Goal: Task Accomplishment & Management: Complete application form

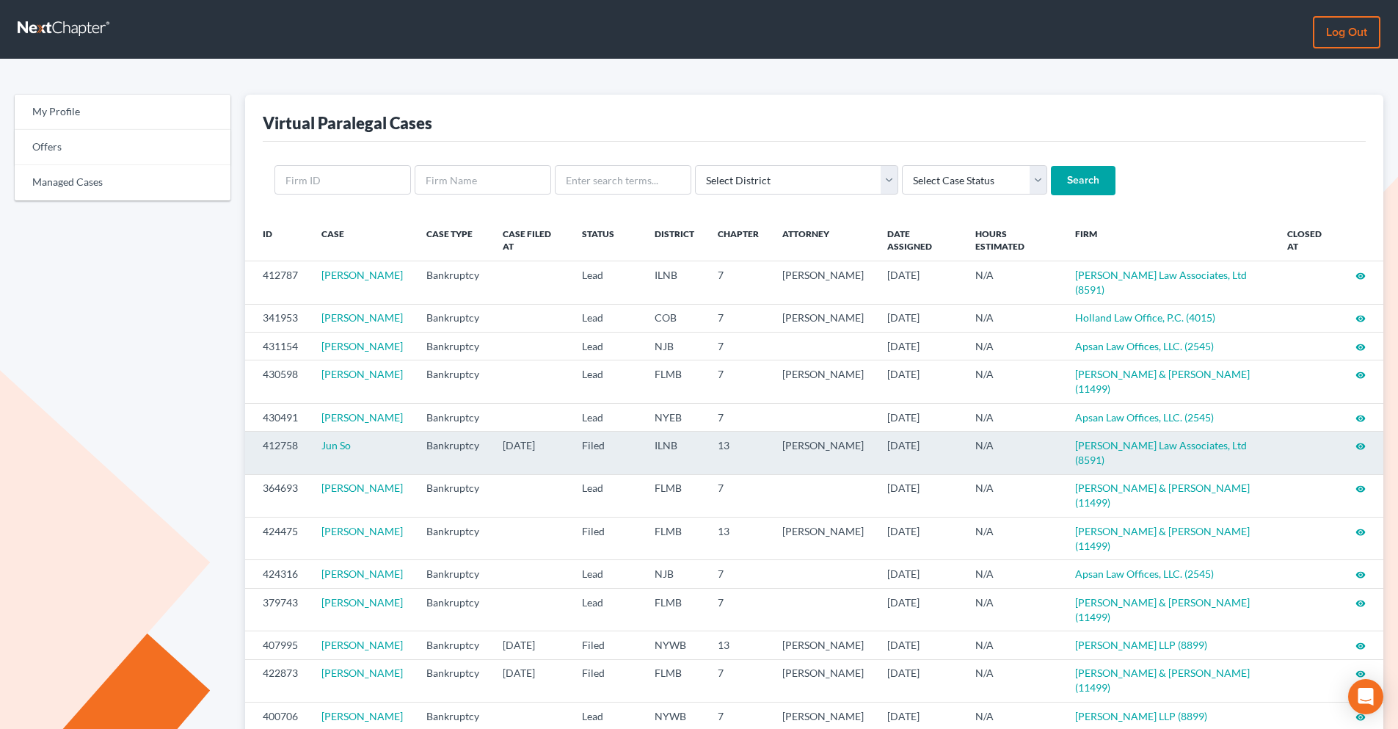
click at [1115, 441] on icon "visibility" at bounding box center [1360, 446] width 10 height 10
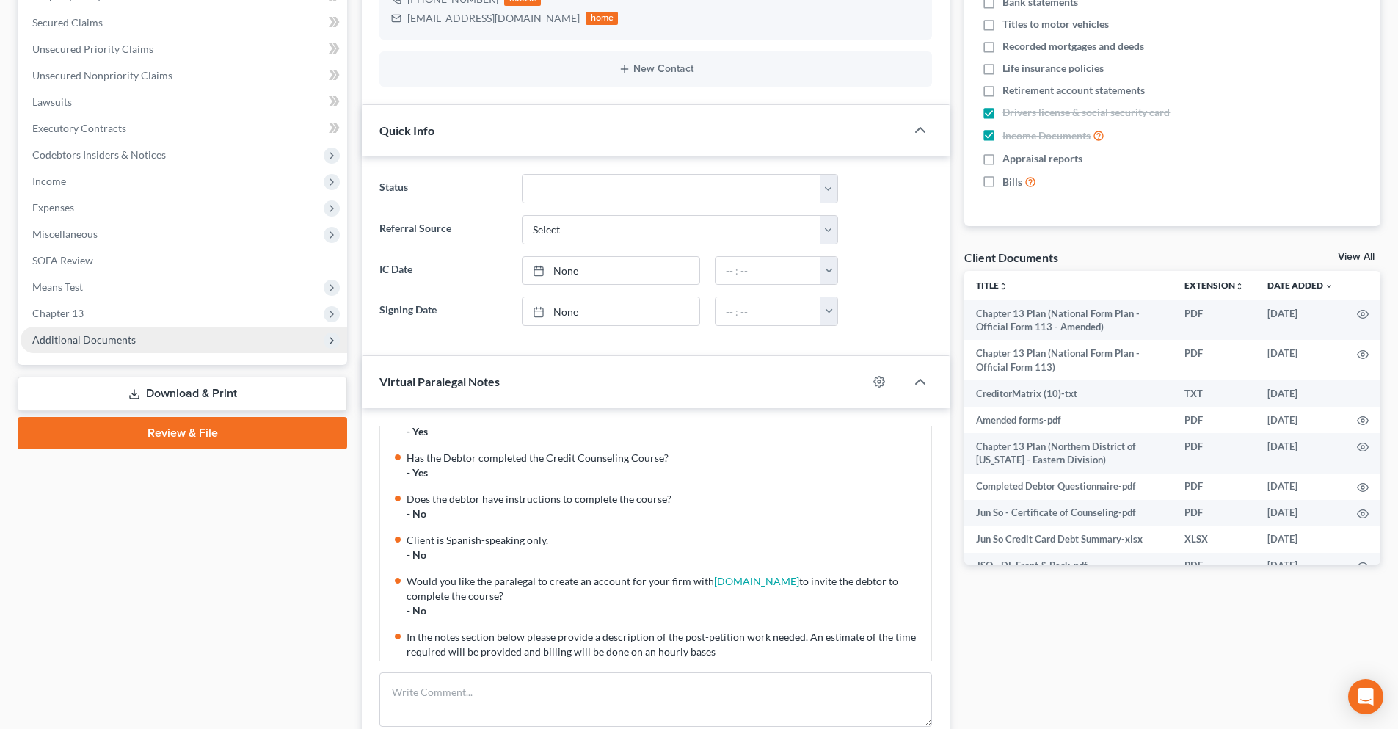
scroll to position [220, 0]
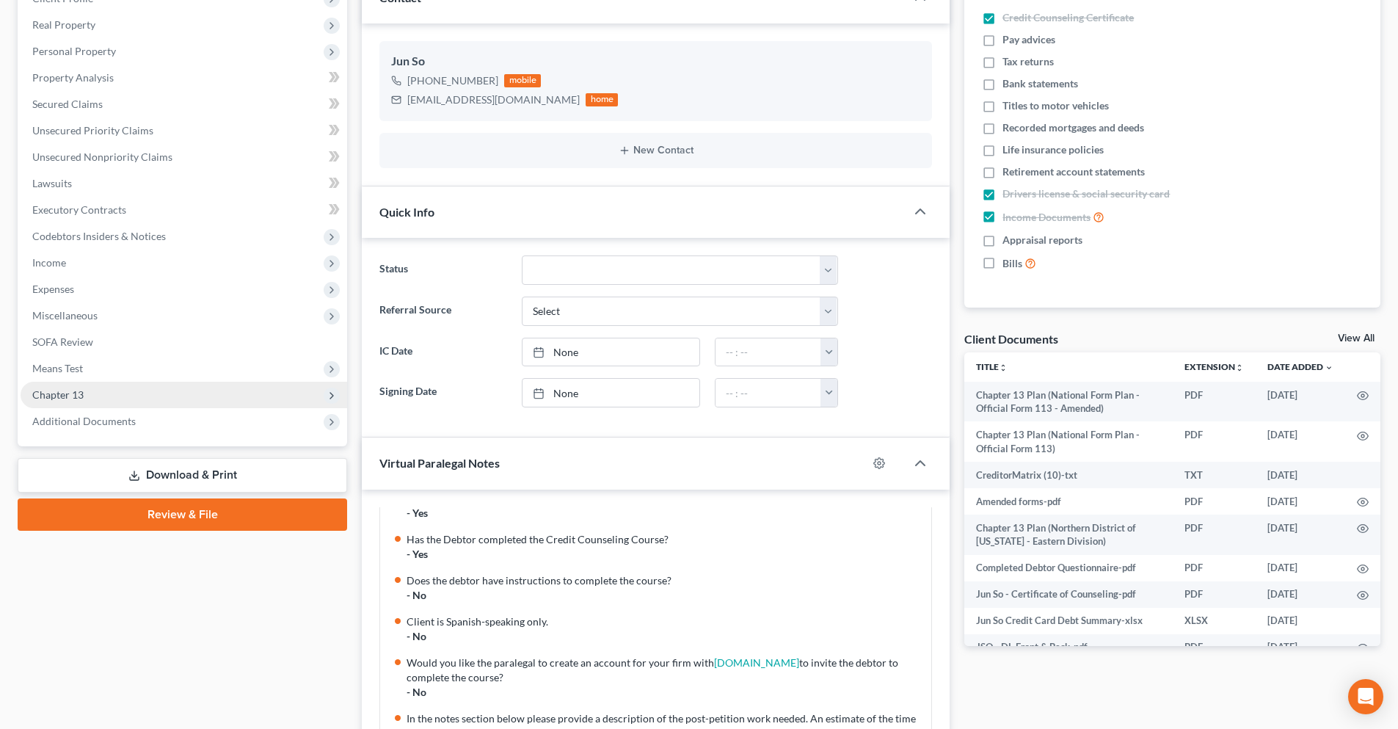
click at [120, 393] on span "Chapter 13" at bounding box center [184, 395] width 326 height 26
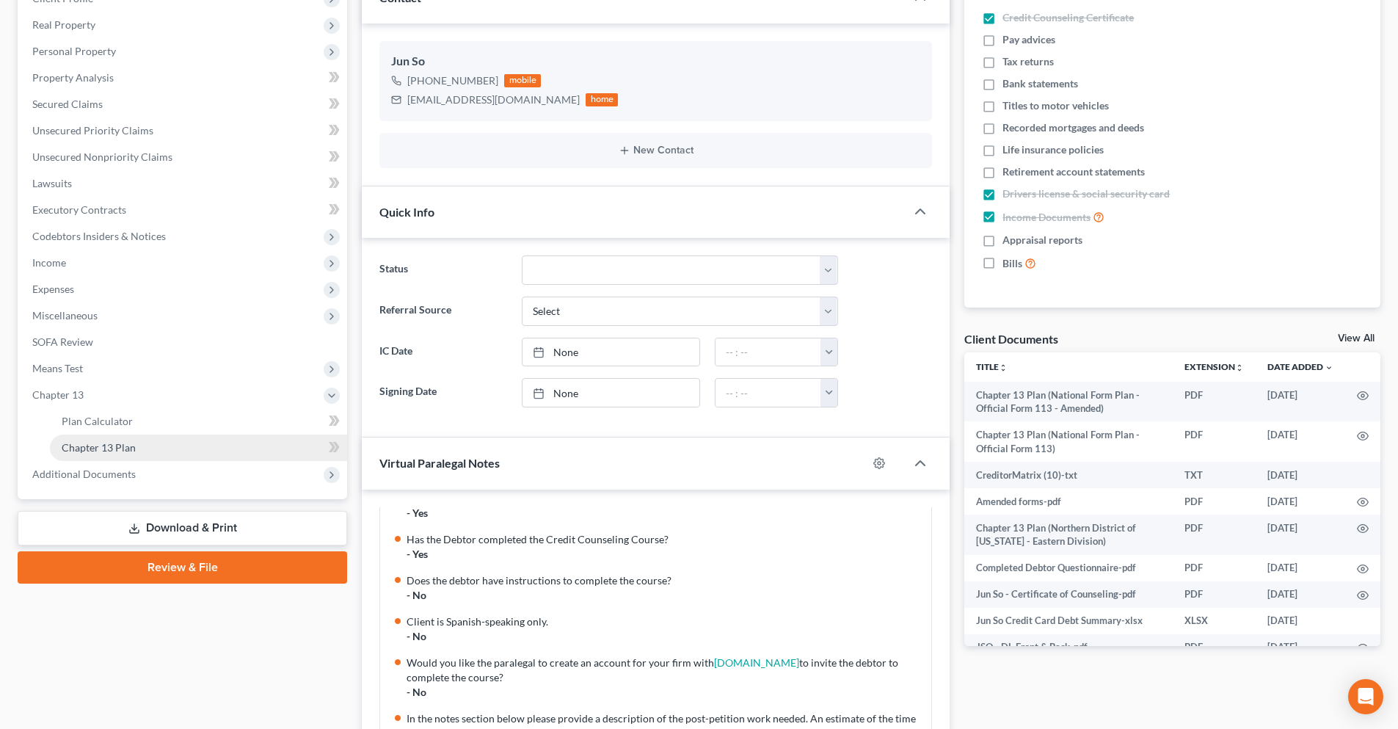
click at [146, 448] on link "Chapter 13 Plan" at bounding box center [198, 447] width 297 height 26
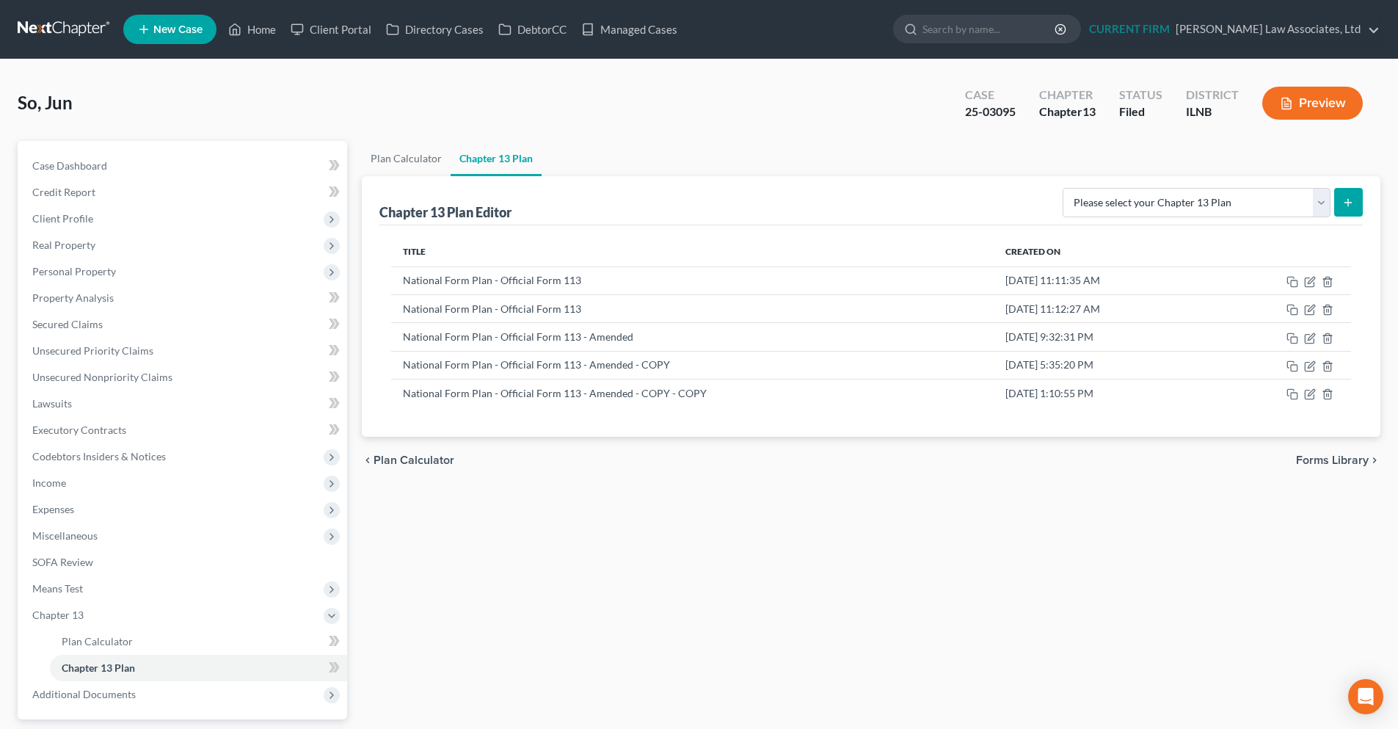
drag, startPoint x: 59, startPoint y: 26, endPoint x: 69, endPoint y: 31, distance: 11.5
click at [59, 26] on link at bounding box center [65, 29] width 94 height 26
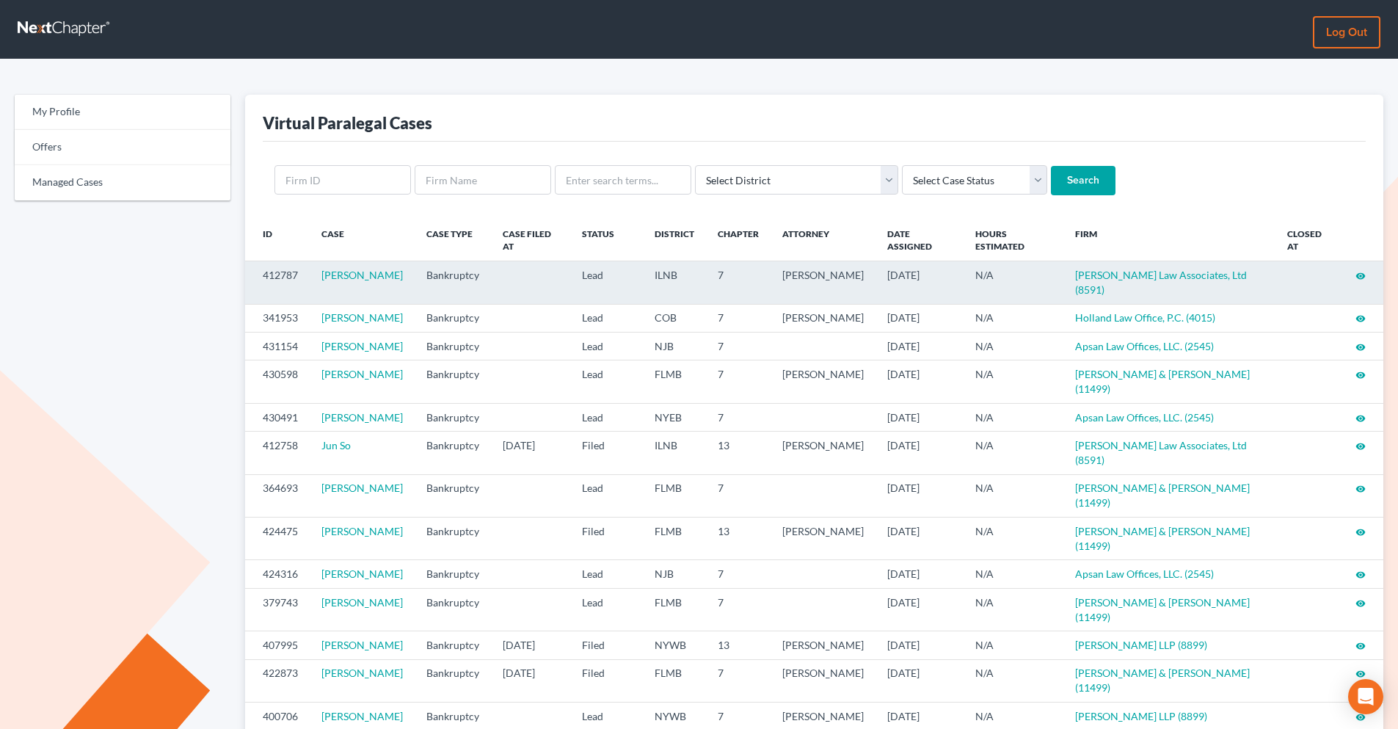
click at [1363, 276] on icon "visibility" at bounding box center [1360, 276] width 10 height 10
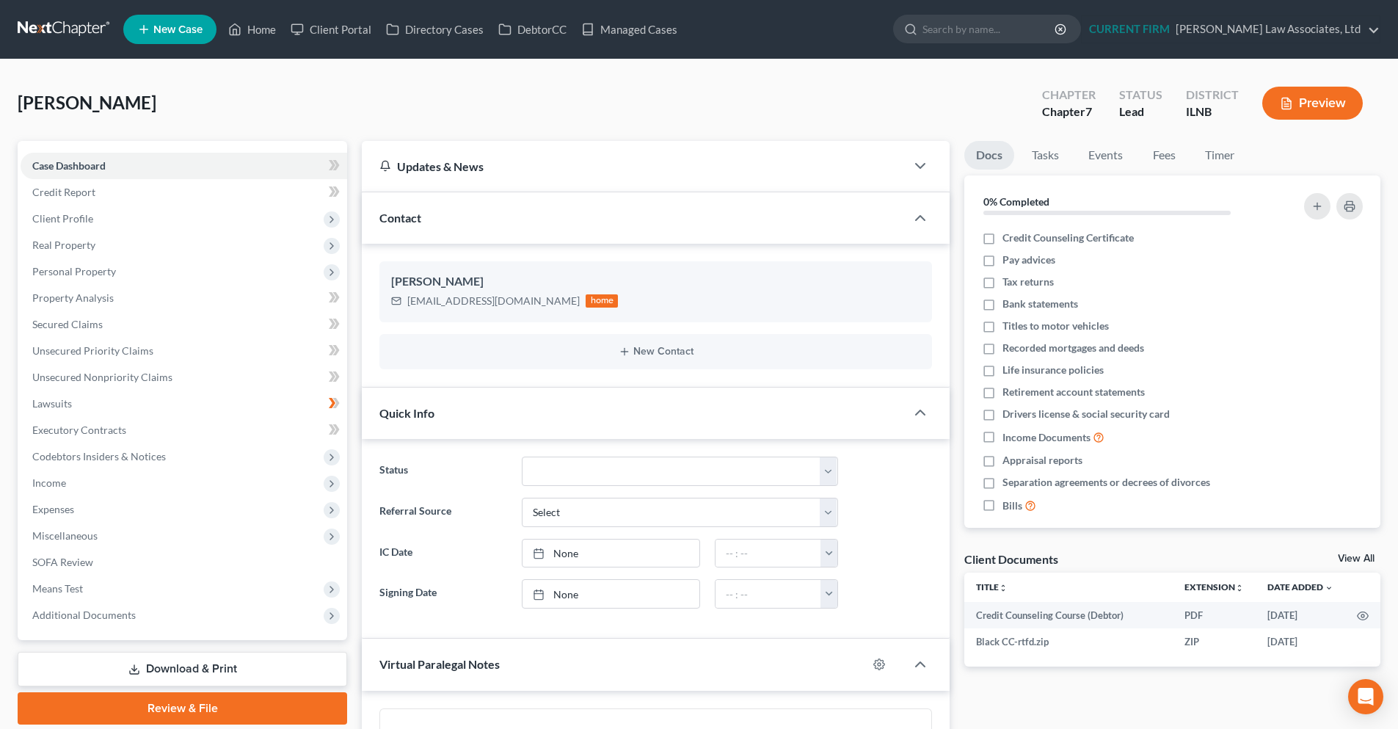
scroll to position [672, 0]
click at [1363, 561] on link "View All" at bounding box center [1356, 558] width 37 height 10
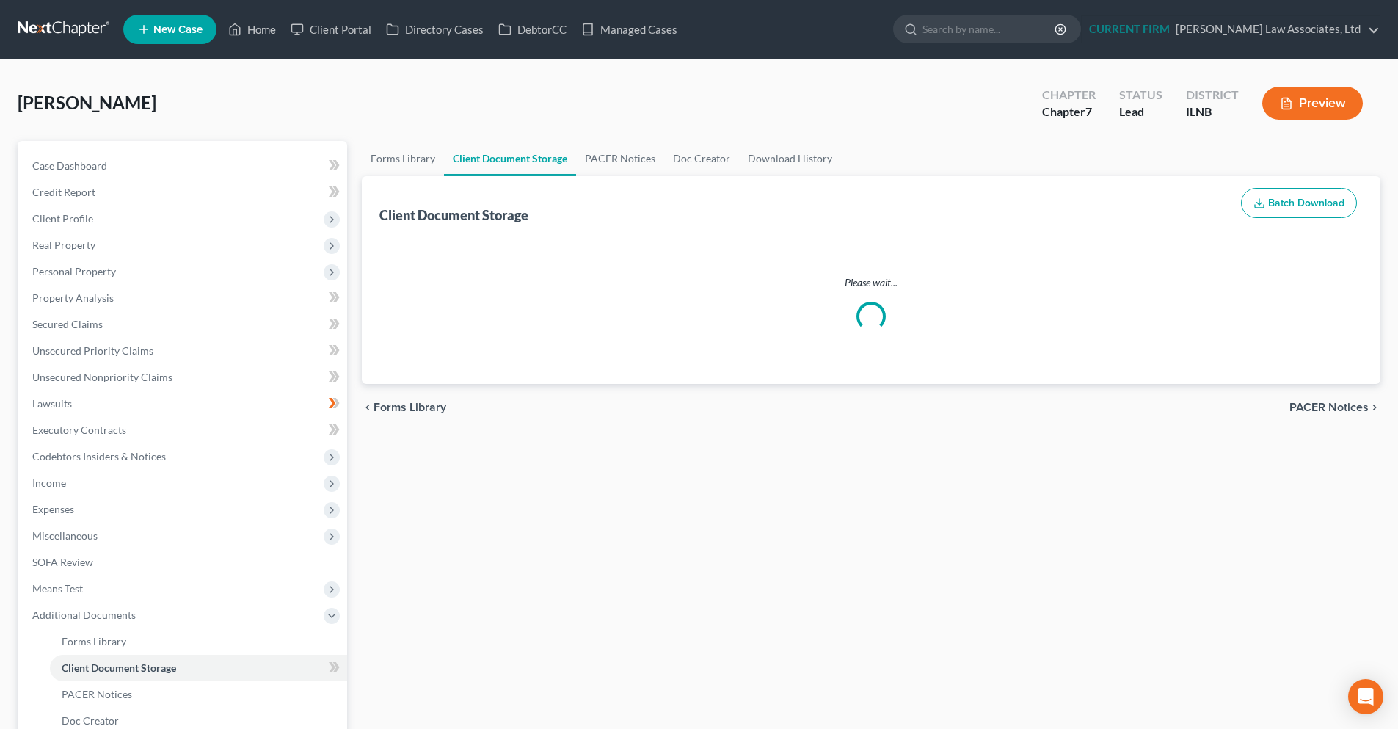
select select "0"
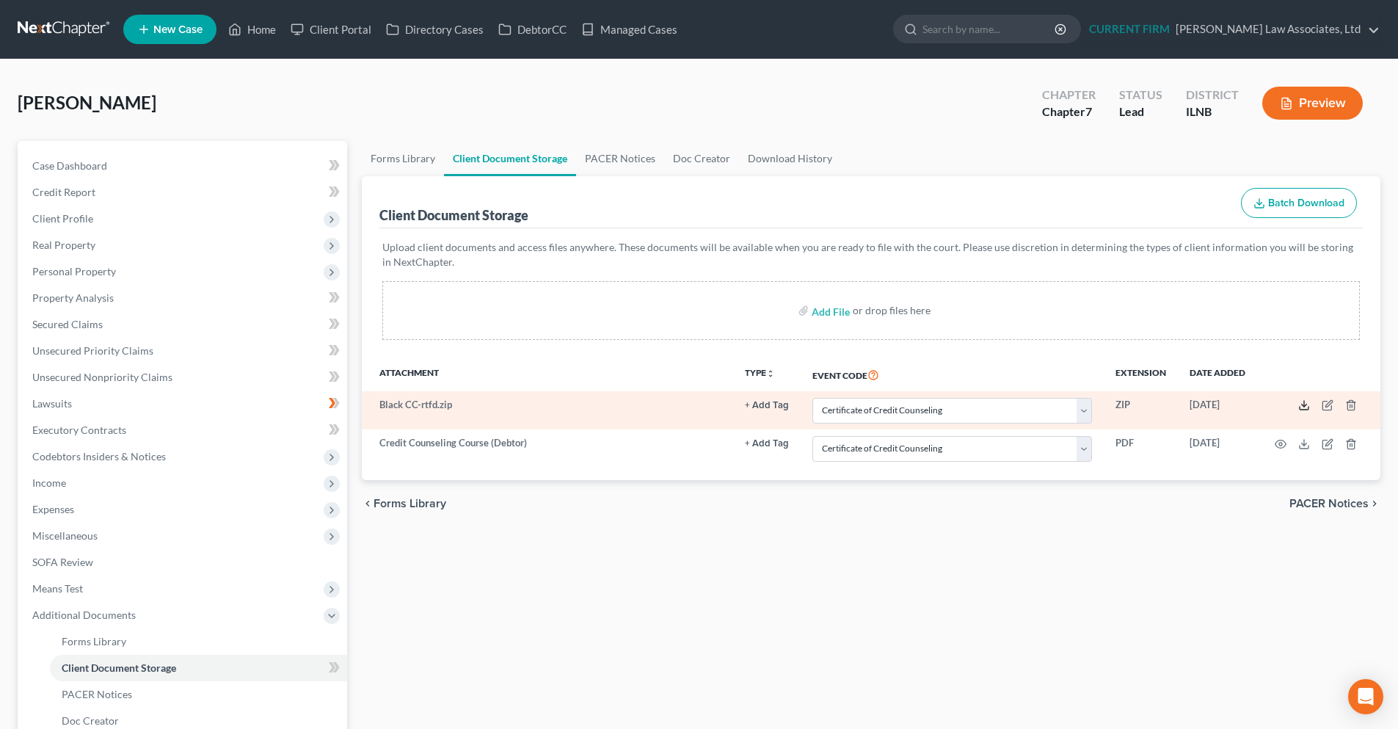
click at [1305, 407] on icon at bounding box center [1304, 405] width 12 height 12
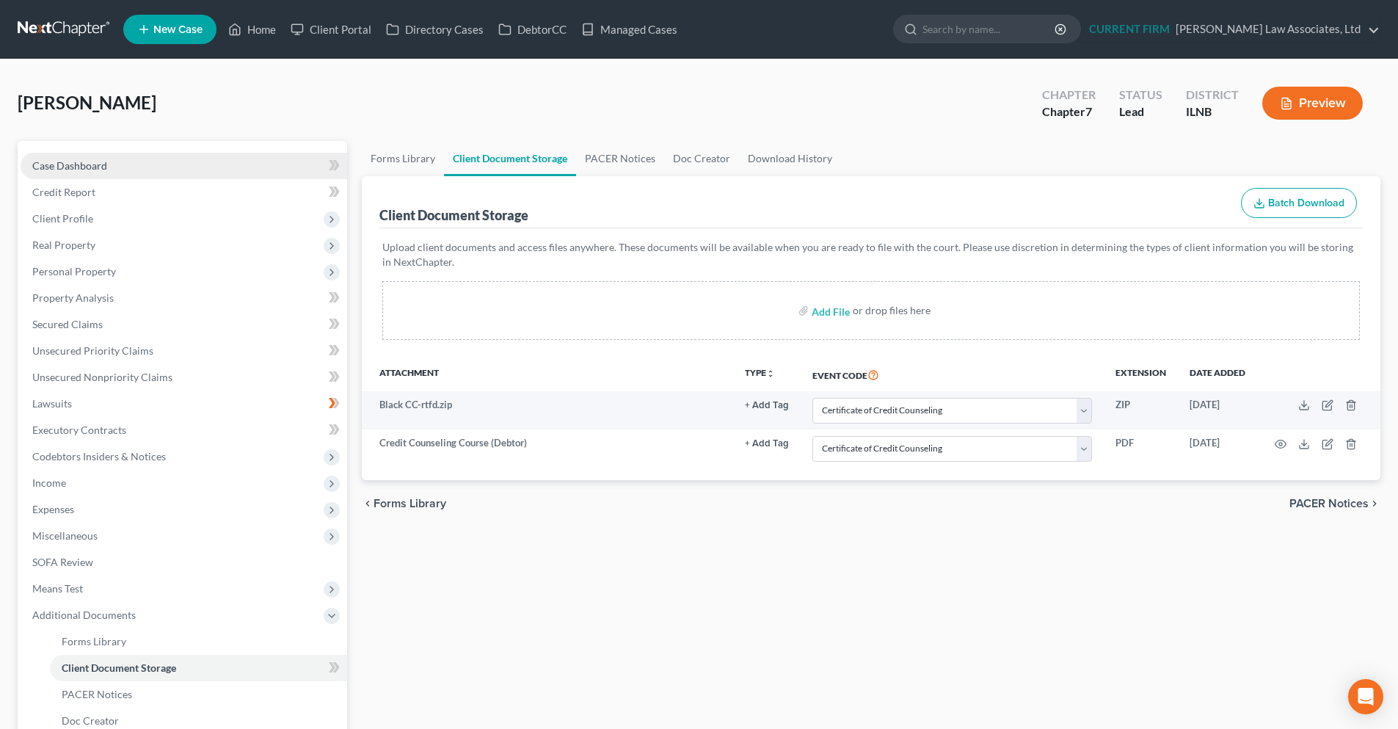
click at [125, 172] on link "Case Dashboard" at bounding box center [184, 166] width 326 height 26
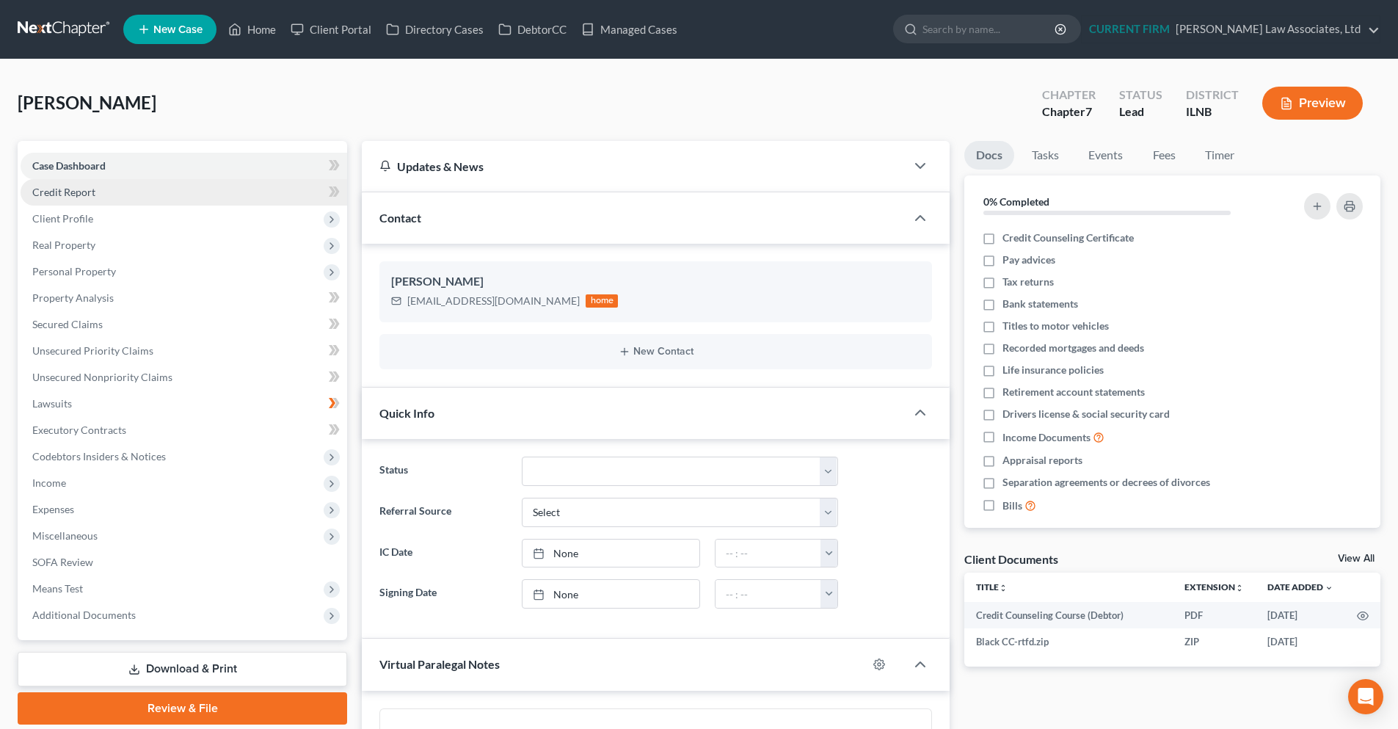
scroll to position [672, 0]
click at [106, 194] on link "Credit Report" at bounding box center [184, 192] width 326 height 26
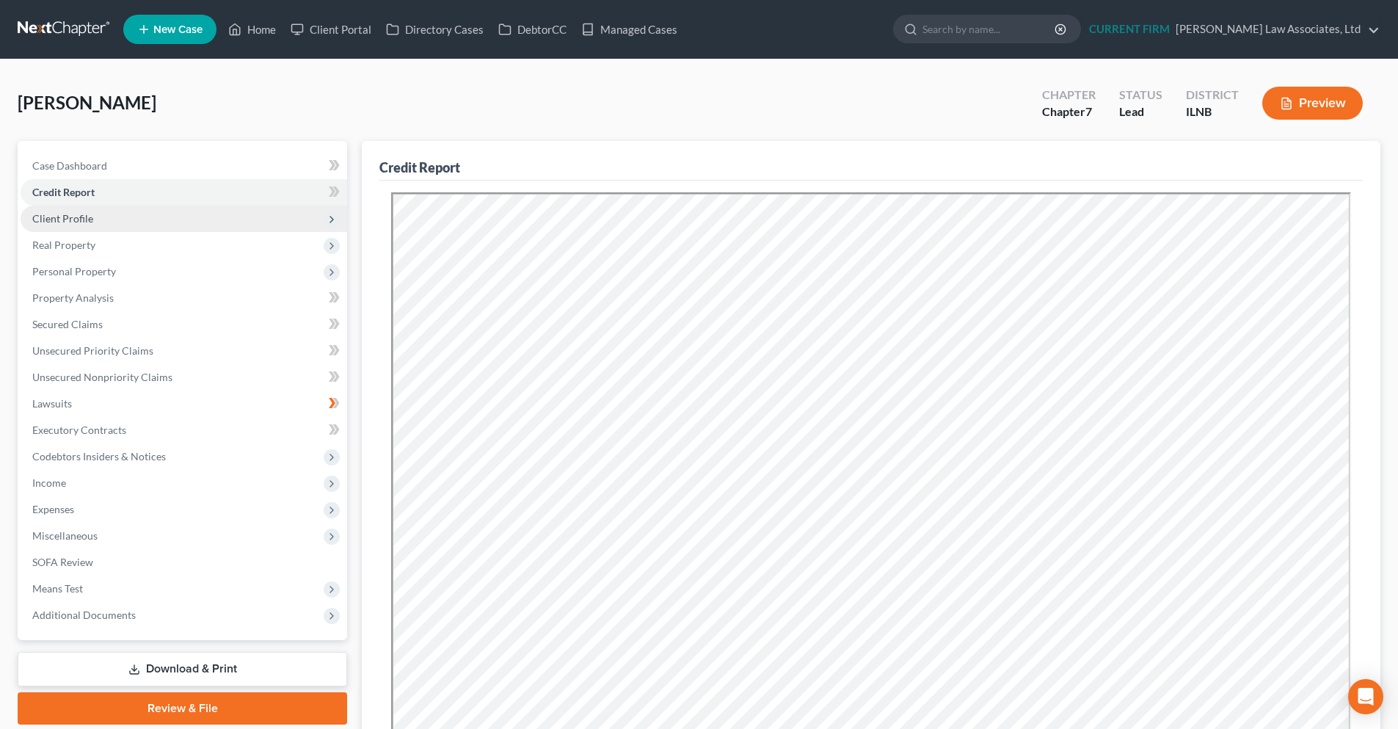
click at [99, 219] on span "Client Profile" at bounding box center [184, 218] width 326 height 26
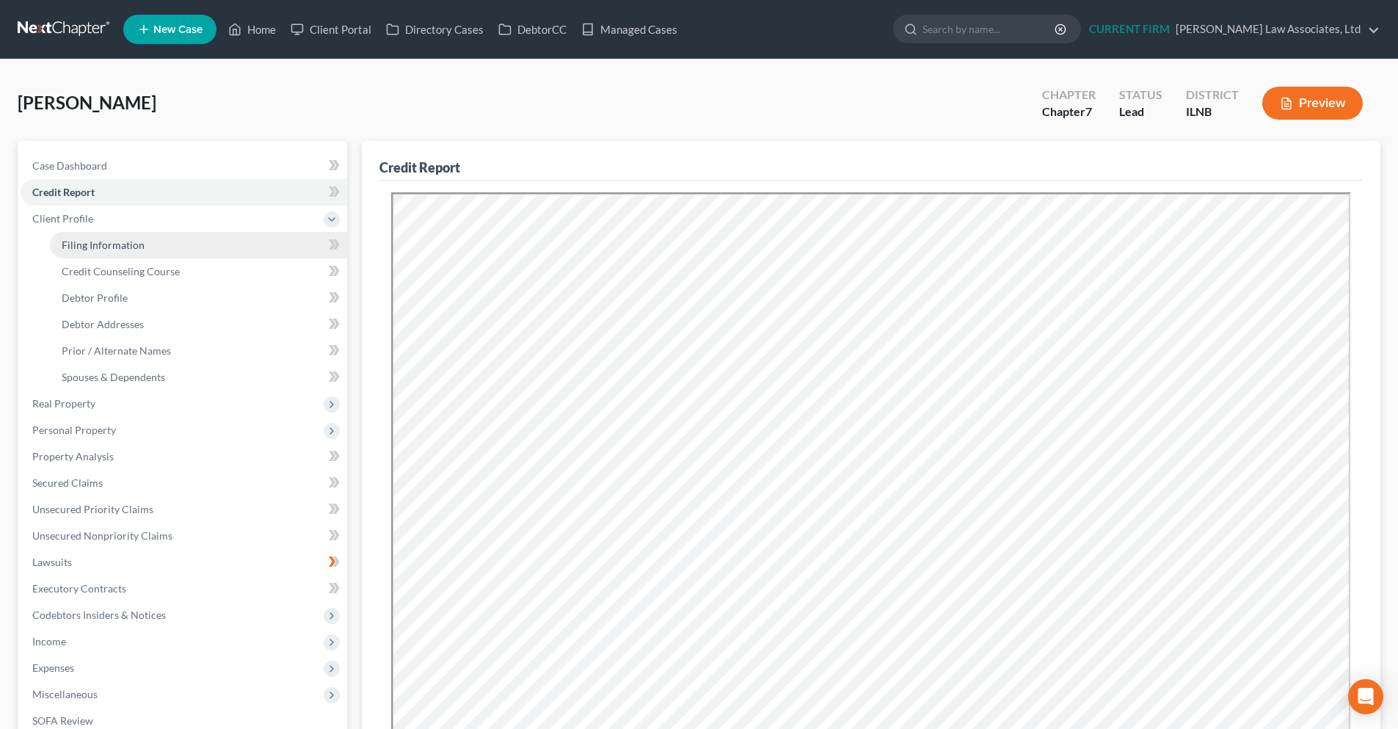
click at [100, 249] on span "Filing Information" at bounding box center [103, 244] width 83 height 12
select select "1"
select select "0"
select select "14"
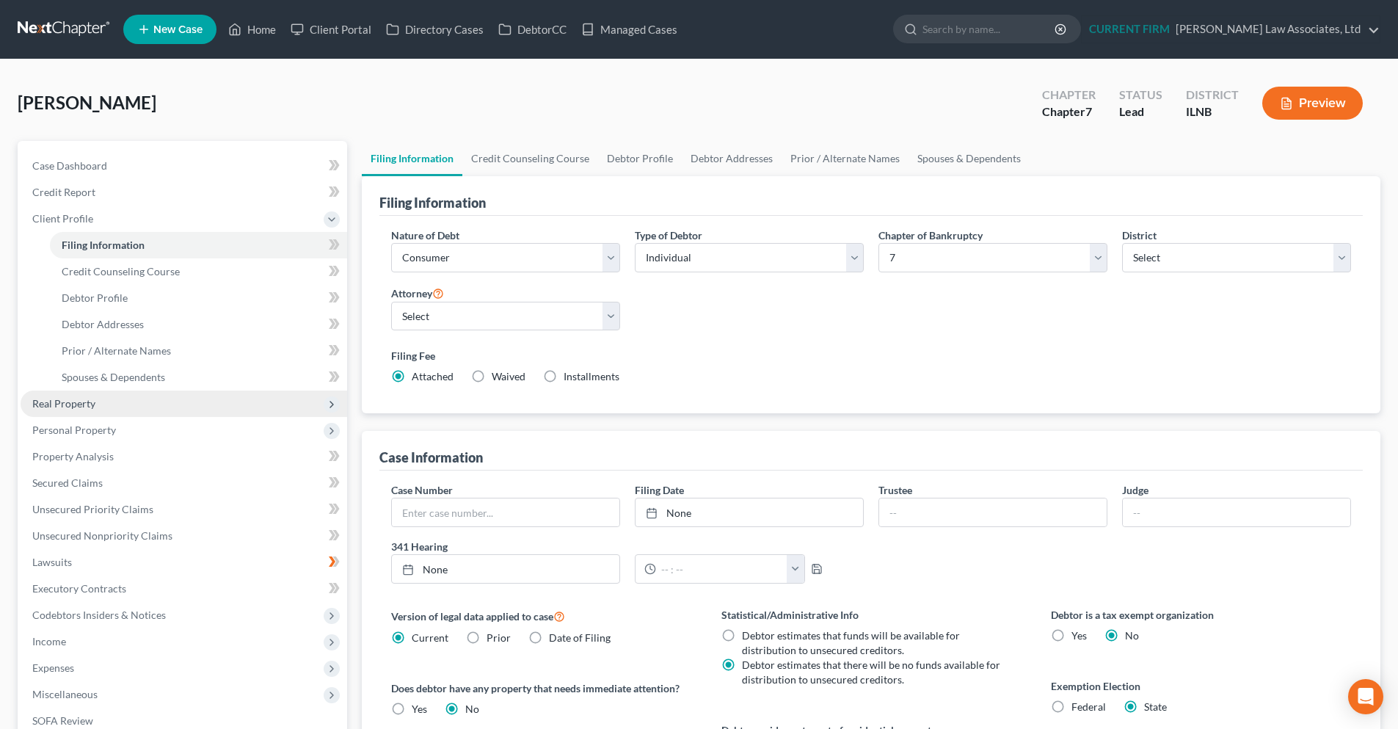
click at [73, 404] on span "Real Property" at bounding box center [63, 403] width 63 height 12
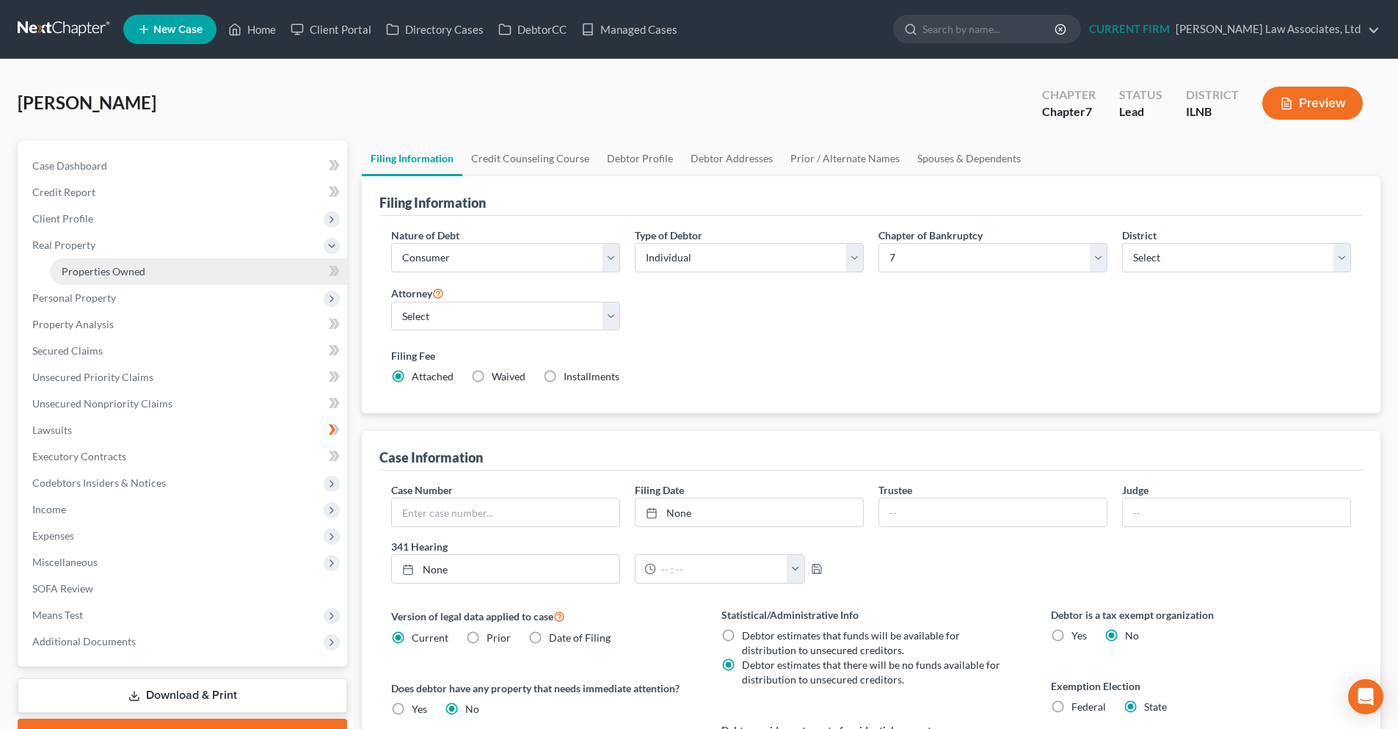
click at [94, 277] on link "Properties Owned" at bounding box center [198, 271] width 297 height 26
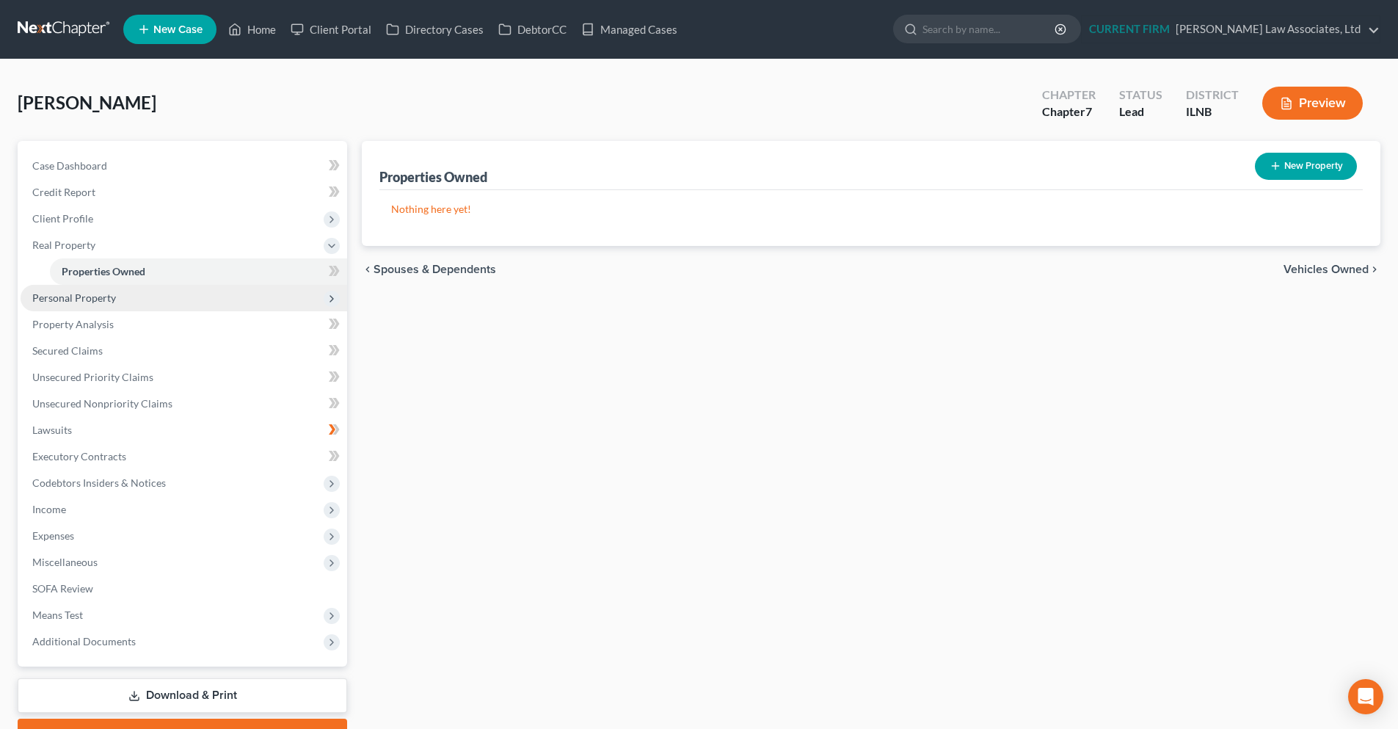
click at [84, 296] on span "Personal Property" at bounding box center [74, 297] width 84 height 12
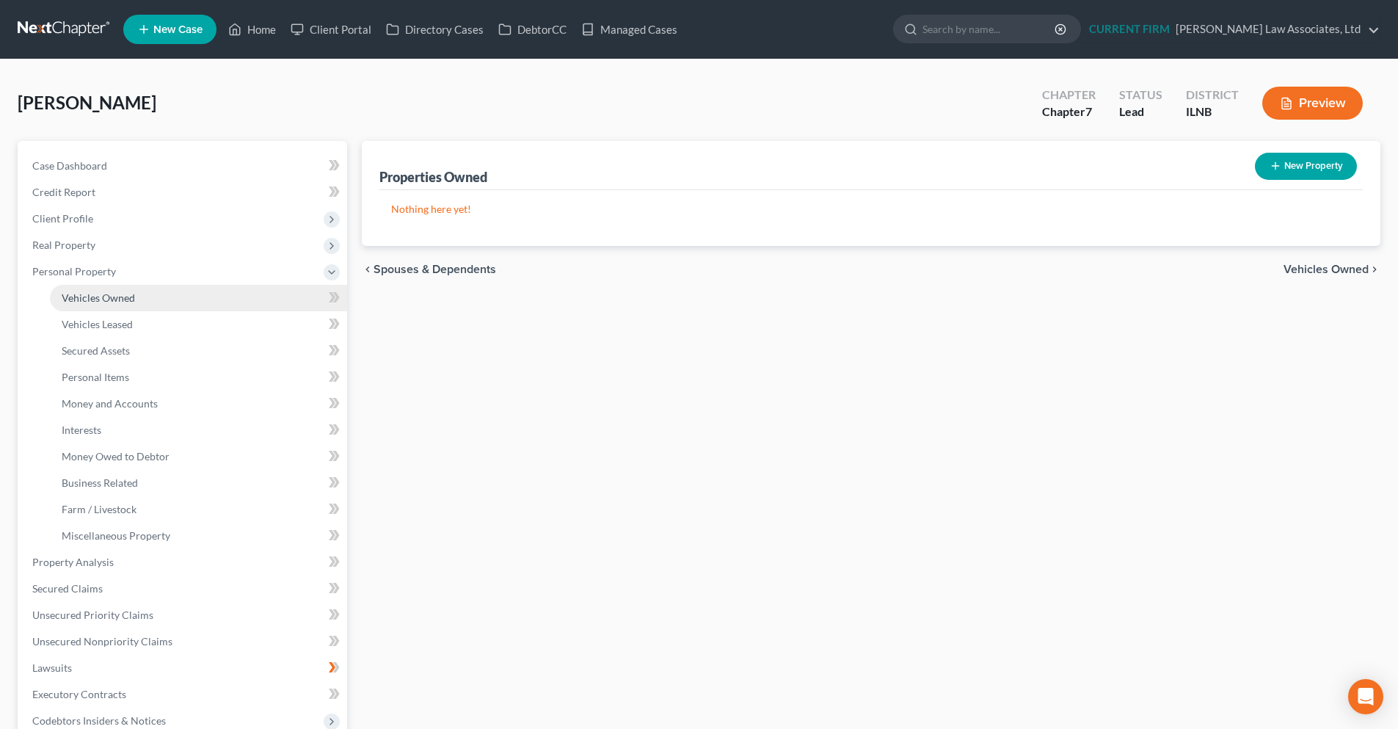
click at [97, 298] on span "Vehicles Owned" at bounding box center [98, 297] width 73 height 12
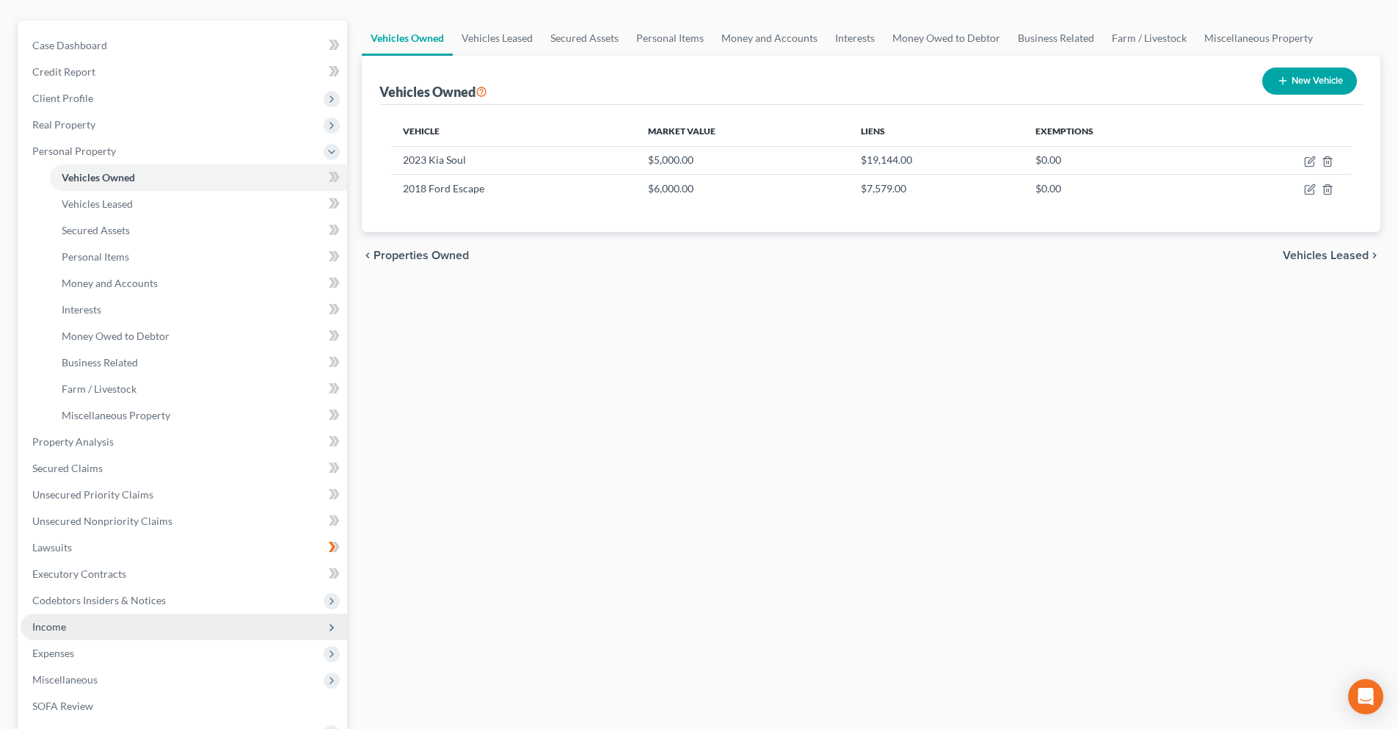
scroll to position [147, 0]
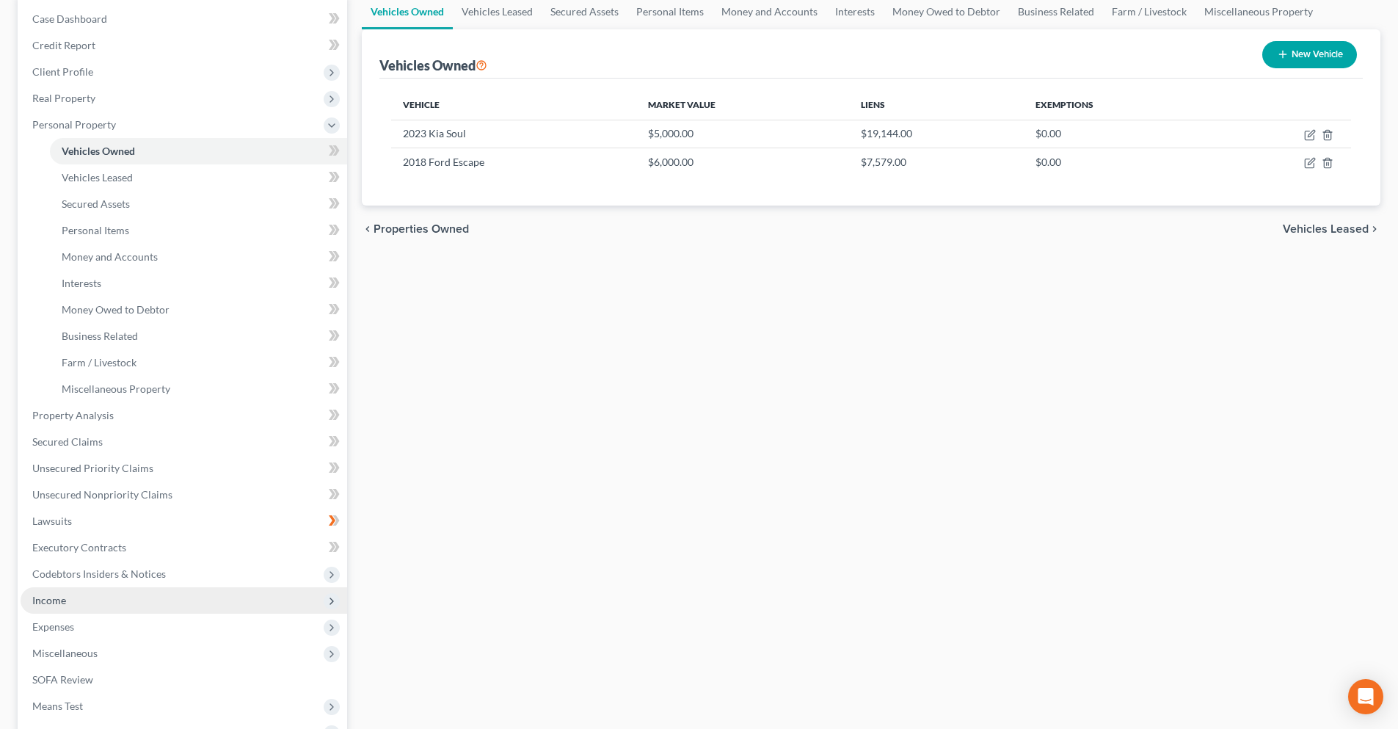
click at [82, 600] on span "Income" at bounding box center [184, 600] width 326 height 26
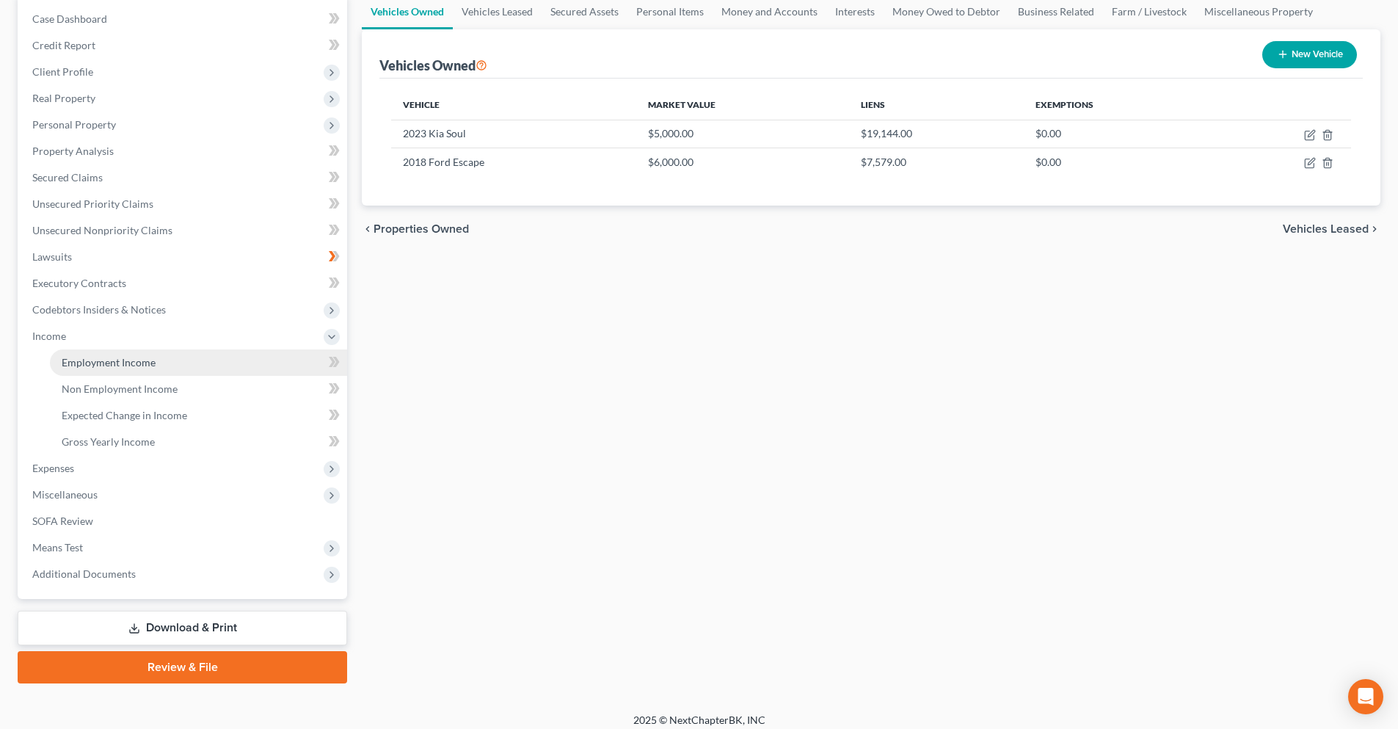
click at [95, 368] on span "Employment Income" at bounding box center [109, 362] width 94 height 12
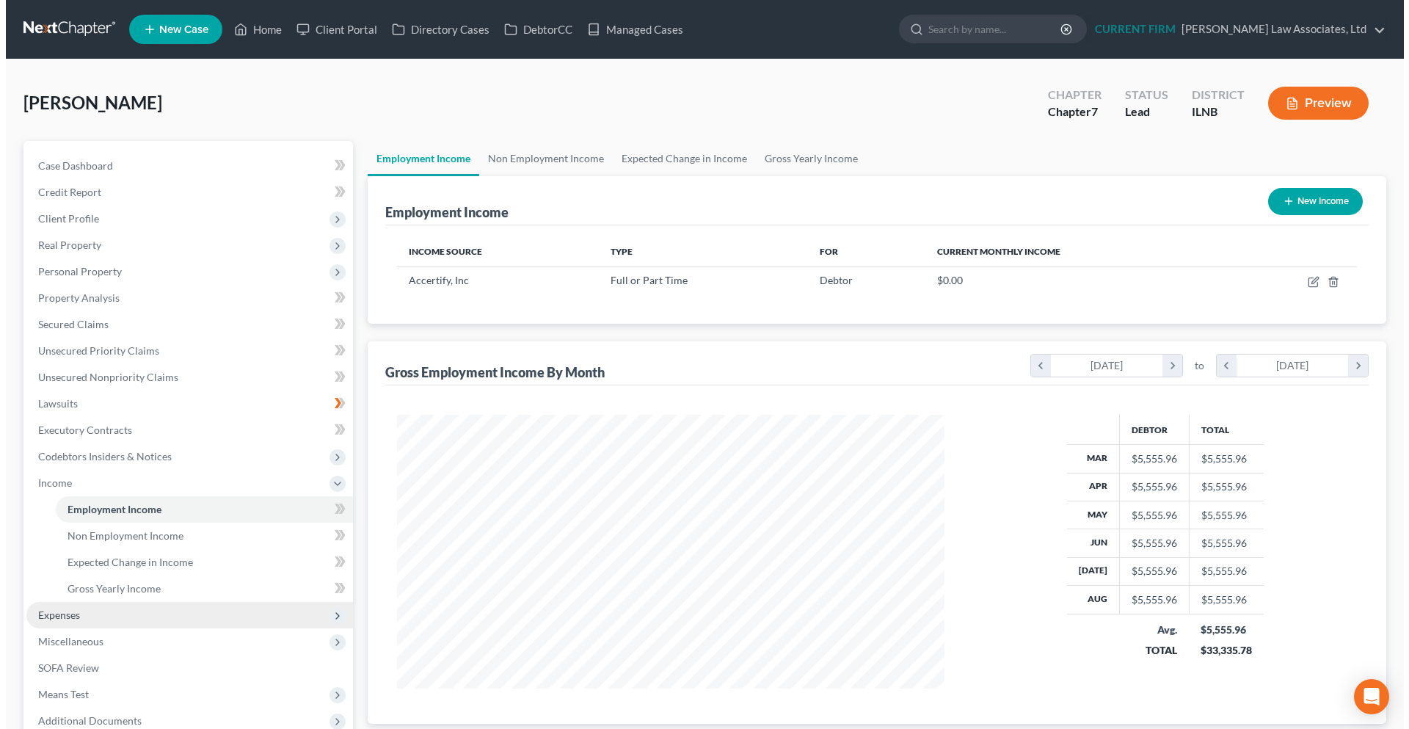
scroll to position [274, 577]
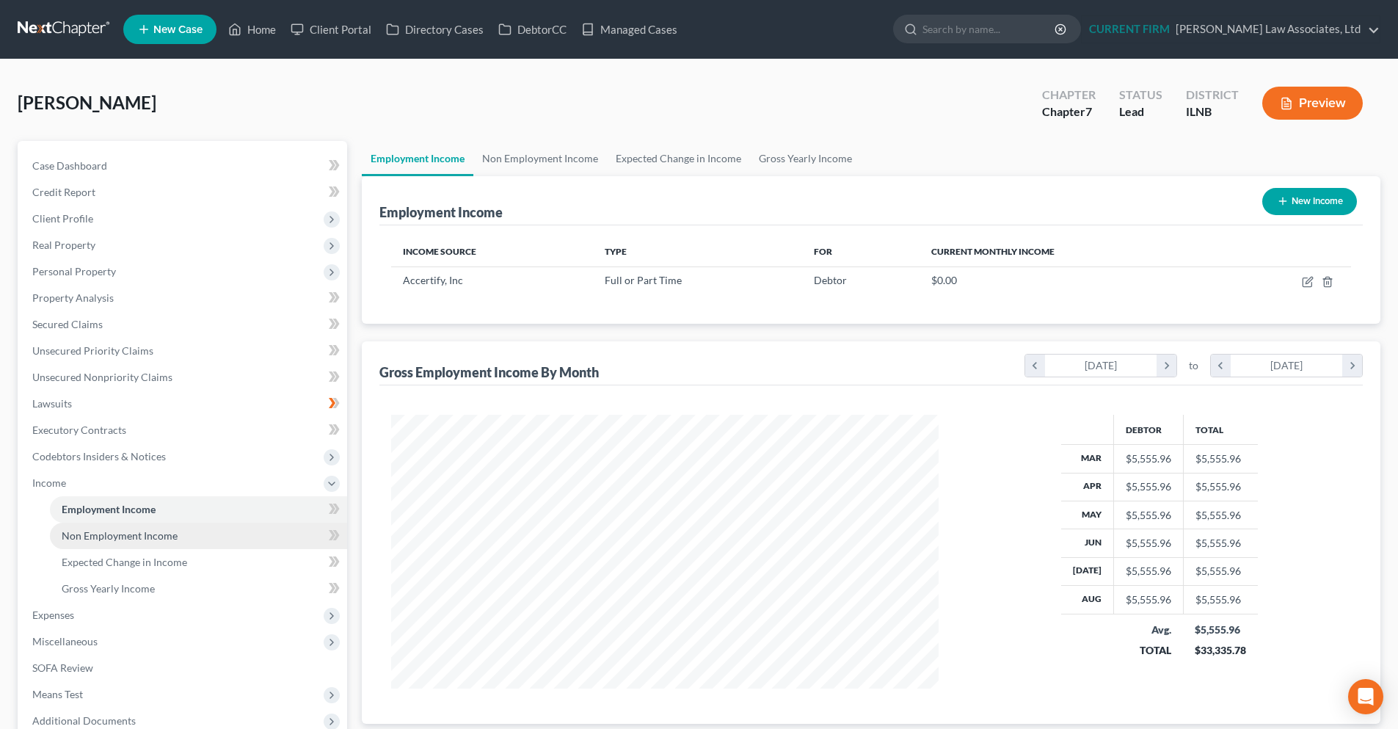
click at [142, 535] on span "Non Employment Income" at bounding box center [120, 535] width 116 height 12
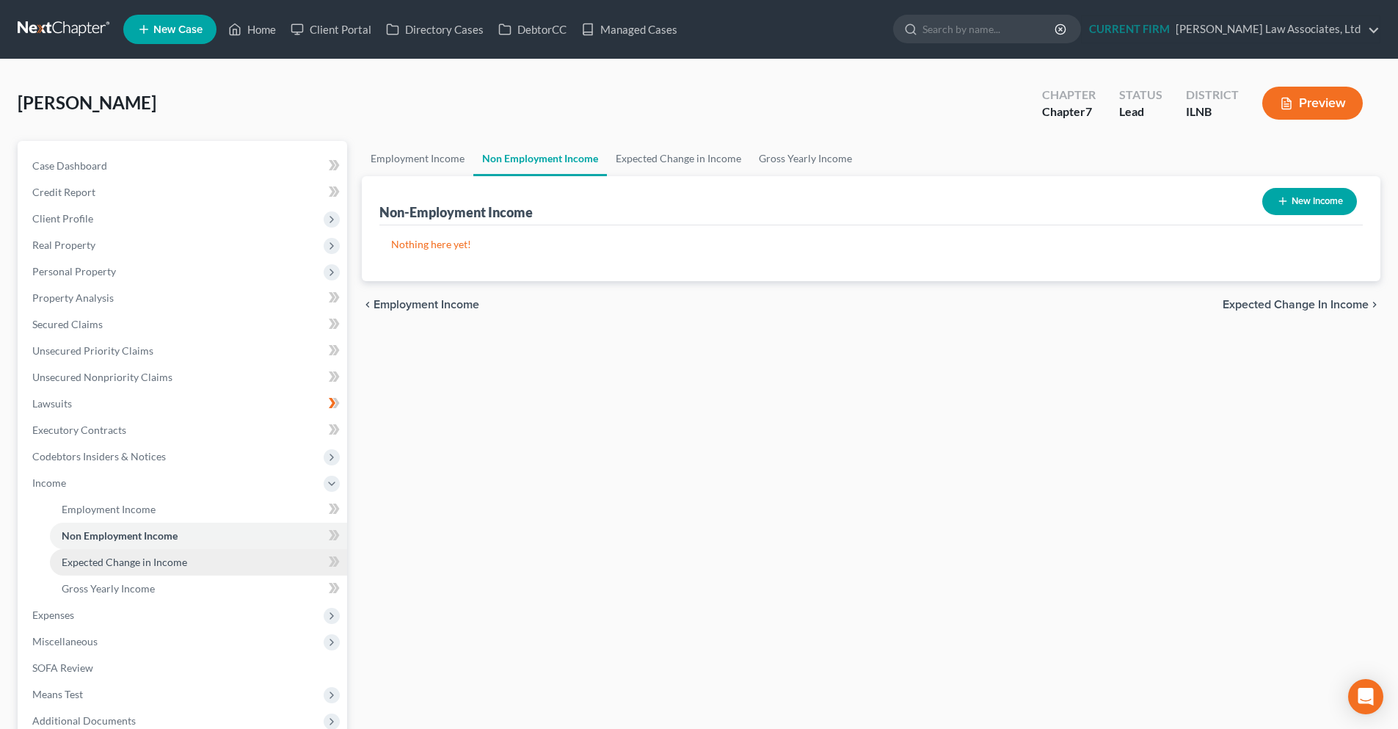
click at [146, 559] on span "Expected Change in Income" at bounding box center [124, 561] width 125 height 12
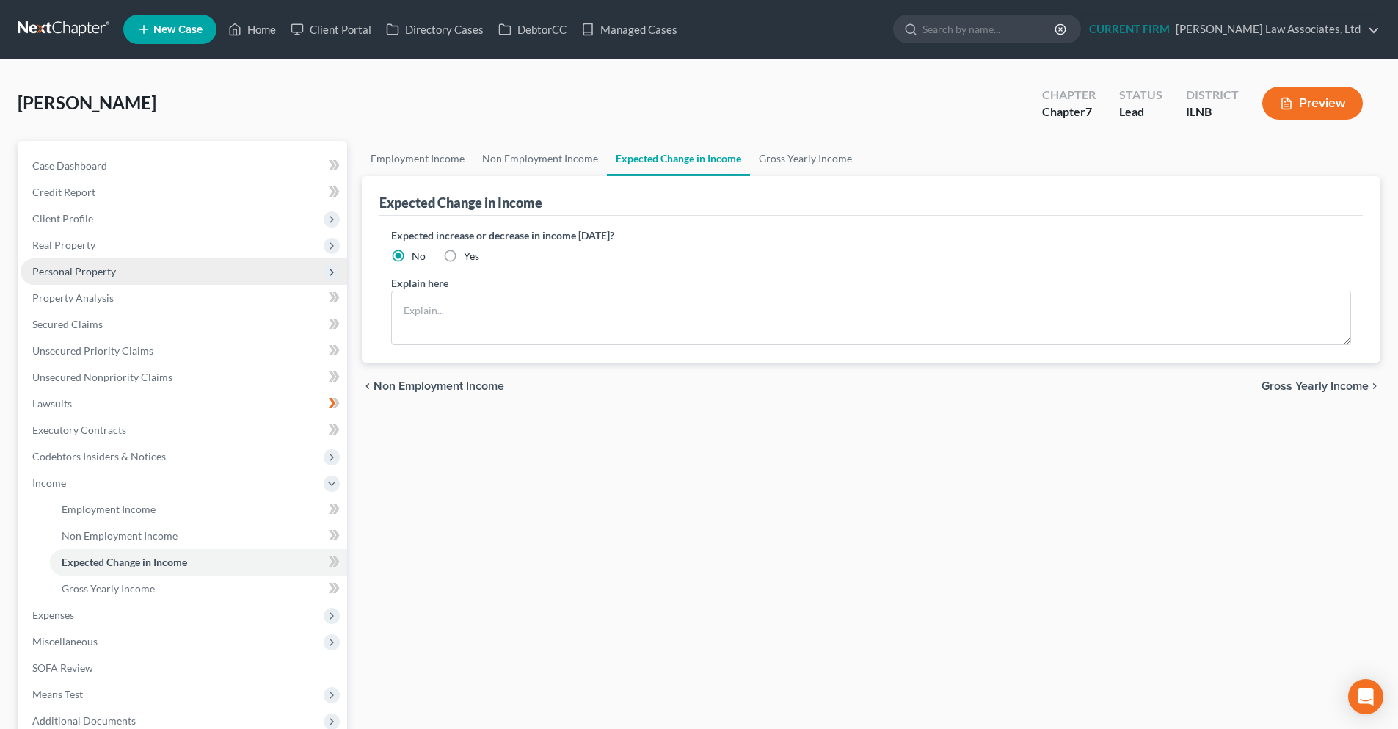
click at [62, 272] on span "Personal Property" at bounding box center [74, 271] width 84 height 12
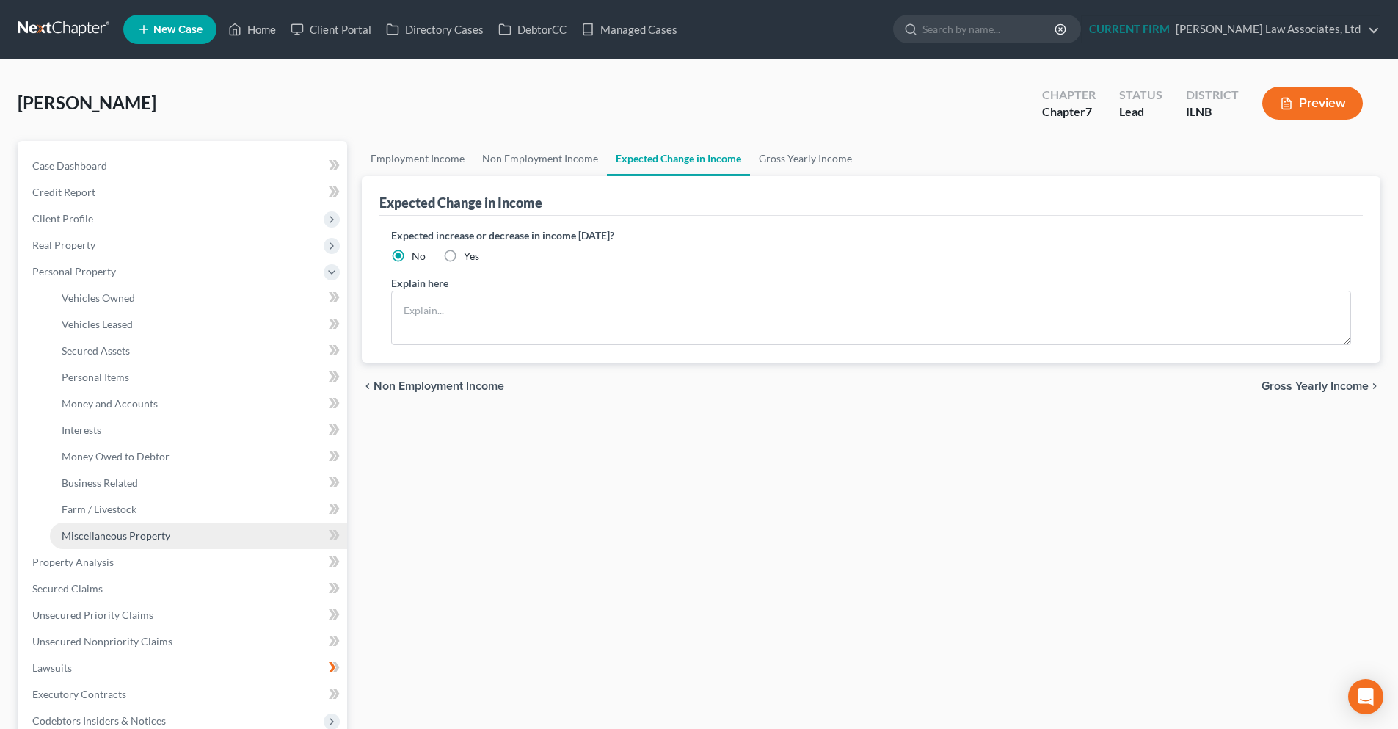
click at [183, 535] on link "Miscellaneous Property" at bounding box center [198, 535] width 297 height 26
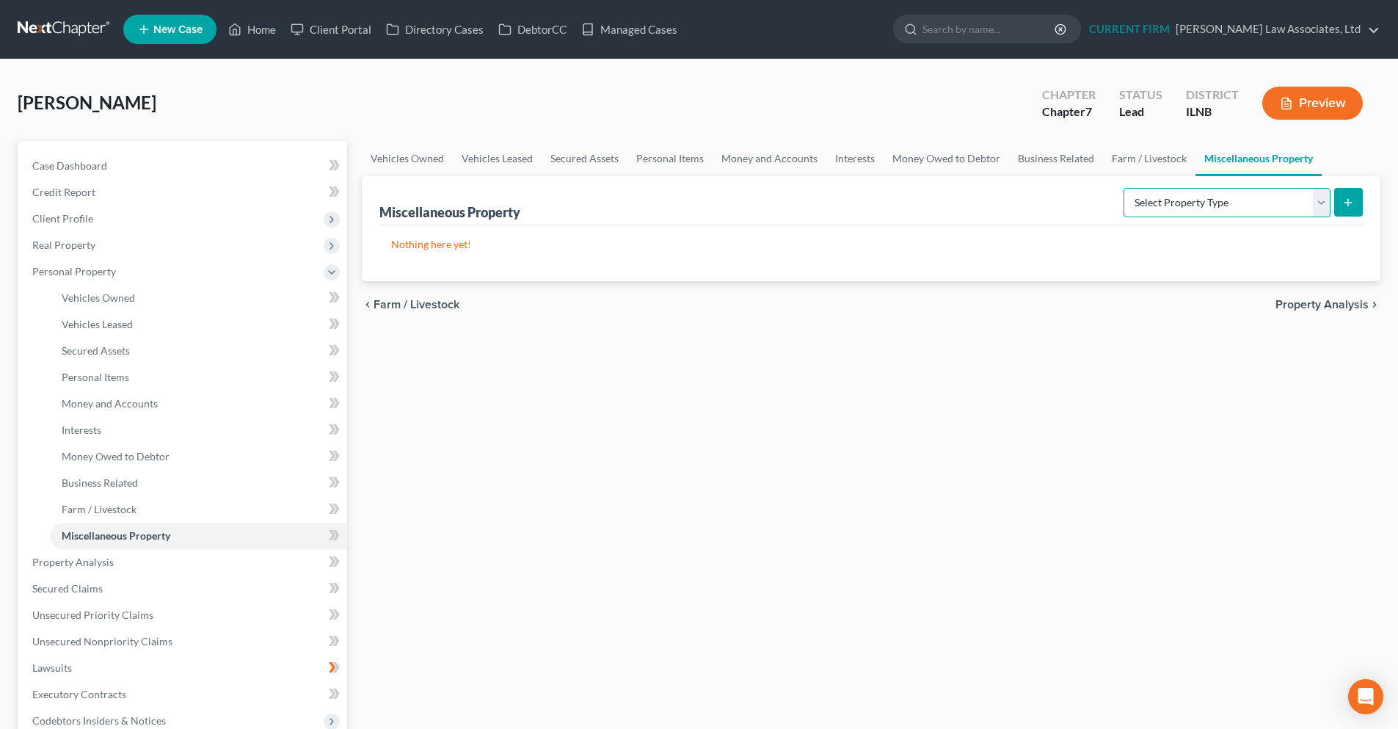
click at [1316, 199] on select "Select Property Type Assigned for Creditor Benefit Within 1 Year Holding for An…" at bounding box center [1226, 202] width 207 height 29
click at [142, 453] on span "Money Owed to Debtor" at bounding box center [116, 456] width 108 height 12
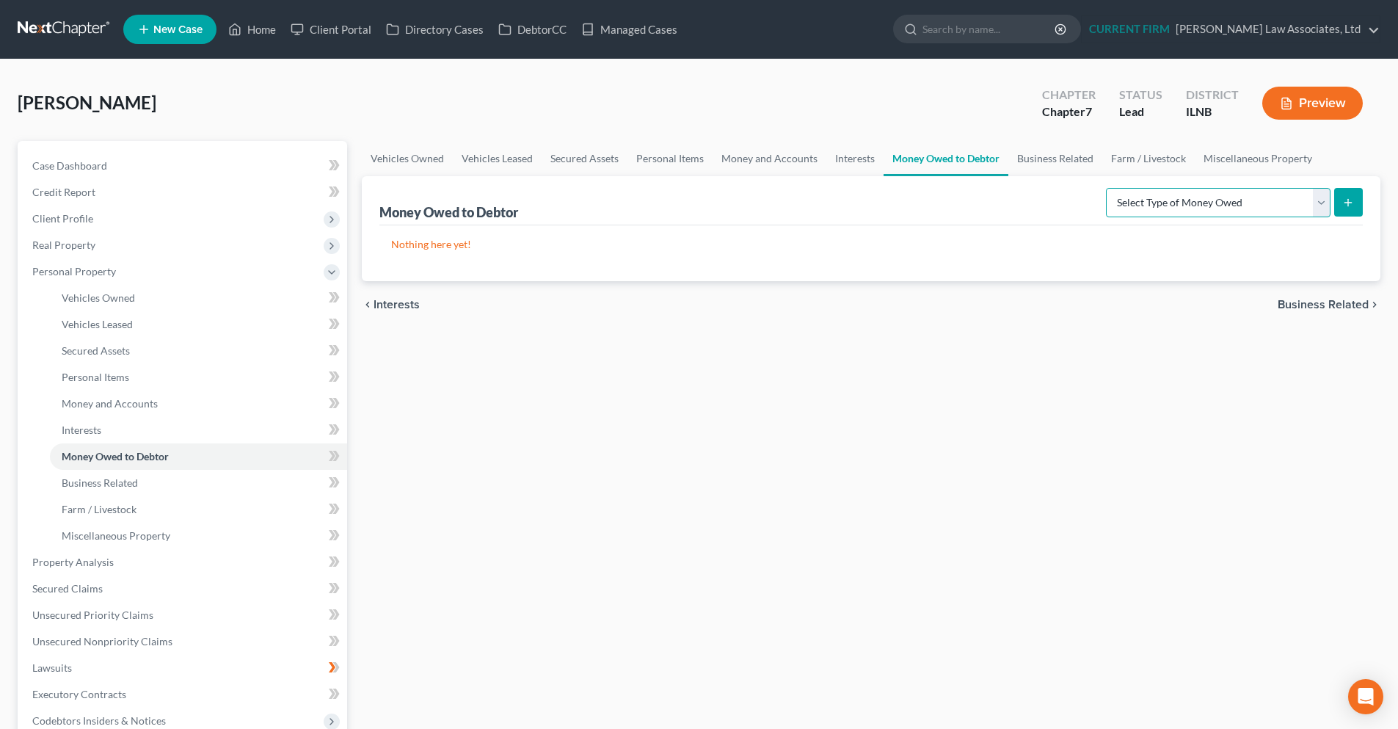
click at [1319, 211] on select "Select Type of Money Owed Accounts Receivable Alimony Child Support Claims Agai…" at bounding box center [1218, 202] width 225 height 29
select select "claims_against_third_parties"
click at [1108, 188] on select "Select Type of Money Owed Accounts Receivable Alimony Child Support Claims Agai…" at bounding box center [1218, 202] width 225 height 29
click at [1355, 201] on button "submit" at bounding box center [1348, 202] width 29 height 29
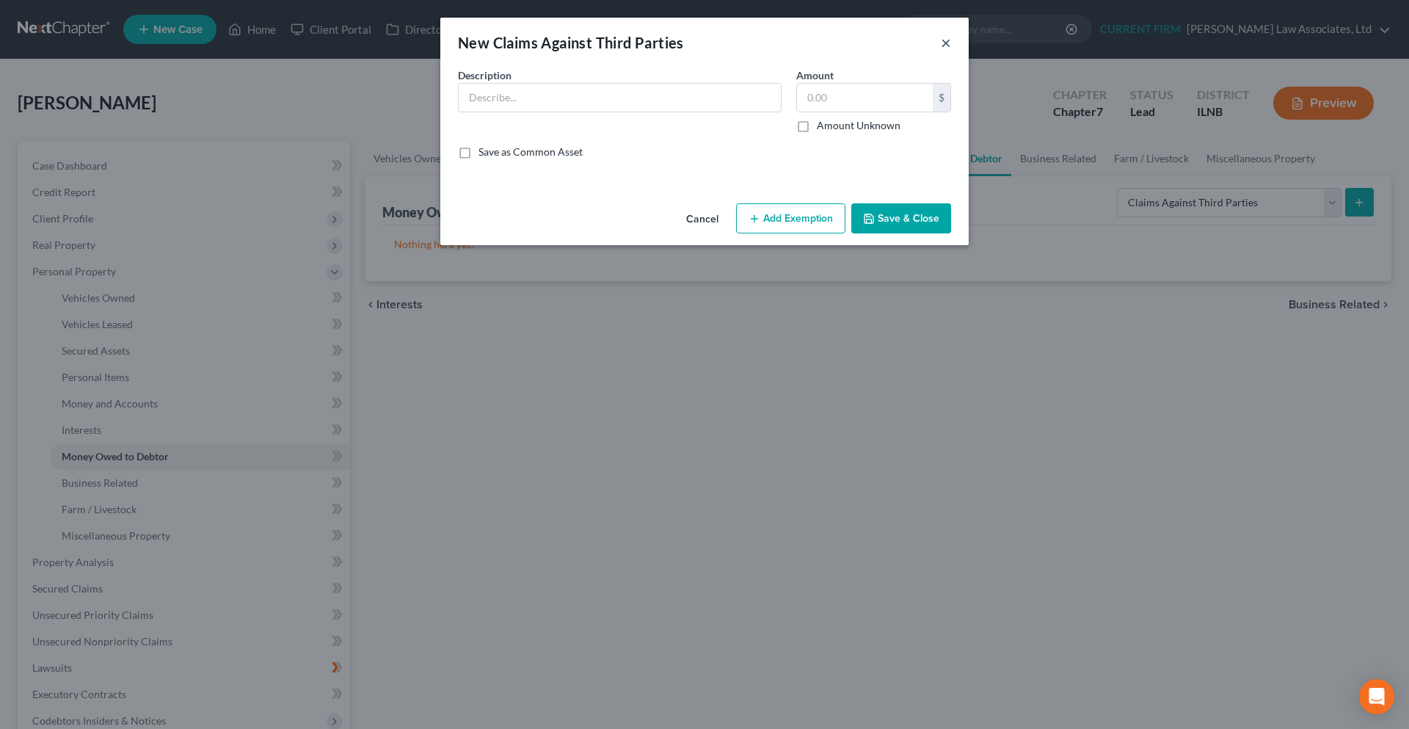
click at [949, 43] on button "×" at bounding box center [946, 43] width 10 height 18
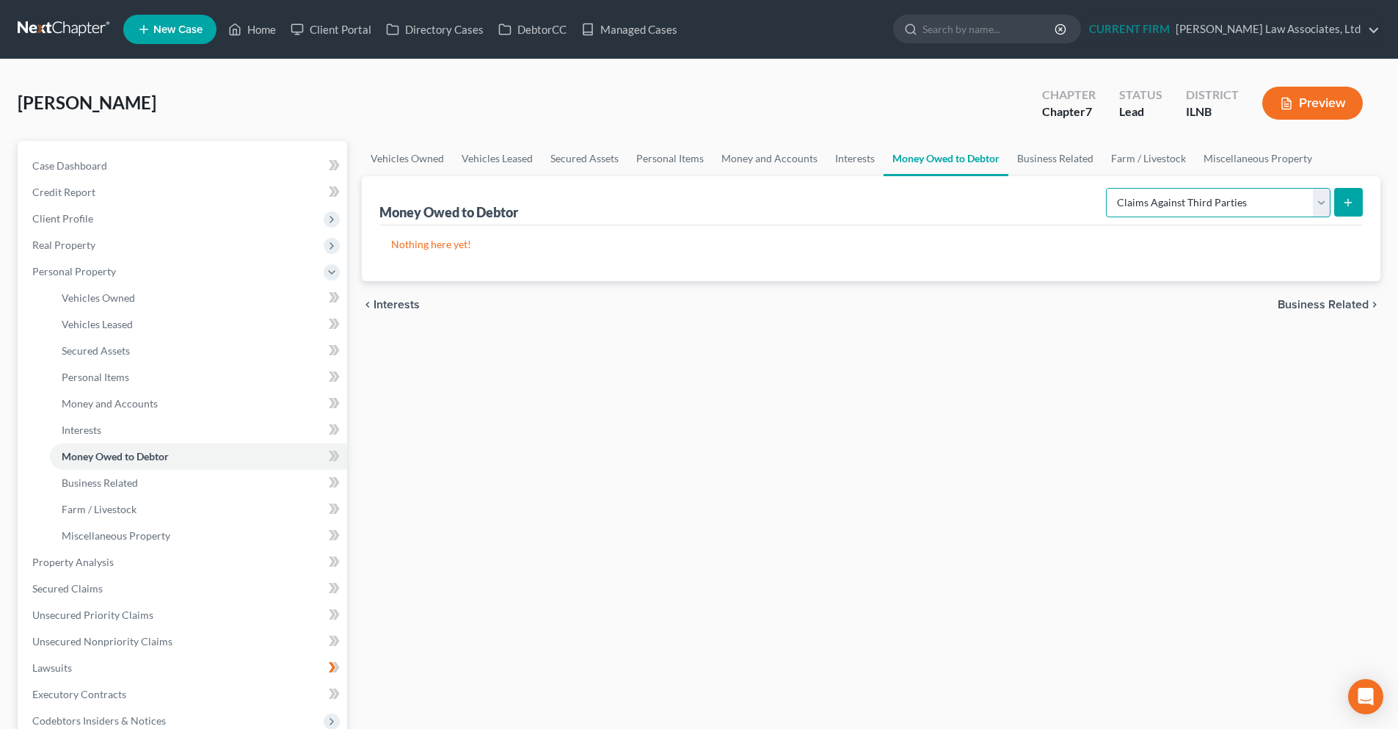
click at [1324, 203] on select "Select Type of Money Owed Accounts Receivable Alimony Child Support Claims Agai…" at bounding box center [1218, 202] width 225 height 29
click at [1288, 106] on line "button" at bounding box center [1286, 106] width 4 height 0
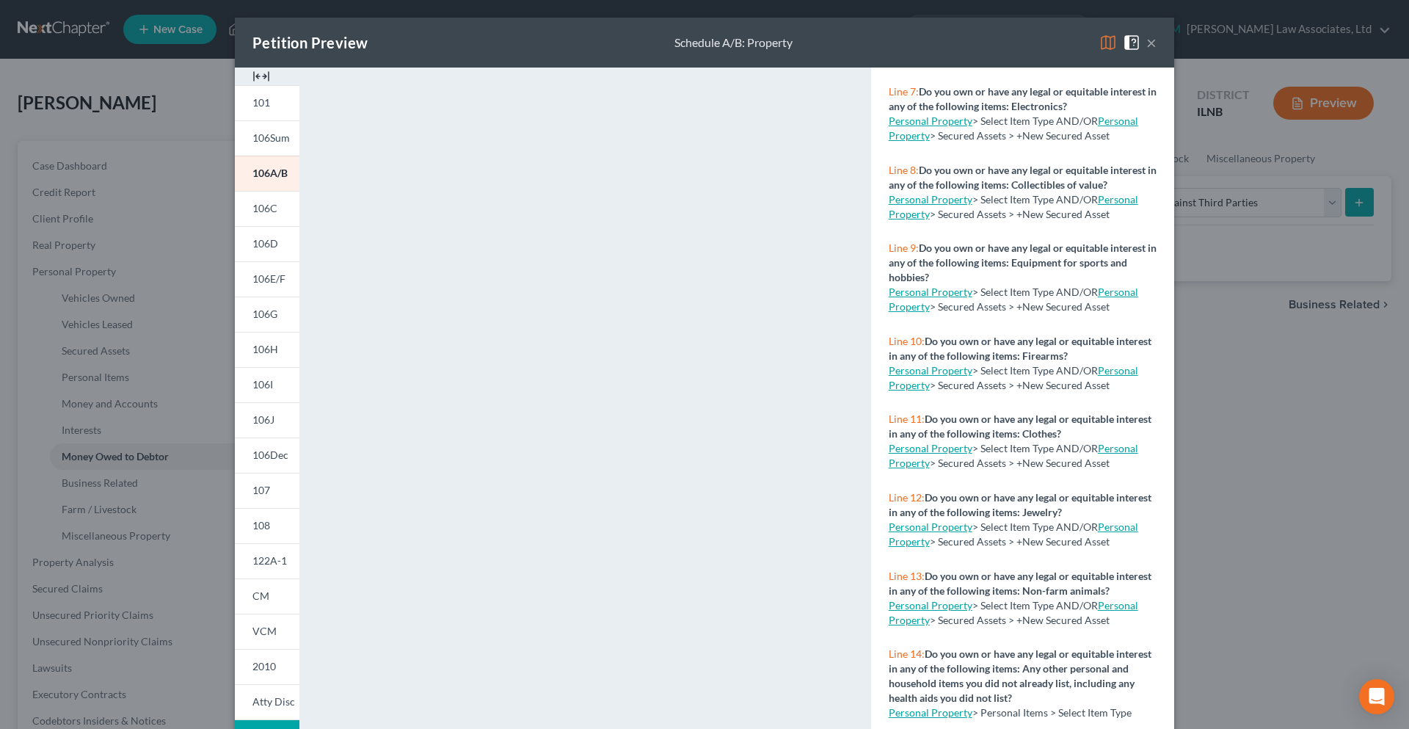
scroll to position [660, 0]
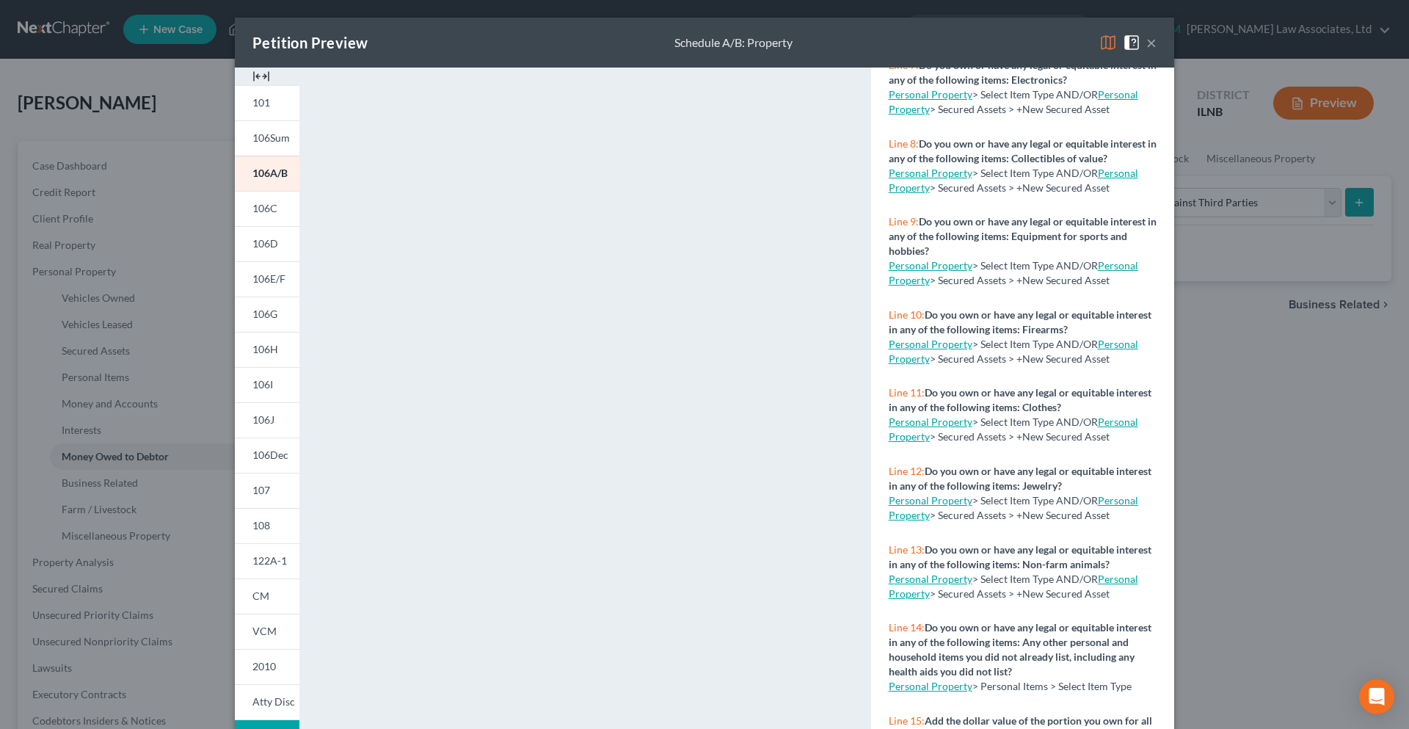
drag, startPoint x: 798, startPoint y: 40, endPoint x: 809, endPoint y: 17, distance: 25.0
click at [809, 17] on div "Petition Preview Schedule A/B: Property × 101 106Sum 106A/B 106C 106D 106E/F 10…" at bounding box center [704, 364] width 1409 height 729
click at [983, 40] on div "Petition Preview Schedule A/B: Property ×" at bounding box center [704, 43] width 939 height 50
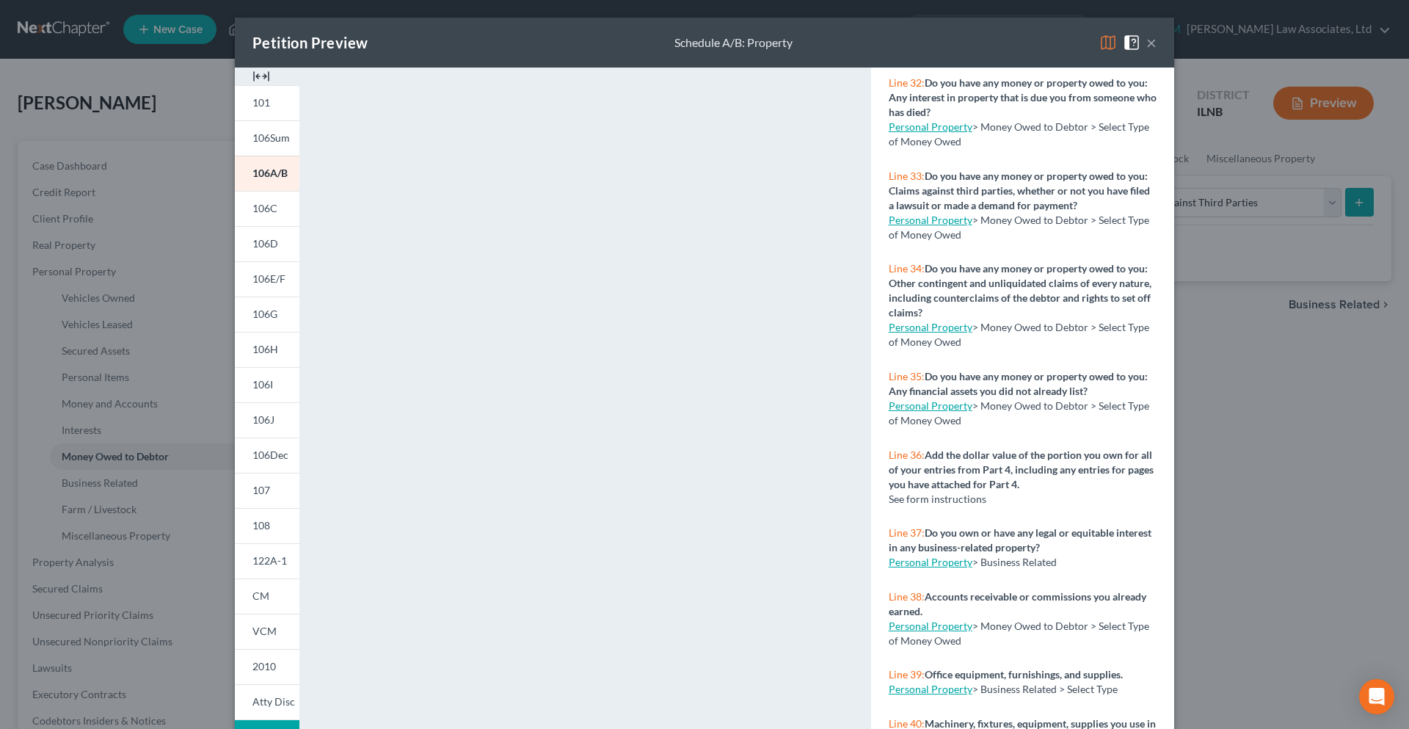
scroll to position [2641, 0]
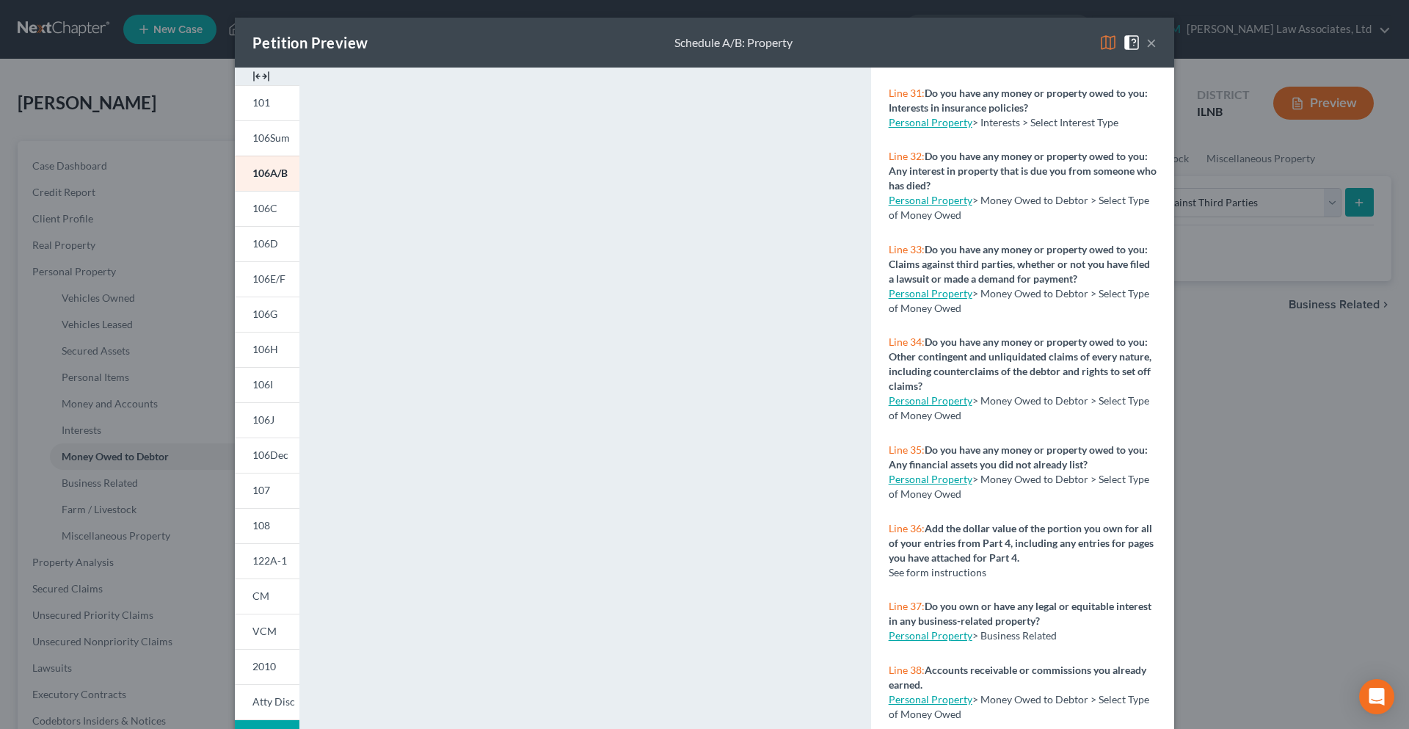
click at [1147, 45] on button "×" at bounding box center [1151, 43] width 10 height 18
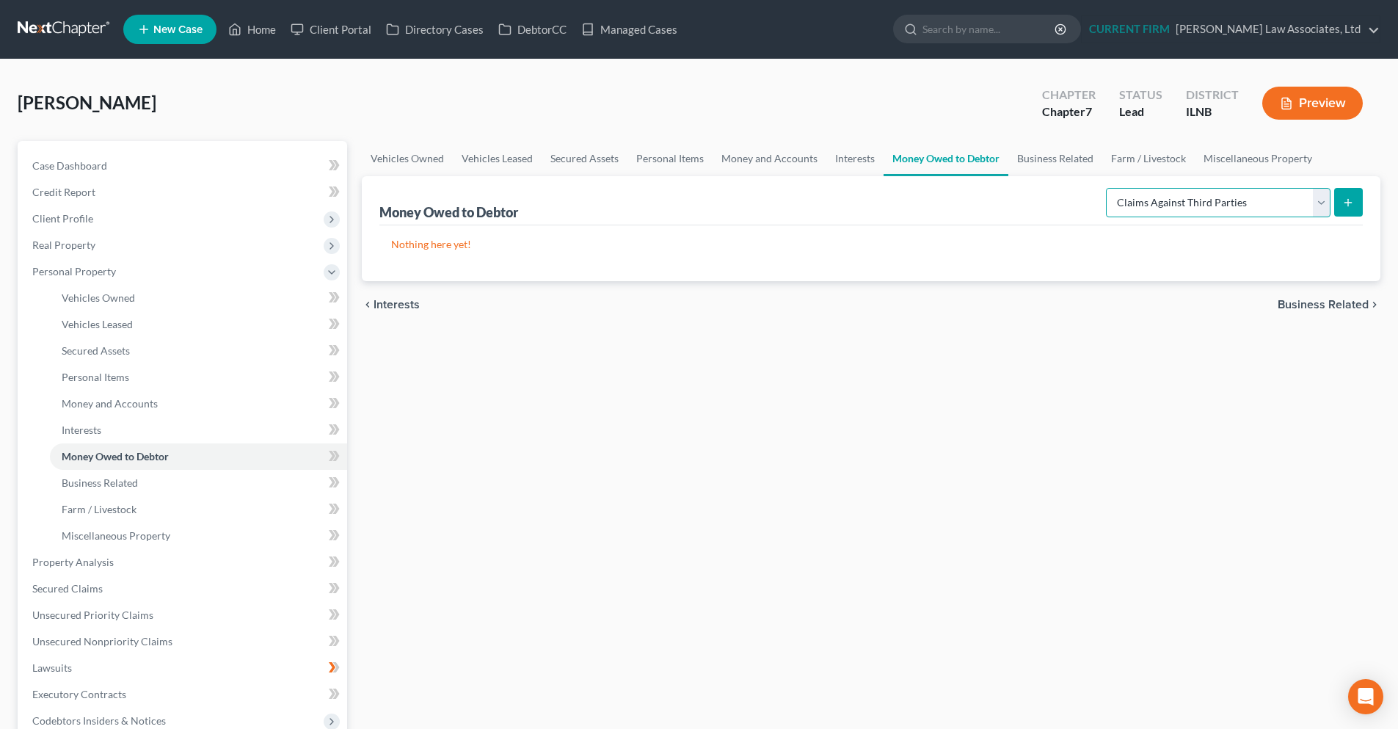
click at [1327, 211] on select "Select Type of Money Owed Accounts Receivable Alimony Child Support Claims Agai…" at bounding box center [1218, 202] width 225 height 29
click at [1040, 250] on p "Nothing here yet!" at bounding box center [871, 244] width 960 height 15
click at [1347, 201] on icon "submit" at bounding box center [1348, 203] width 12 height 12
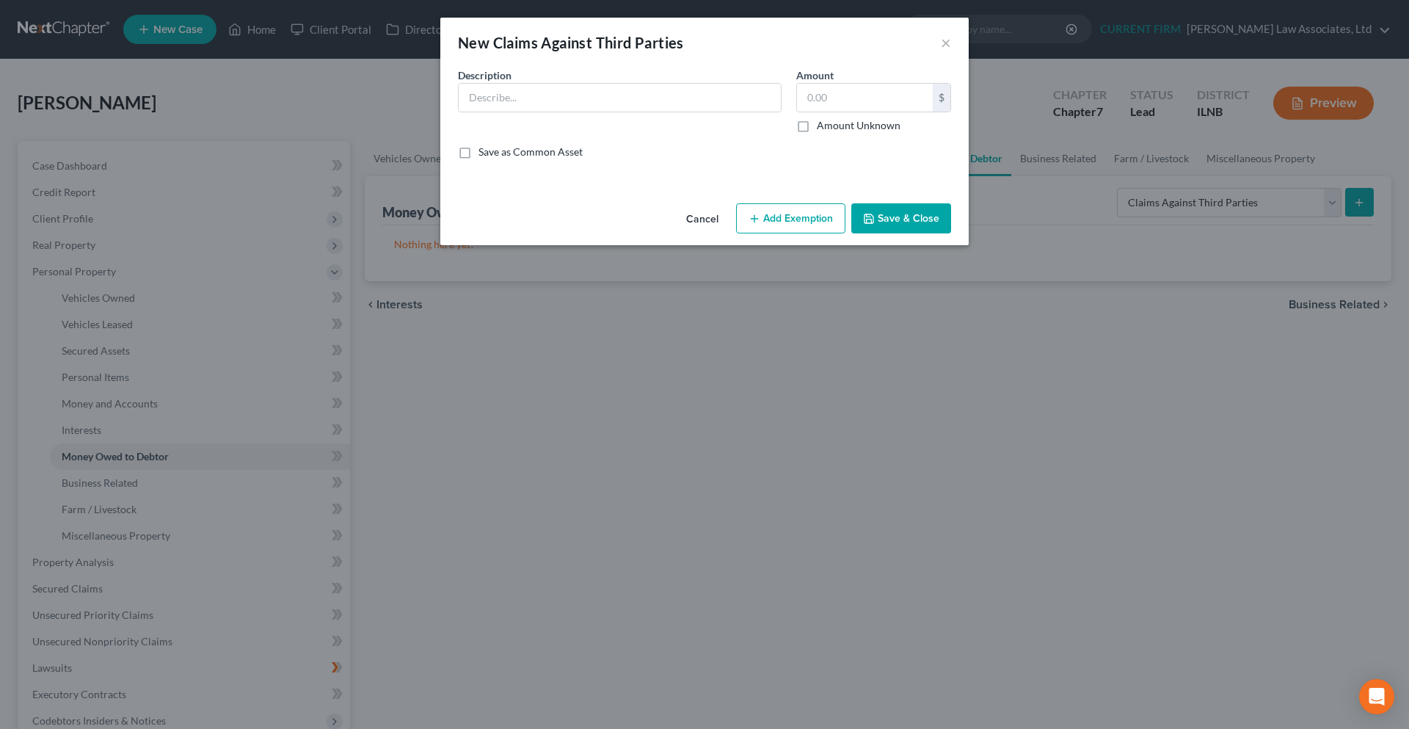
click at [787, 221] on button "Add Exemption" at bounding box center [790, 218] width 109 height 31
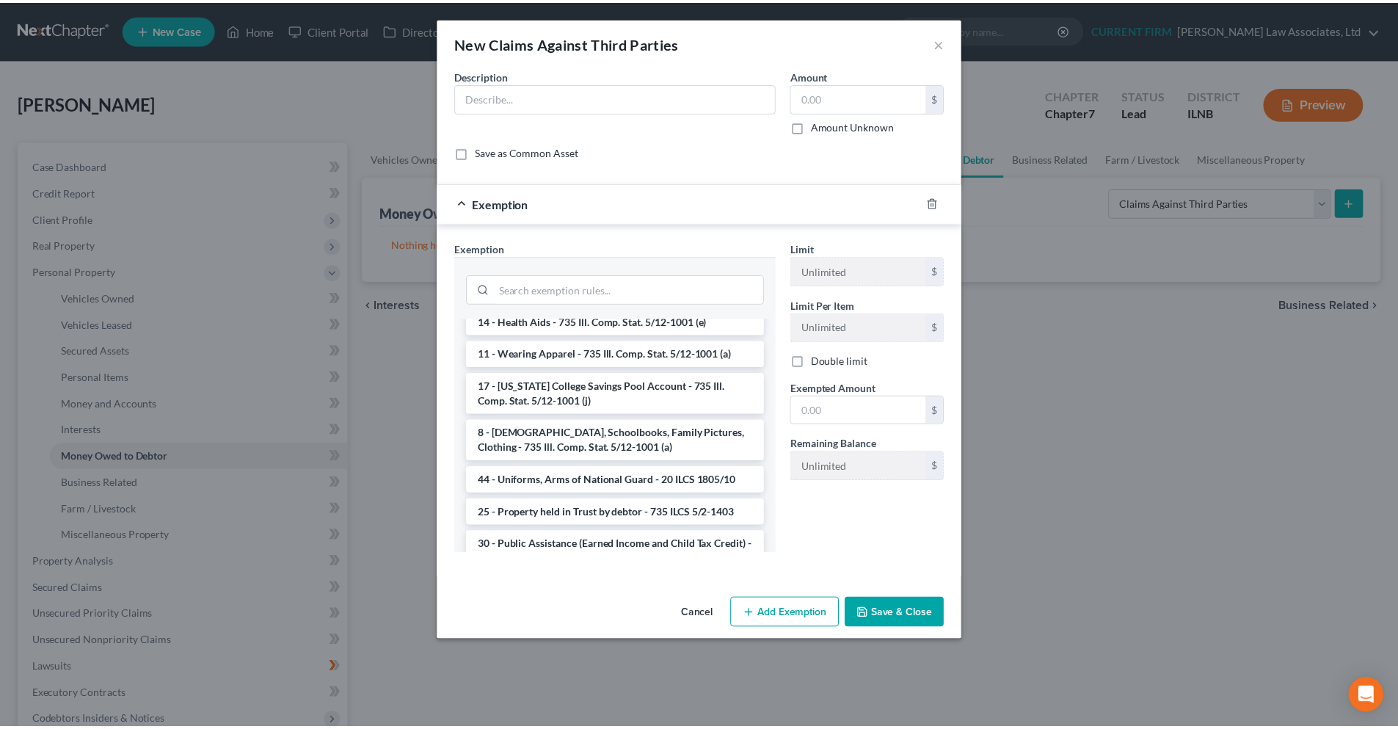
scroll to position [1541, 0]
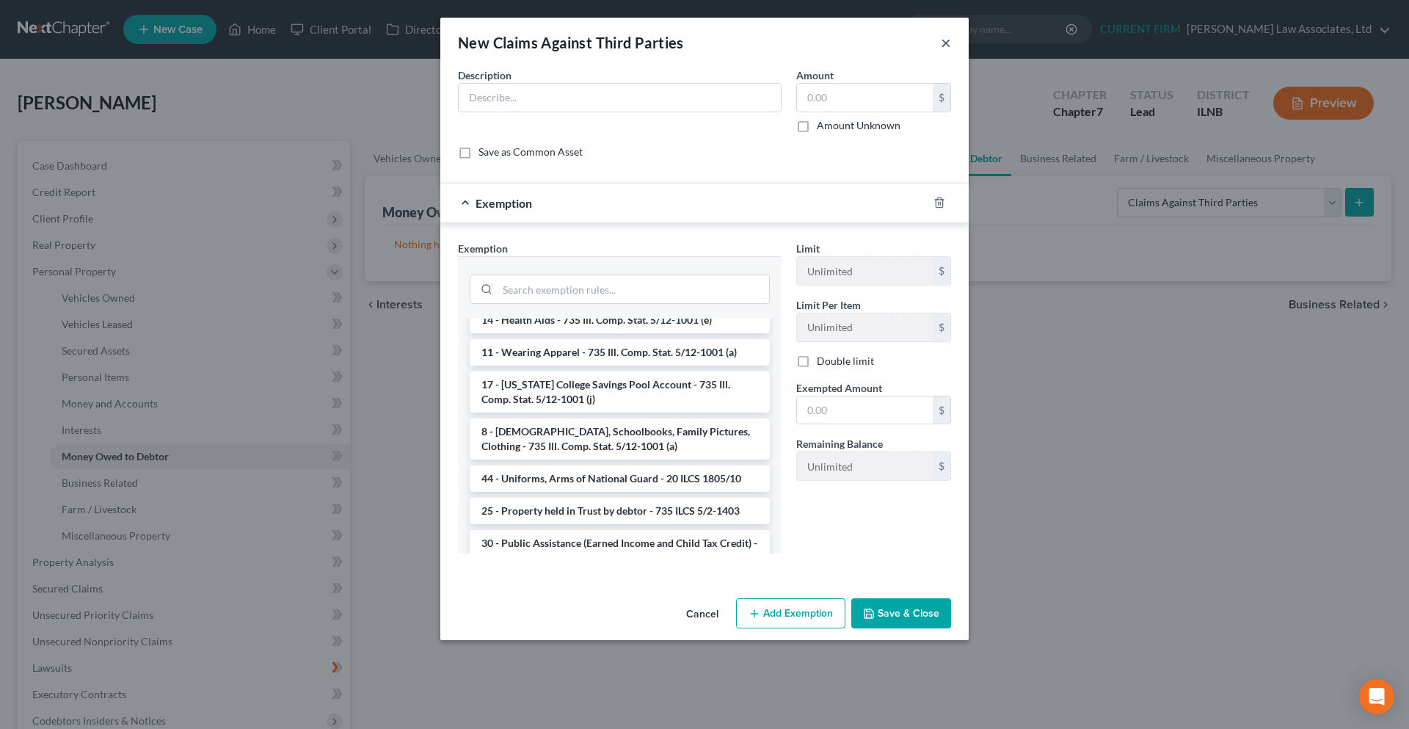
click at [948, 48] on button "×" at bounding box center [946, 43] width 10 height 18
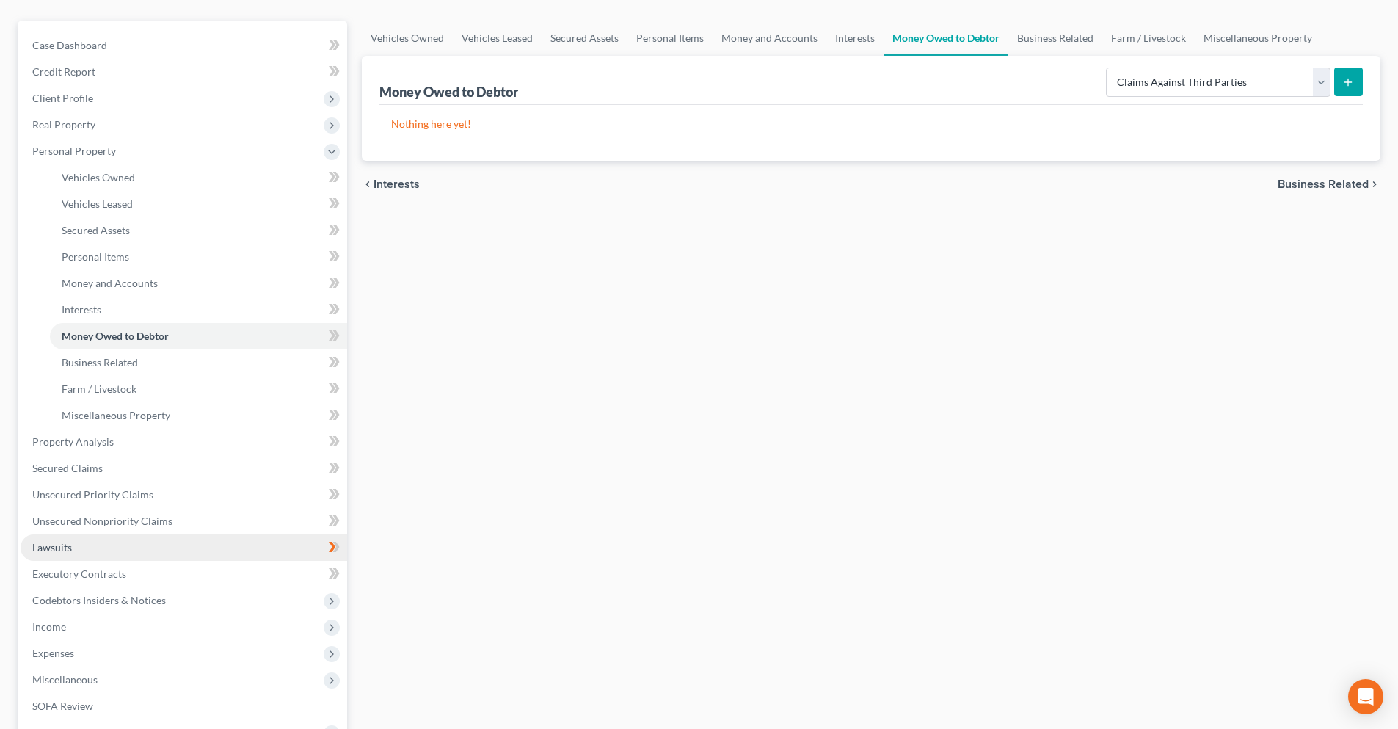
scroll to position [147, 0]
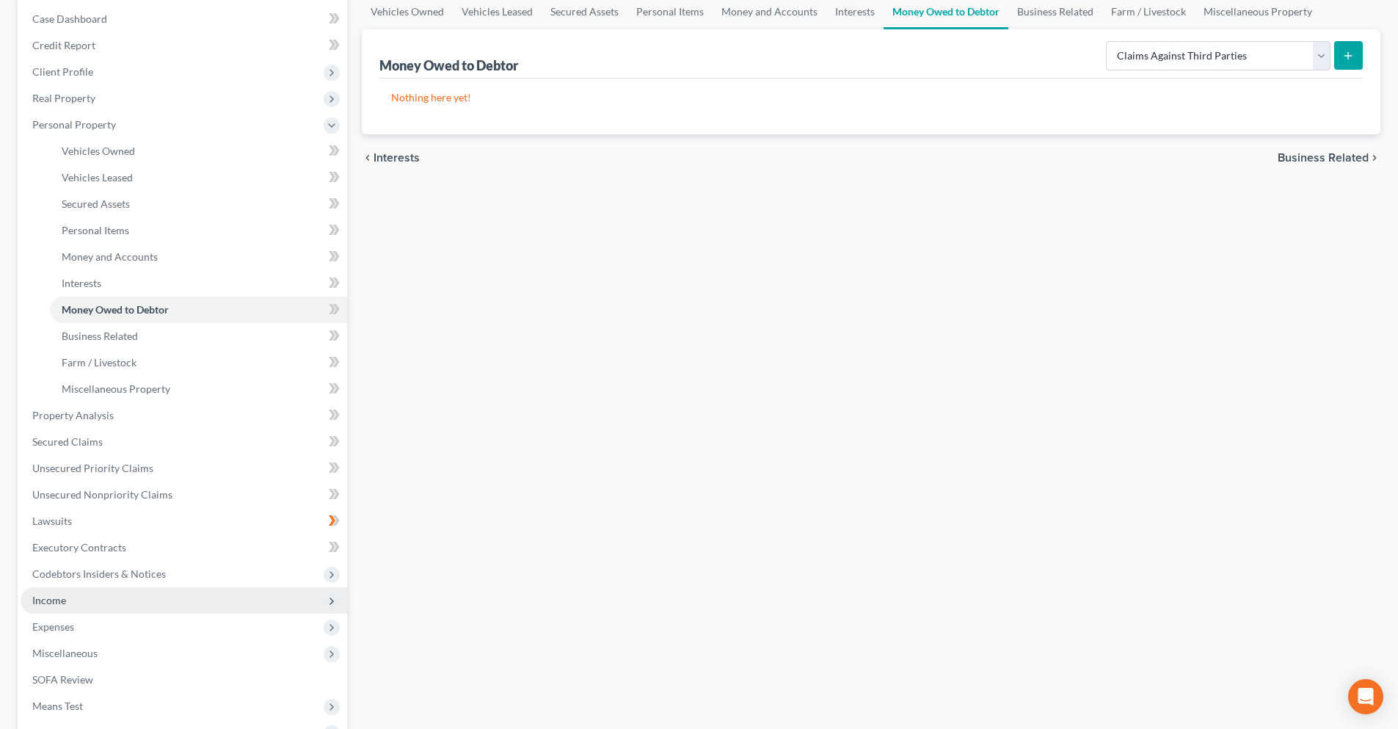
click at [83, 594] on span "Income" at bounding box center [184, 600] width 326 height 26
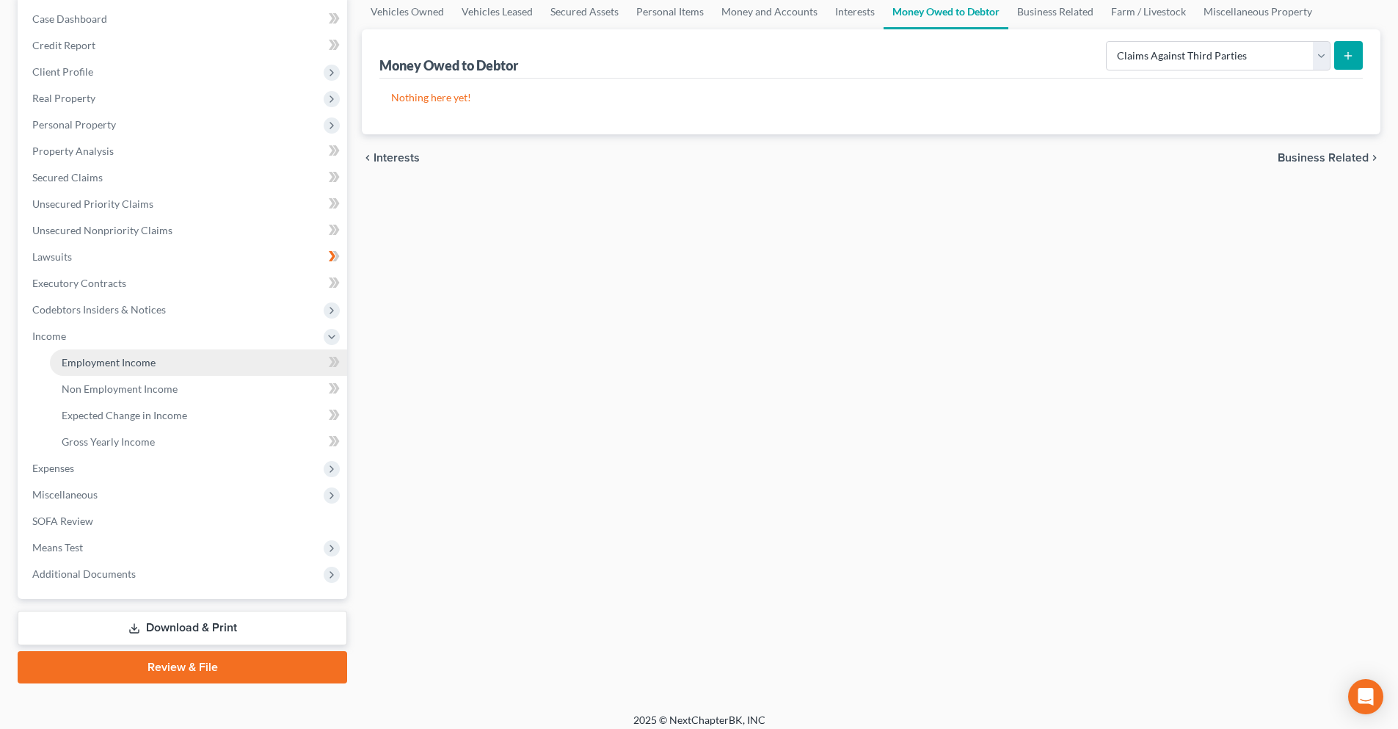
click at [95, 363] on span "Employment Income" at bounding box center [109, 362] width 94 height 12
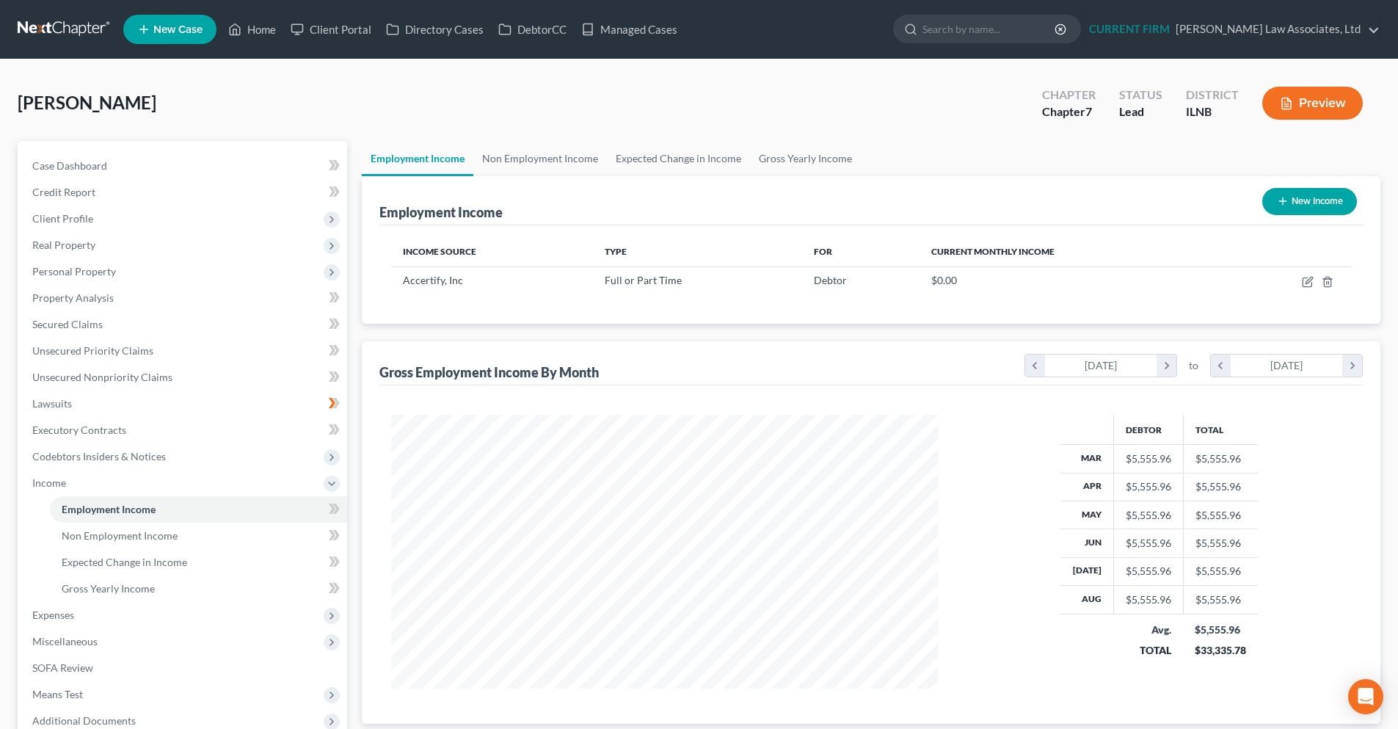
scroll to position [274, 577]
click at [334, 484] on icon at bounding box center [332, 484] width 12 height 12
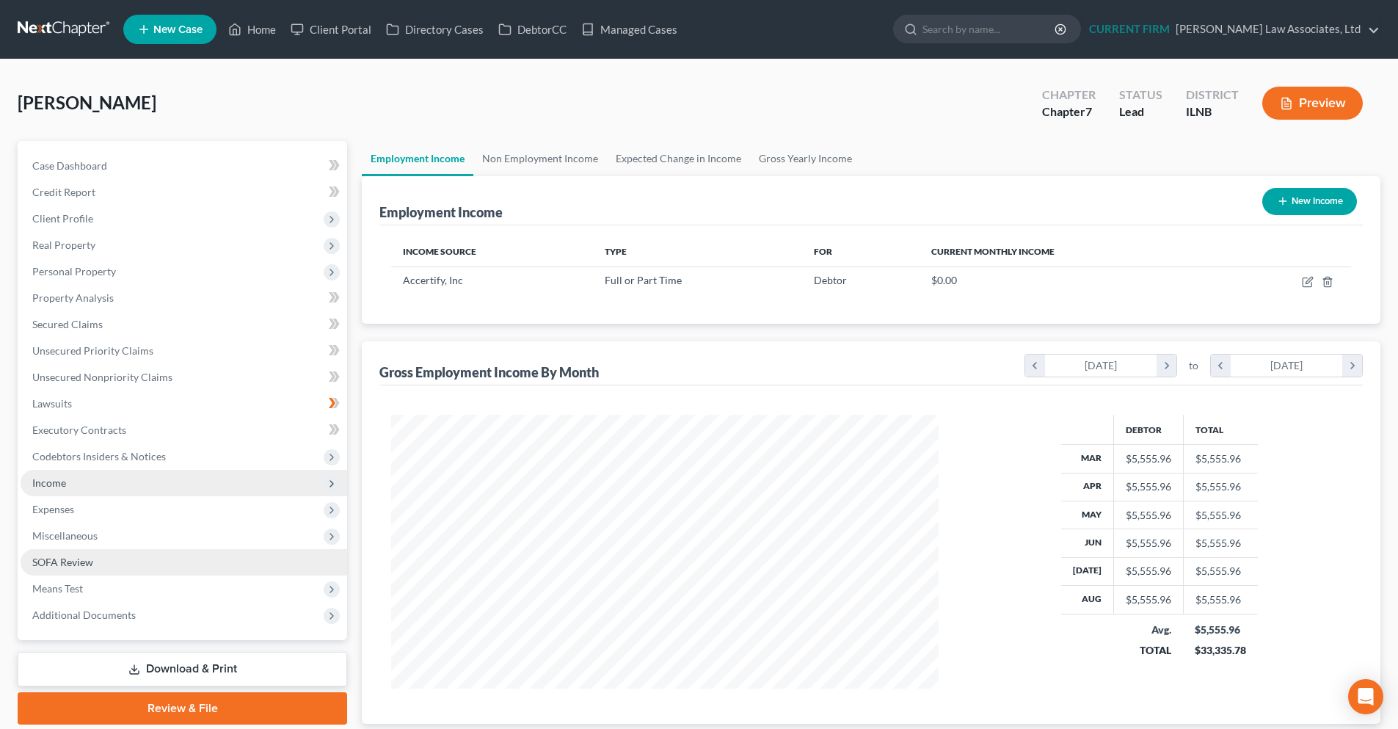
click at [95, 566] on link "SOFA Review" at bounding box center [184, 562] width 326 height 26
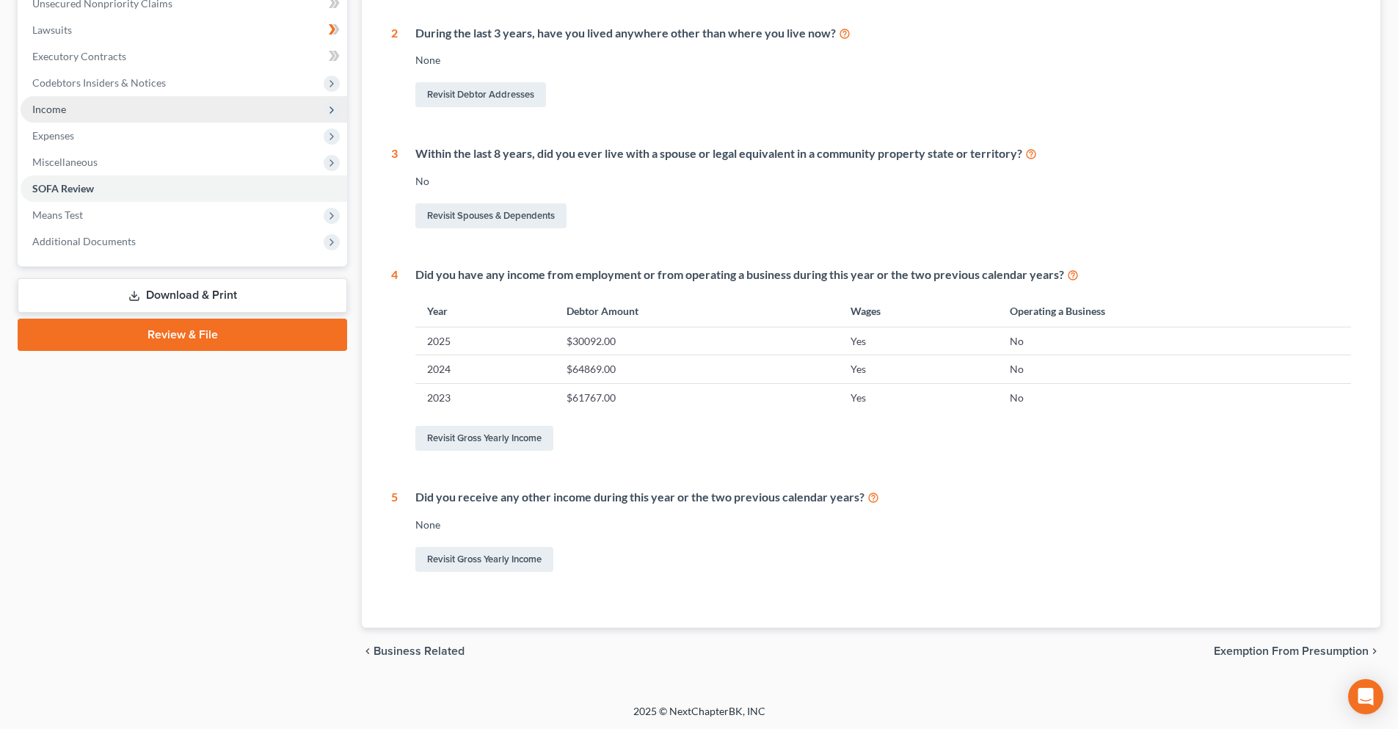
scroll to position [375, 0]
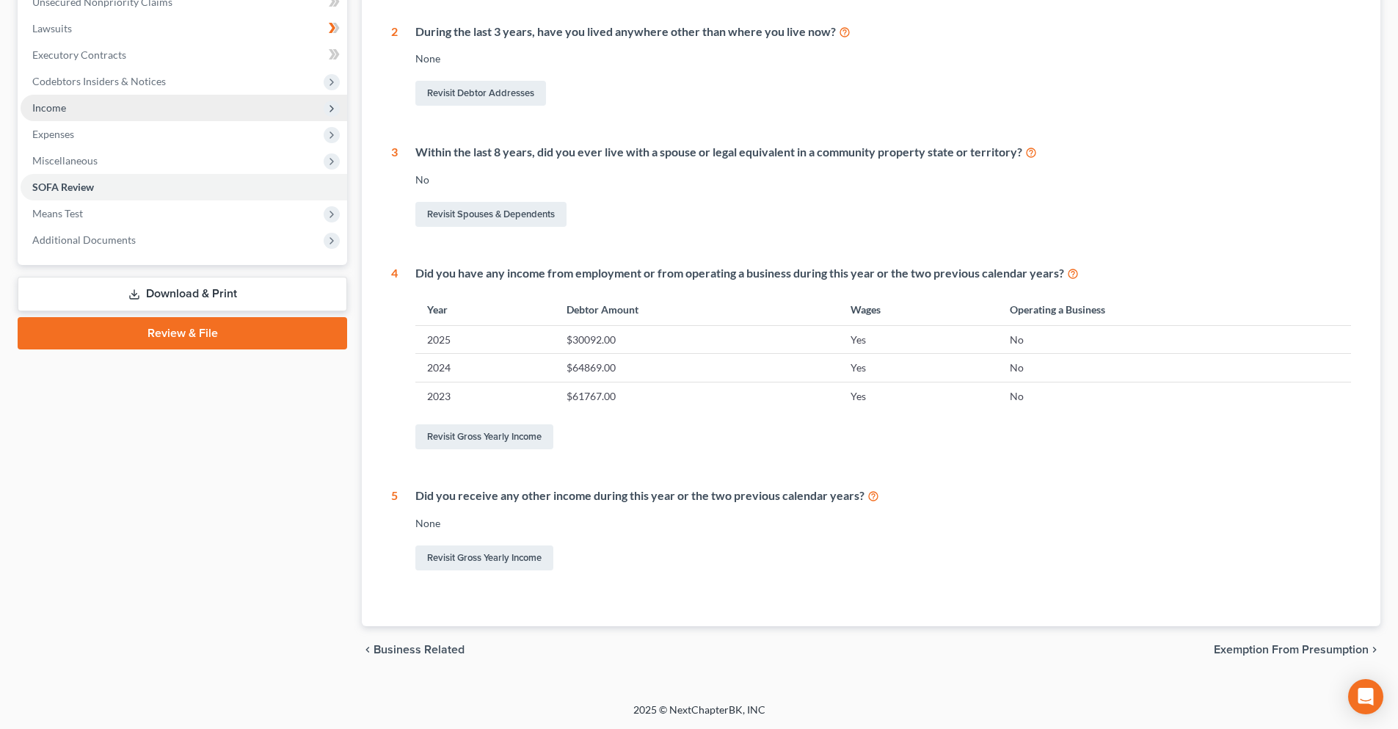
click at [1238, 649] on span "Exemption from Presumption" at bounding box center [1291, 649] width 155 height 12
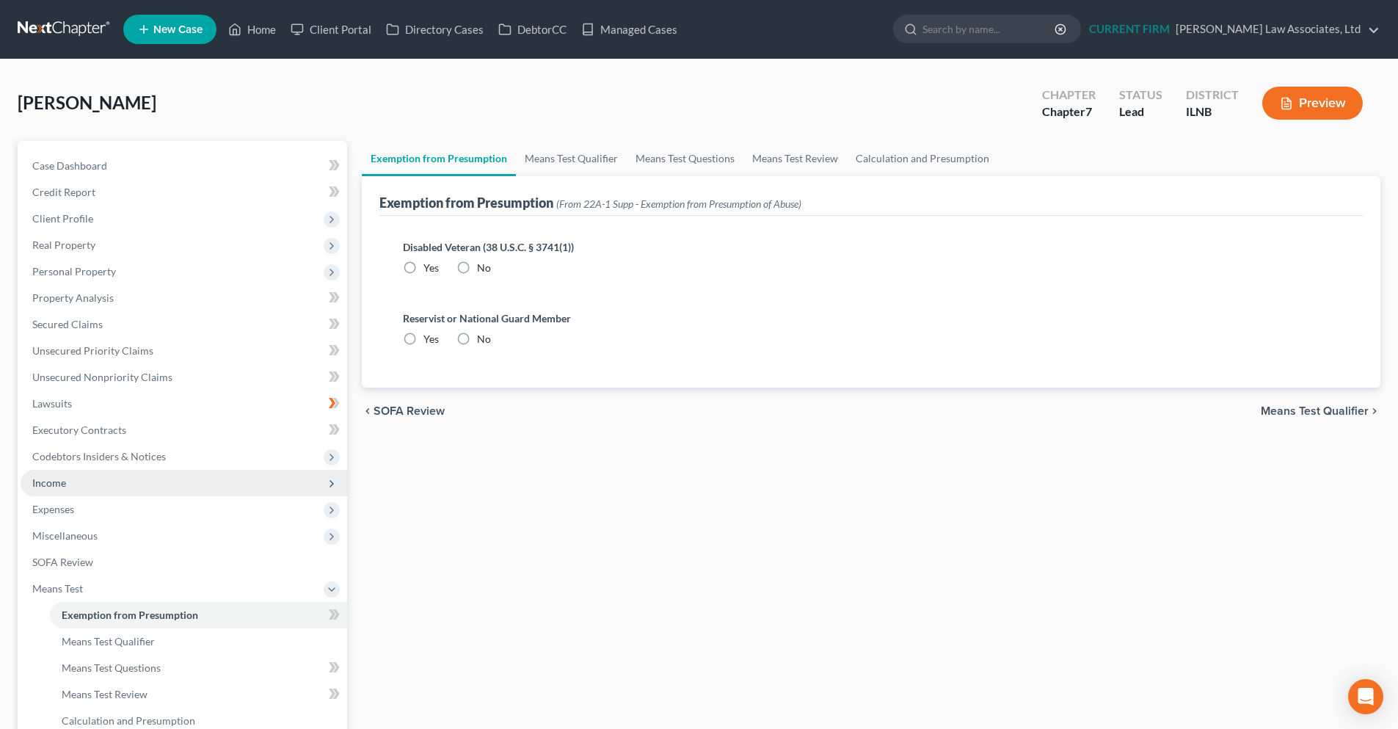
radio input "true"
click at [106, 238] on span "Real Property" at bounding box center [184, 245] width 326 height 26
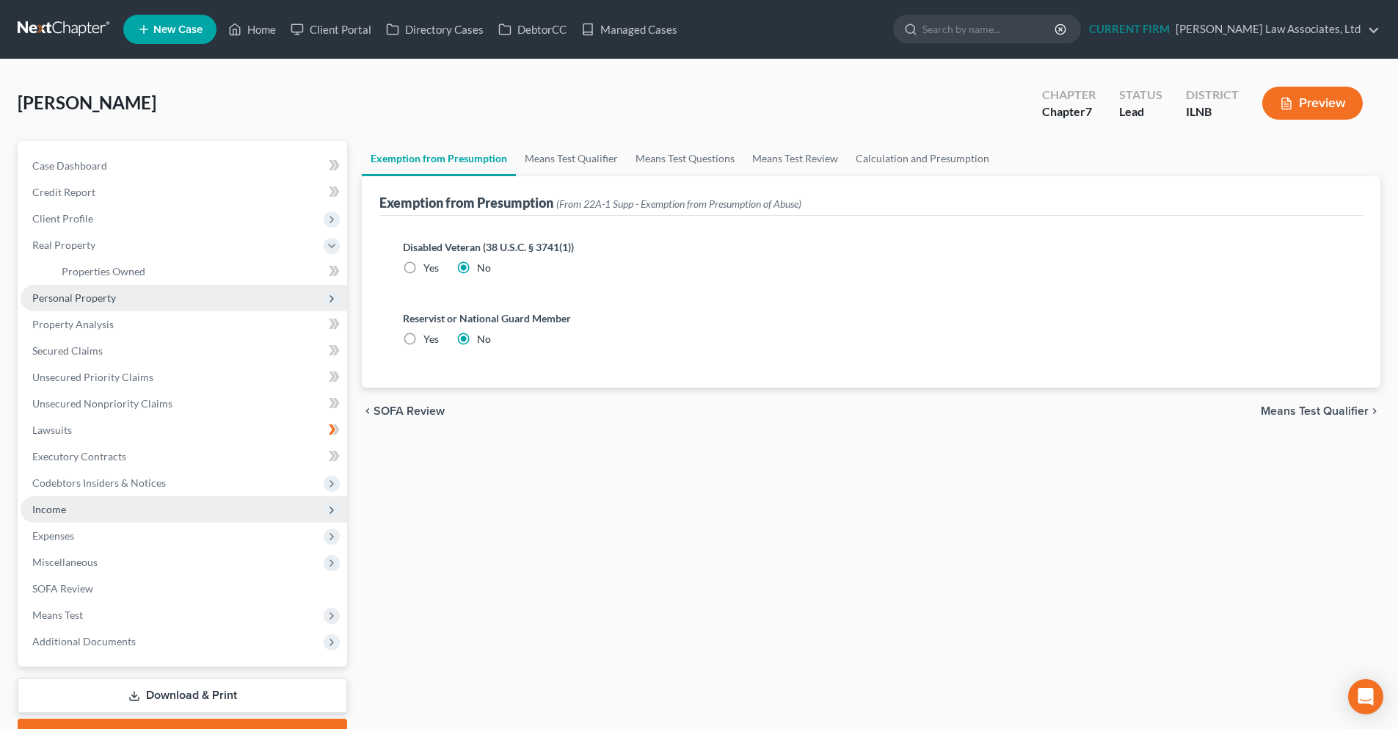
click at [109, 304] on span "Personal Property" at bounding box center [184, 298] width 326 height 26
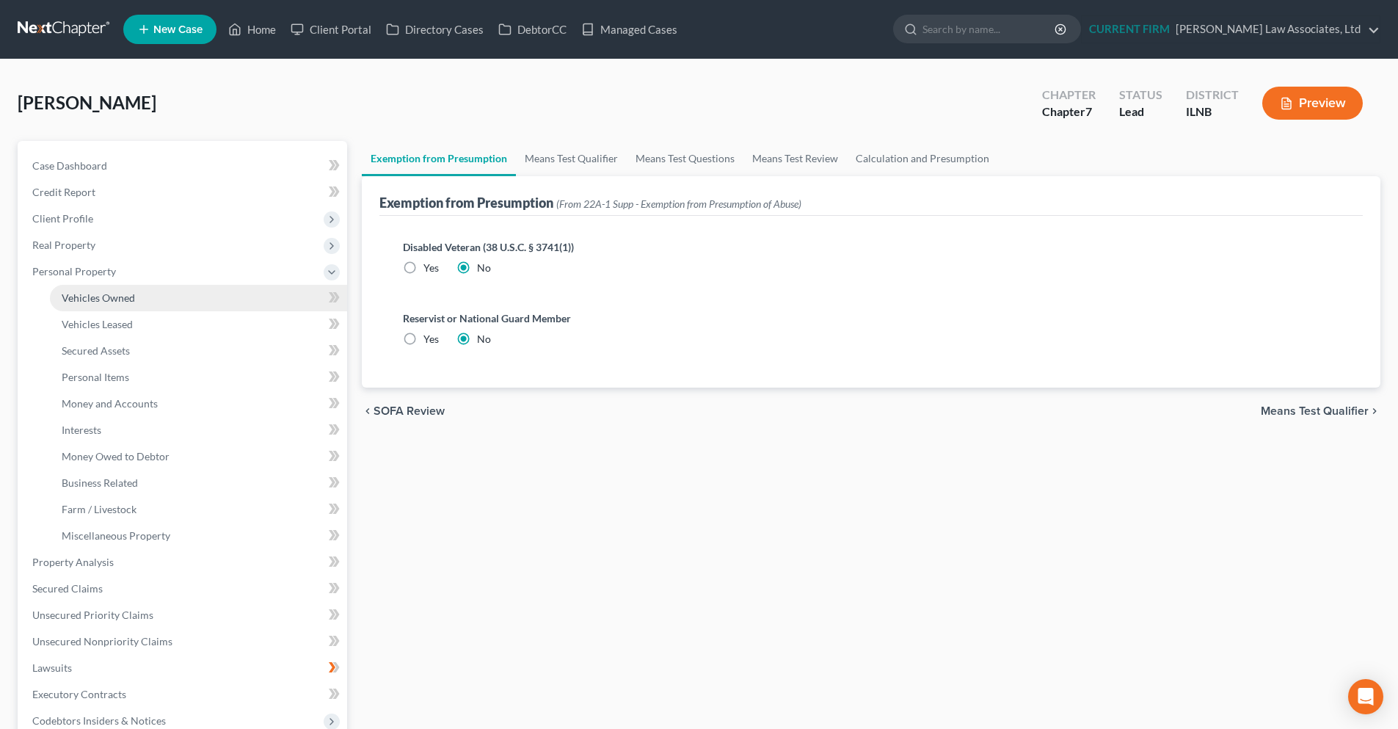
click at [142, 297] on link "Vehicles Owned" at bounding box center [198, 298] width 297 height 26
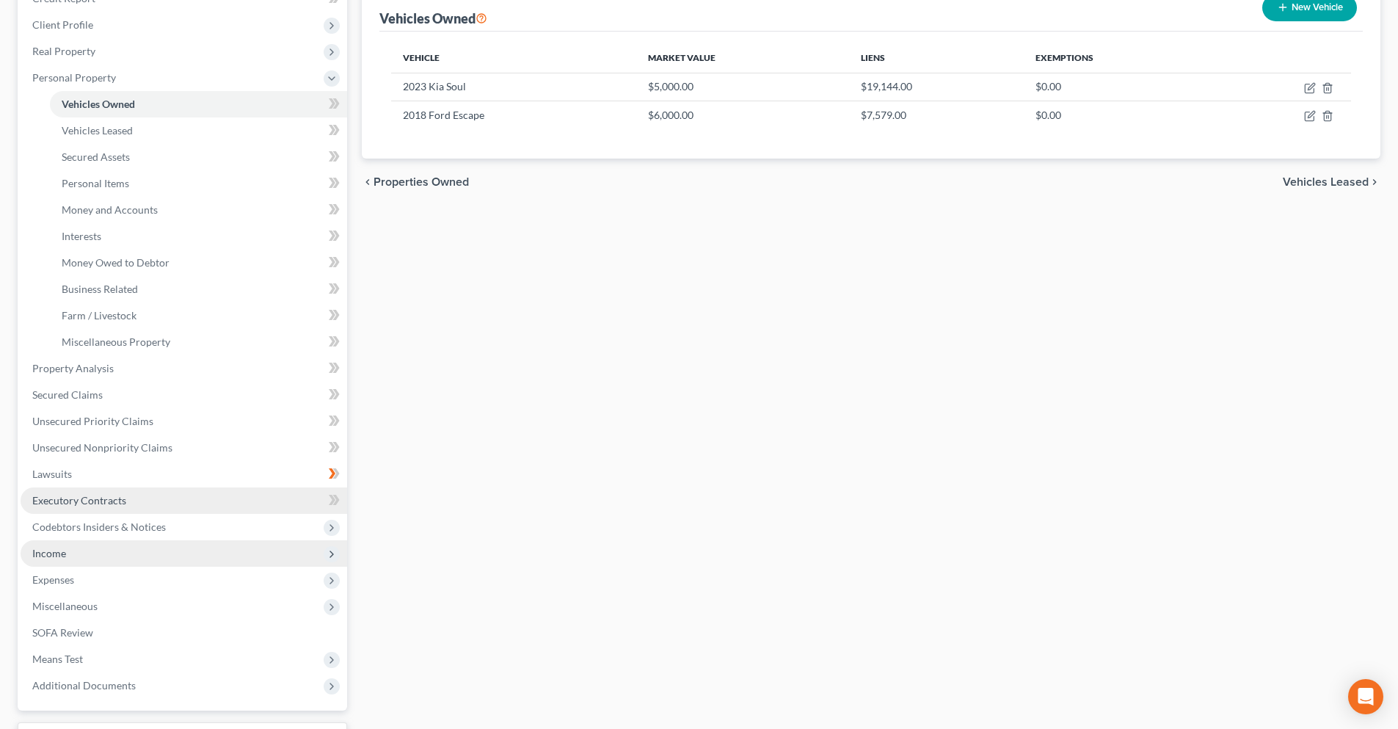
scroll to position [220, 0]
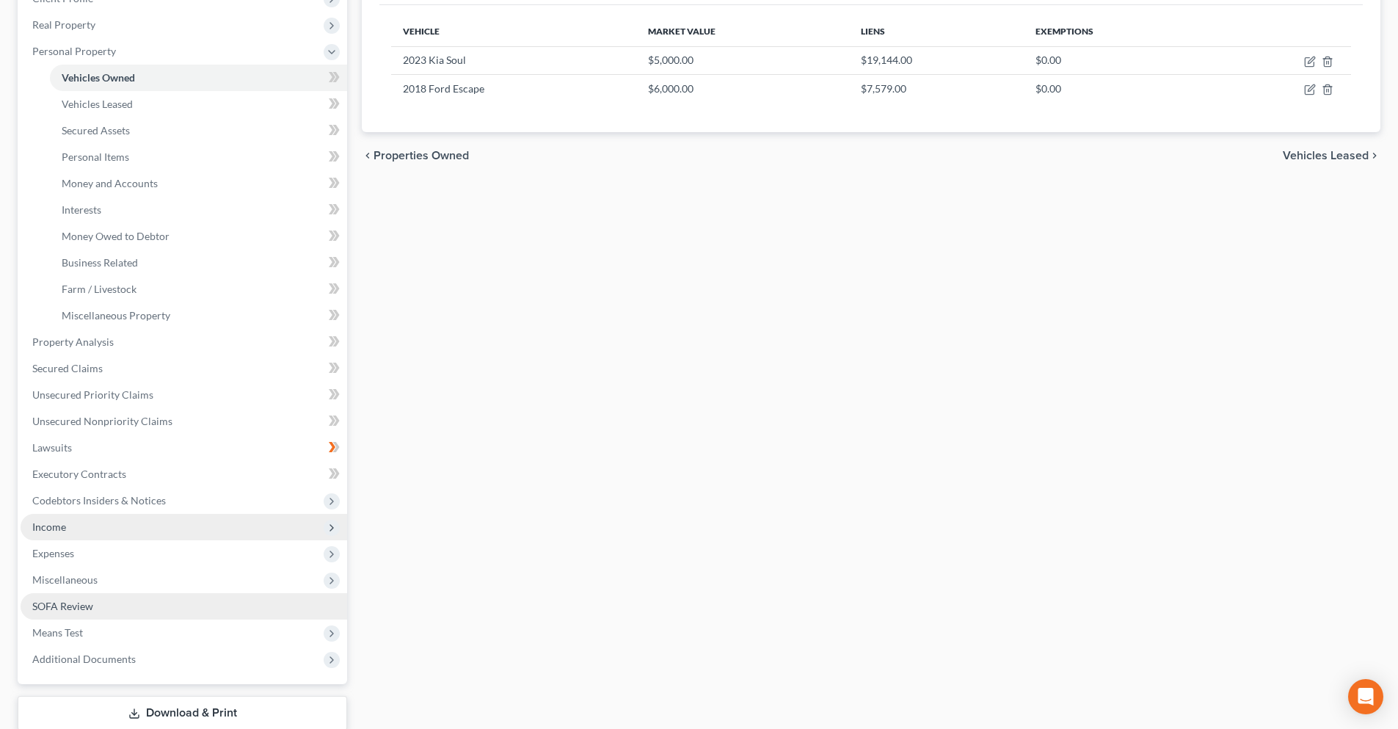
click at [113, 603] on link "SOFA Review" at bounding box center [184, 606] width 326 height 26
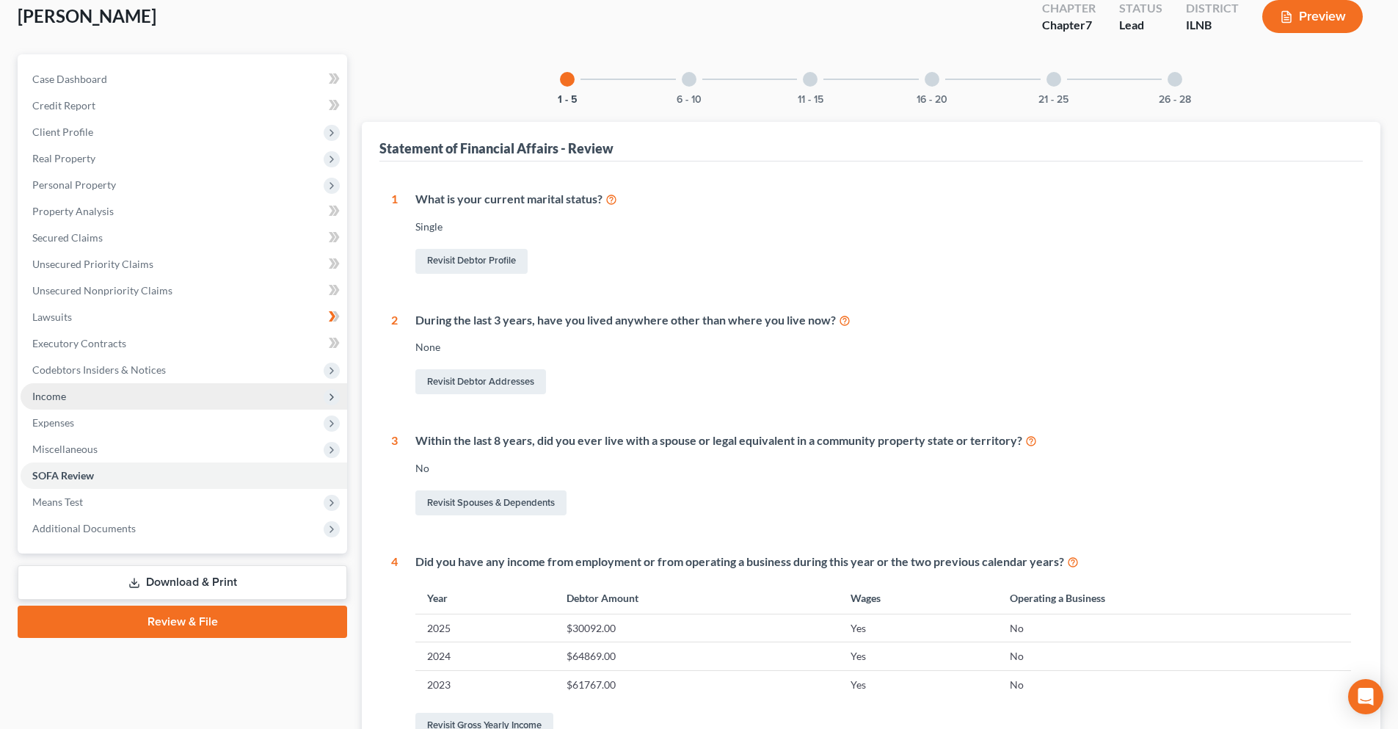
scroll to position [73, 0]
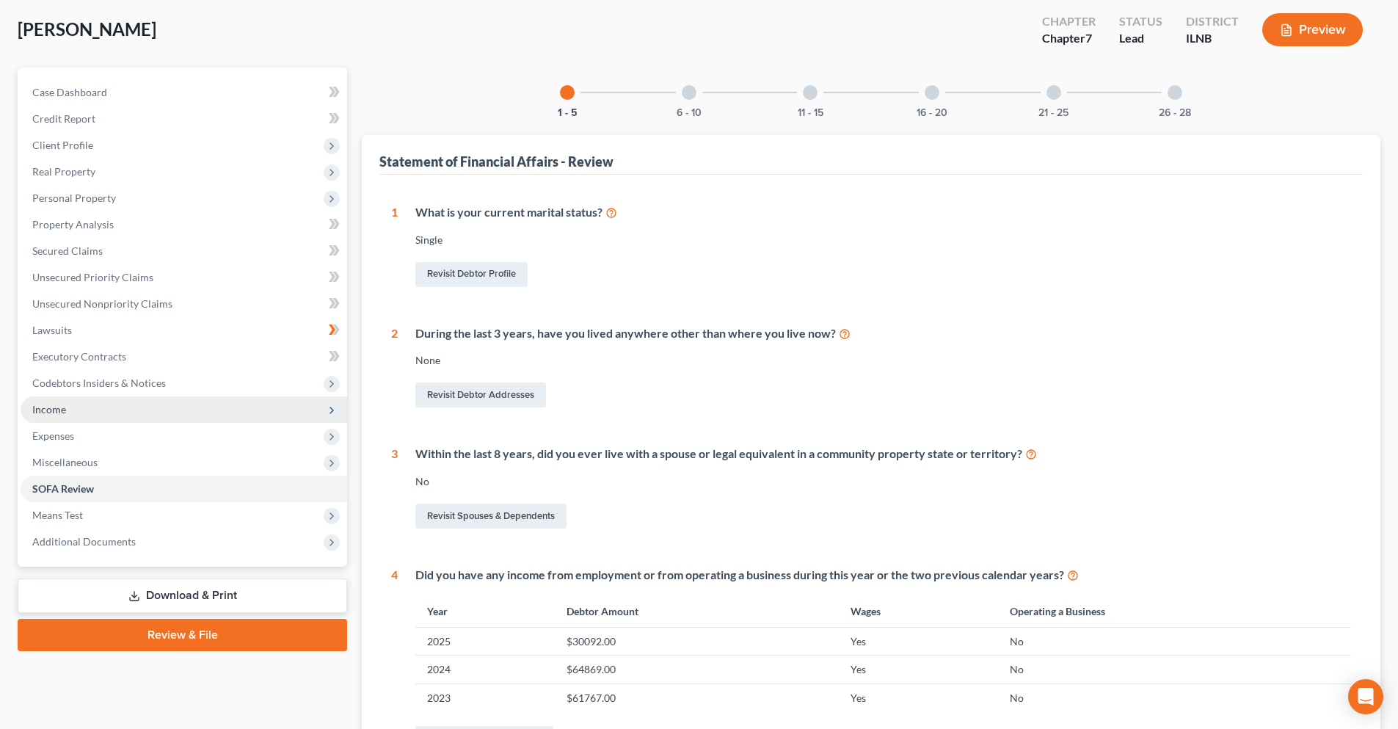
click at [693, 93] on div at bounding box center [689, 92] width 15 height 15
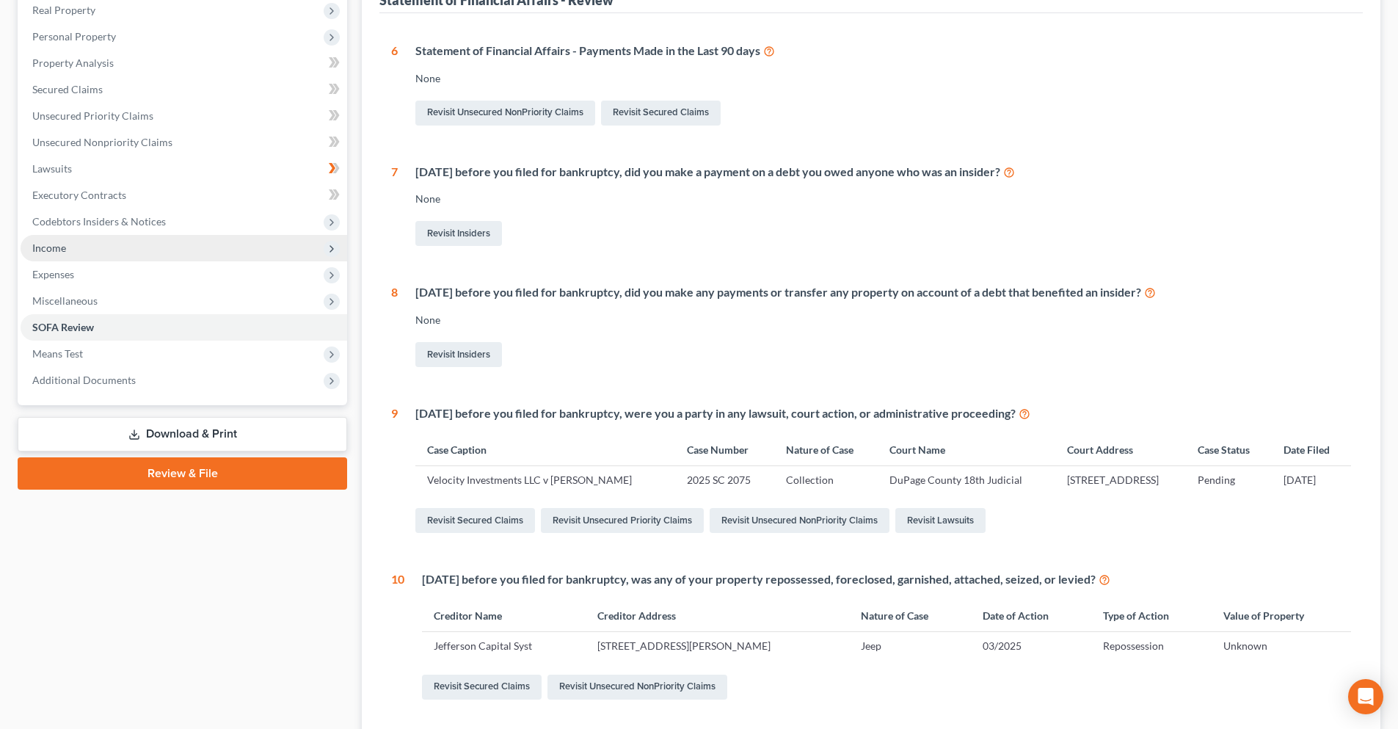
scroll to position [0, 0]
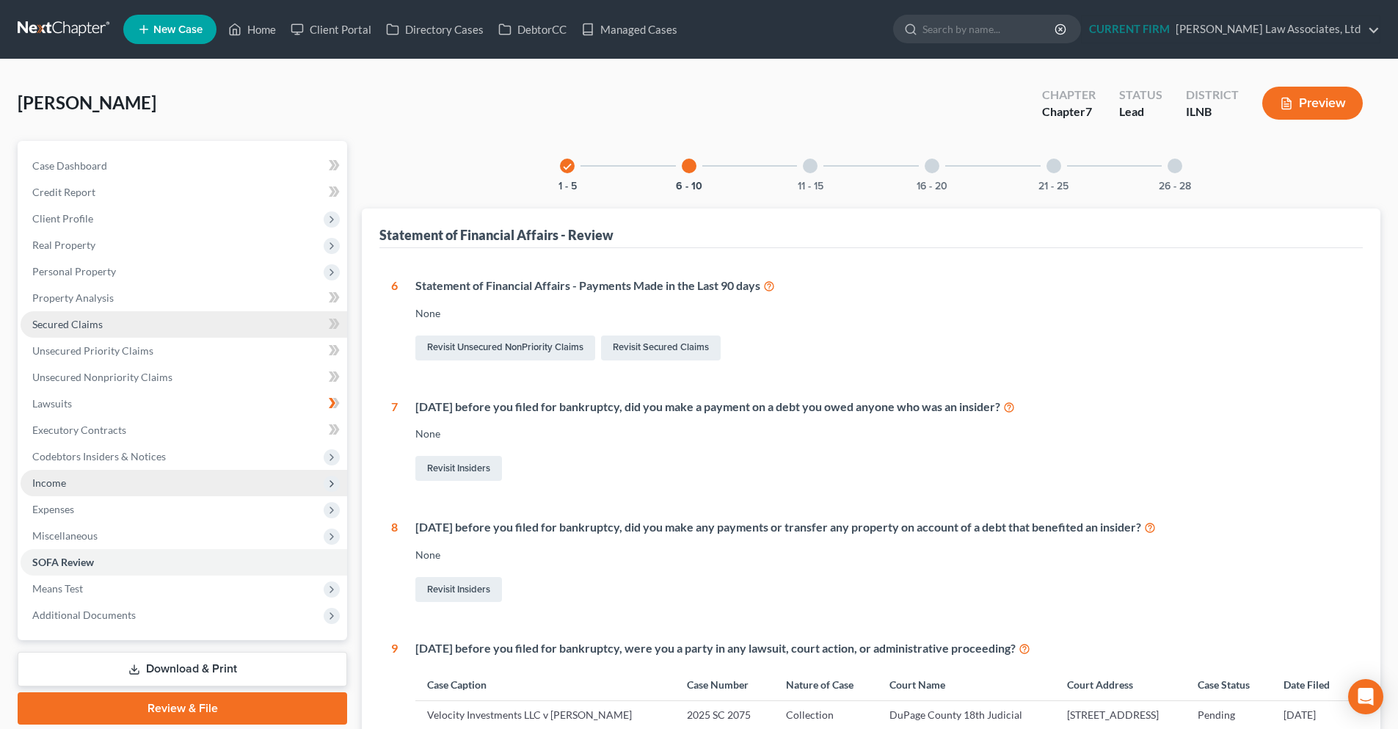
click at [84, 318] on span "Secured Claims" at bounding box center [67, 324] width 70 height 12
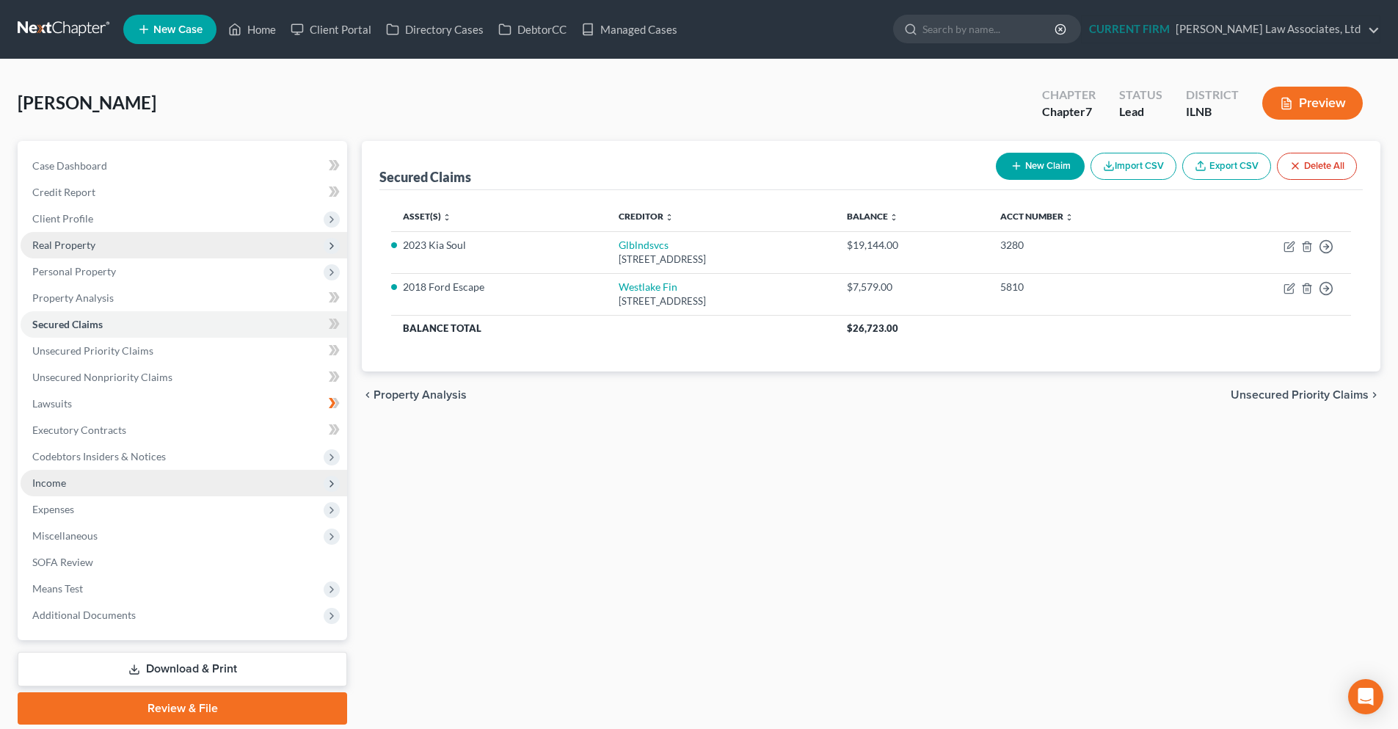
click at [81, 251] on span "Real Property" at bounding box center [184, 245] width 326 height 26
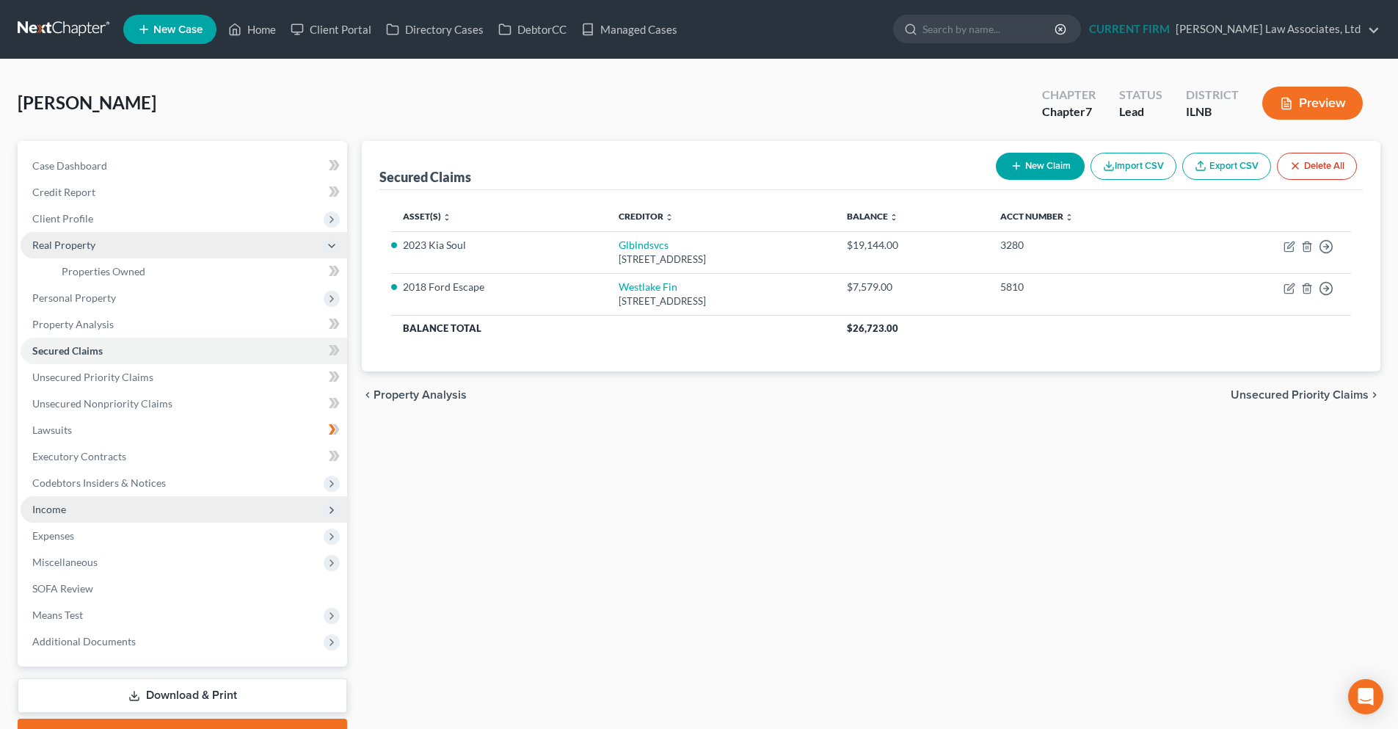
click at [82, 245] on span "Real Property" at bounding box center [63, 244] width 63 height 12
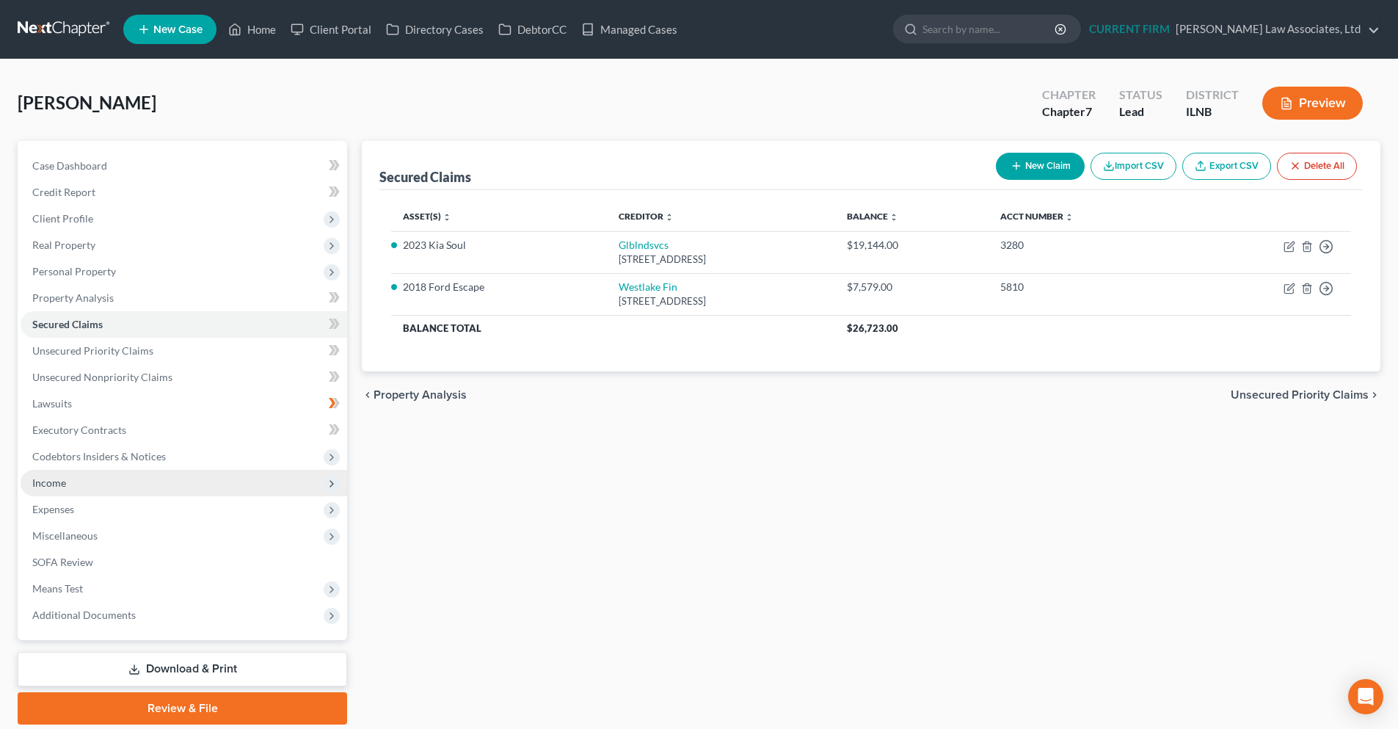
scroll to position [51, 0]
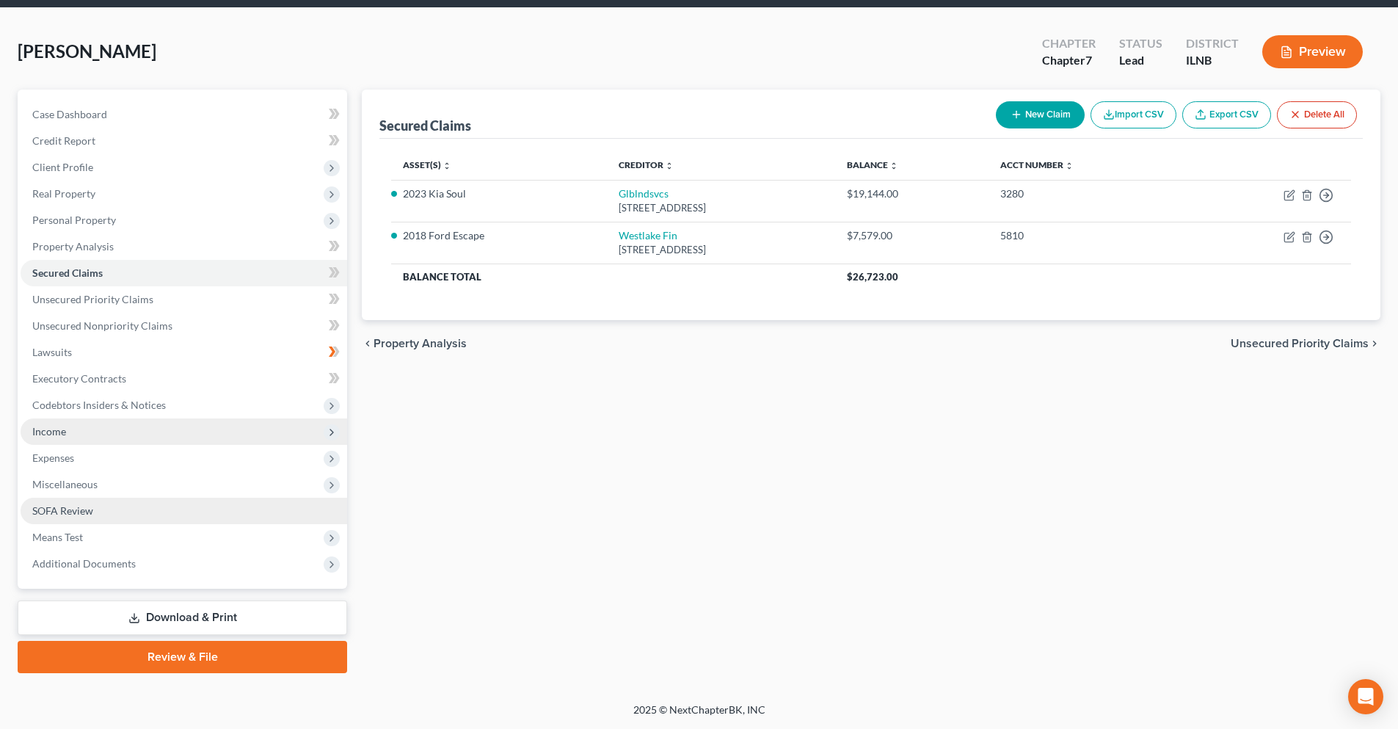
click at [80, 513] on span "SOFA Review" at bounding box center [62, 510] width 61 height 12
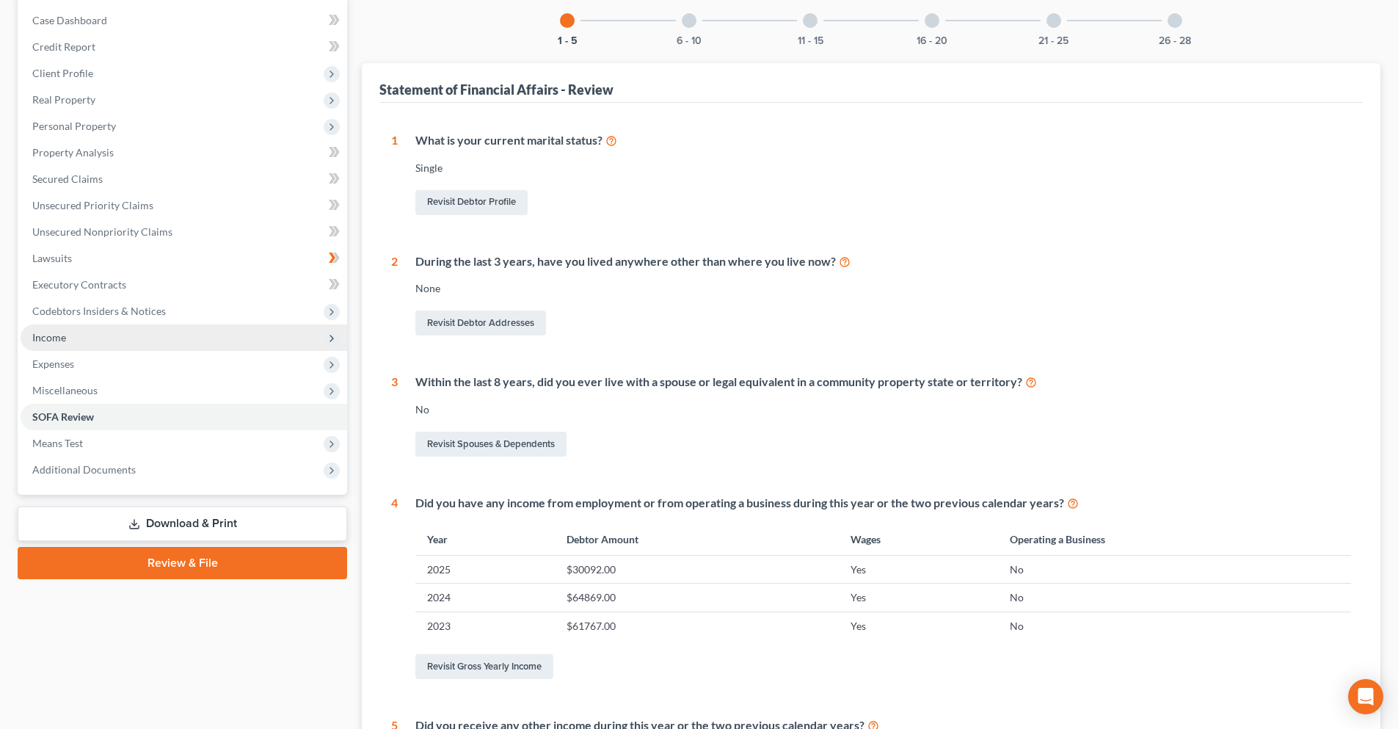
scroll to position [147, 0]
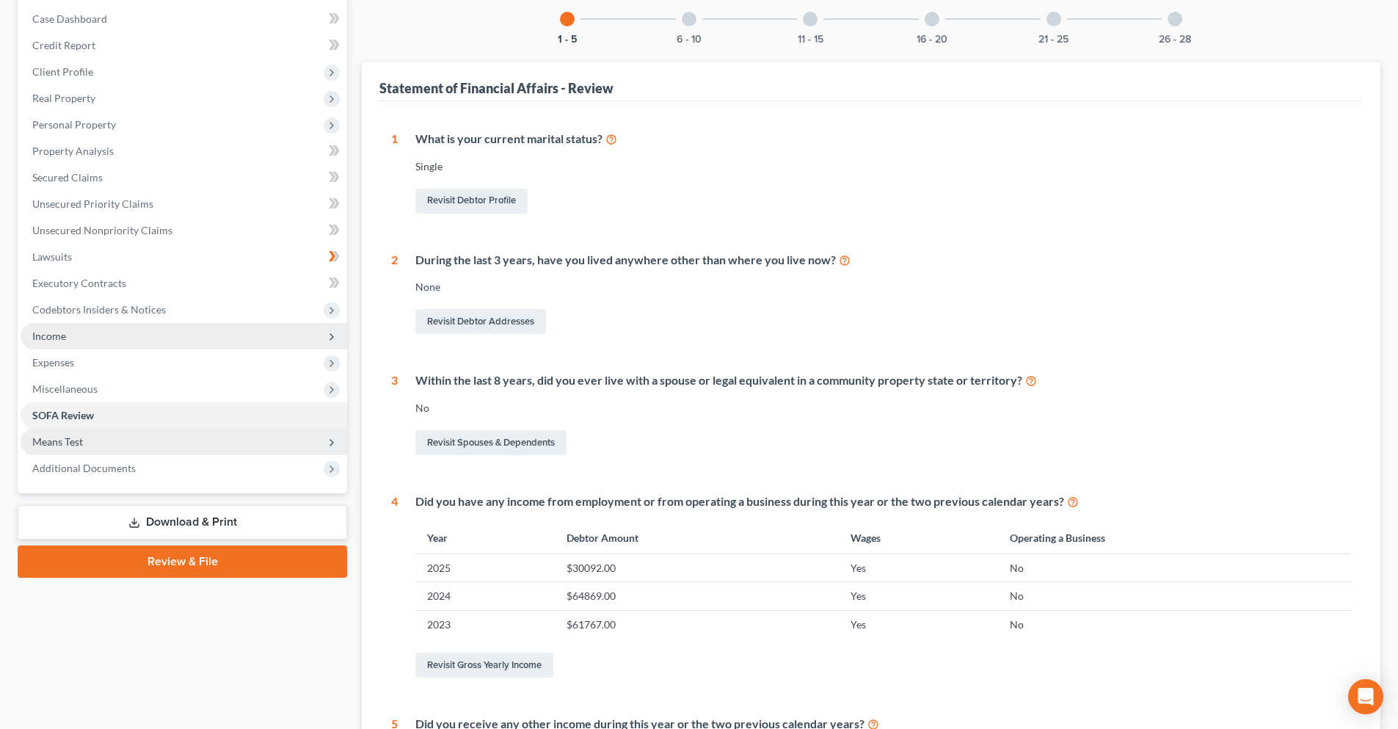
click at [112, 450] on span "Means Test" at bounding box center [184, 441] width 326 height 26
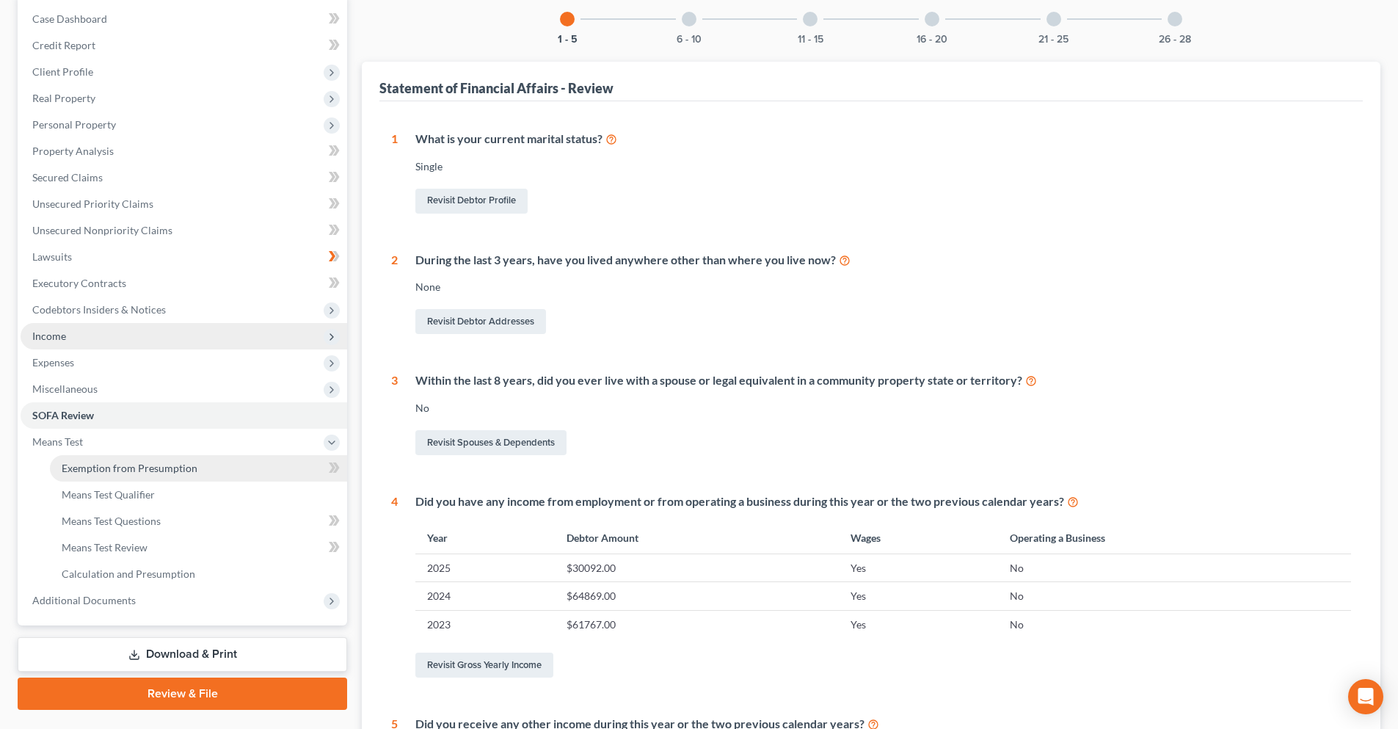
click at [149, 471] on span "Exemption from Presumption" at bounding box center [130, 467] width 136 height 12
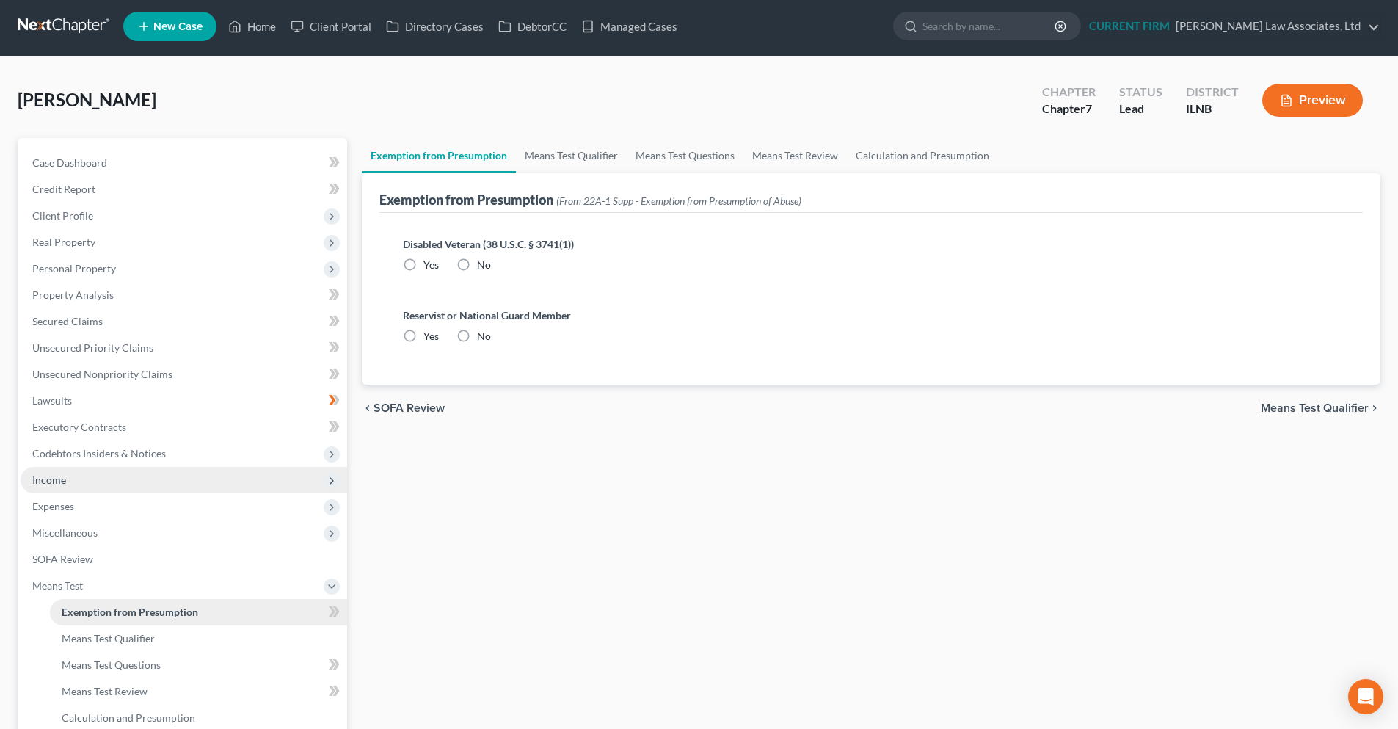
radio input "true"
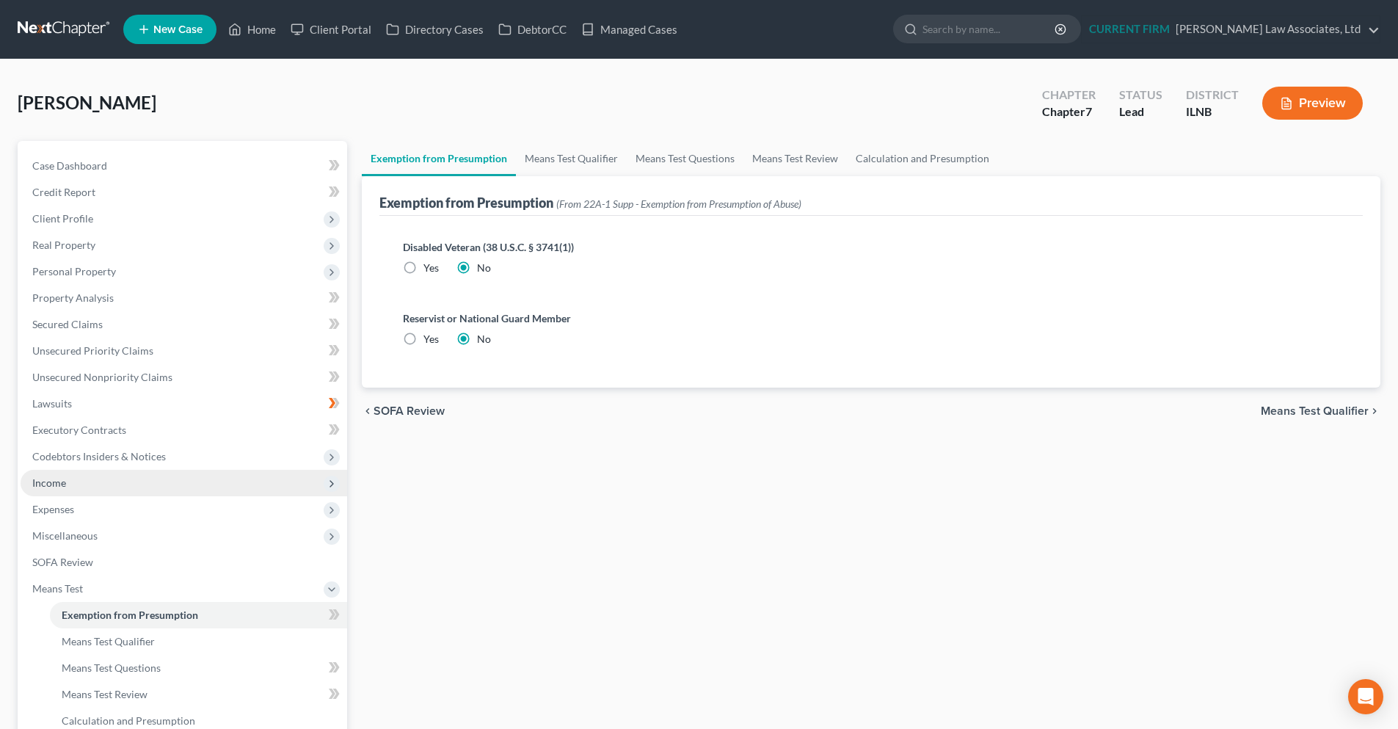
click at [1290, 408] on span "Means Test Qualifier" at bounding box center [1314, 411] width 108 height 12
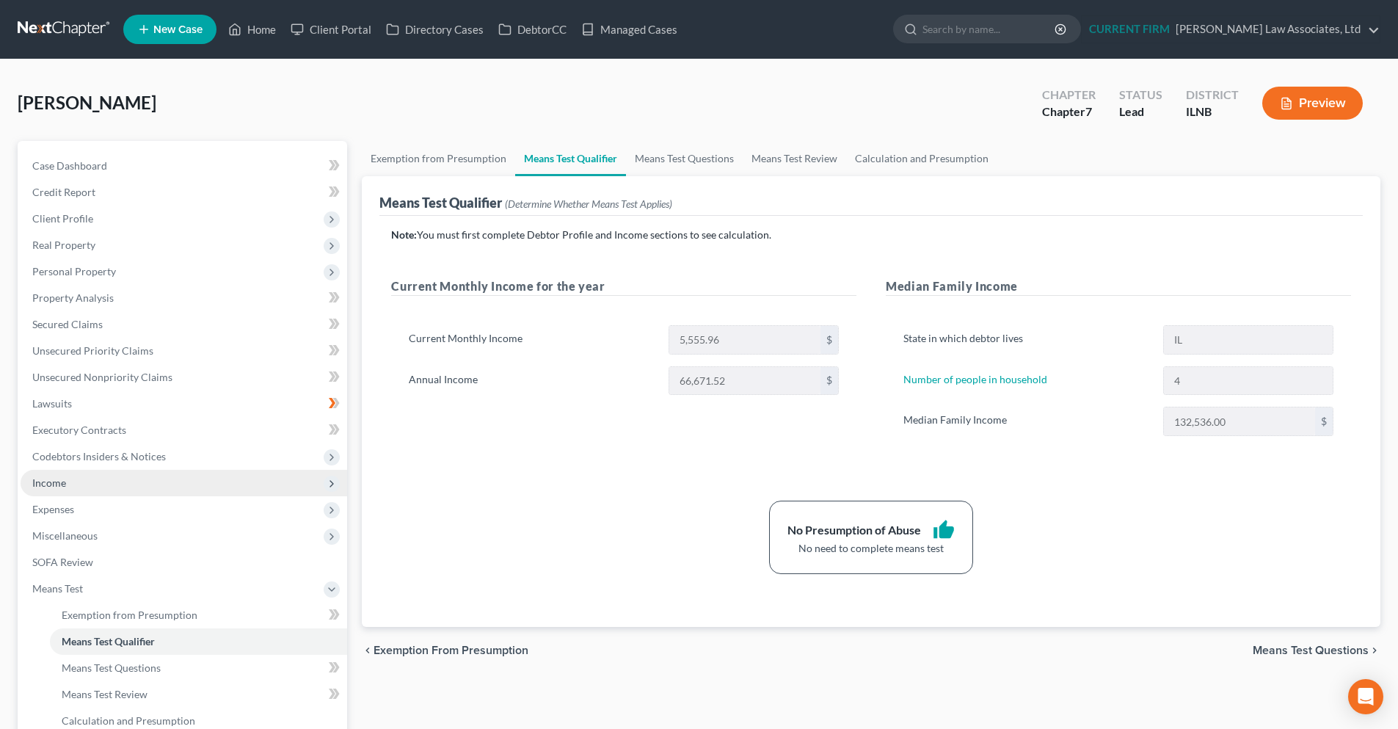
click at [1266, 647] on span "Means Test Questions" at bounding box center [1310, 650] width 116 height 12
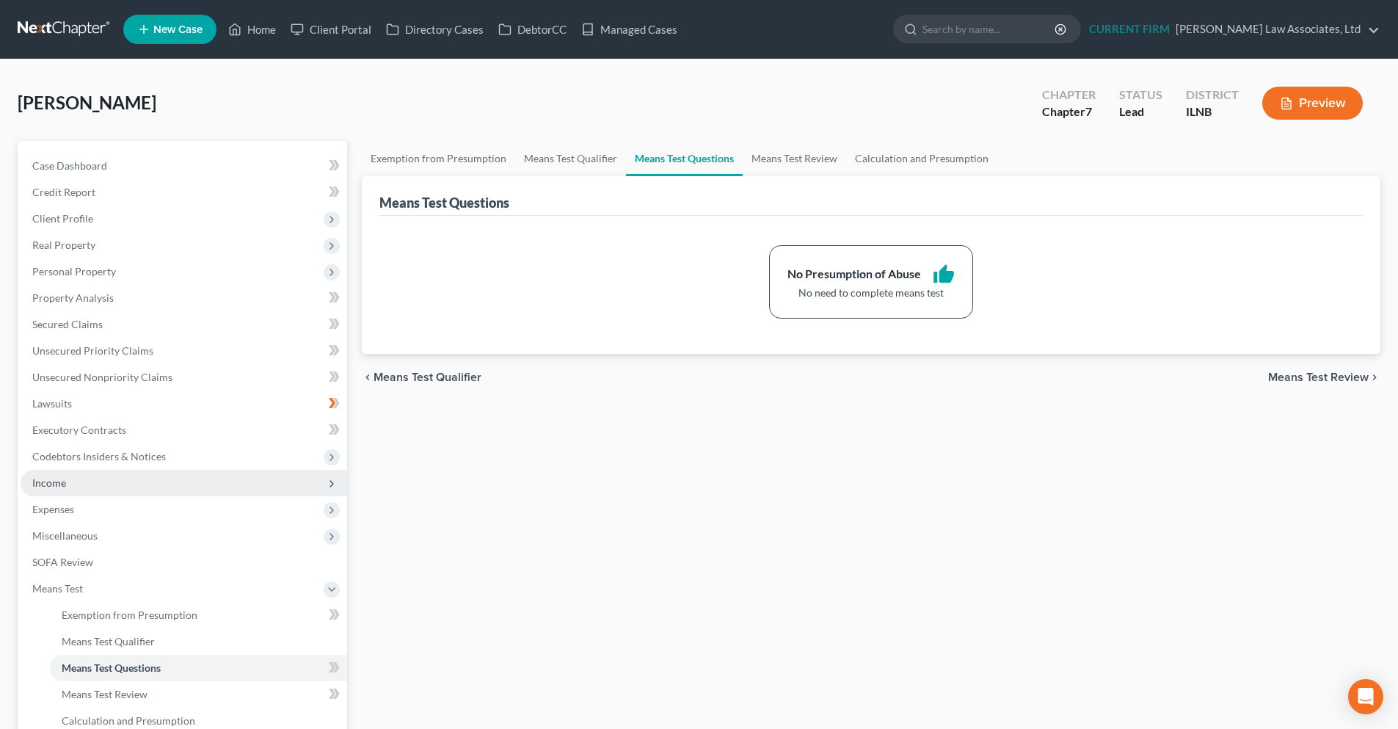
click at [1301, 368] on div "chevron_left Means Test Qualifier Means Test Review chevron_right" at bounding box center [871, 377] width 1018 height 47
click at [1295, 379] on span "Means Test Review" at bounding box center [1318, 377] width 101 height 12
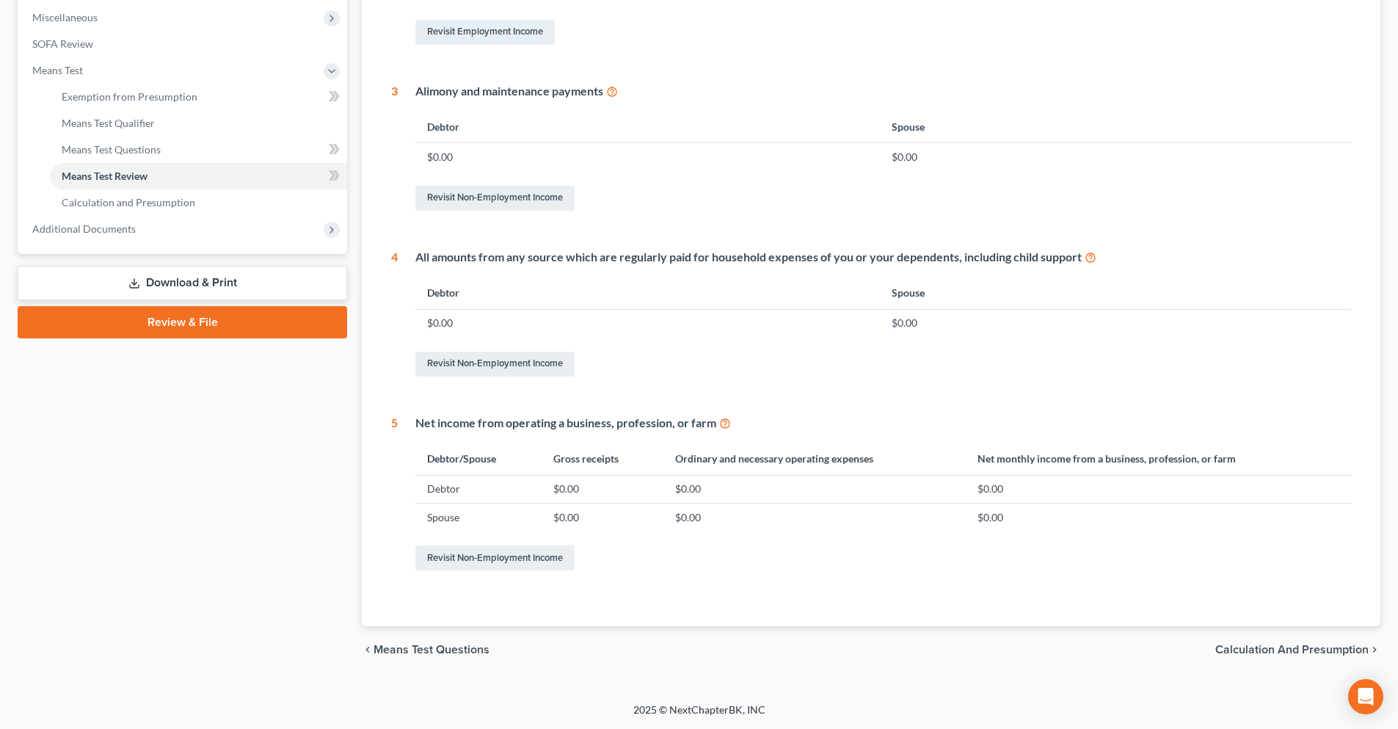
click at [1243, 653] on span "Calculation and Presumption" at bounding box center [1291, 649] width 153 height 12
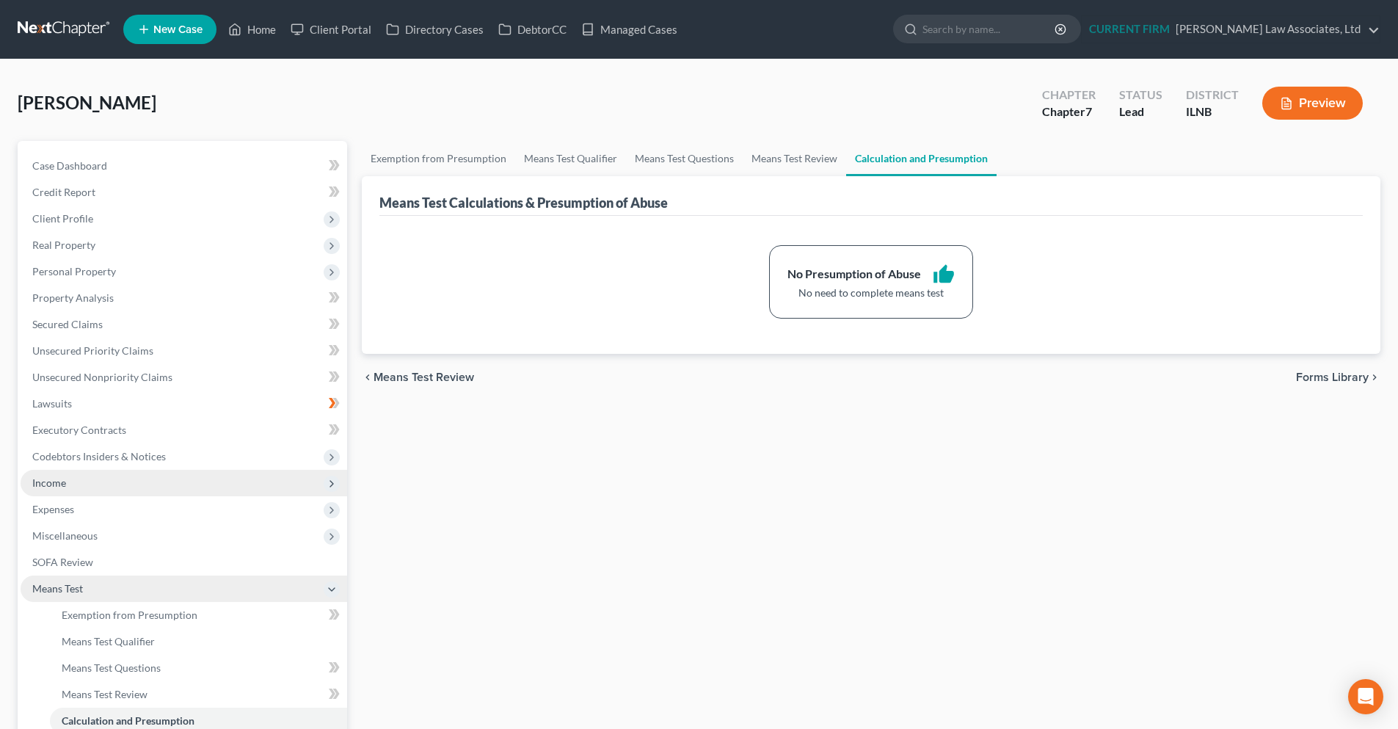
click at [332, 588] on icon at bounding box center [332, 589] width 12 height 12
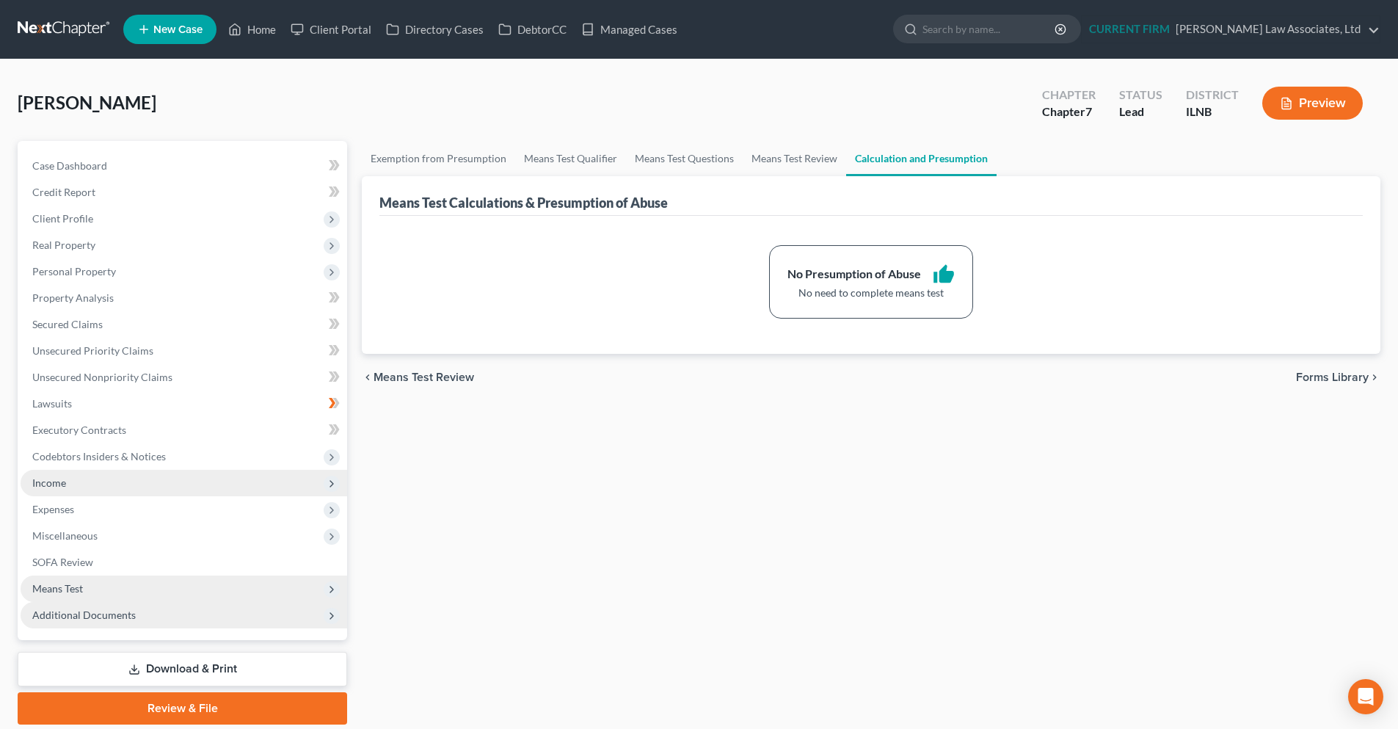
scroll to position [51, 0]
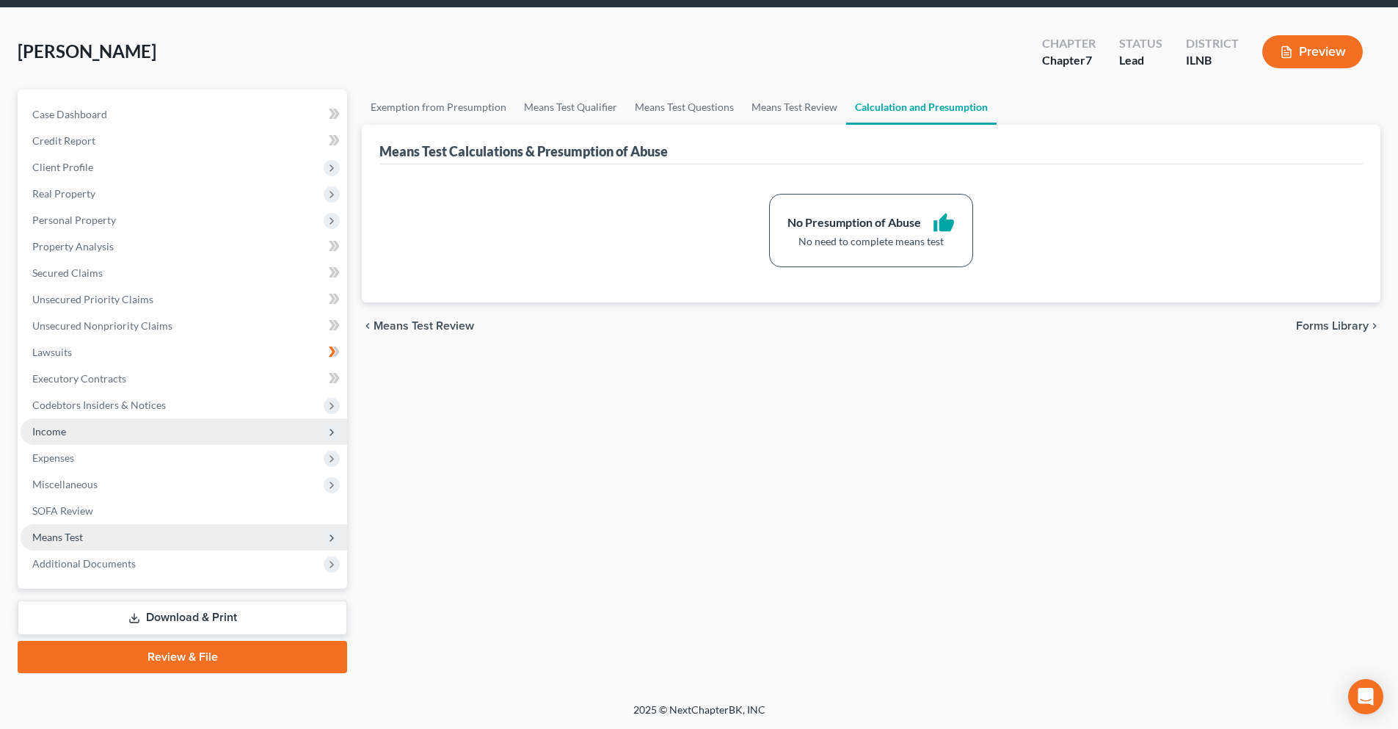
click at [162, 624] on link "Download & Print" at bounding box center [182, 617] width 329 height 34
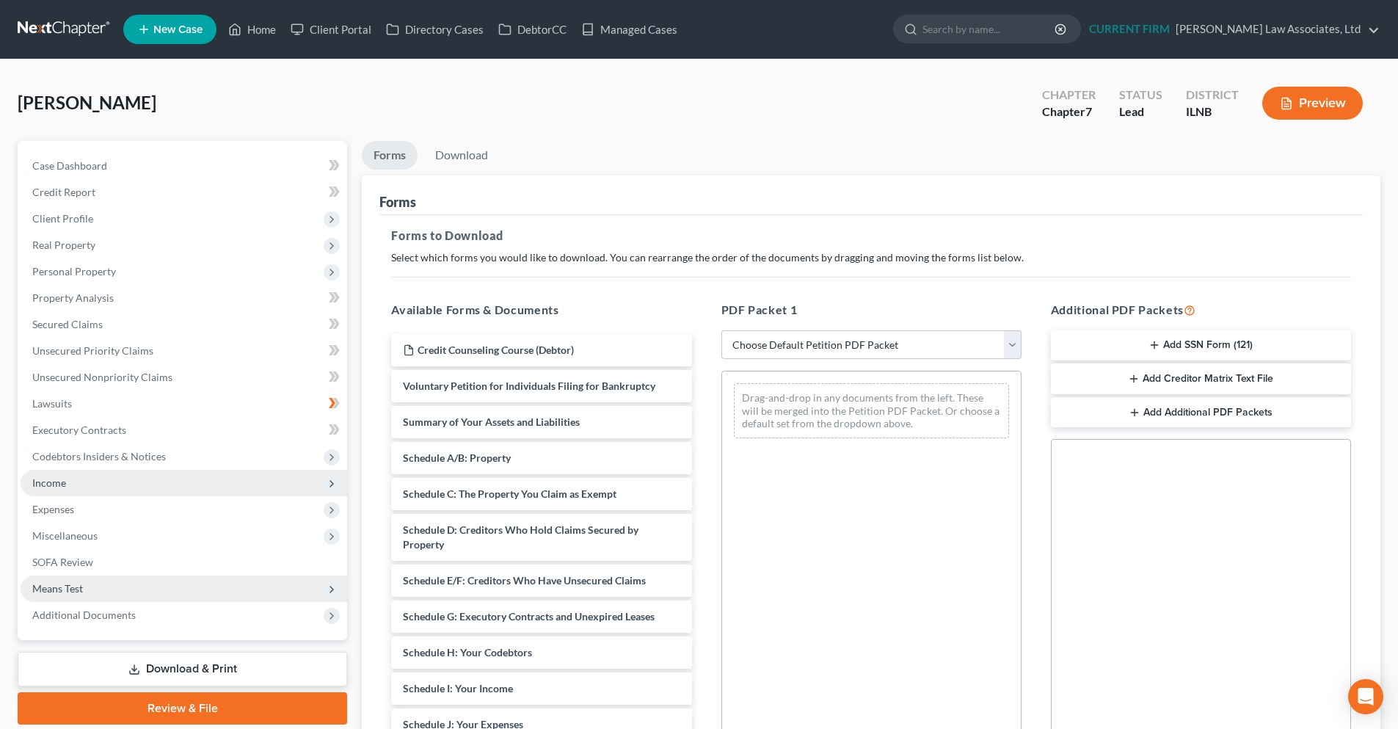
scroll to position [73, 0]
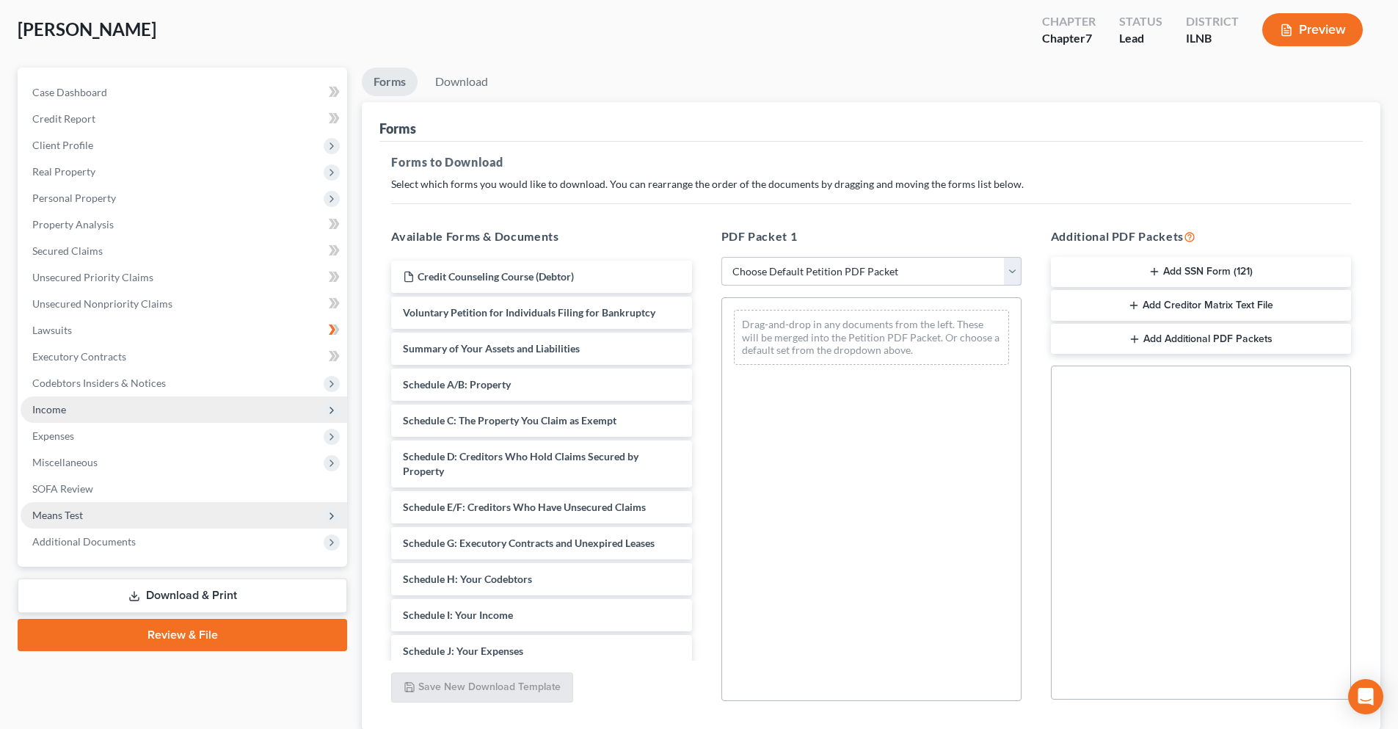
click at [1015, 274] on select "Choose Default Petition PDF Packet Complete Bankruptcy Petition (all forms and …" at bounding box center [871, 271] width 300 height 29
drag, startPoint x: 900, startPoint y: 620, endPoint x: 836, endPoint y: 620, distance: 63.8
click at [900, 620] on div "Drag-and-drop in any documents from the left. These will be merged into the Pet…" at bounding box center [871, 499] width 300 height 404
click at [1010, 278] on select "Choose Default Petition PDF Packet Complete Bankruptcy Petition (all forms and …" at bounding box center [871, 271] width 300 height 29
select select "3"
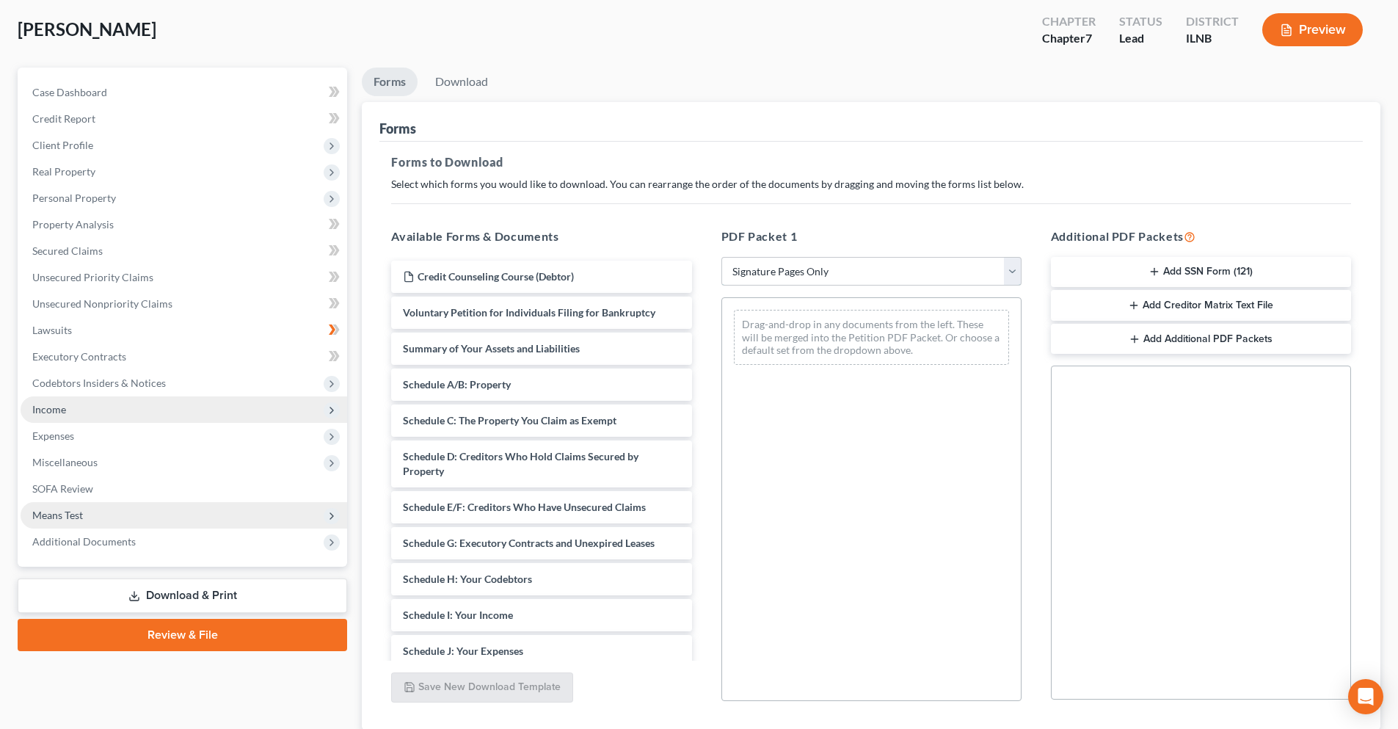
click at [721, 257] on select "Choose Default Petition PDF Packet Complete Bankruptcy Petition (all forms and …" at bounding box center [871, 271] width 300 height 29
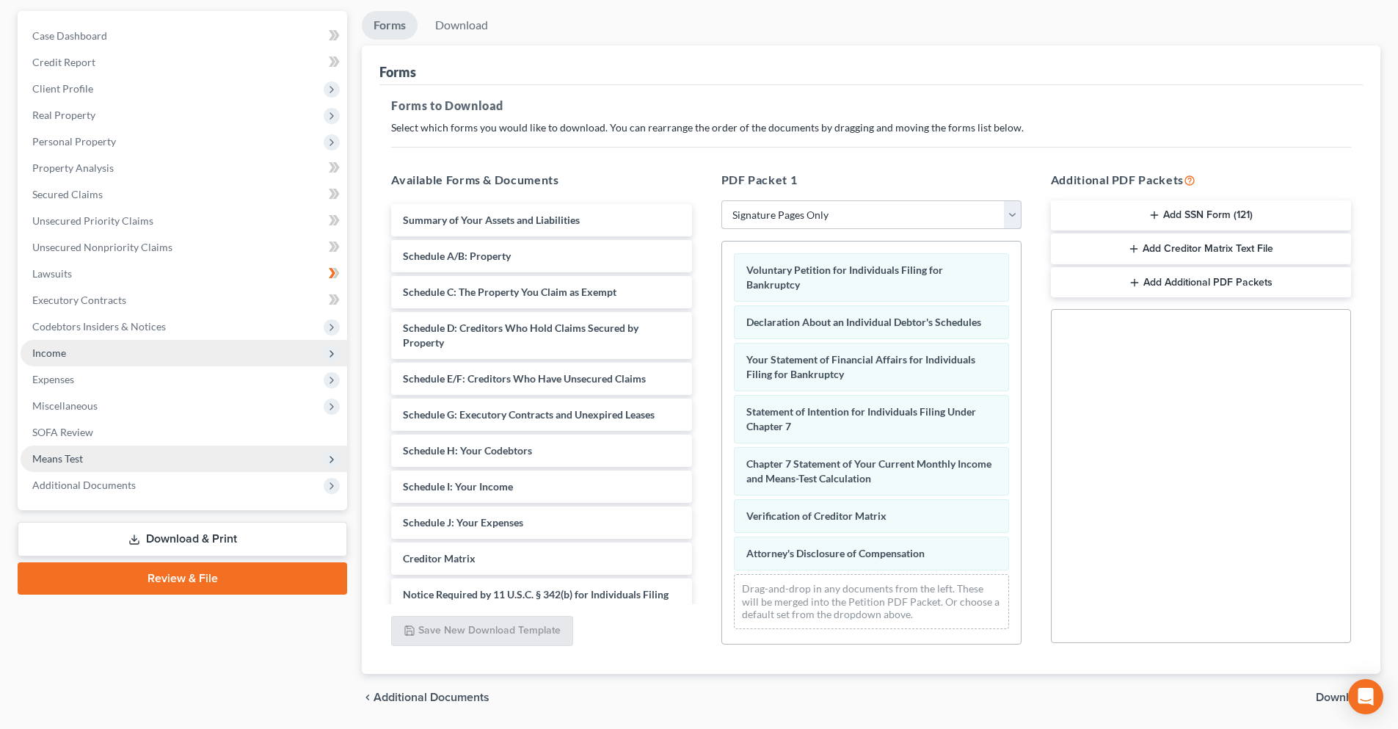
scroll to position [147, 0]
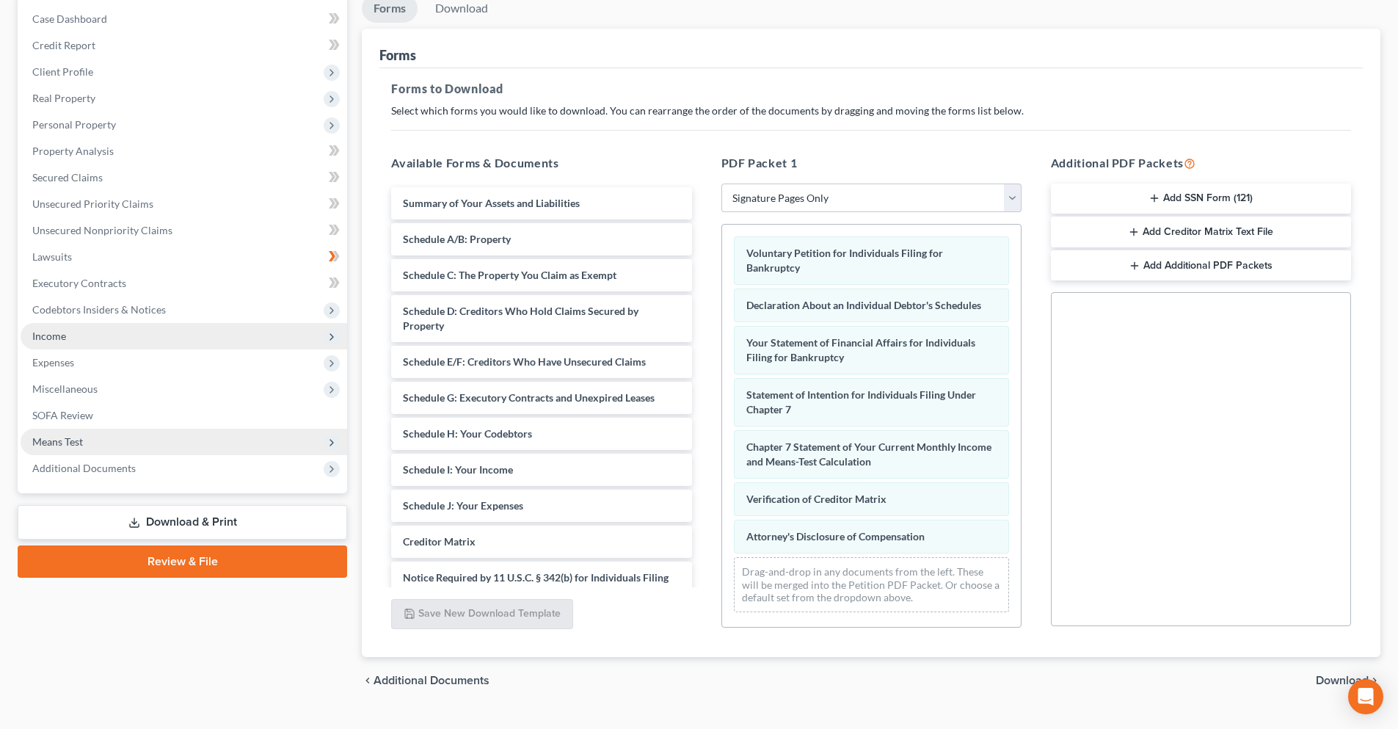
click at [1153, 200] on icon "button" at bounding box center [1154, 198] width 12 height 12
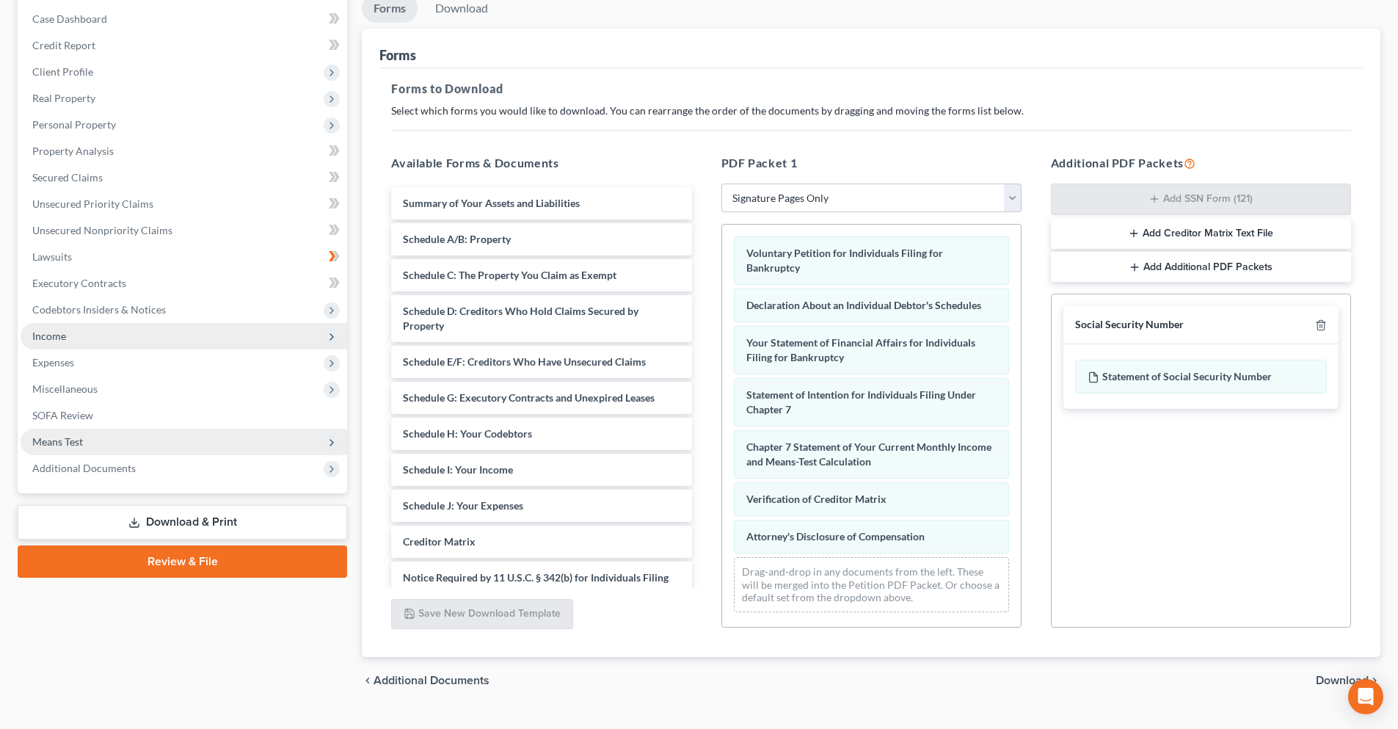
scroll to position [178, 0]
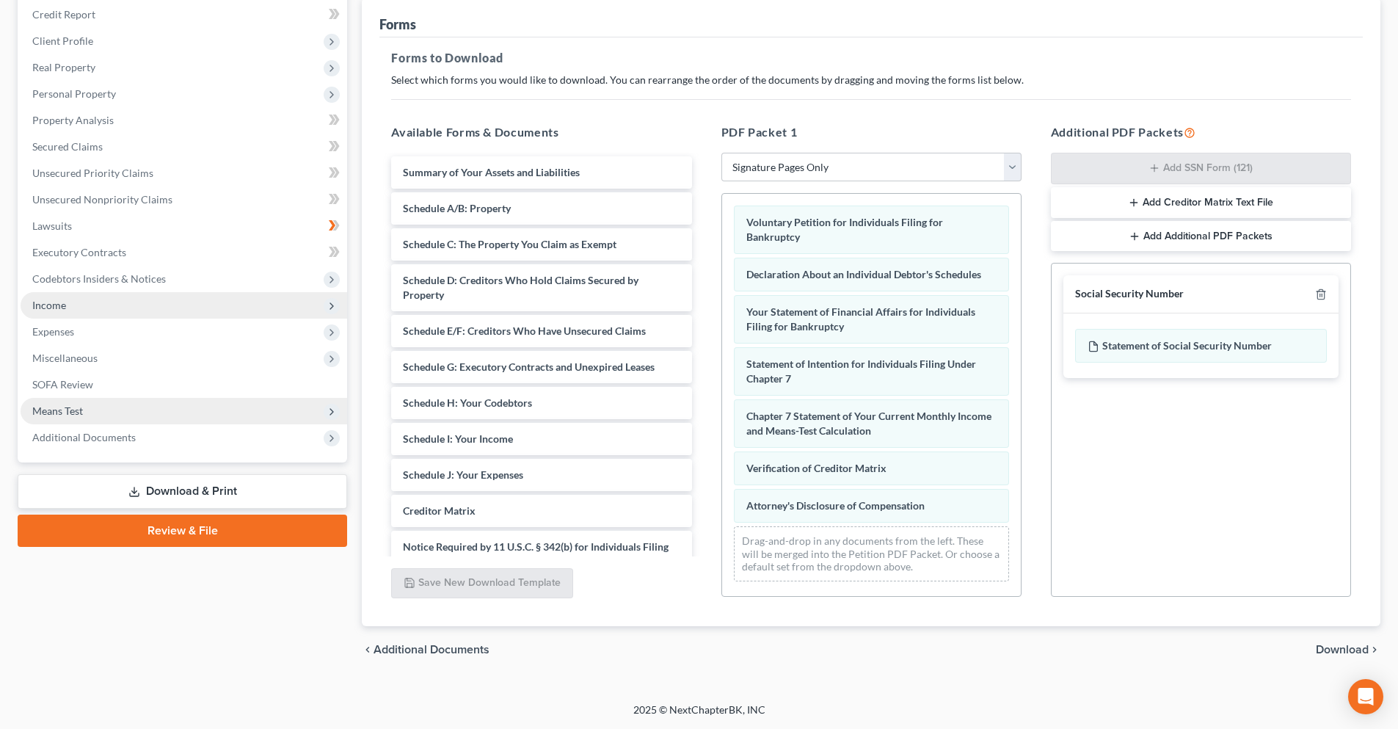
click at [447, 649] on span "Additional Documents" at bounding box center [431, 649] width 116 height 12
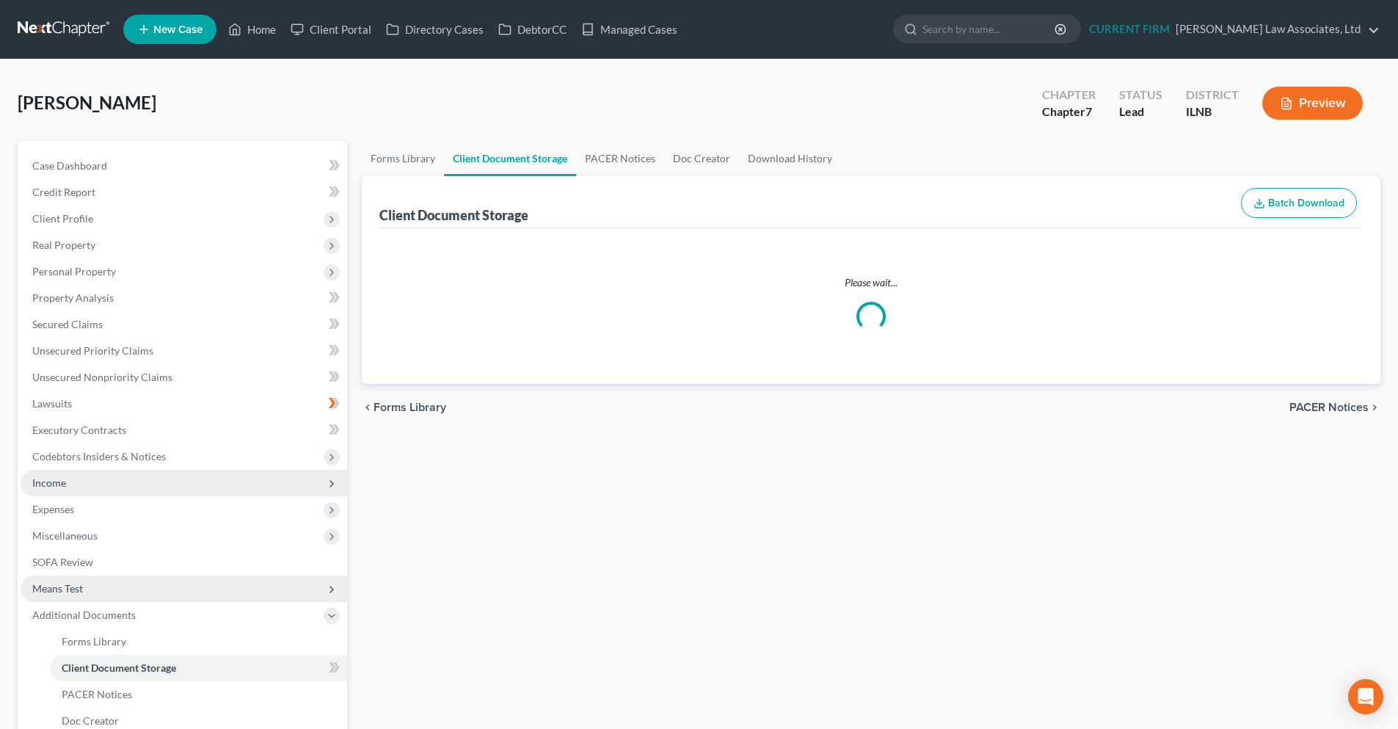
select select "0"
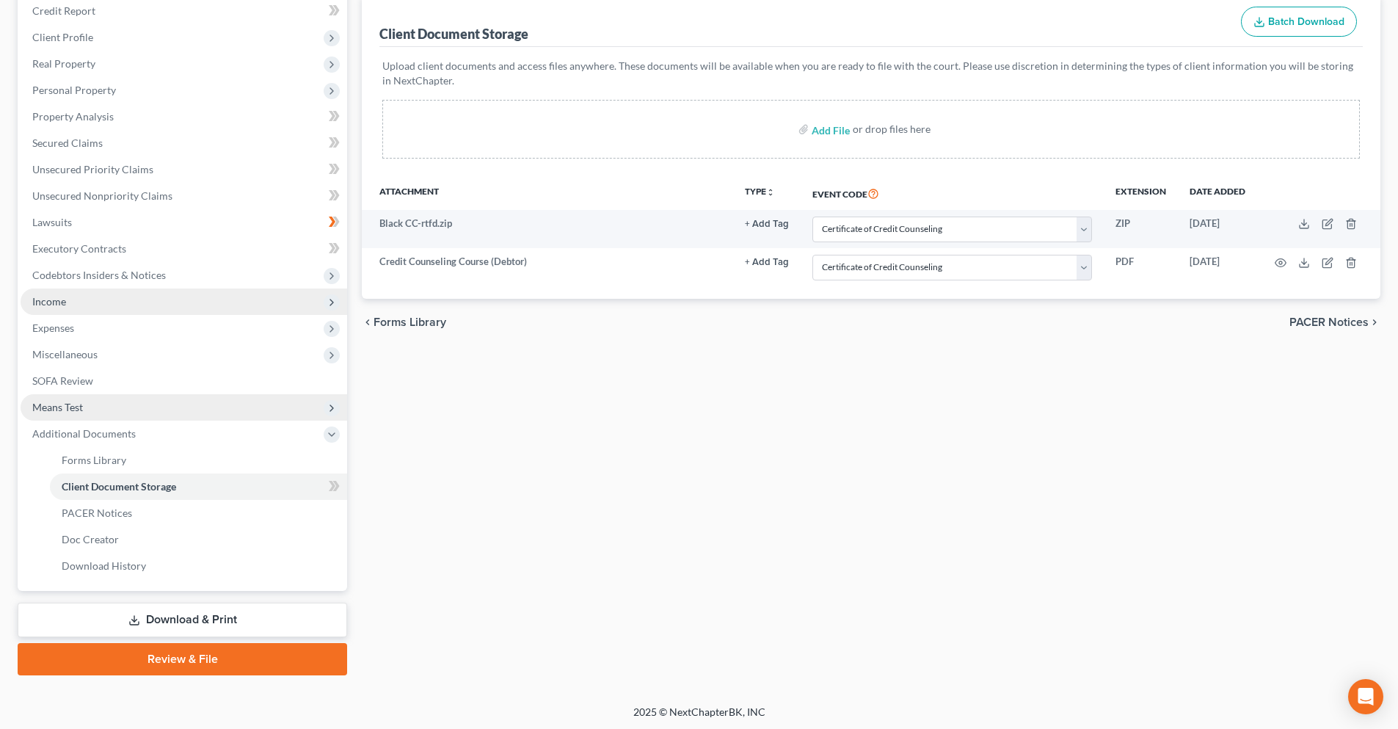
scroll to position [183, 0]
click at [176, 619] on link "Download & Print" at bounding box center [182, 617] width 329 height 34
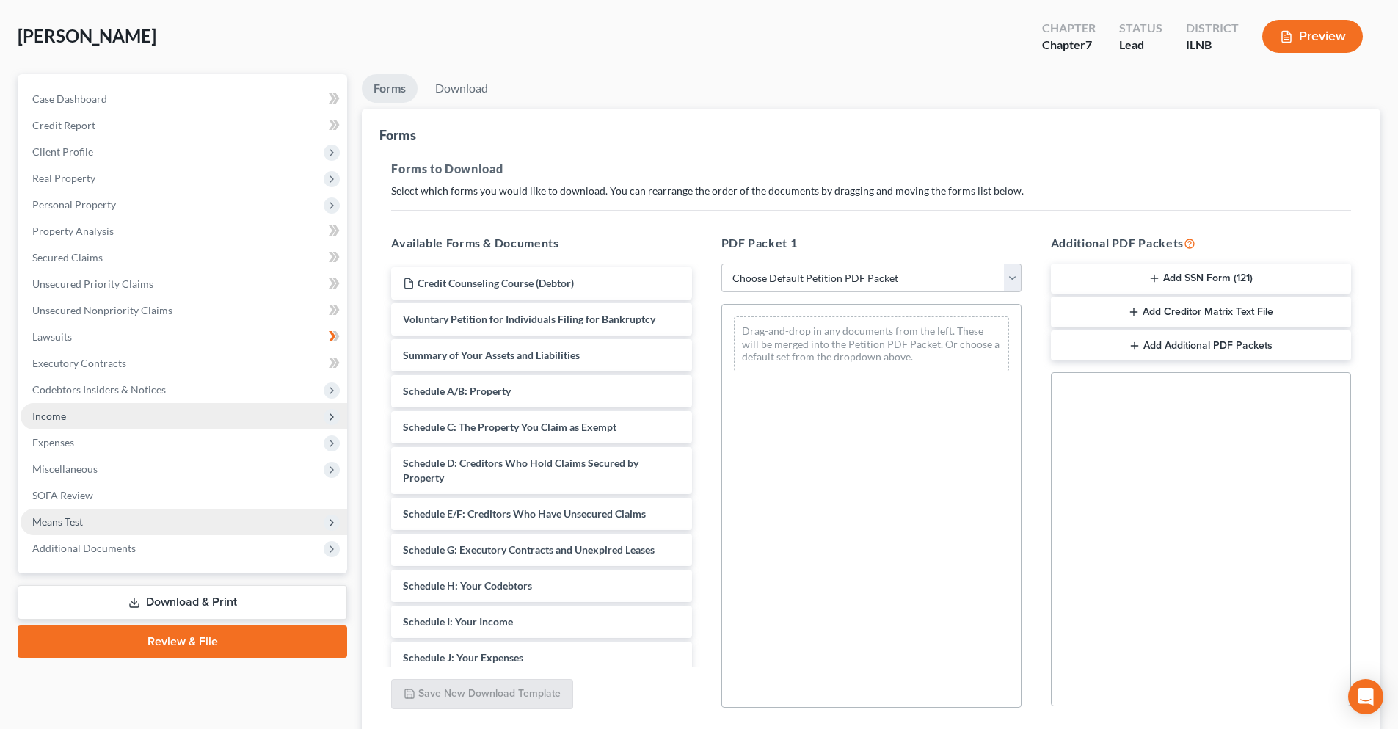
scroll to position [73, 0]
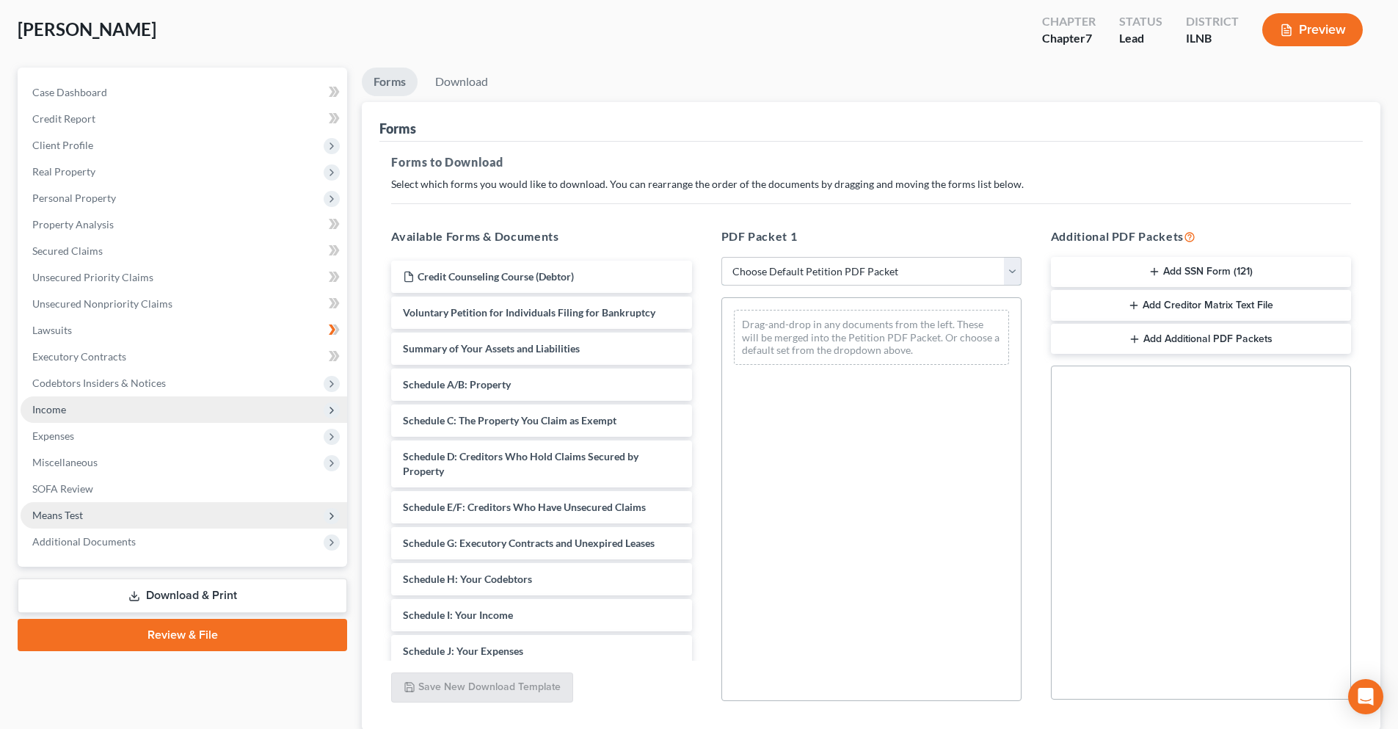
click at [1010, 271] on select "Choose Default Petition PDF Packet Complete Bankruptcy Petition (all forms and …" at bounding box center [871, 271] width 300 height 29
select select "3"
click at [721, 257] on select "Choose Default Petition PDF Packet Complete Bankruptcy Petition (all forms and …" at bounding box center [871, 271] width 300 height 29
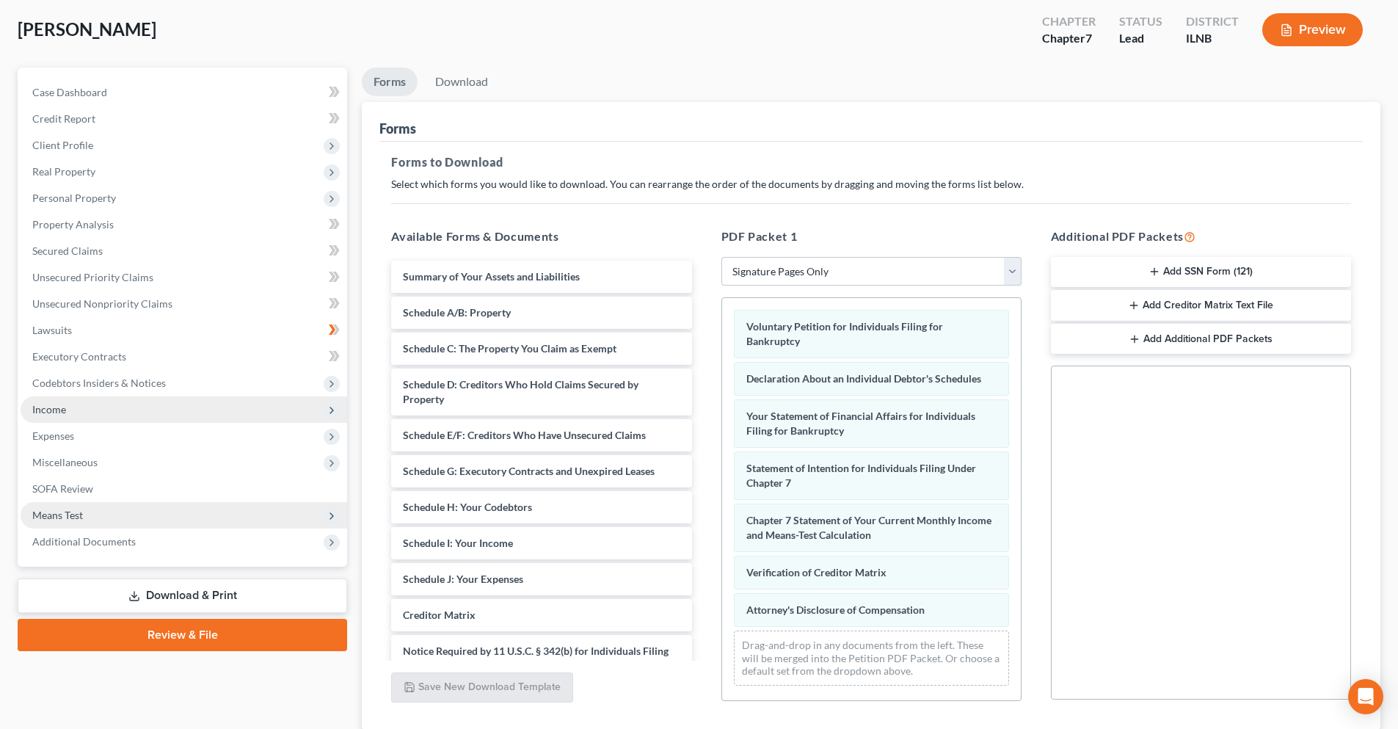
click at [1168, 269] on button "Add SSN Form (121)" at bounding box center [1201, 272] width 300 height 31
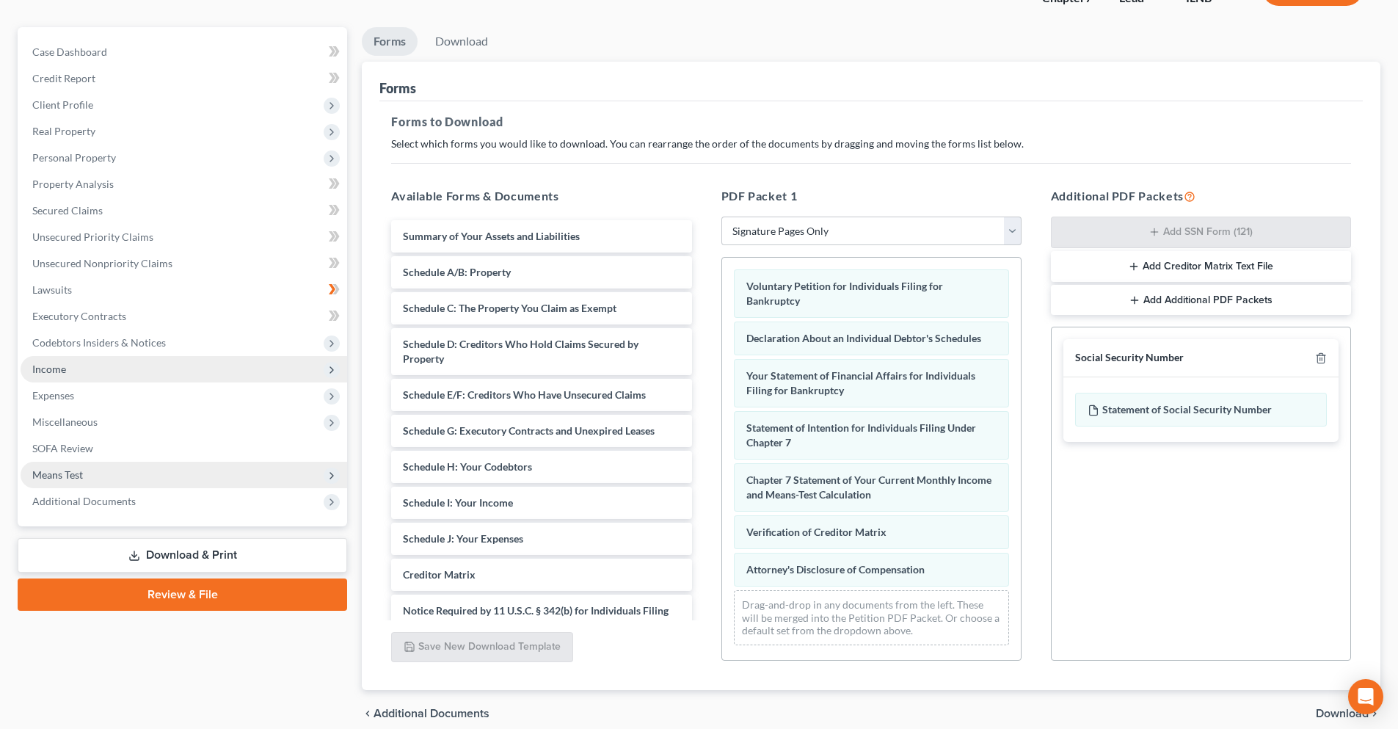
scroll to position [147, 0]
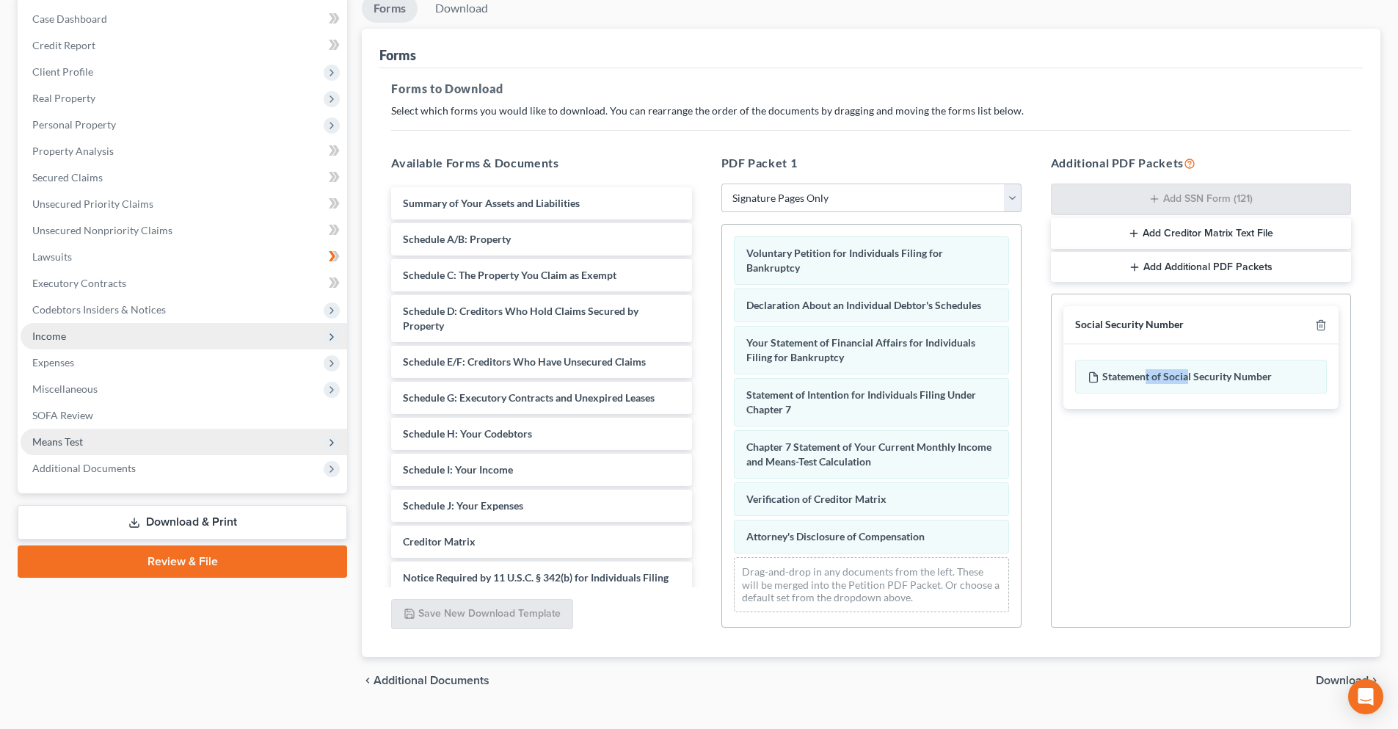
drag, startPoint x: 1090, startPoint y: 484, endPoint x: 1186, endPoint y: 502, distance: 98.6
click at [1186, 502] on div "Social Security Number Statement of Social Security Number Creditor Matrix Text…" at bounding box center [1201, 460] width 300 height 334
click at [1193, 498] on div "Social Security Number Statement of Social Security Number Creditor Matrix Text…" at bounding box center [1201, 460] width 300 height 334
drag, startPoint x: 1120, startPoint y: 376, endPoint x: 1207, endPoint y: 400, distance: 89.9
click at [1183, 406] on div "Statement of Social Security Number" at bounding box center [1200, 376] width 275 height 65
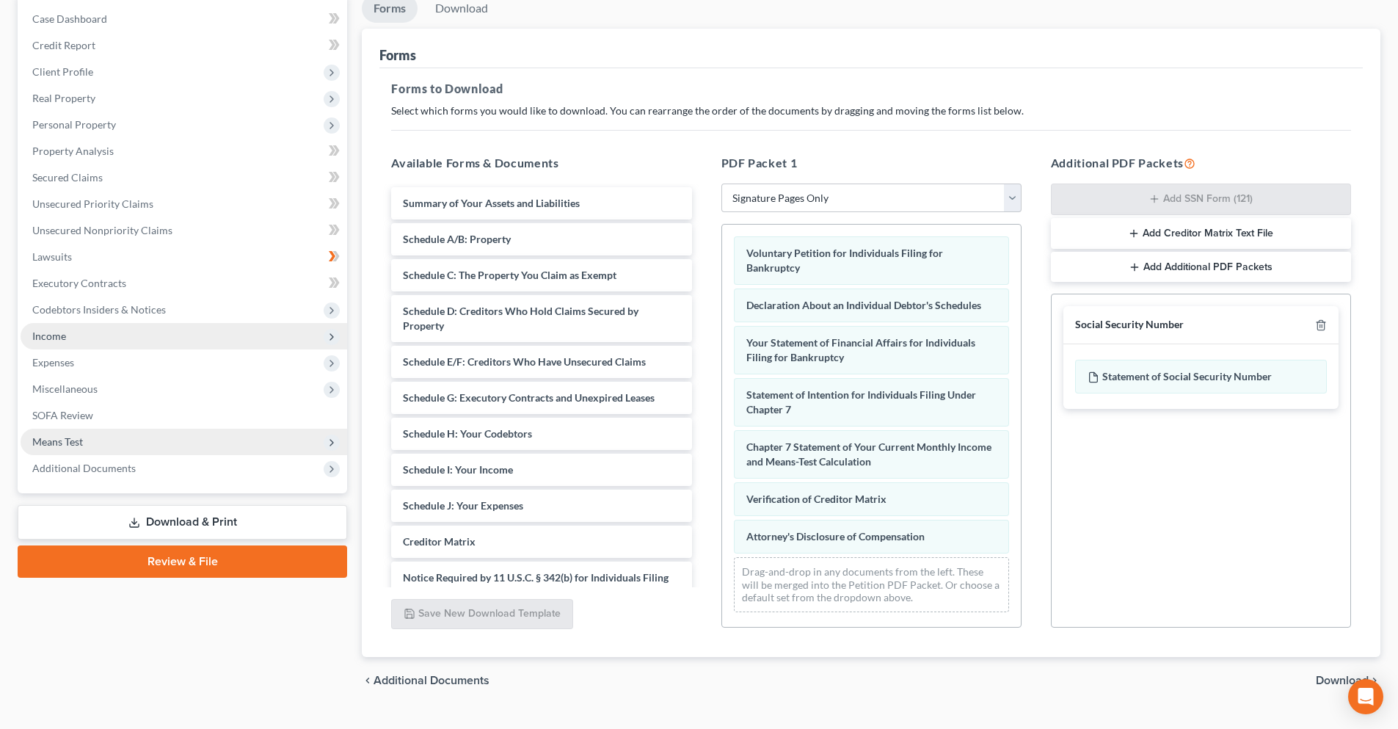
click at [1216, 475] on div "Social Security Number Statement of Social Security Number Creditor Matrix Text…" at bounding box center [1201, 460] width 300 height 334
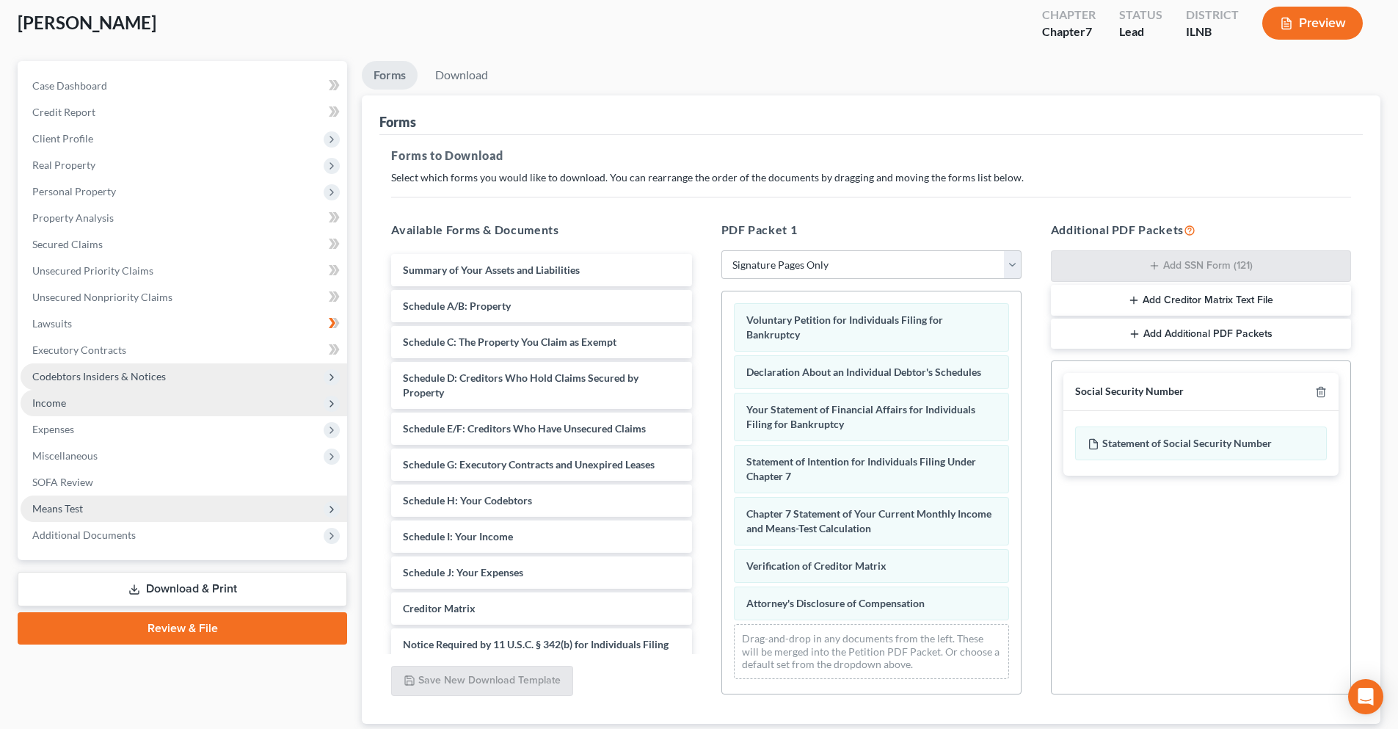
scroll to position [0, 0]
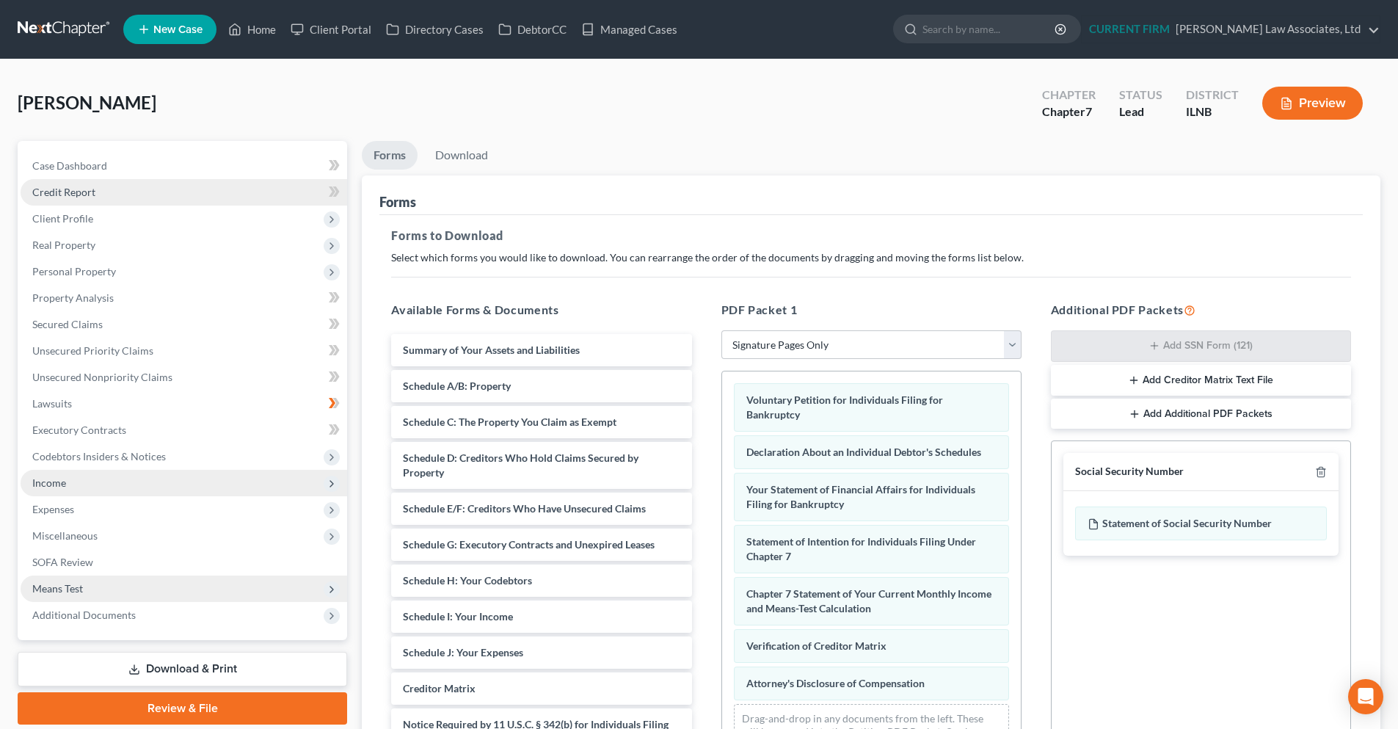
click at [90, 196] on span "Credit Report" at bounding box center [63, 192] width 63 height 12
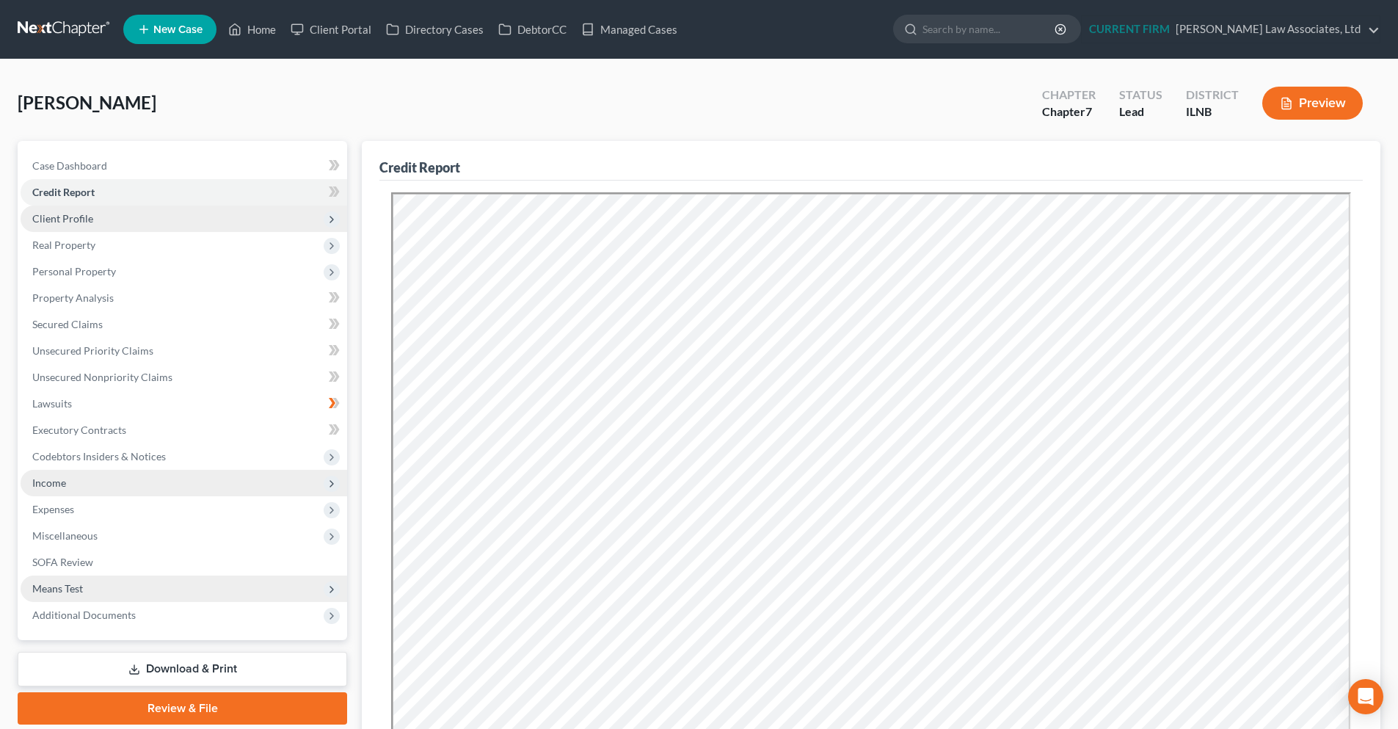
click at [59, 216] on span "Client Profile" at bounding box center [62, 218] width 61 height 12
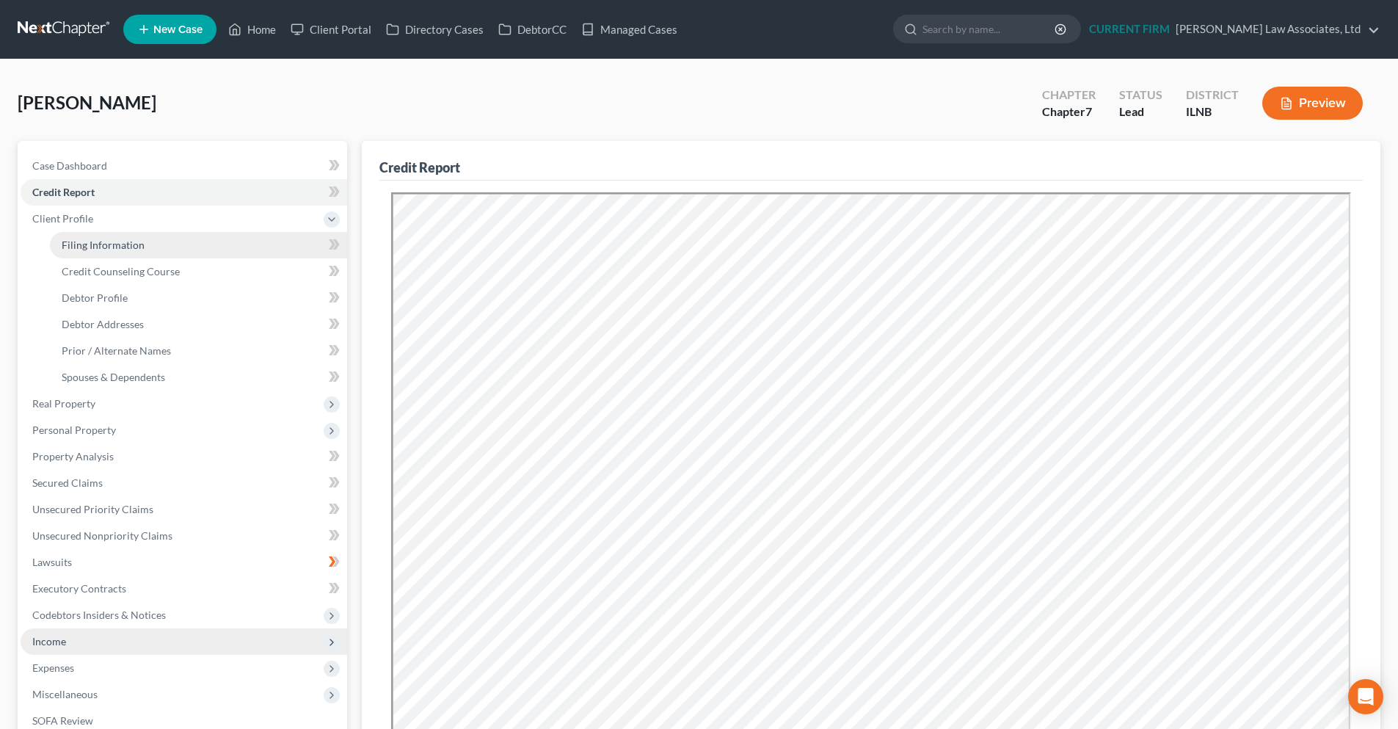
click at [172, 244] on link "Filing Information" at bounding box center [198, 245] width 297 height 26
select select "1"
select select "0"
select select "25"
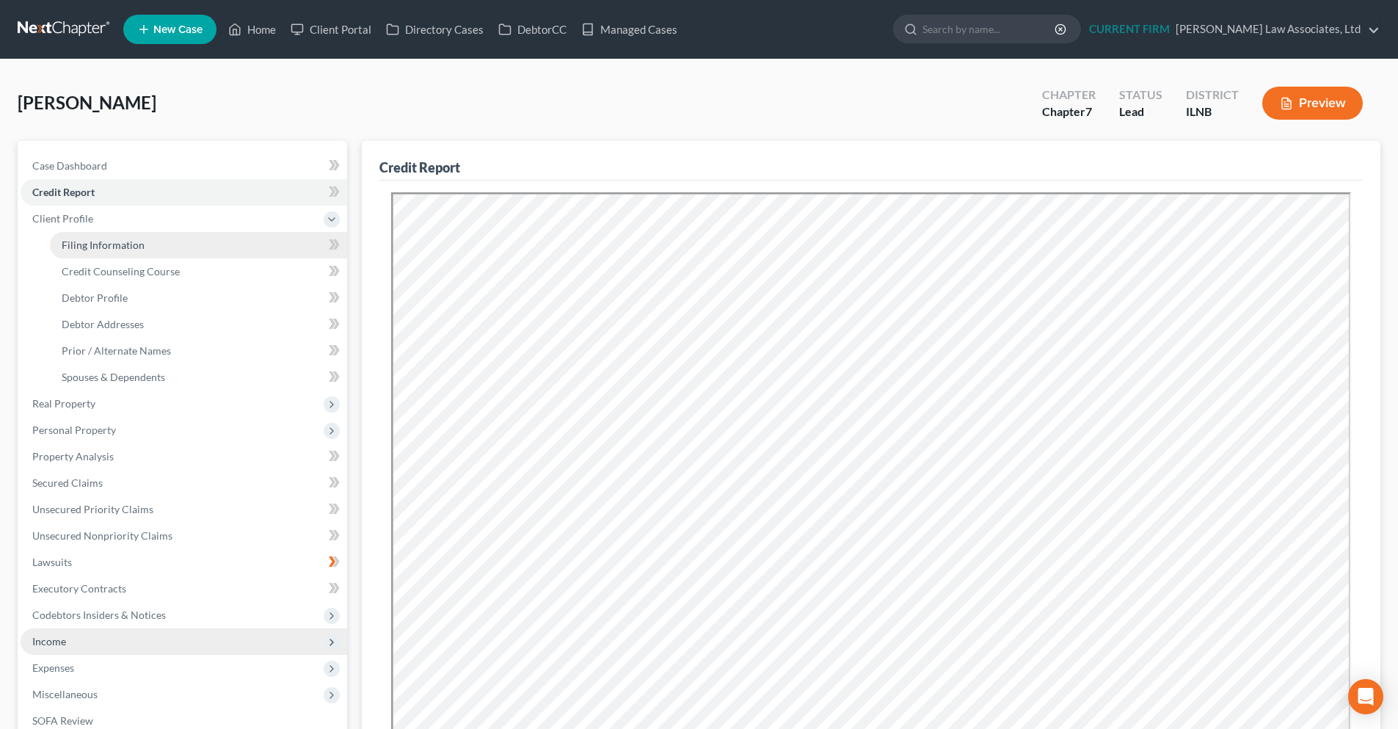
select select "0"
select select "14"
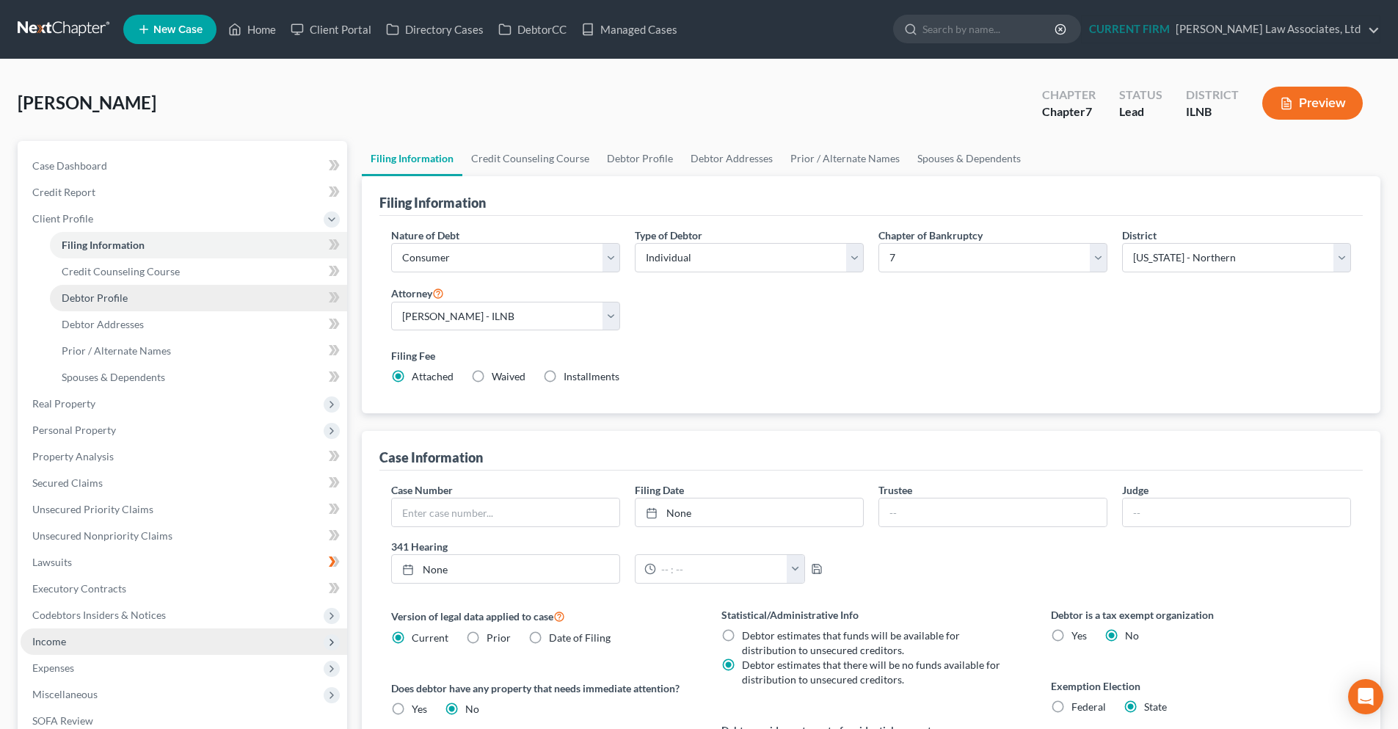
click at [80, 295] on span "Debtor Profile" at bounding box center [95, 297] width 66 height 12
select select "0"
select select "3"
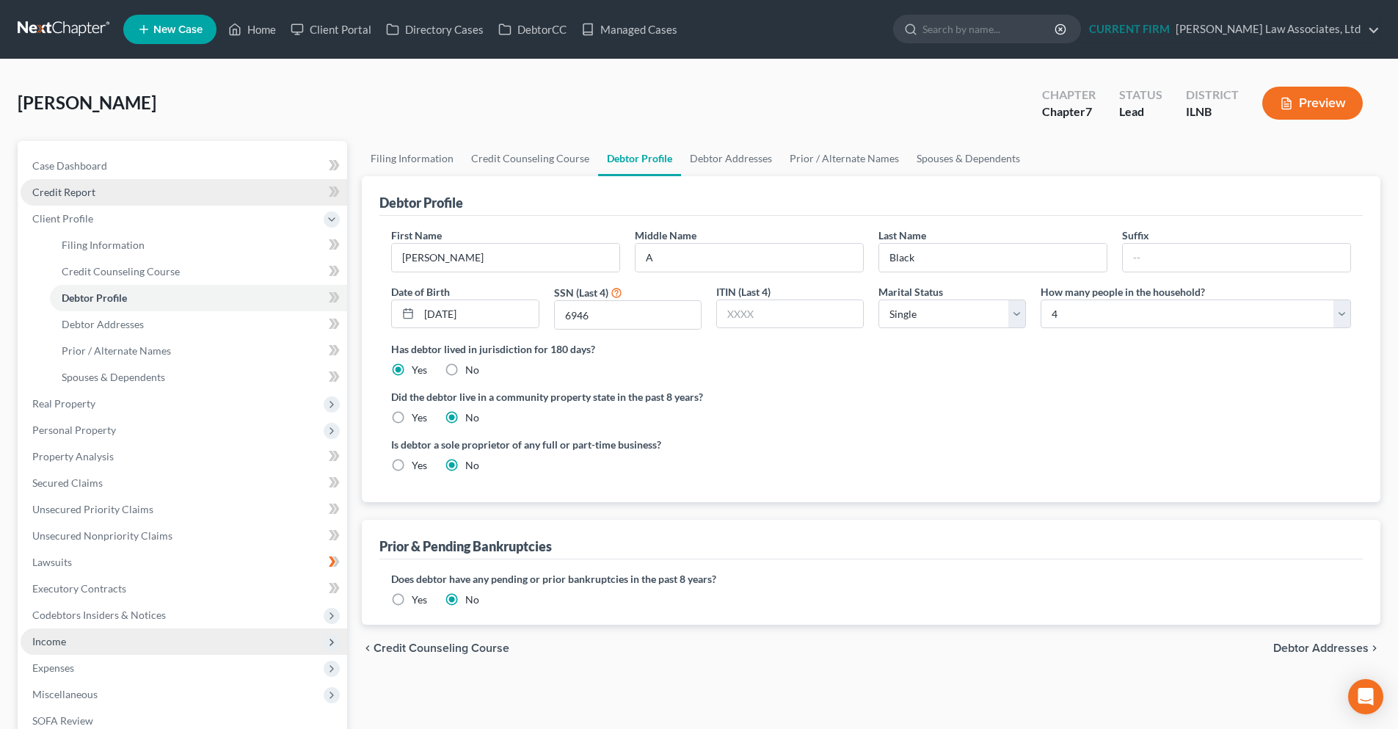
click at [78, 194] on span "Credit Report" at bounding box center [63, 192] width 63 height 12
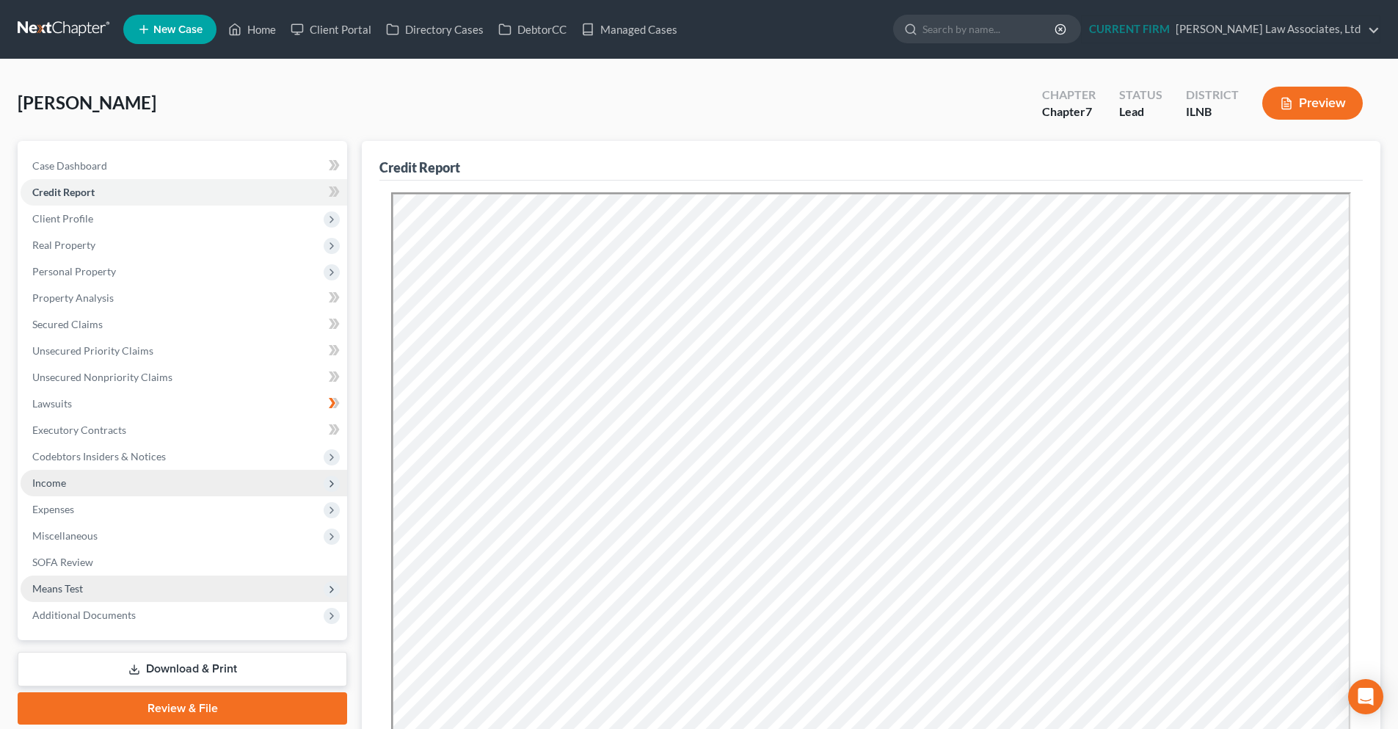
click at [178, 674] on link "Download & Print" at bounding box center [182, 669] width 329 height 34
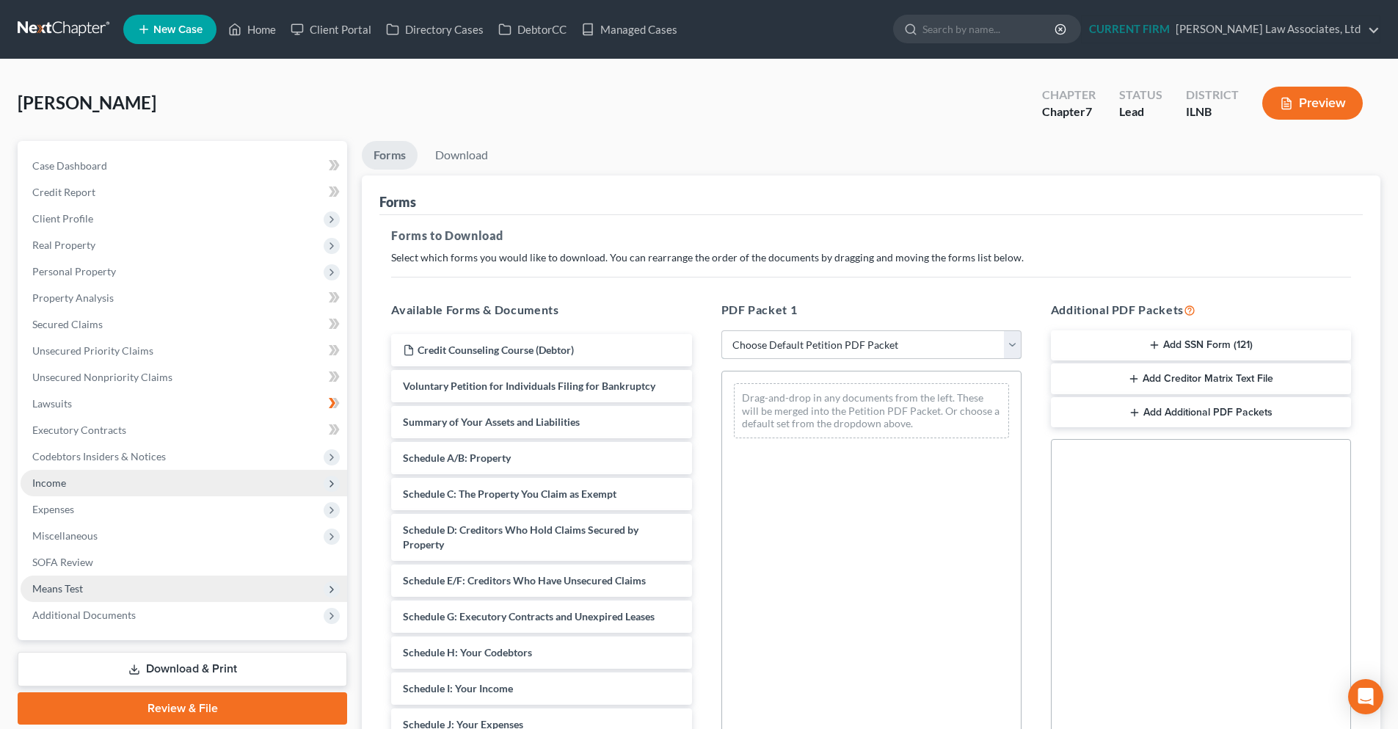
click at [1013, 346] on select "Choose Default Petition PDF Packet Complete Bankruptcy Petition (all forms and …" at bounding box center [871, 344] width 300 height 29
select select "3"
click at [721, 330] on select "Choose Default Petition PDF Packet Complete Bankruptcy Petition (all forms and …" at bounding box center [871, 344] width 300 height 29
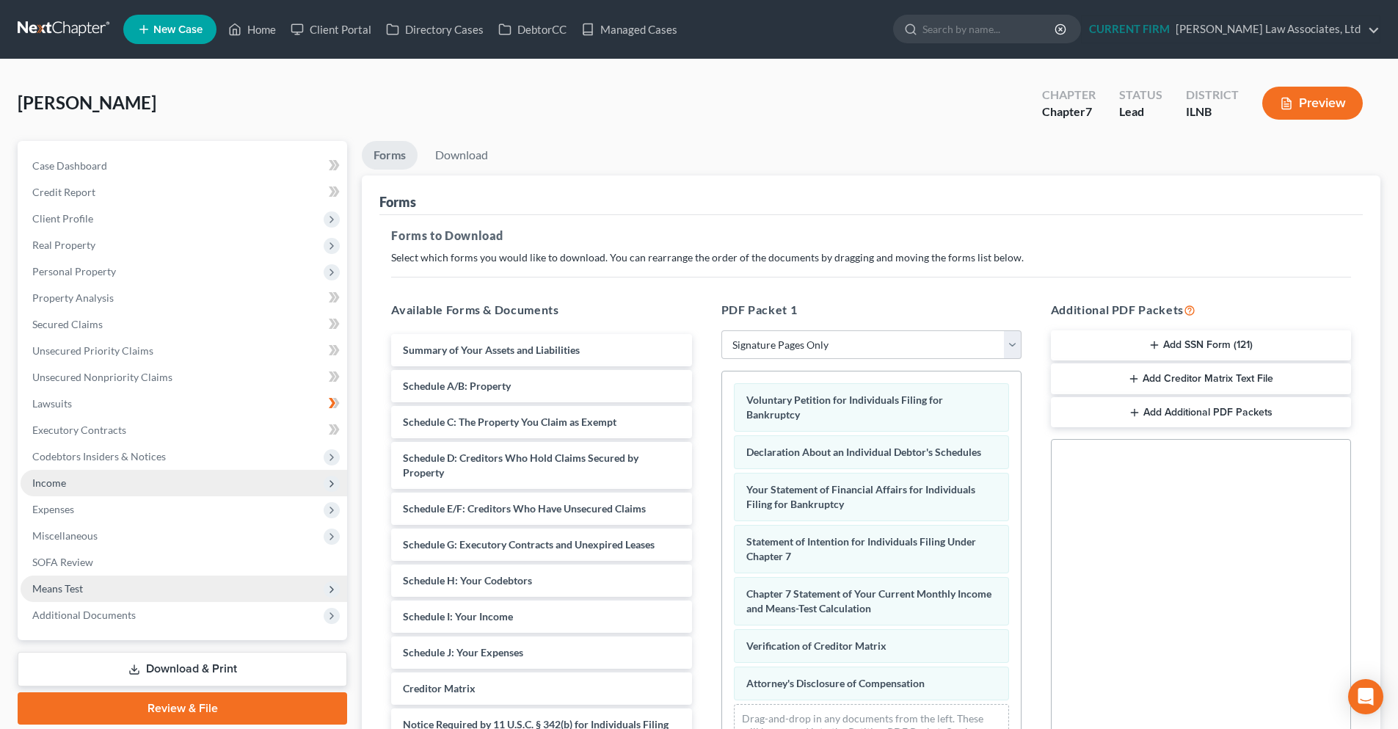
click at [1228, 343] on button "Add SSN Form (121)" at bounding box center [1201, 345] width 300 height 31
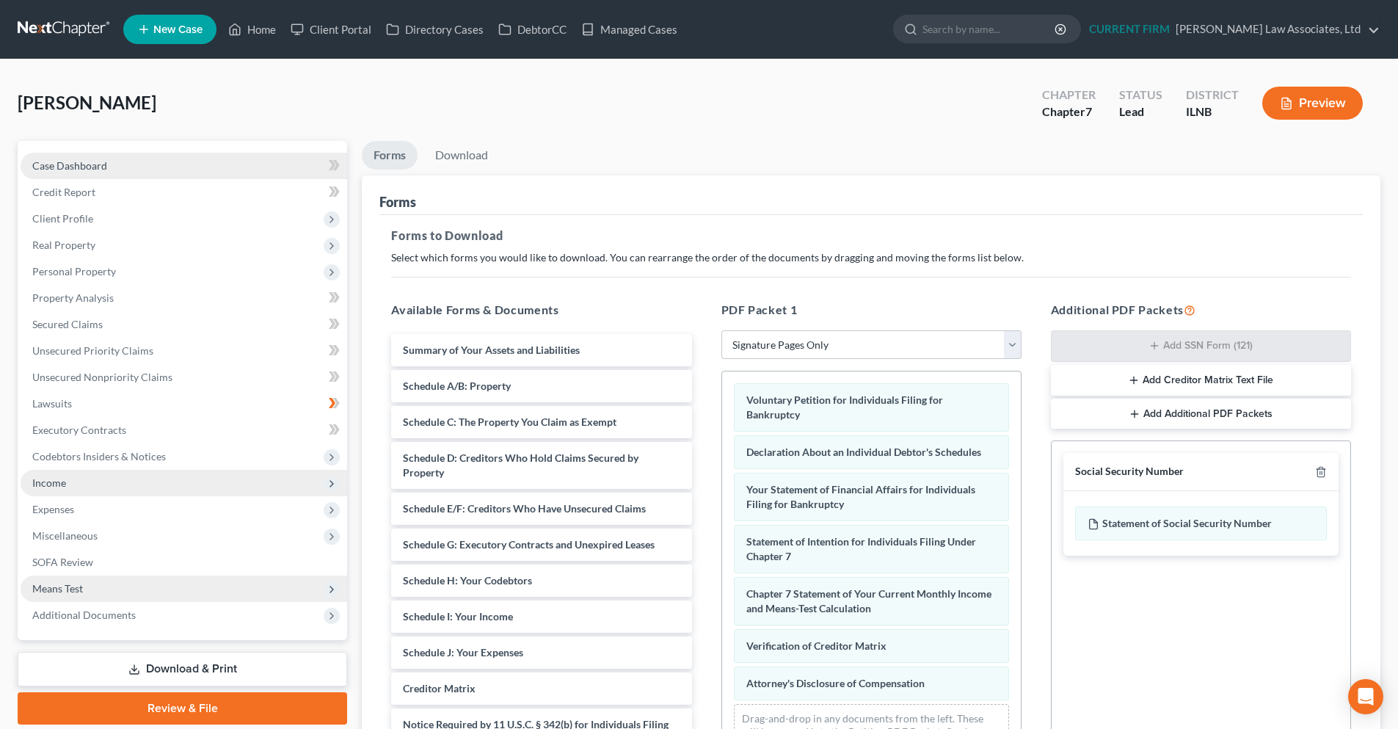
click at [120, 168] on link "Case Dashboard" at bounding box center [184, 166] width 326 height 26
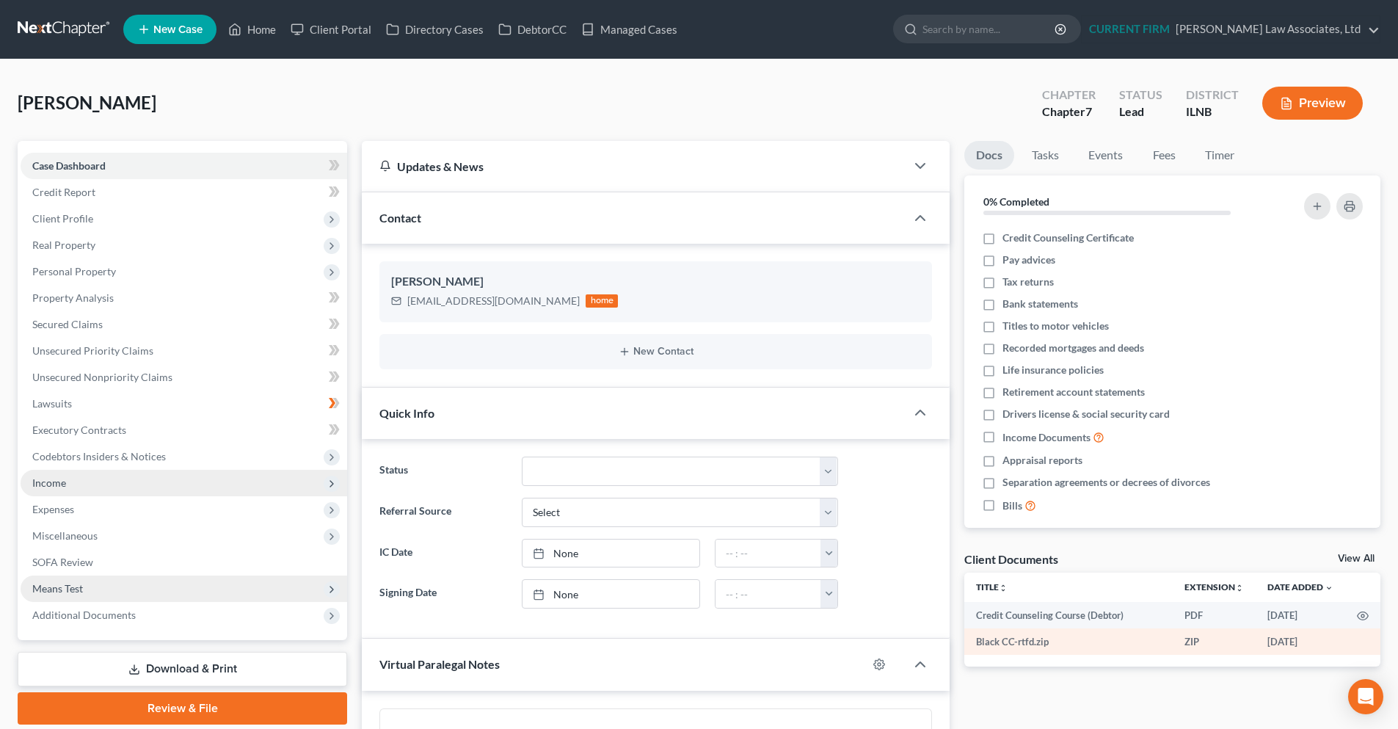
scroll to position [672, 0]
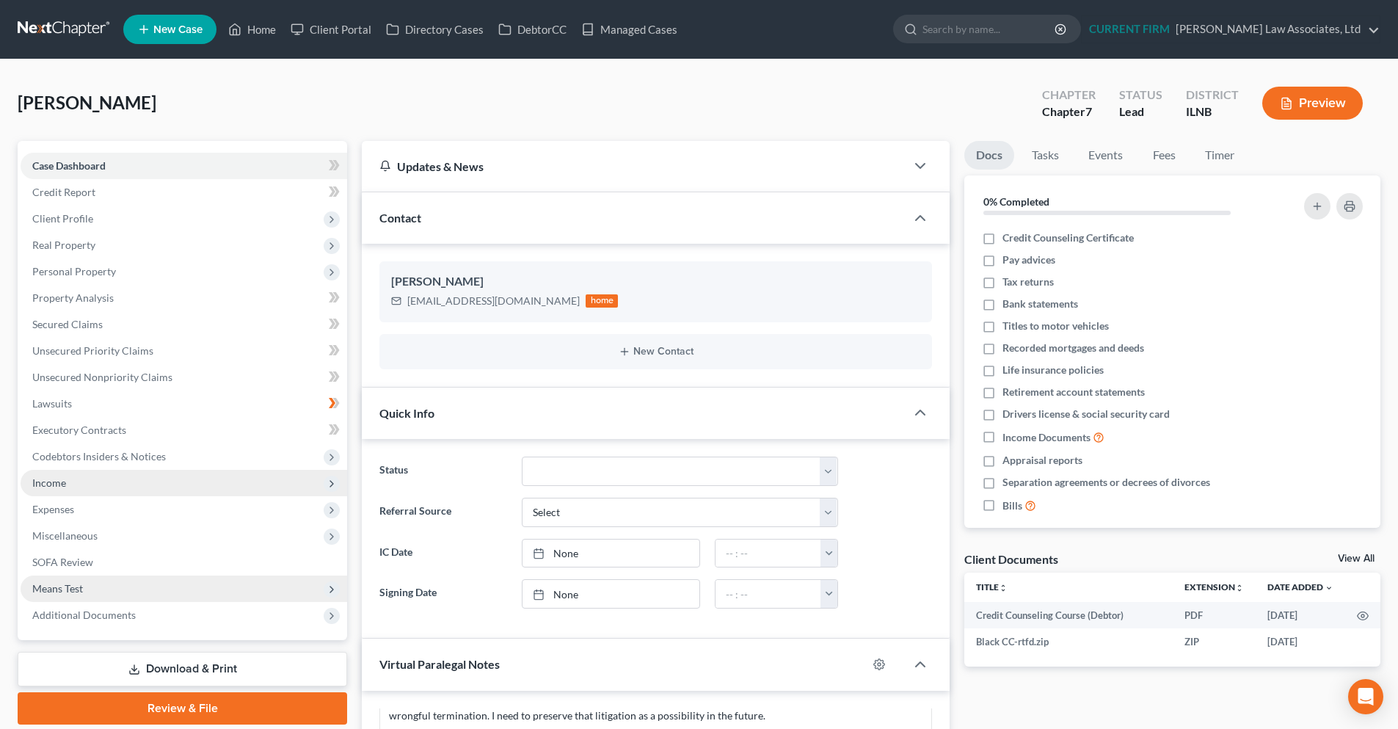
click at [1343, 555] on link "View All" at bounding box center [1356, 558] width 37 height 10
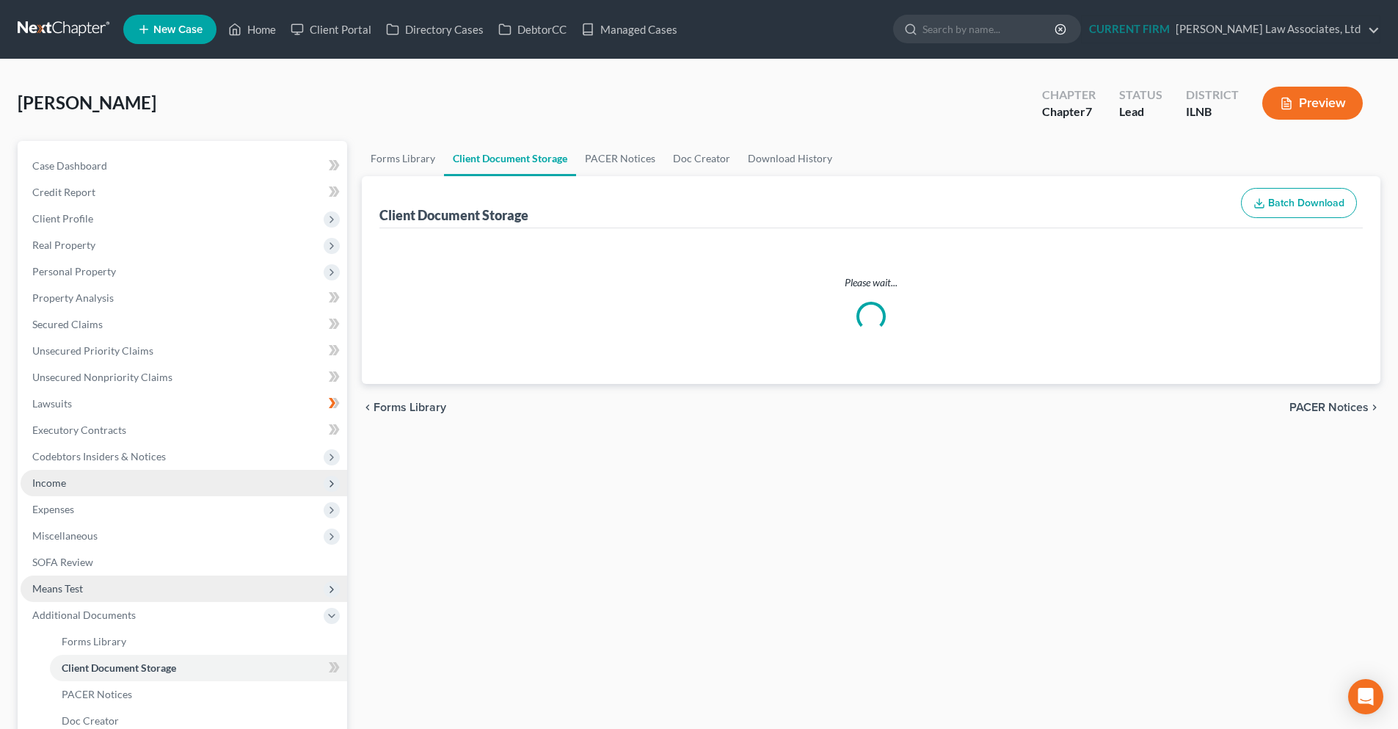
select select "0"
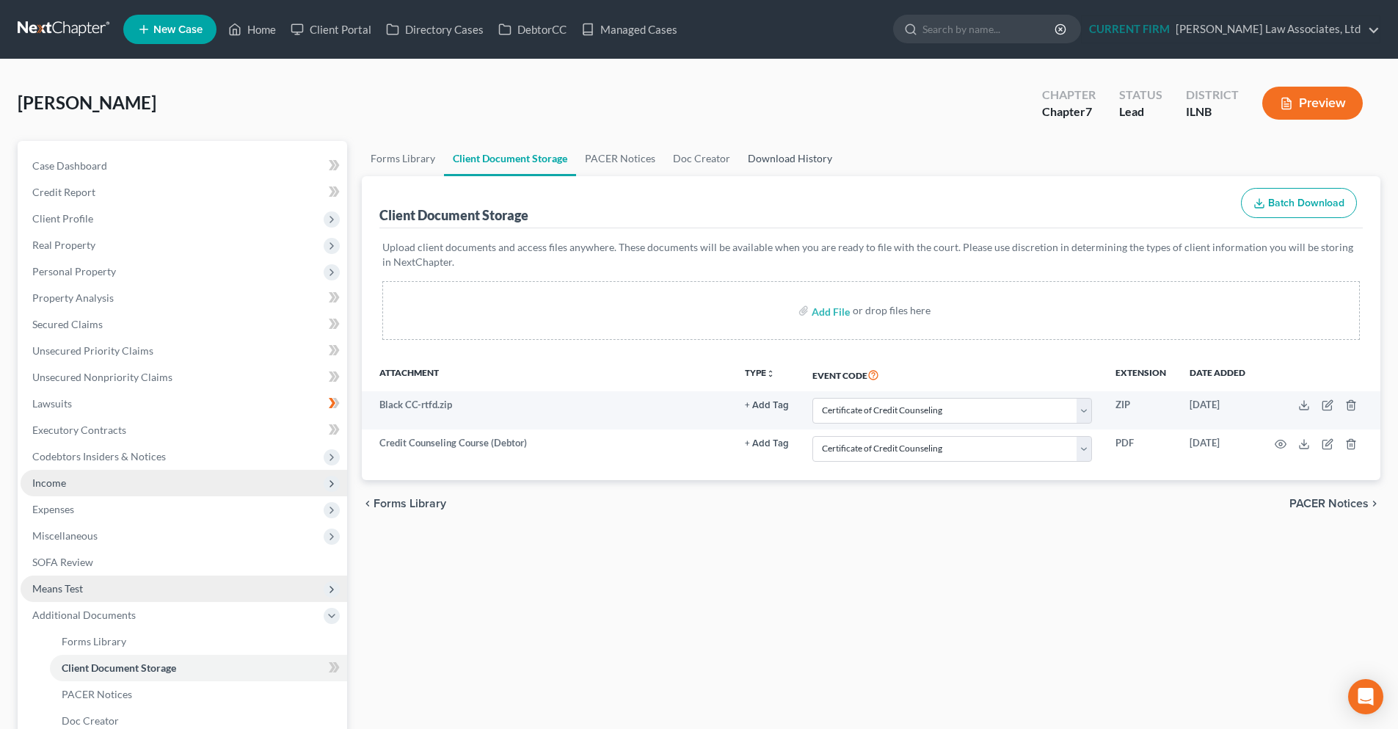
click at [774, 152] on link "Download History" at bounding box center [790, 158] width 102 height 35
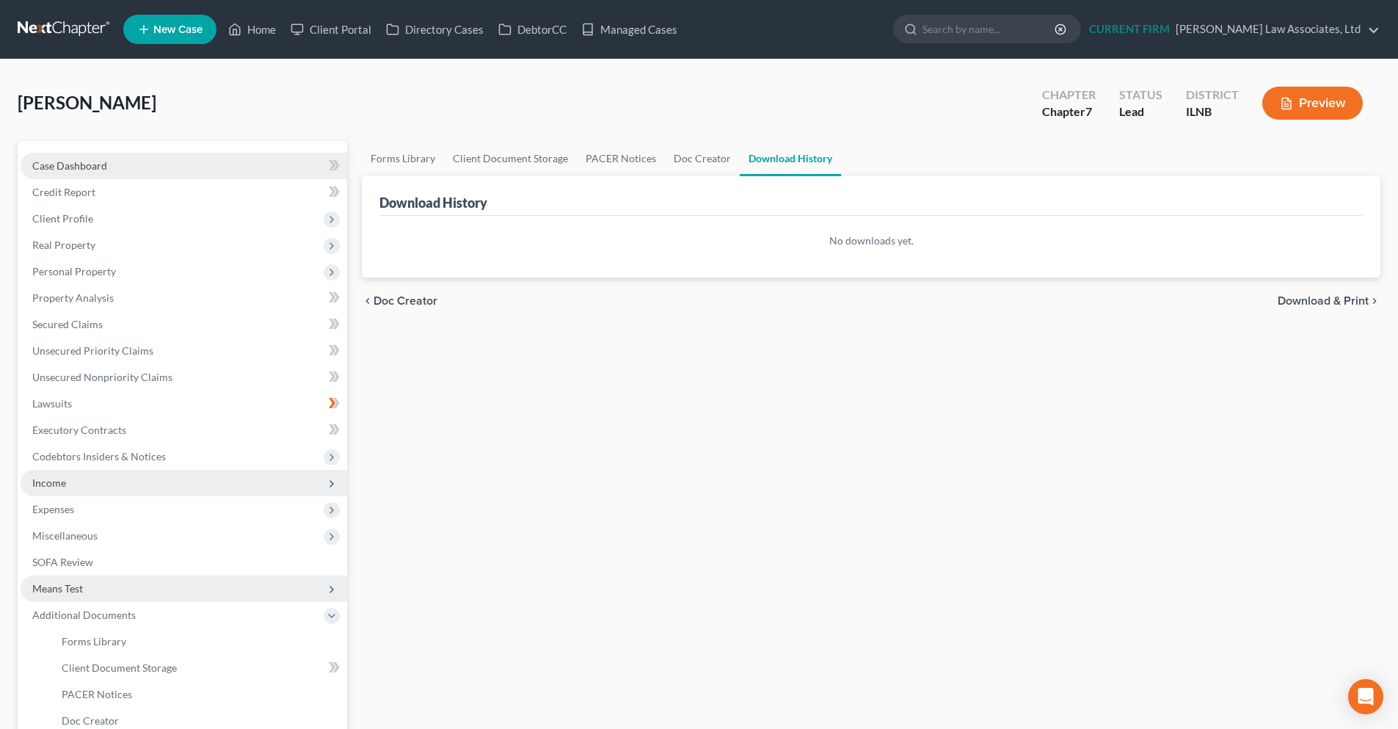
click at [124, 170] on link "Case Dashboard" at bounding box center [184, 166] width 326 height 26
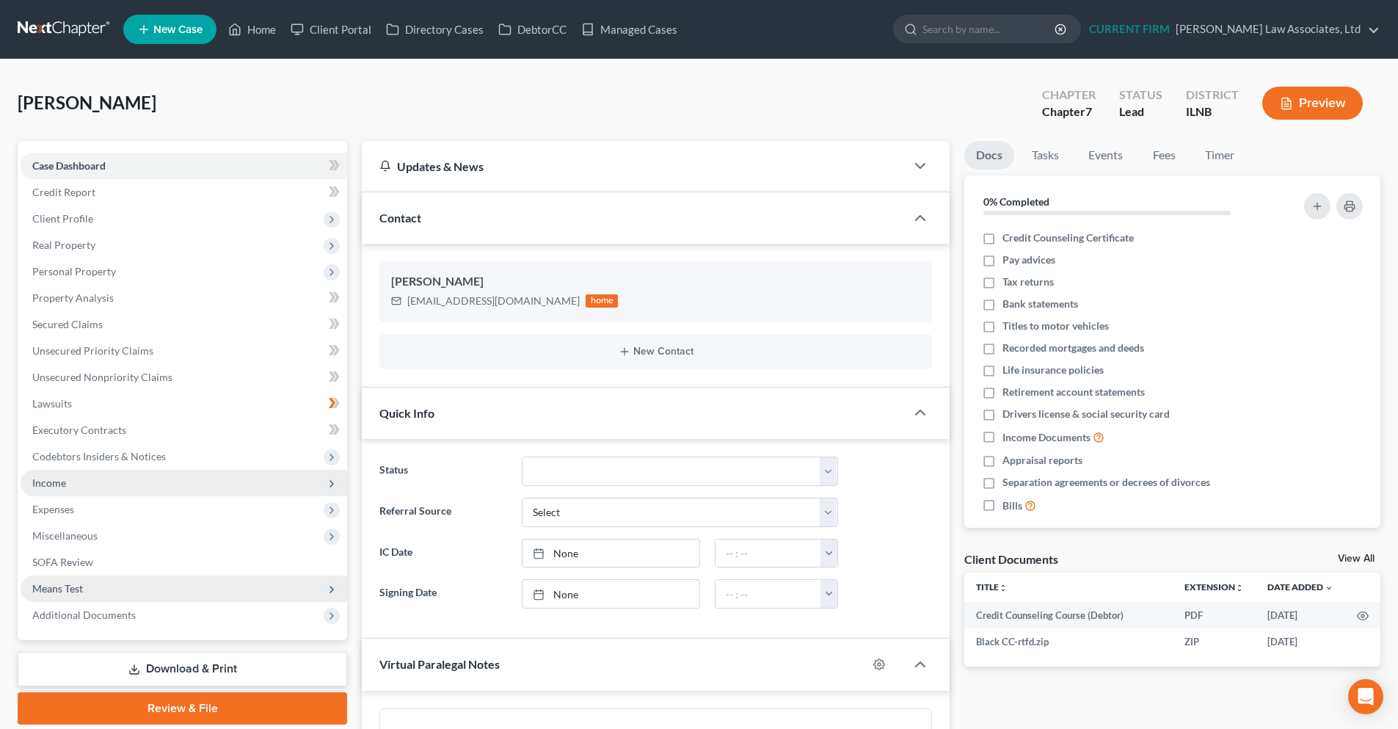
scroll to position [672, 0]
click at [1365, 561] on link "View All" at bounding box center [1356, 558] width 37 height 10
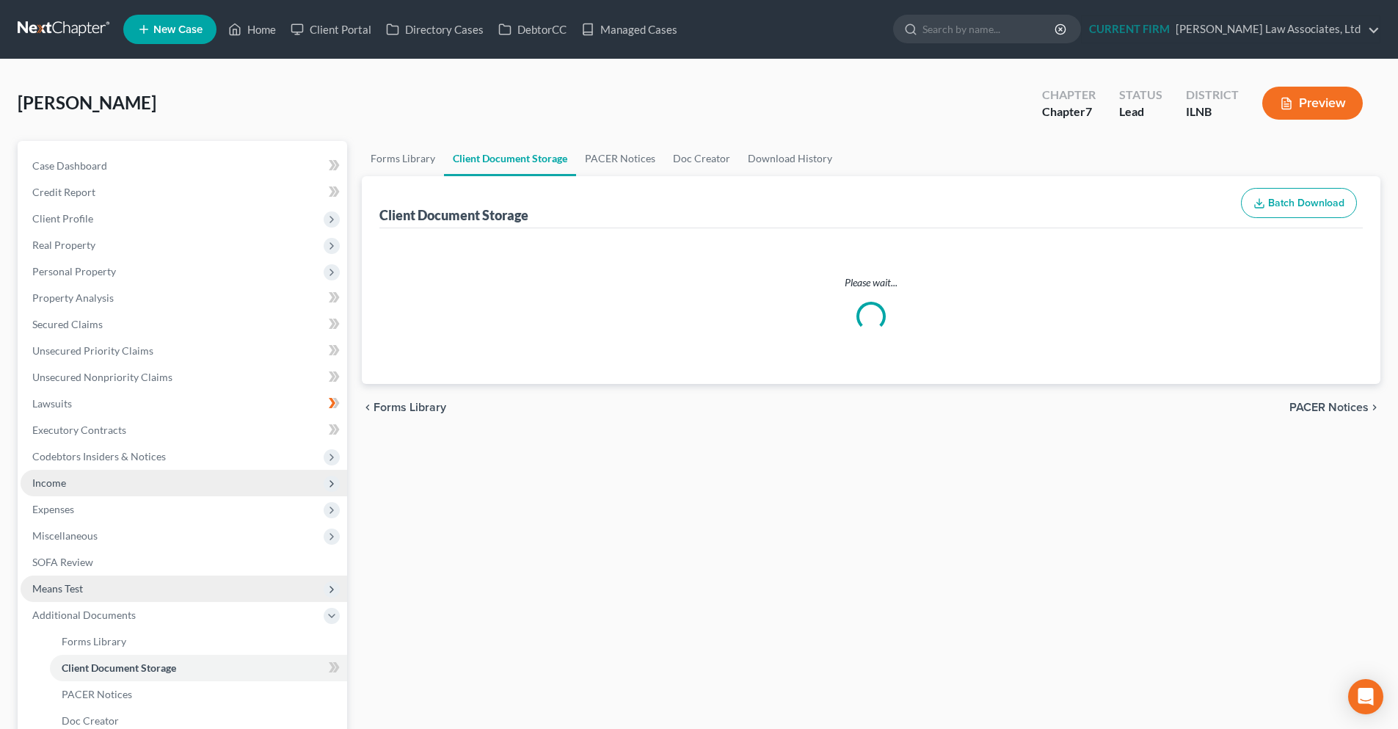
select select "0"
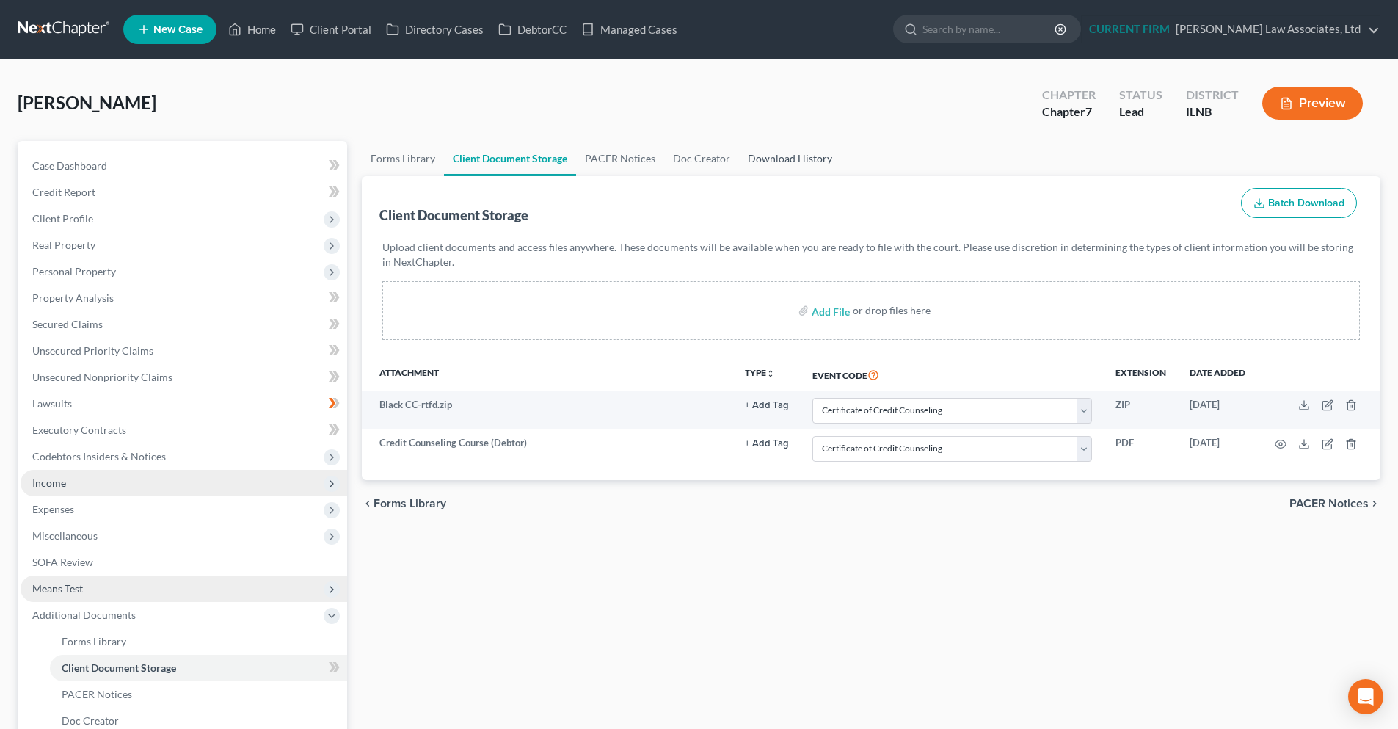
click at [770, 157] on link "Download History" at bounding box center [790, 158] width 102 height 35
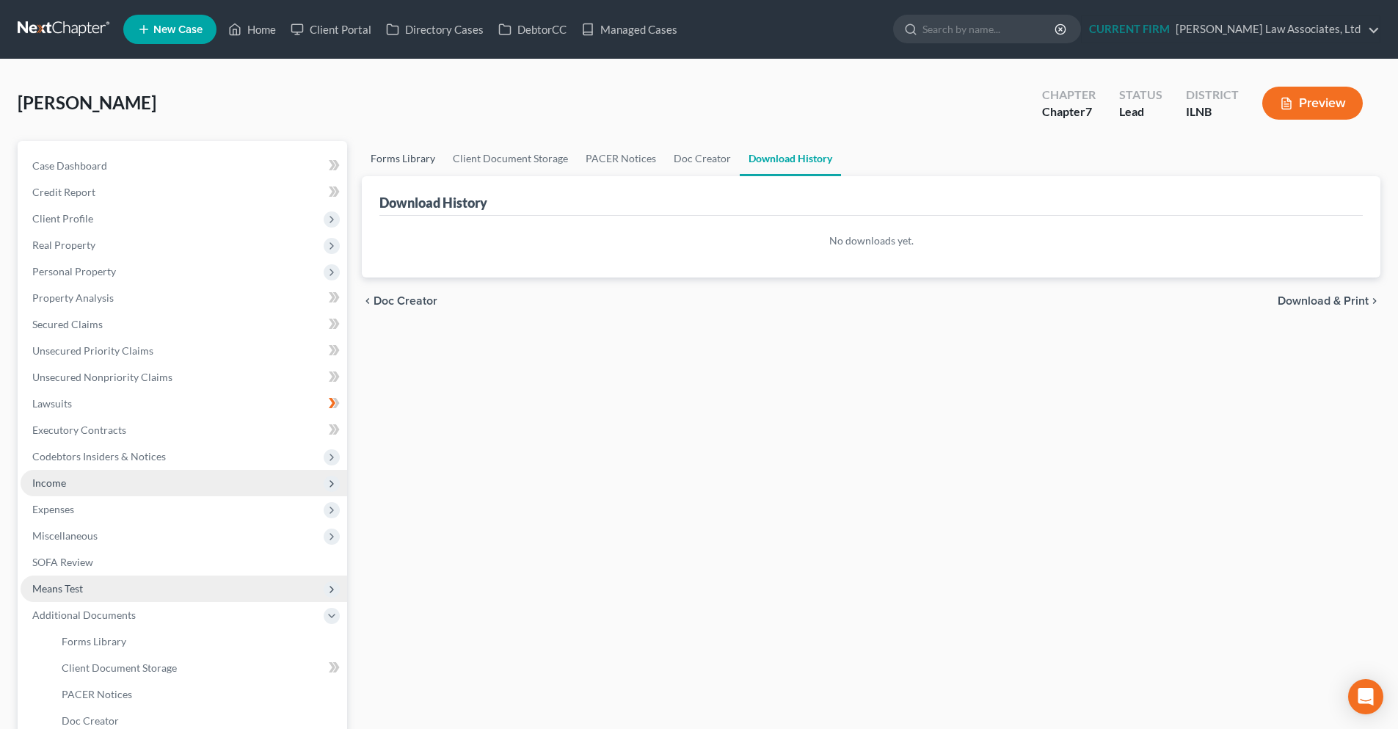
click at [398, 158] on link "Forms Library" at bounding box center [403, 158] width 82 height 35
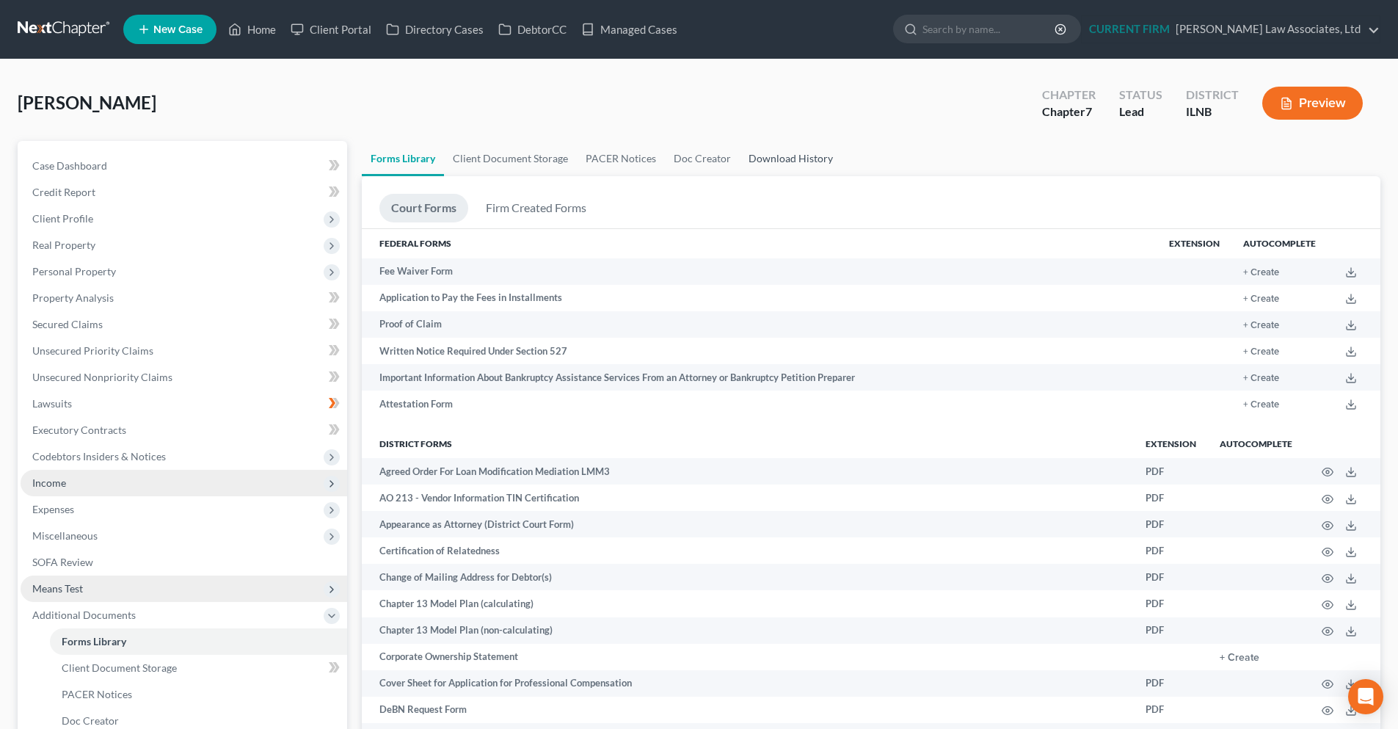
click at [797, 158] on link "Download History" at bounding box center [791, 158] width 102 height 35
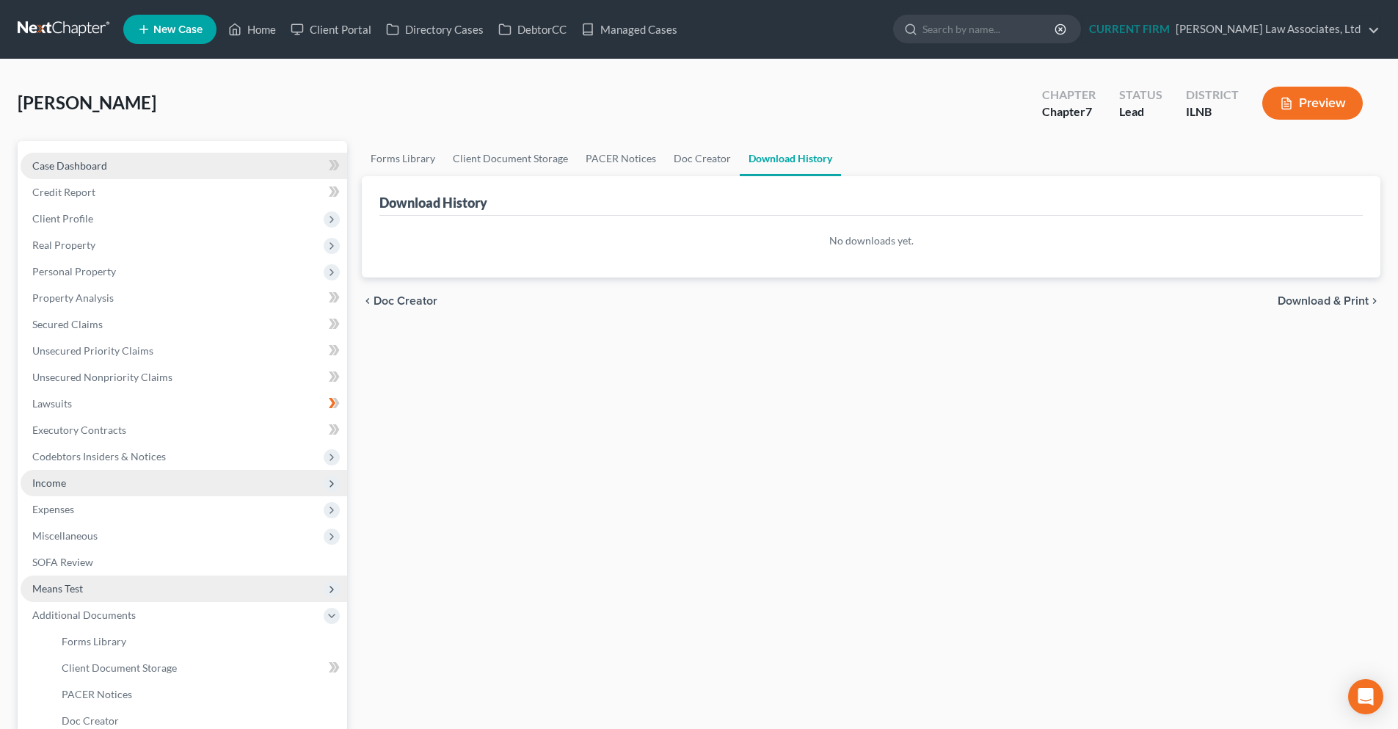
click at [78, 169] on span "Case Dashboard" at bounding box center [69, 165] width 75 height 12
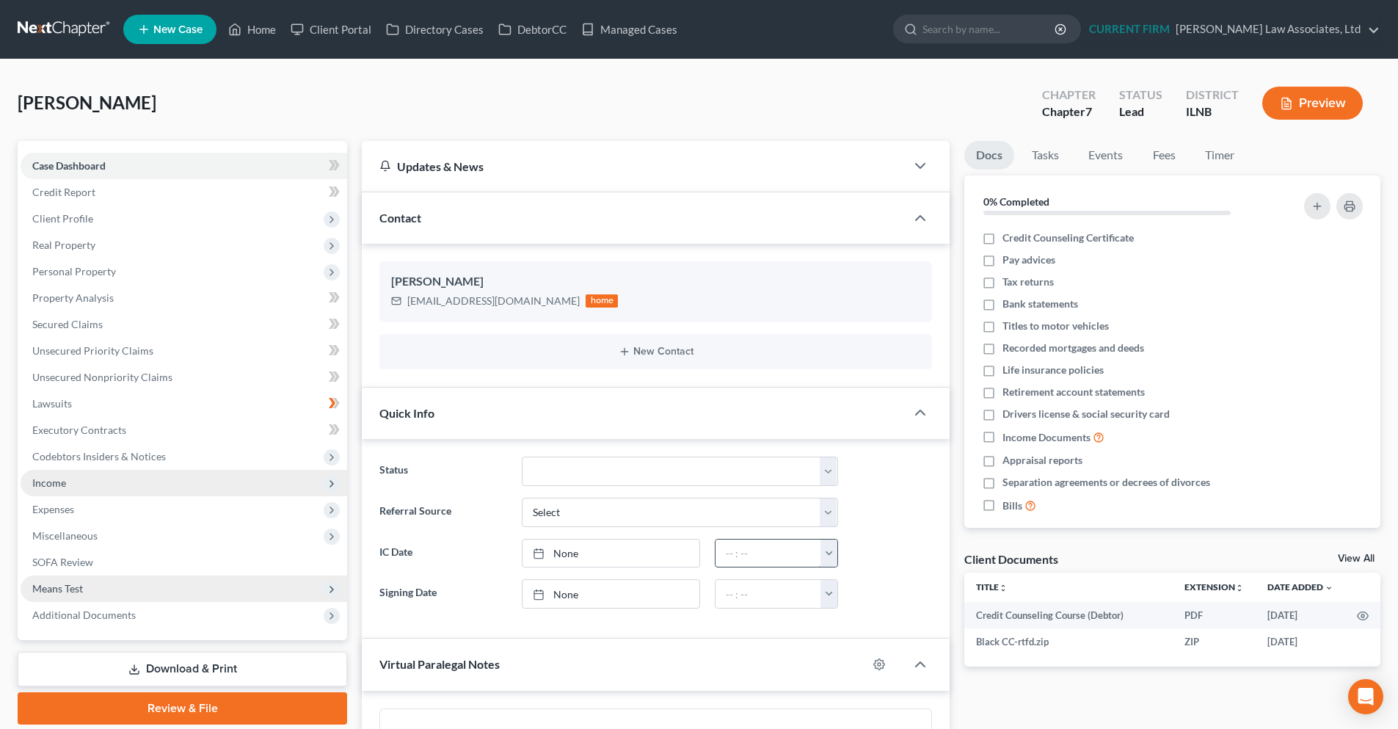
scroll to position [672, 0]
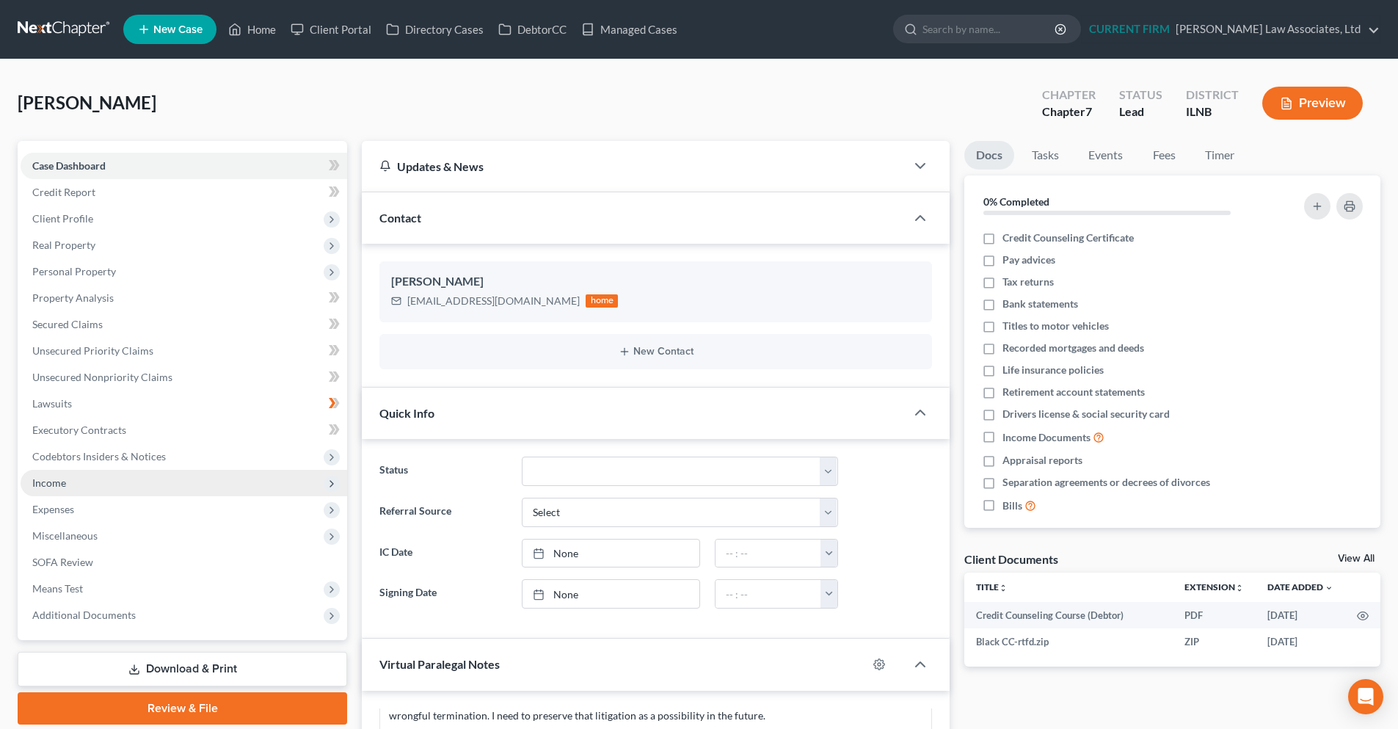
click at [1357, 559] on link "View All" at bounding box center [1356, 558] width 37 height 10
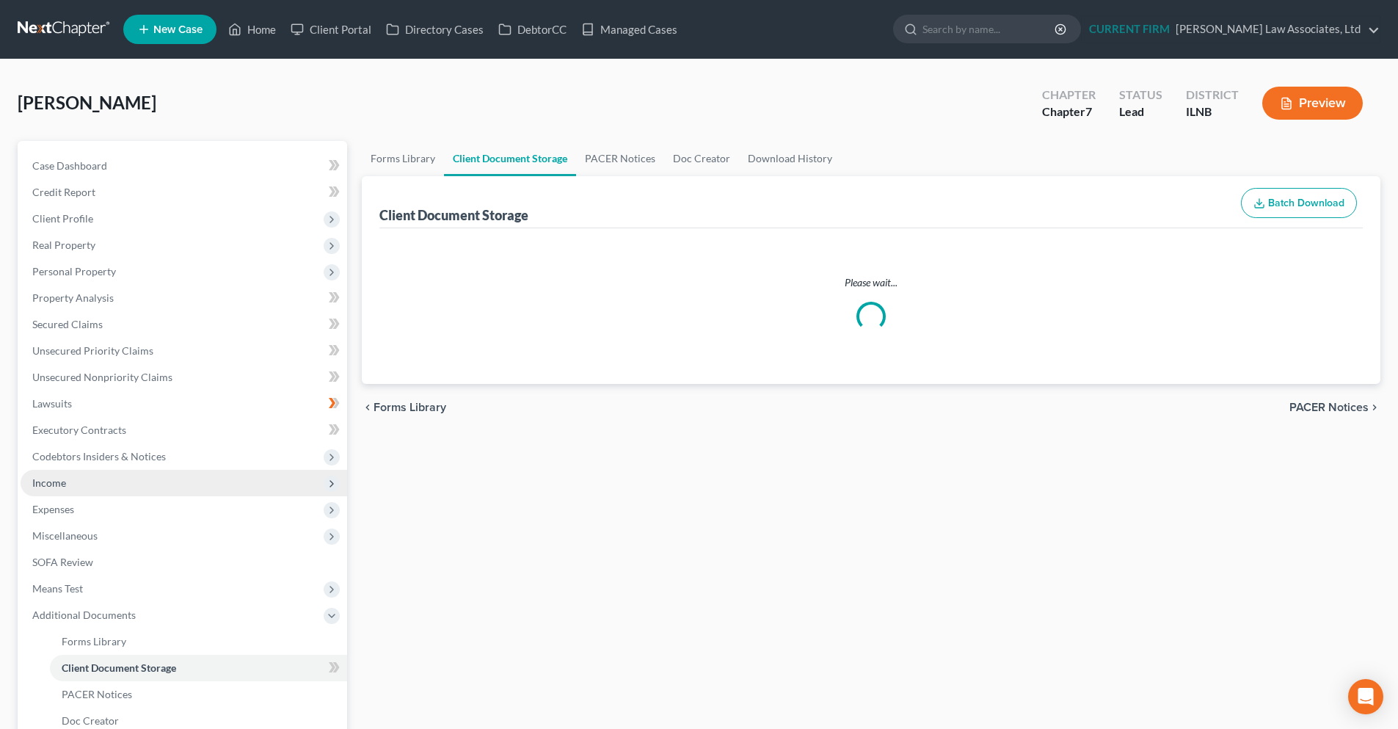
select select "0"
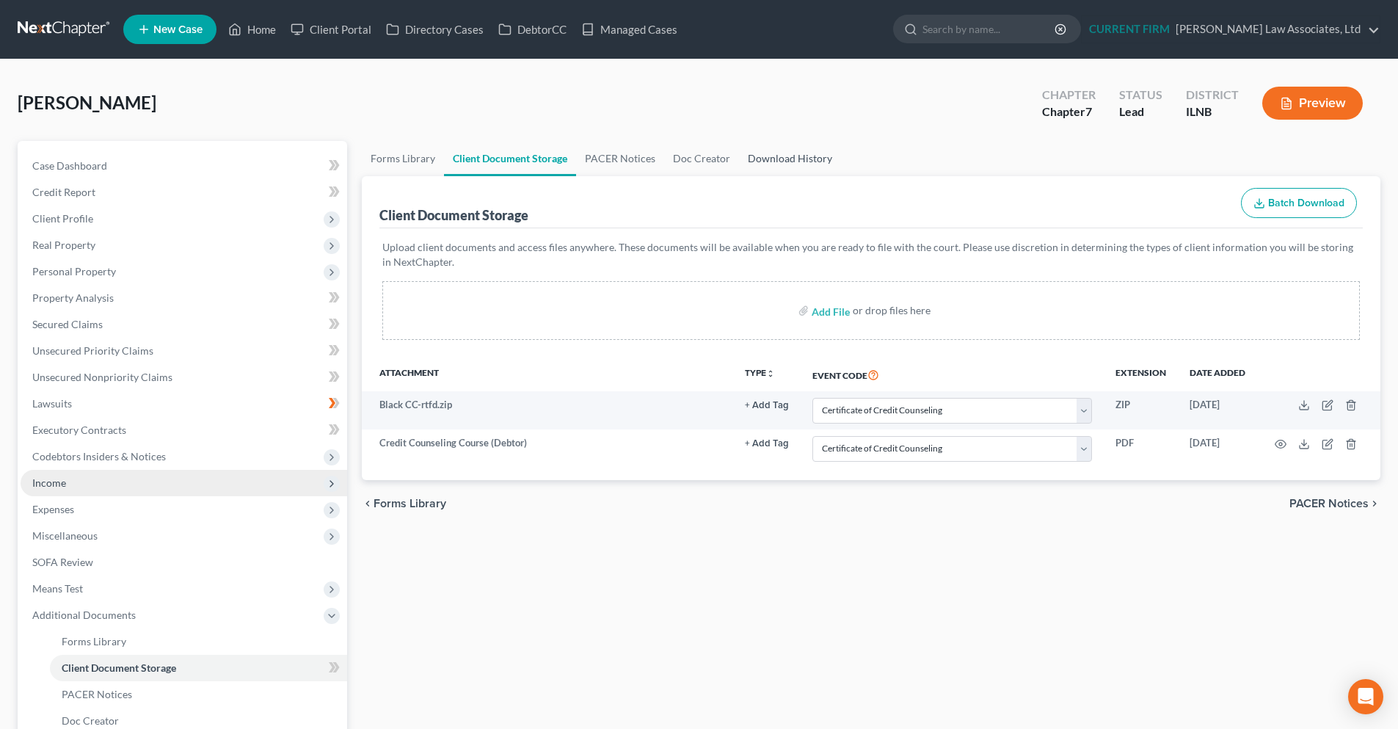
click at [765, 162] on link "Download History" at bounding box center [790, 158] width 102 height 35
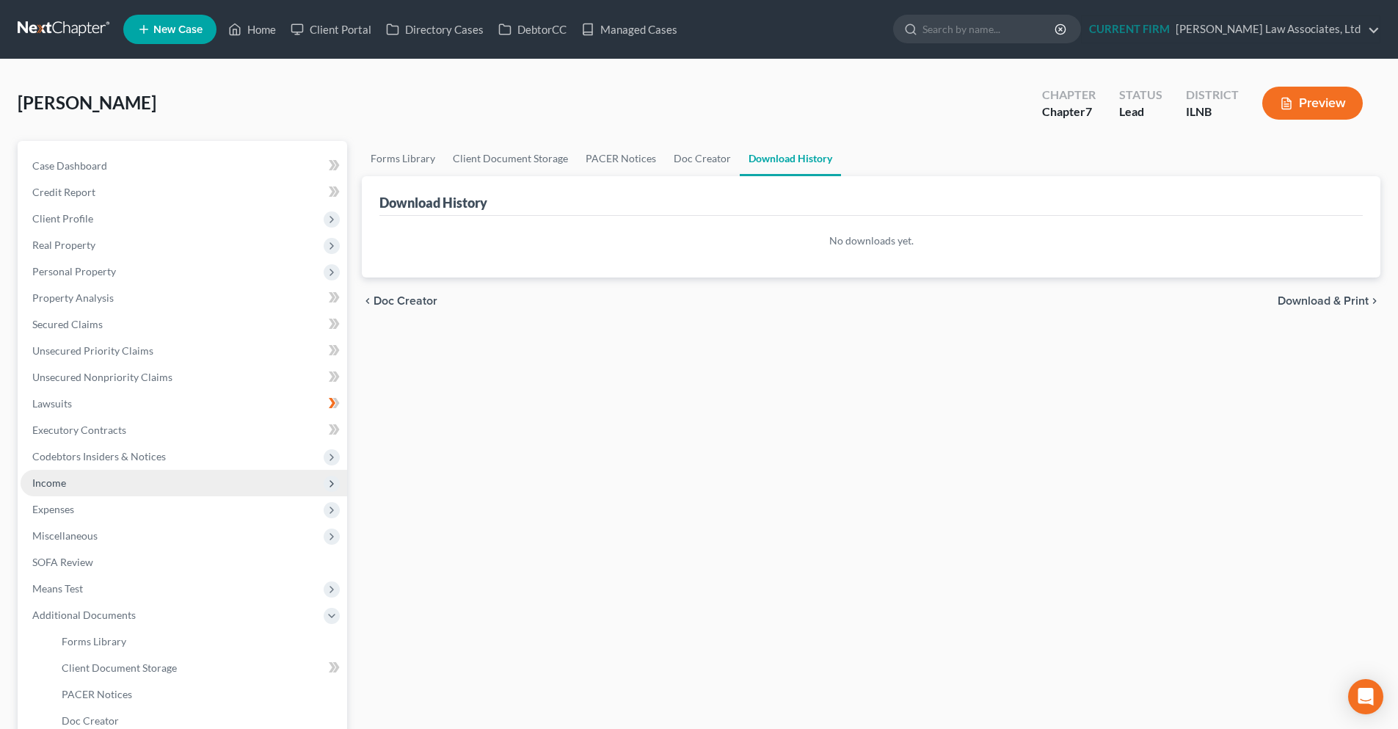
click at [891, 159] on ul "Forms Library Client Document Storage PACER Notices Doc Creator Download History" at bounding box center [871, 158] width 1018 height 35
click at [420, 159] on link "Forms Library" at bounding box center [403, 158] width 82 height 35
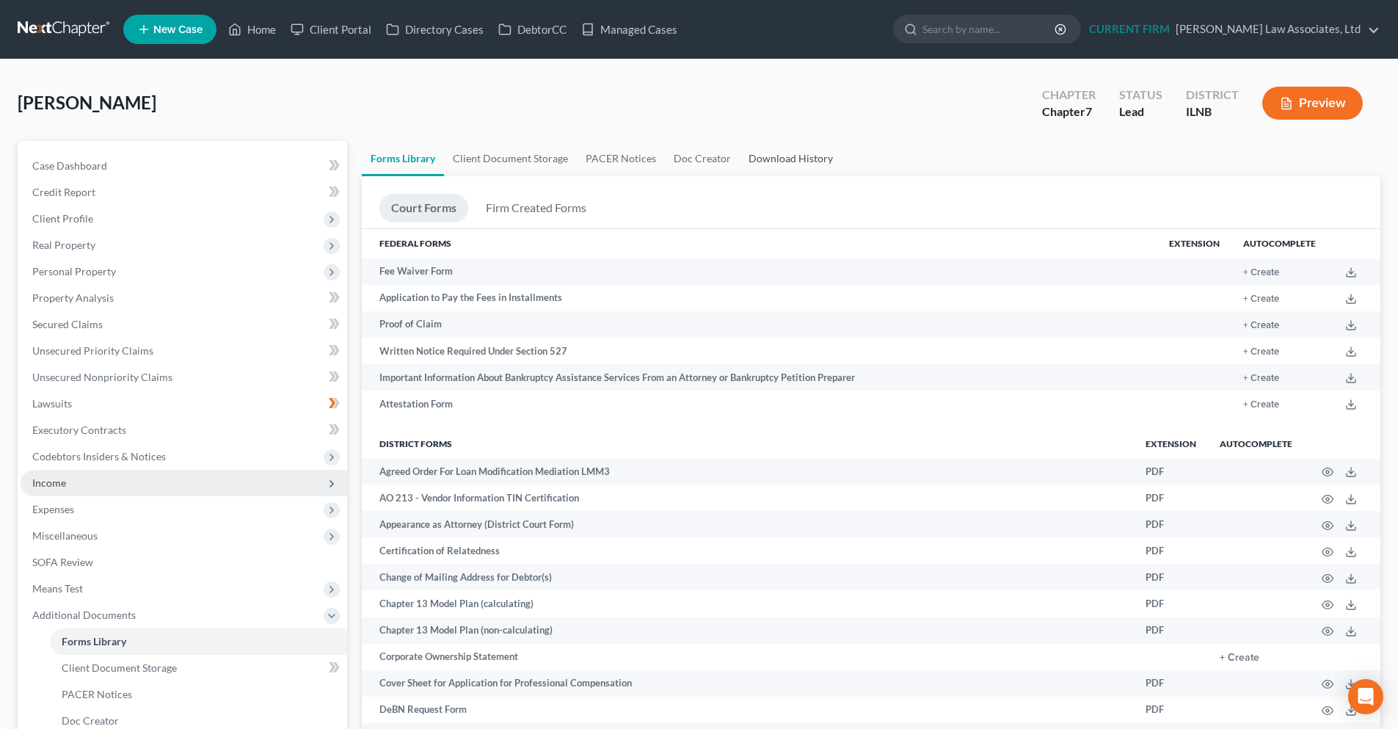
click at [762, 156] on link "Download History" at bounding box center [791, 158] width 102 height 35
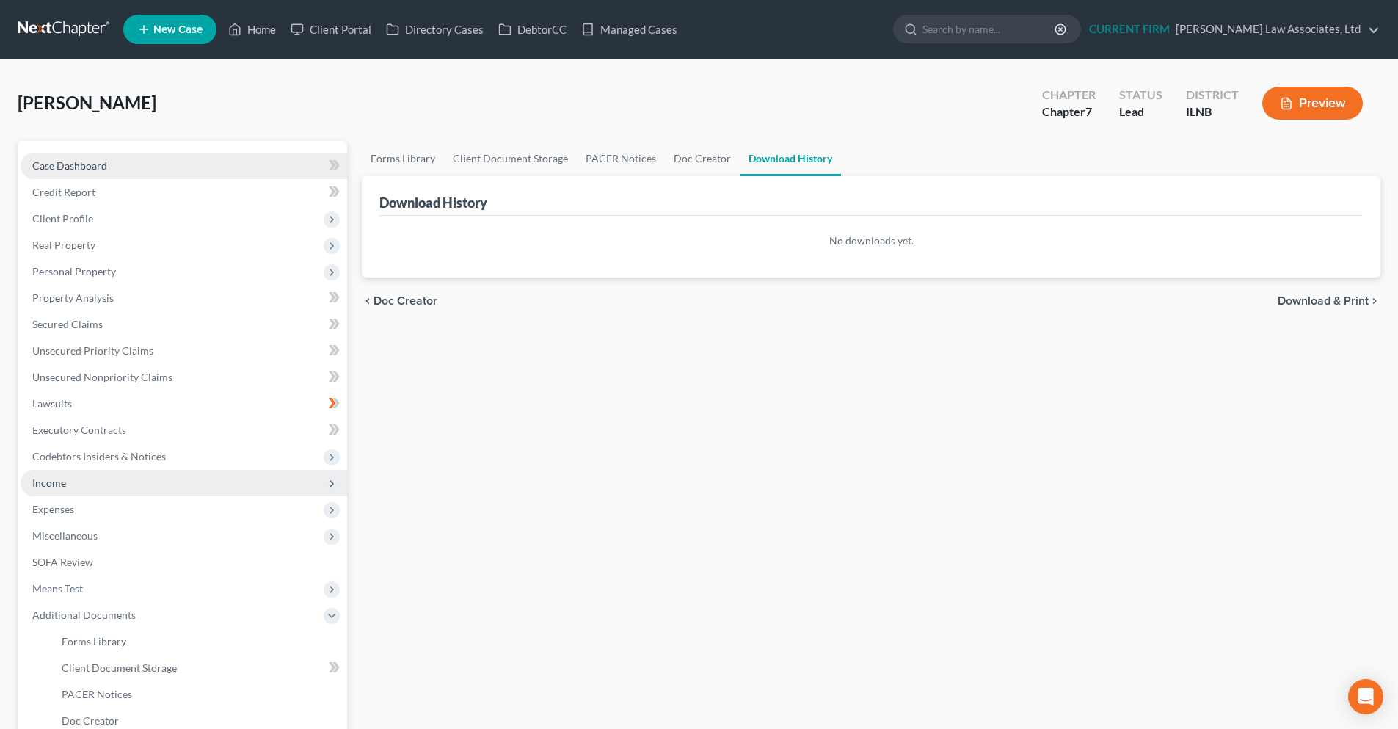
click at [142, 168] on link "Case Dashboard" at bounding box center [184, 166] width 326 height 26
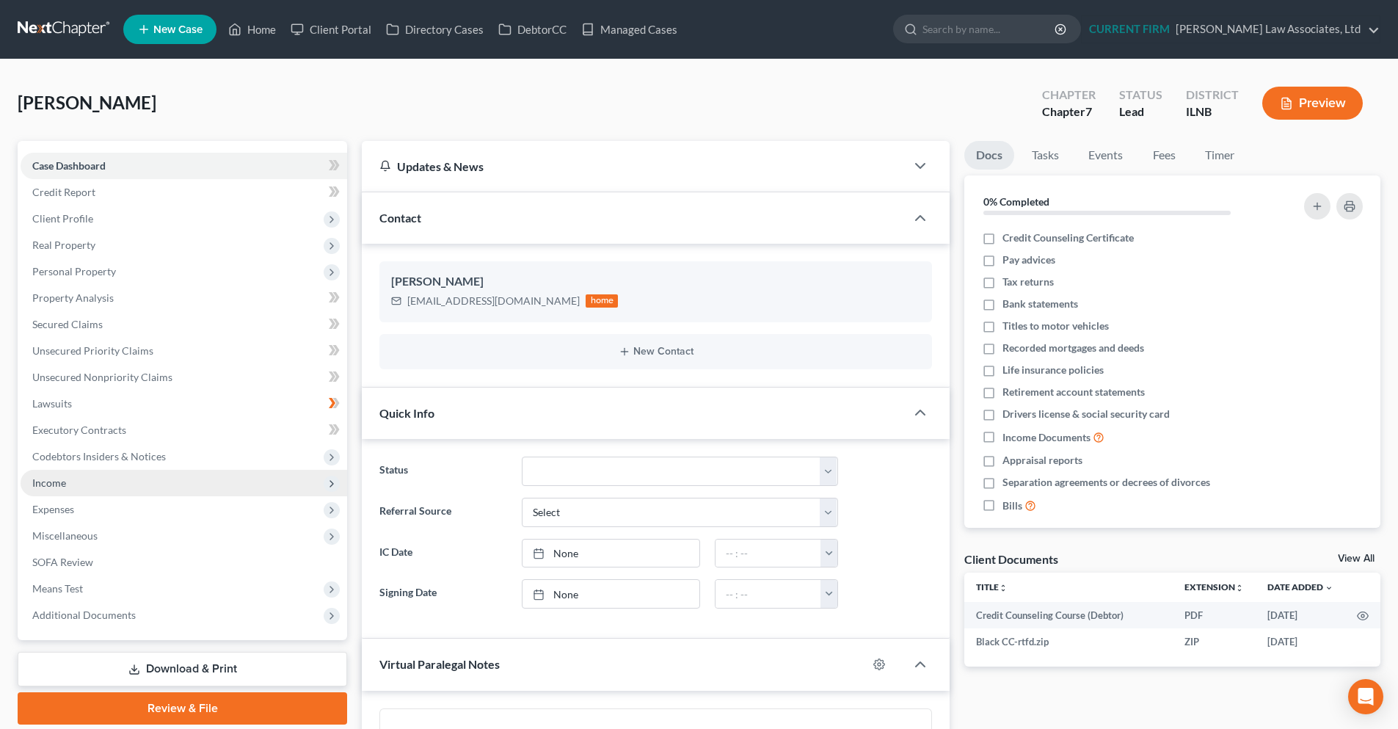
scroll to position [672, 0]
click at [1365, 560] on link "View All" at bounding box center [1356, 558] width 37 height 10
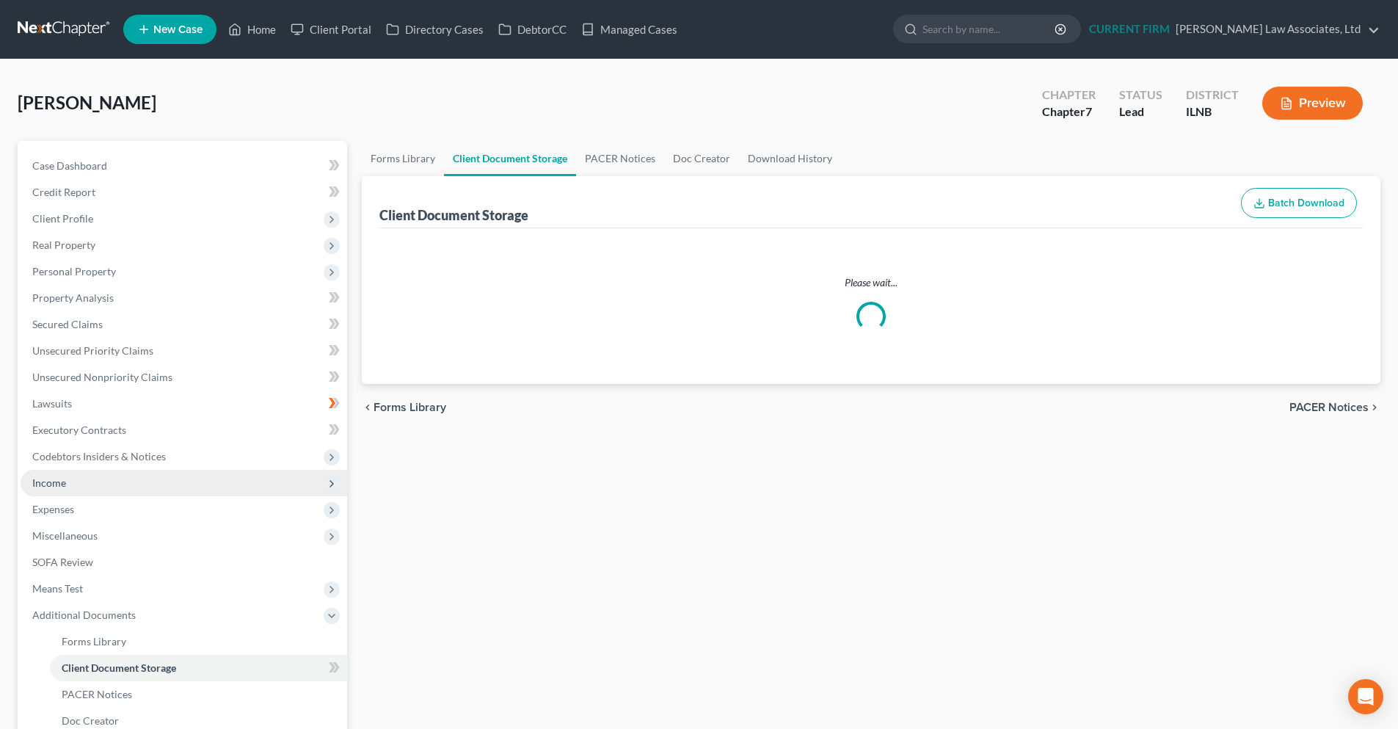
select select "0"
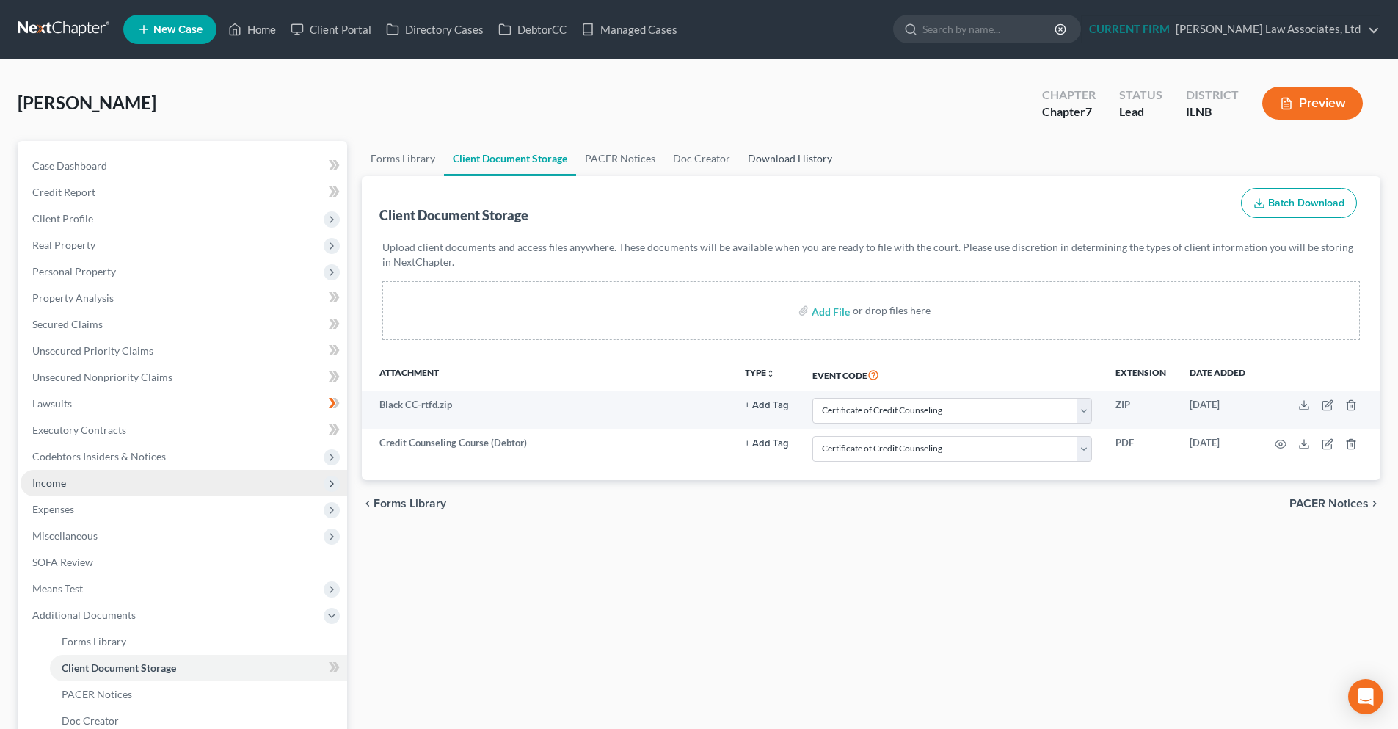
click at [782, 153] on link "Download History" at bounding box center [790, 158] width 102 height 35
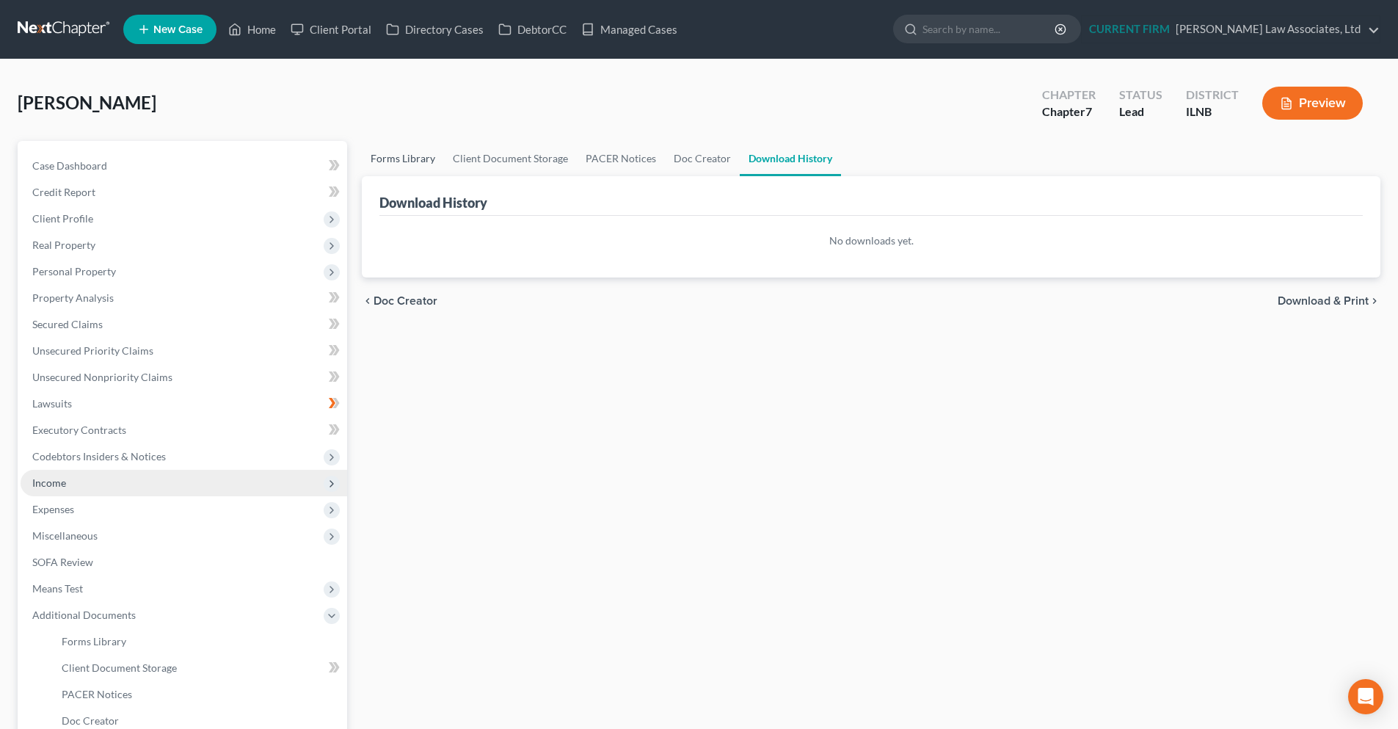
click at [389, 161] on link "Forms Library" at bounding box center [403, 158] width 82 height 35
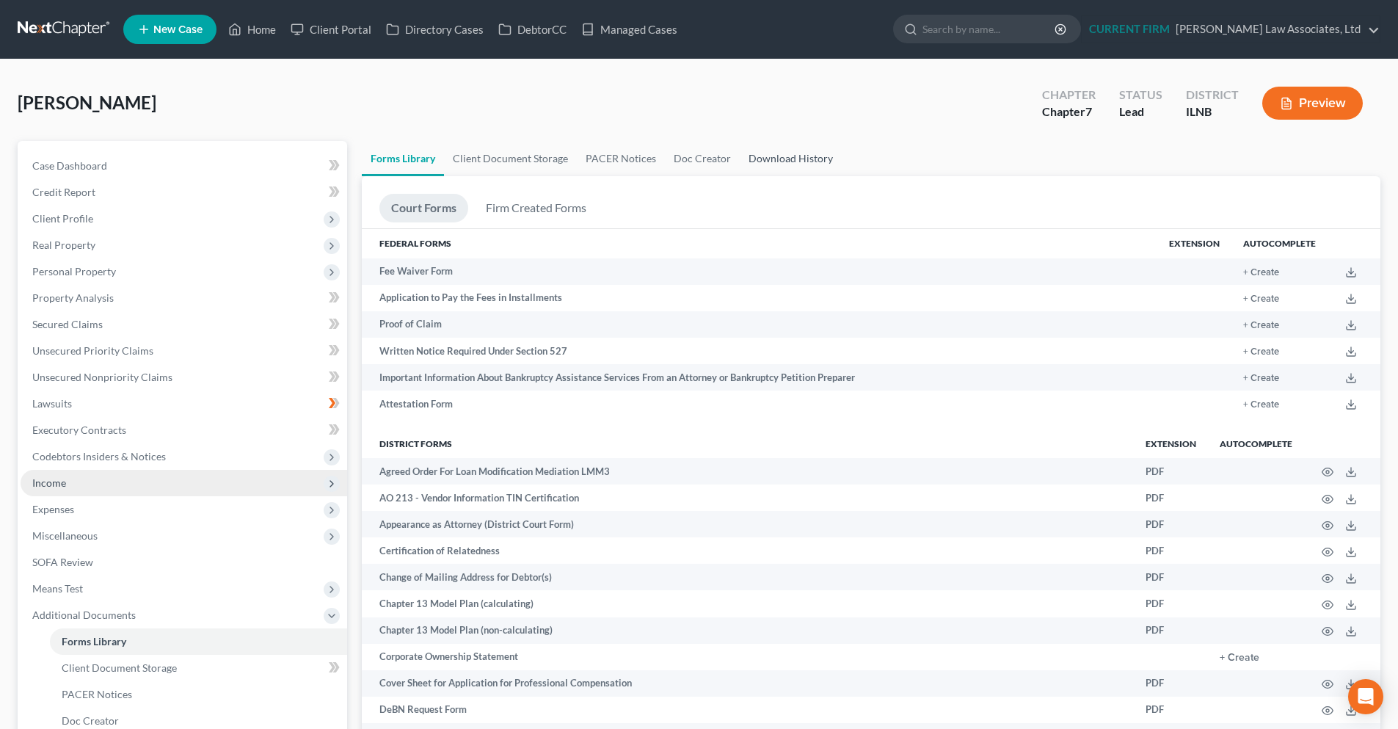
click at [776, 162] on link "Download History" at bounding box center [791, 158] width 102 height 35
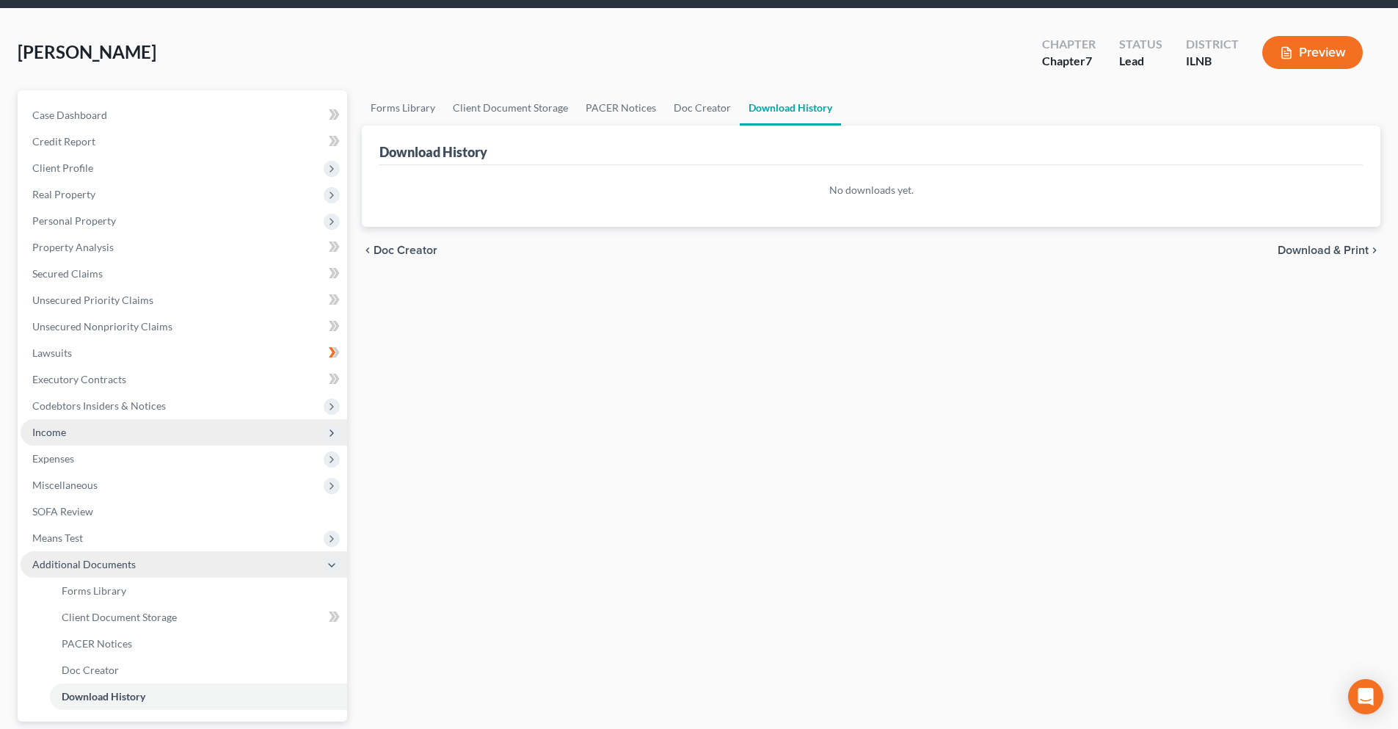
scroll to position [147, 0]
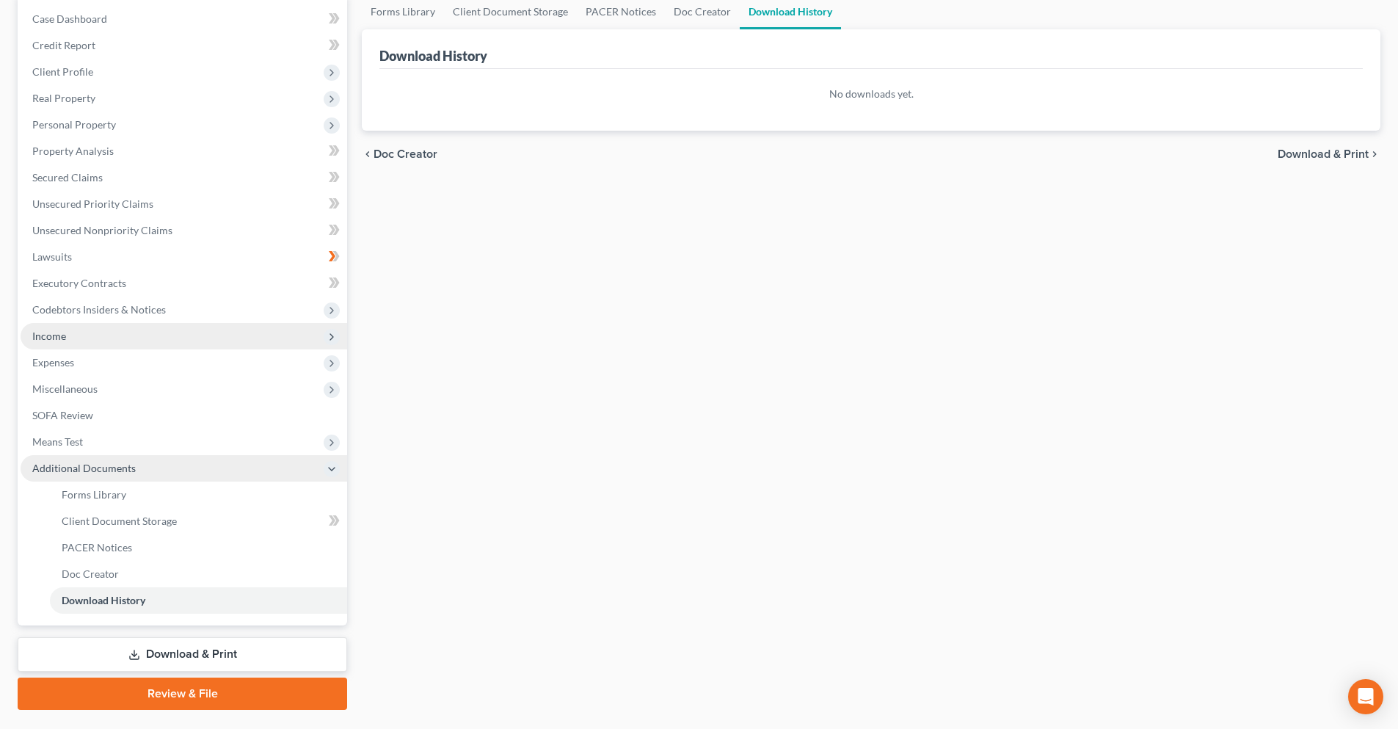
click at [98, 467] on span "Additional Documents" at bounding box center [83, 467] width 103 height 12
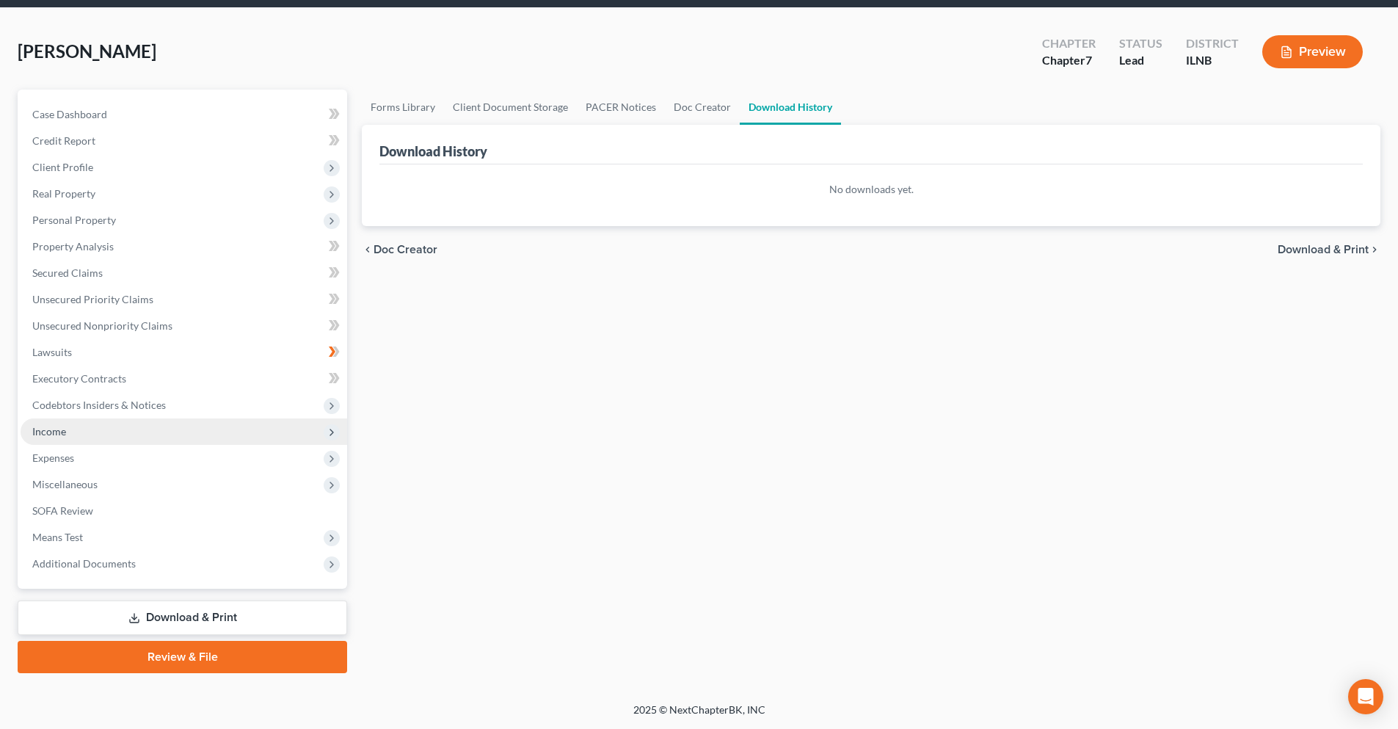
scroll to position [51, 0]
click at [159, 566] on span "Additional Documents" at bounding box center [184, 563] width 326 height 26
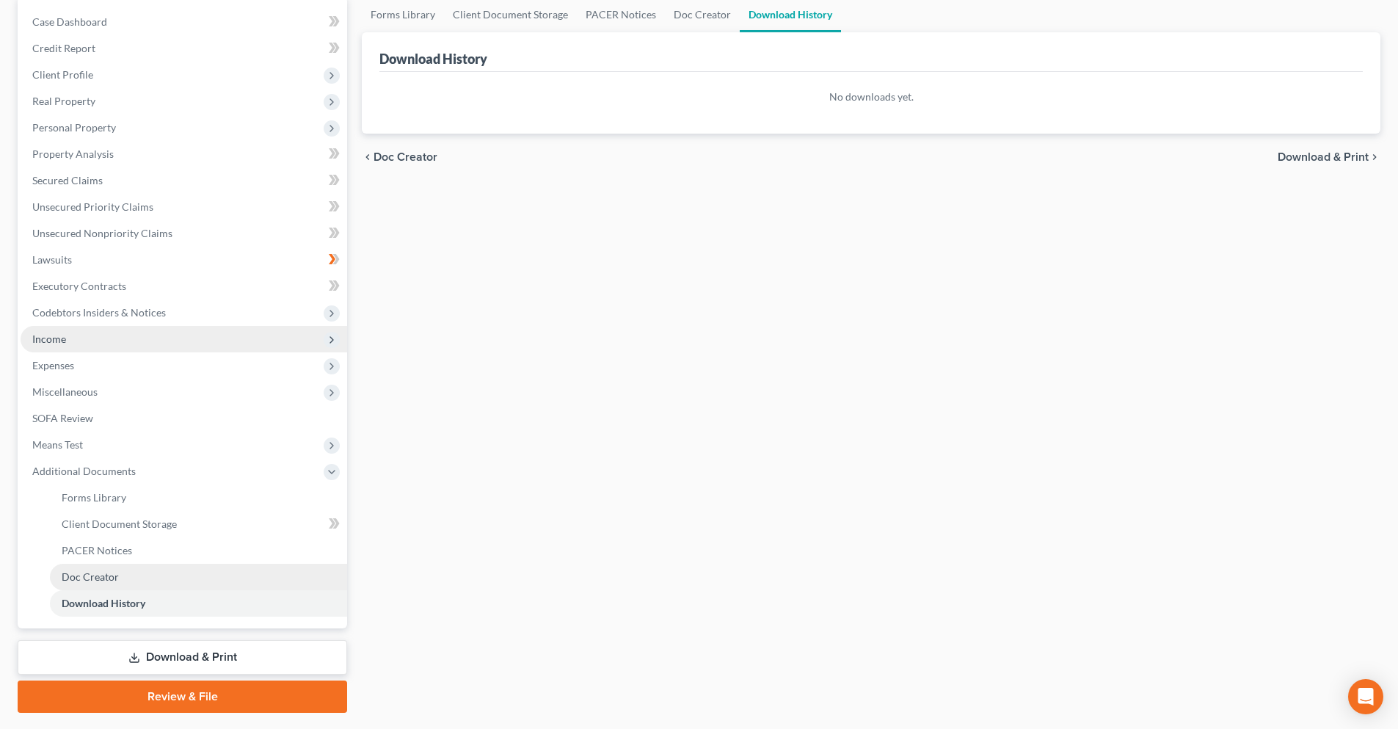
scroll to position [147, 0]
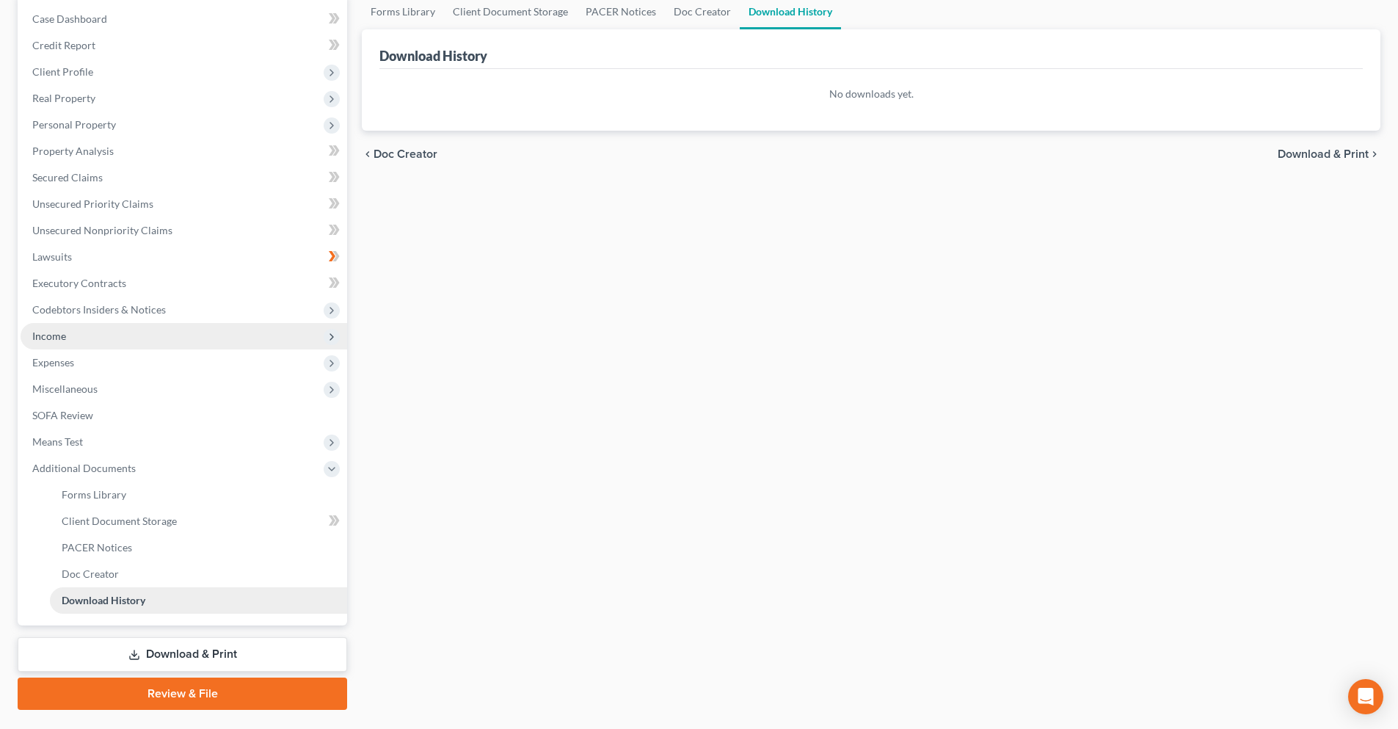
click at [152, 604] on link "Download History" at bounding box center [198, 600] width 297 height 26
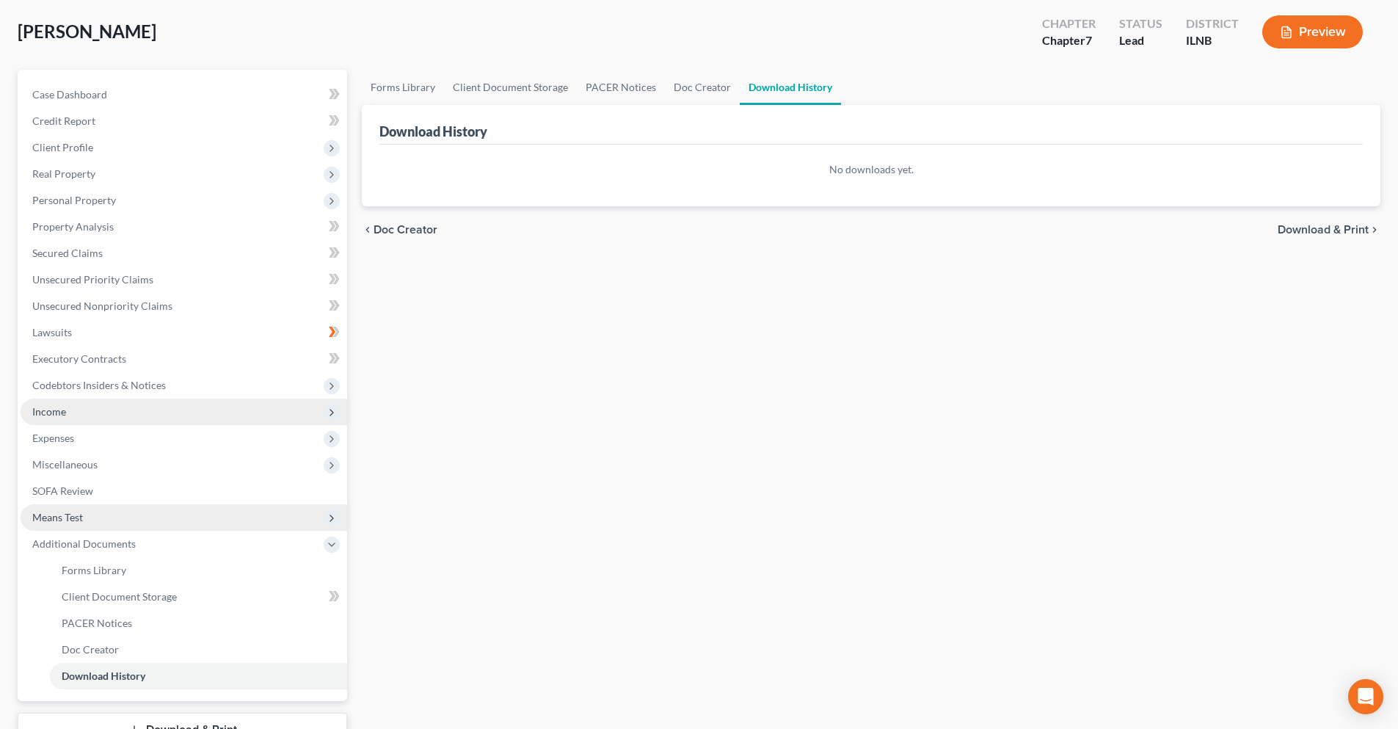
scroll to position [0, 0]
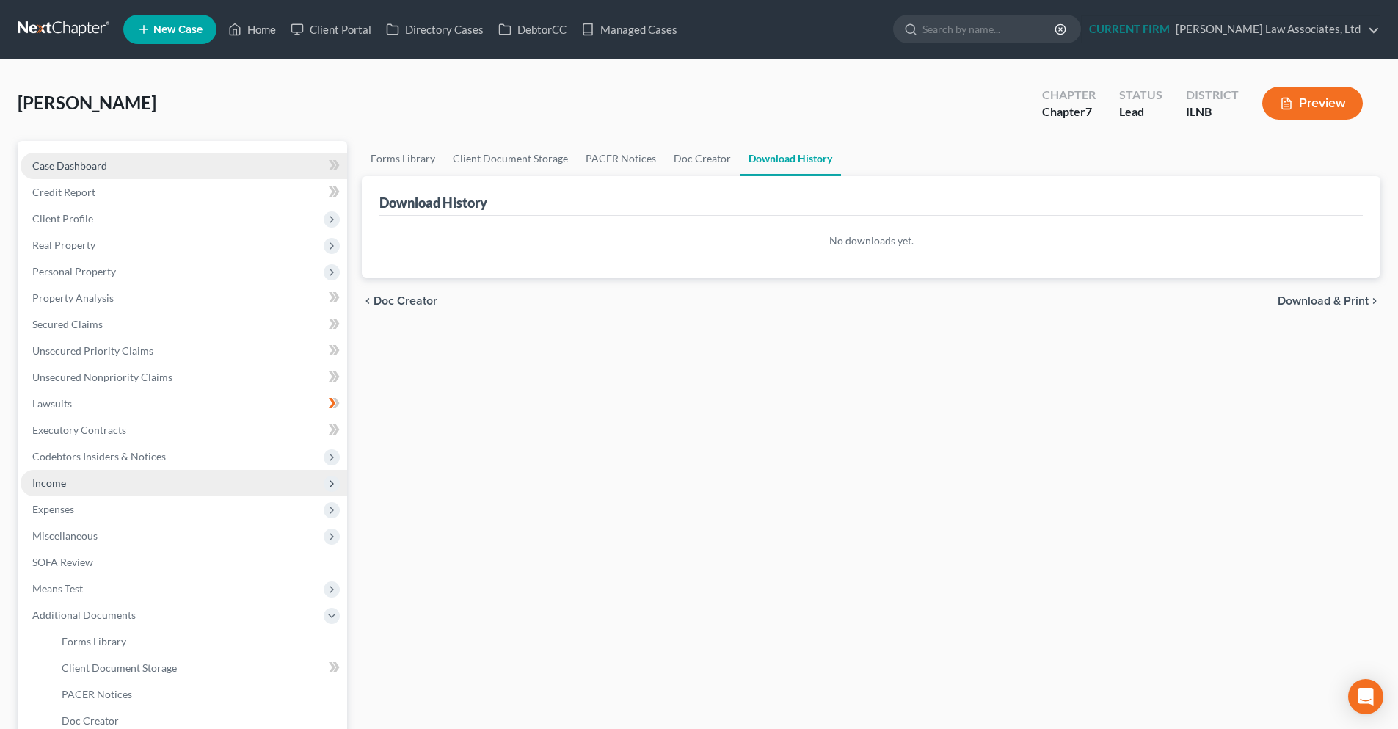
click at [81, 167] on span "Case Dashboard" at bounding box center [69, 165] width 75 height 12
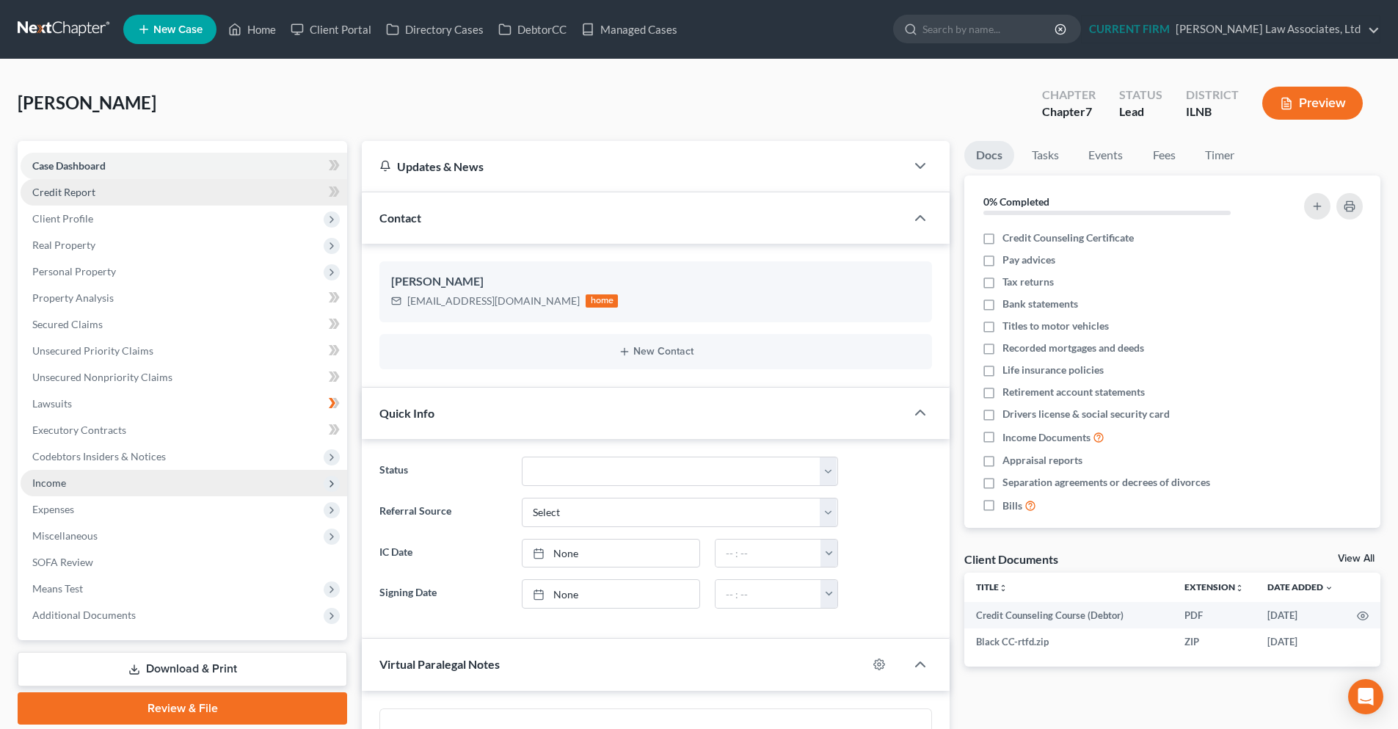
scroll to position [672, 0]
click at [164, 191] on link "Credit Report" at bounding box center [184, 192] width 326 height 26
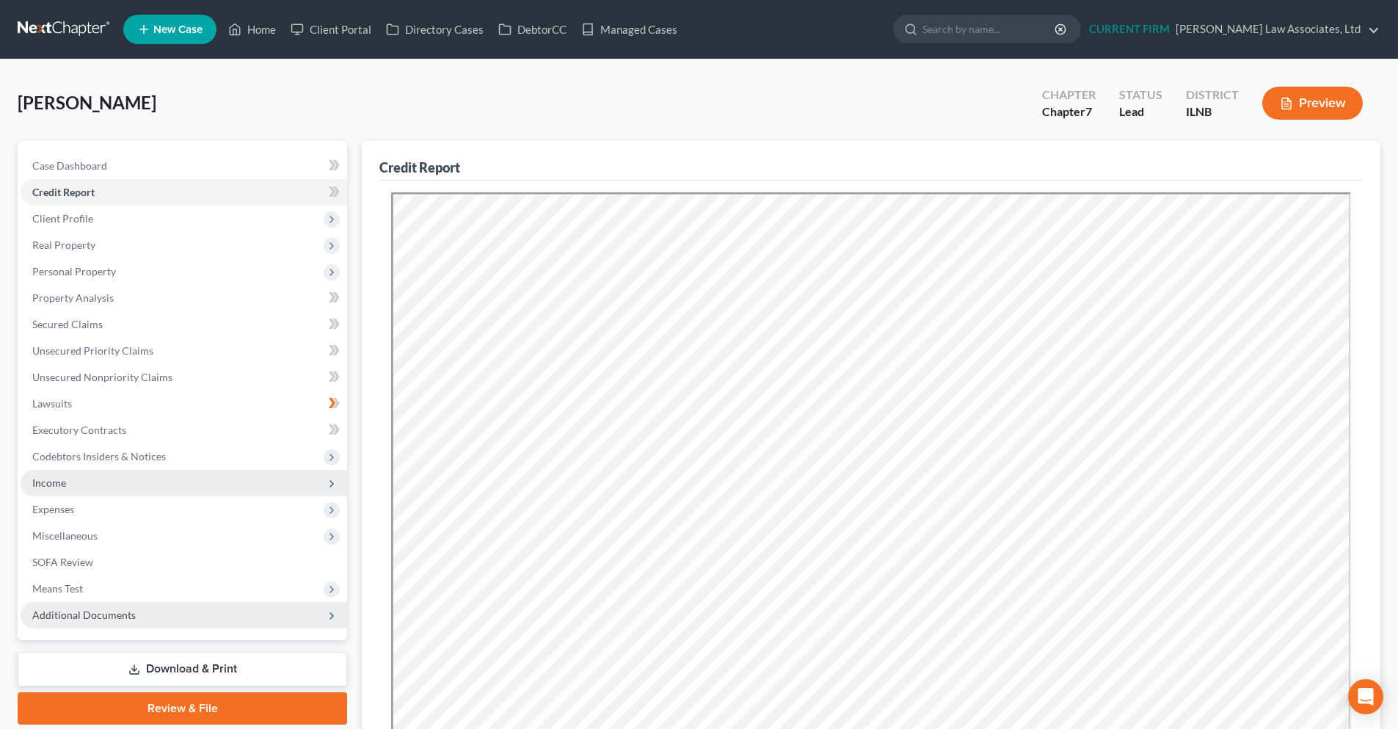
click at [132, 623] on span "Additional Documents" at bounding box center [184, 615] width 326 height 26
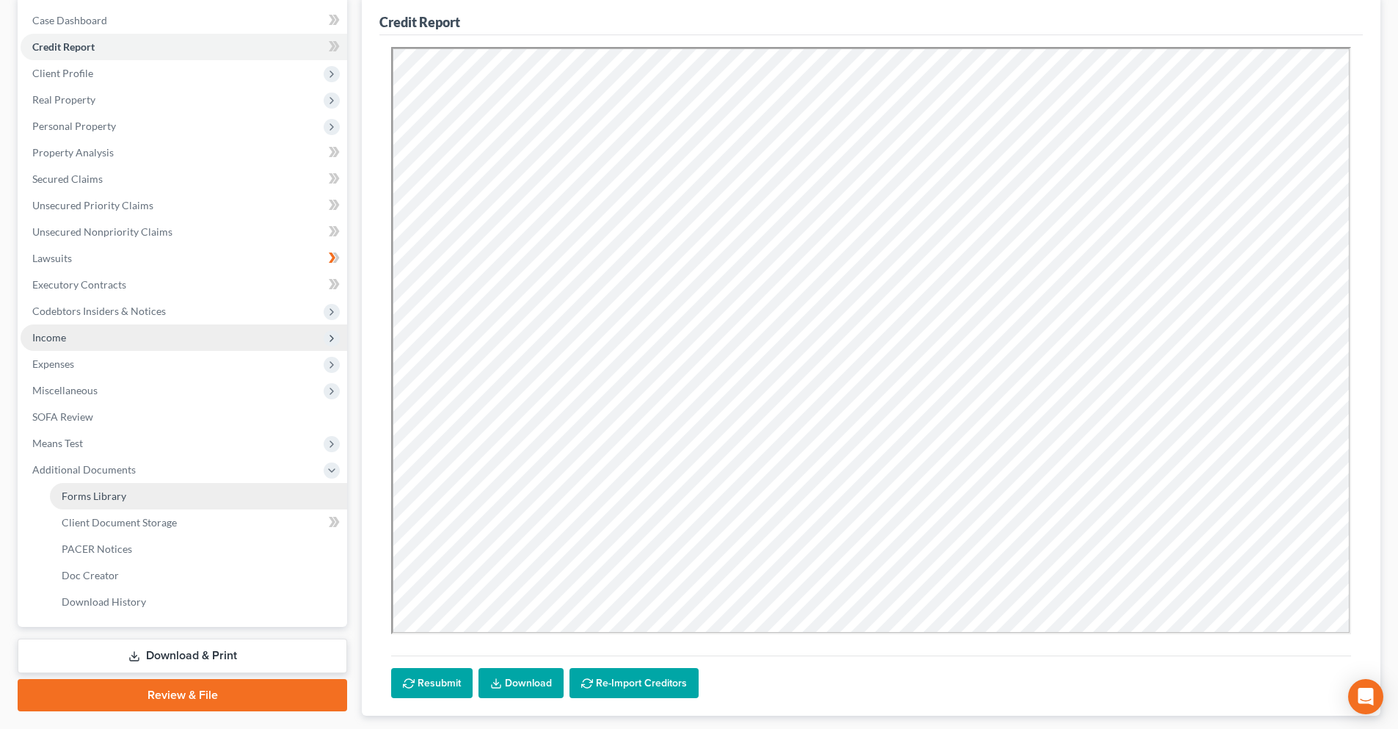
scroll to position [147, 0]
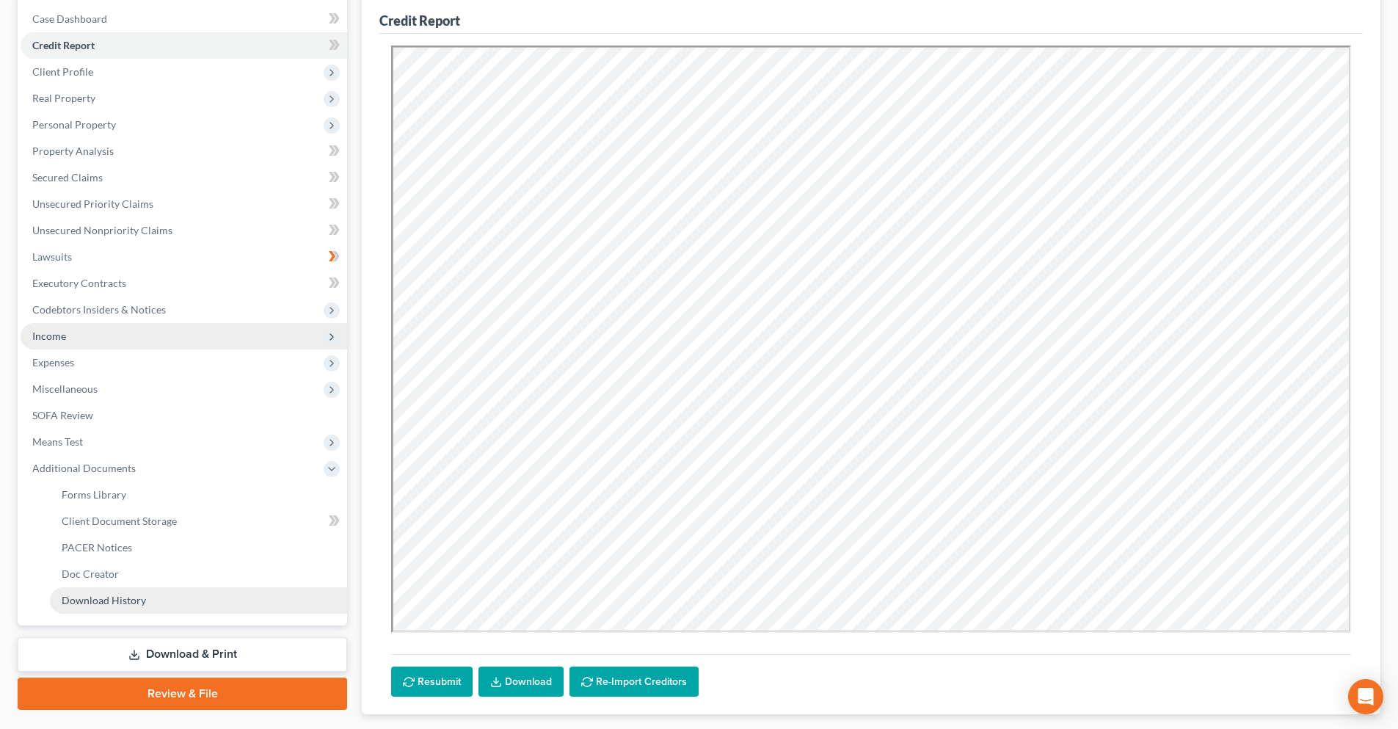
click at [137, 602] on span "Download History" at bounding box center [104, 600] width 84 height 12
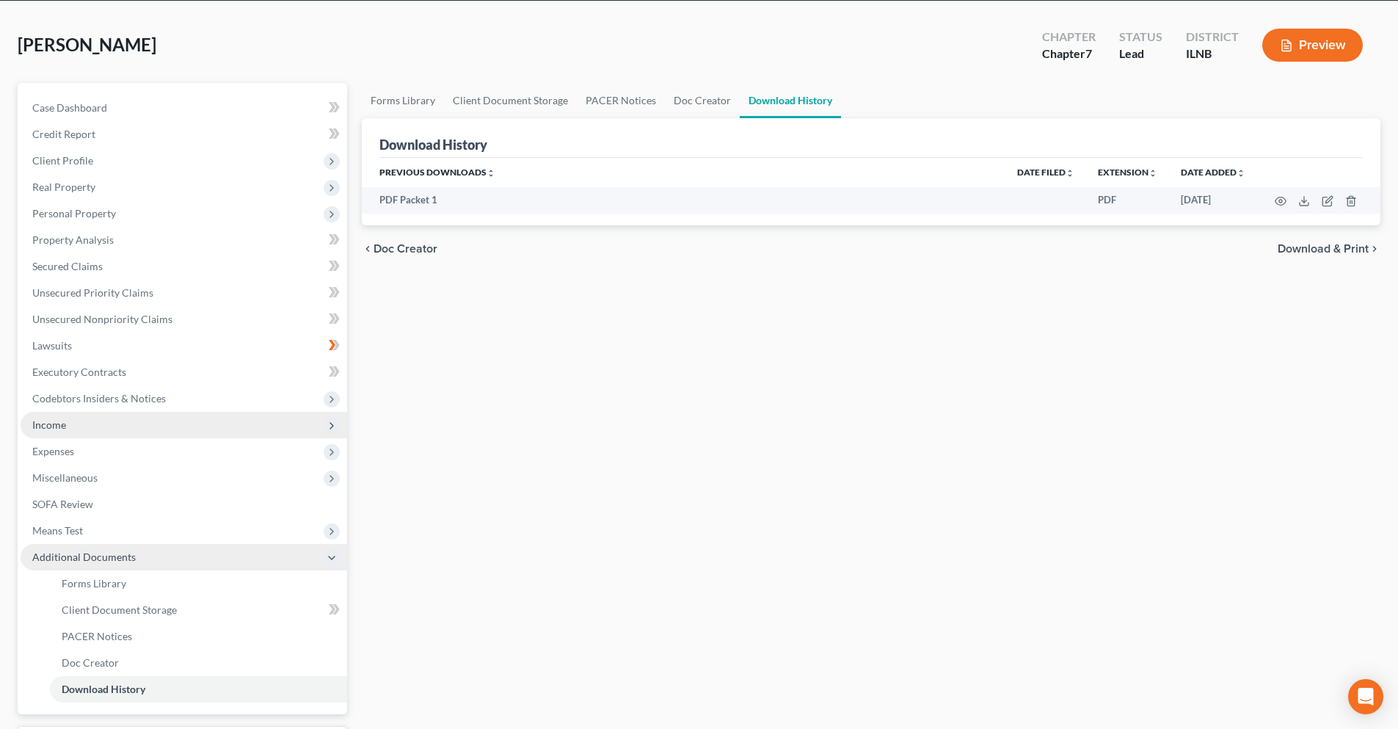
scroll to position [183, 0]
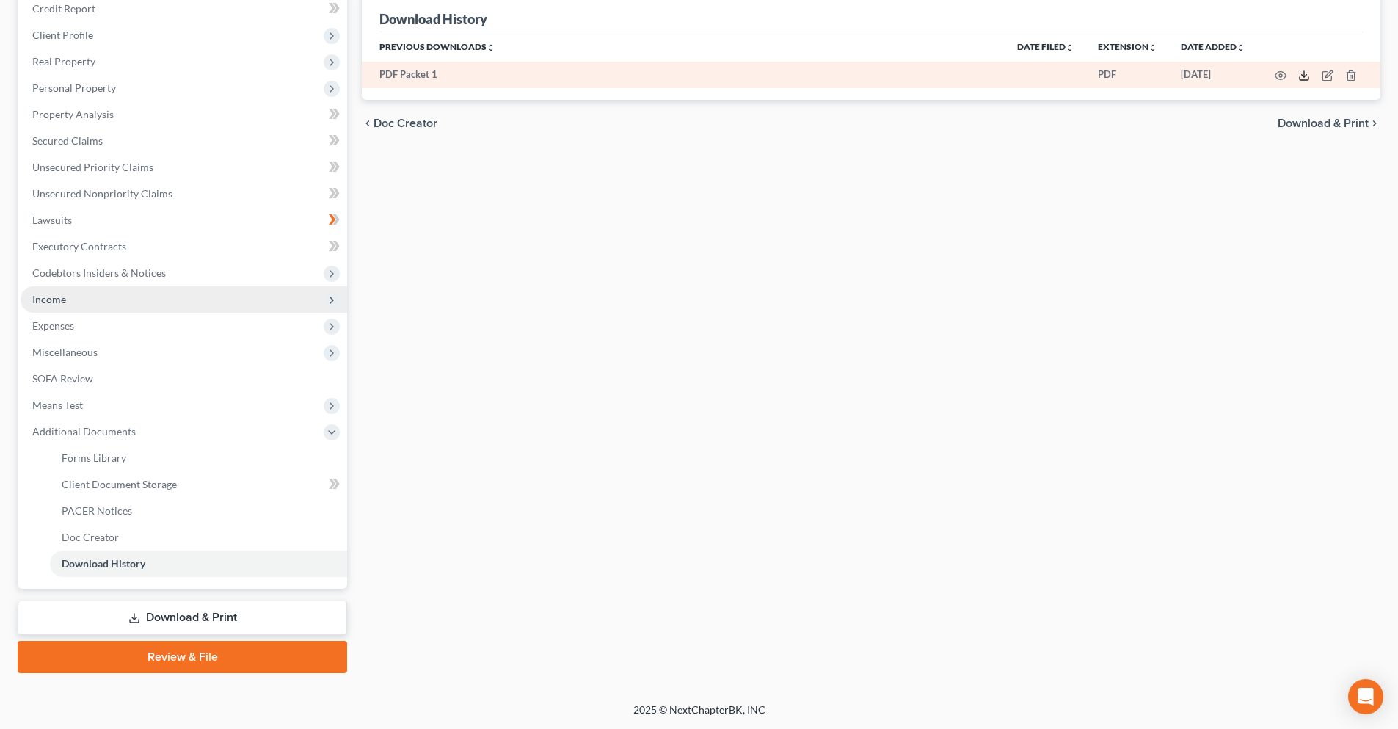
click at [1305, 78] on icon at bounding box center [1304, 76] width 12 height 12
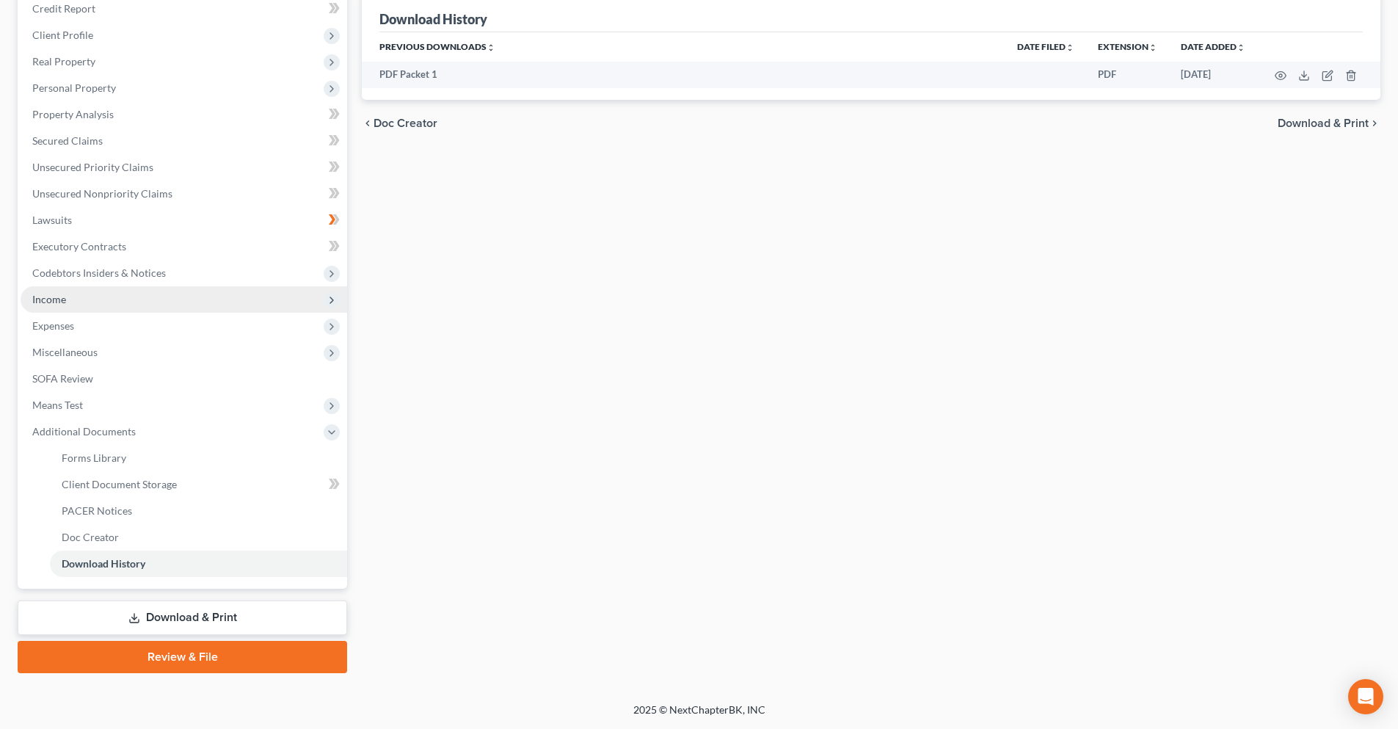
drag, startPoint x: 203, startPoint y: 616, endPoint x: 214, endPoint y: 612, distance: 11.9
click at [203, 616] on link "Download & Print" at bounding box center [182, 617] width 329 height 34
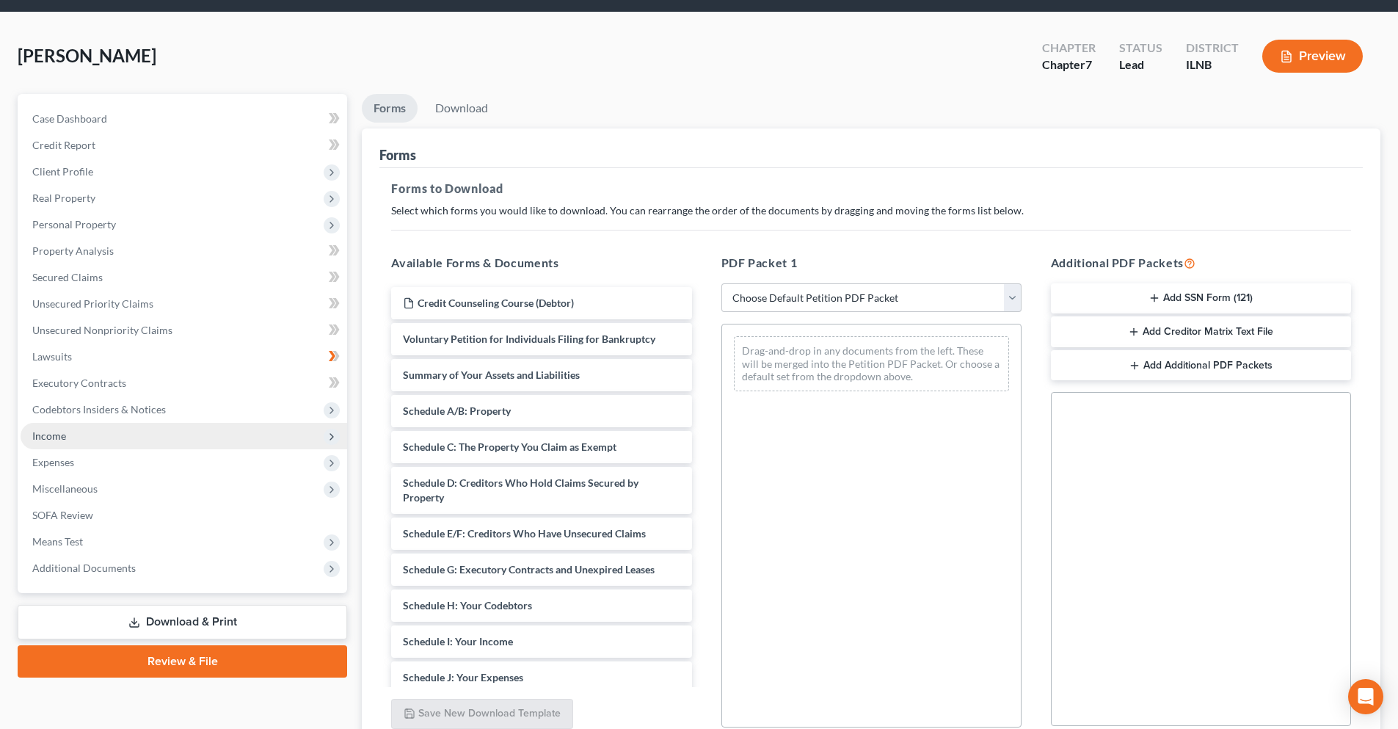
scroll to position [73, 0]
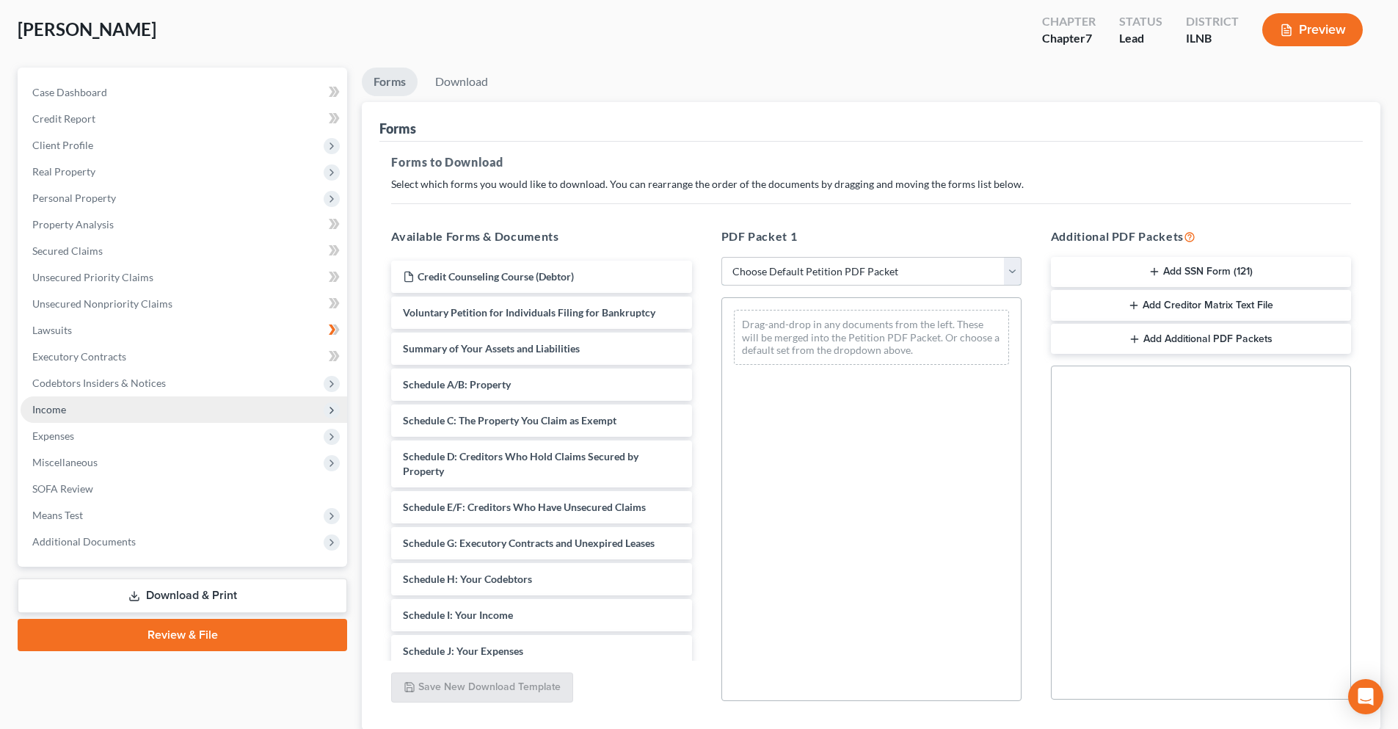
click at [1018, 276] on select "Choose Default Petition PDF Packet Complete Bankruptcy Petition (all forms and …" at bounding box center [871, 271] width 300 height 29
select select "3"
click at [721, 257] on select "Choose Default Petition PDF Packet Complete Bankruptcy Petition (all forms and …" at bounding box center [871, 271] width 300 height 29
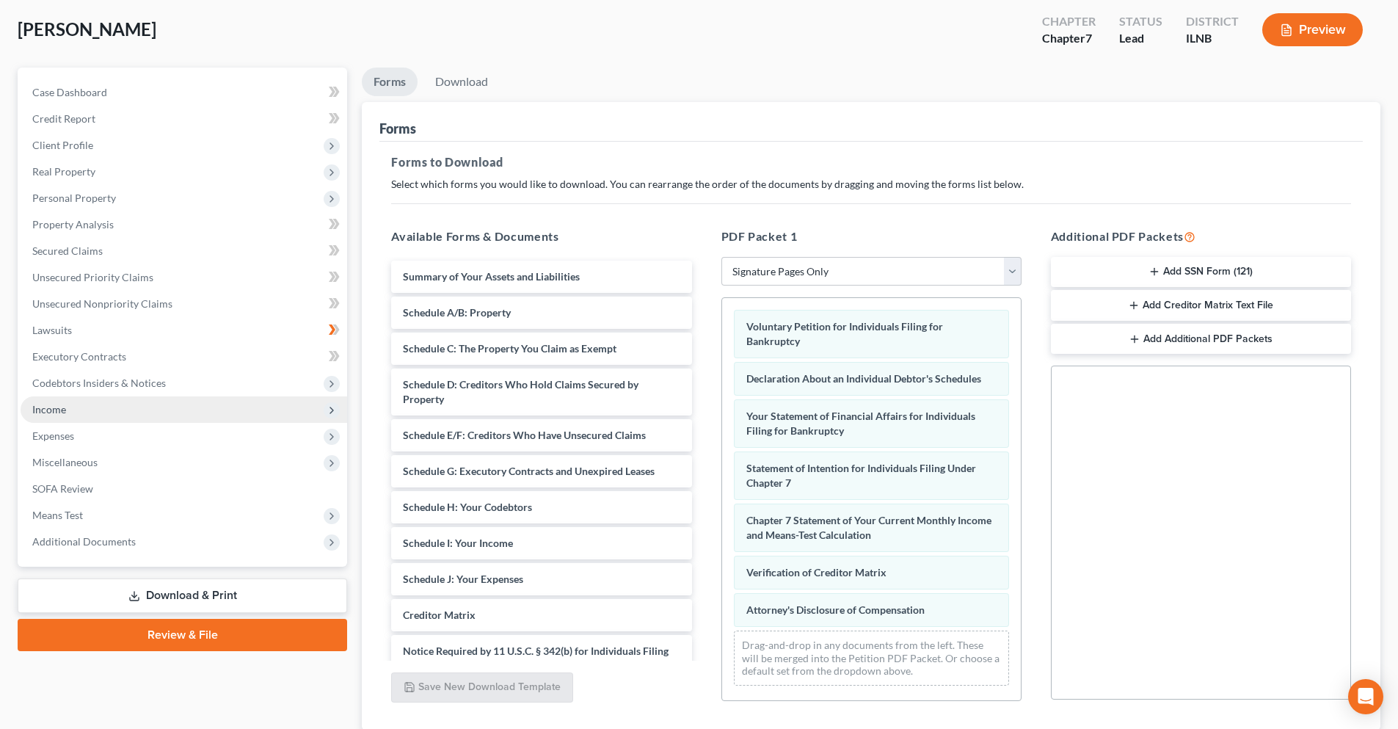
click at [1183, 277] on button "Add SSN Form (121)" at bounding box center [1201, 272] width 300 height 31
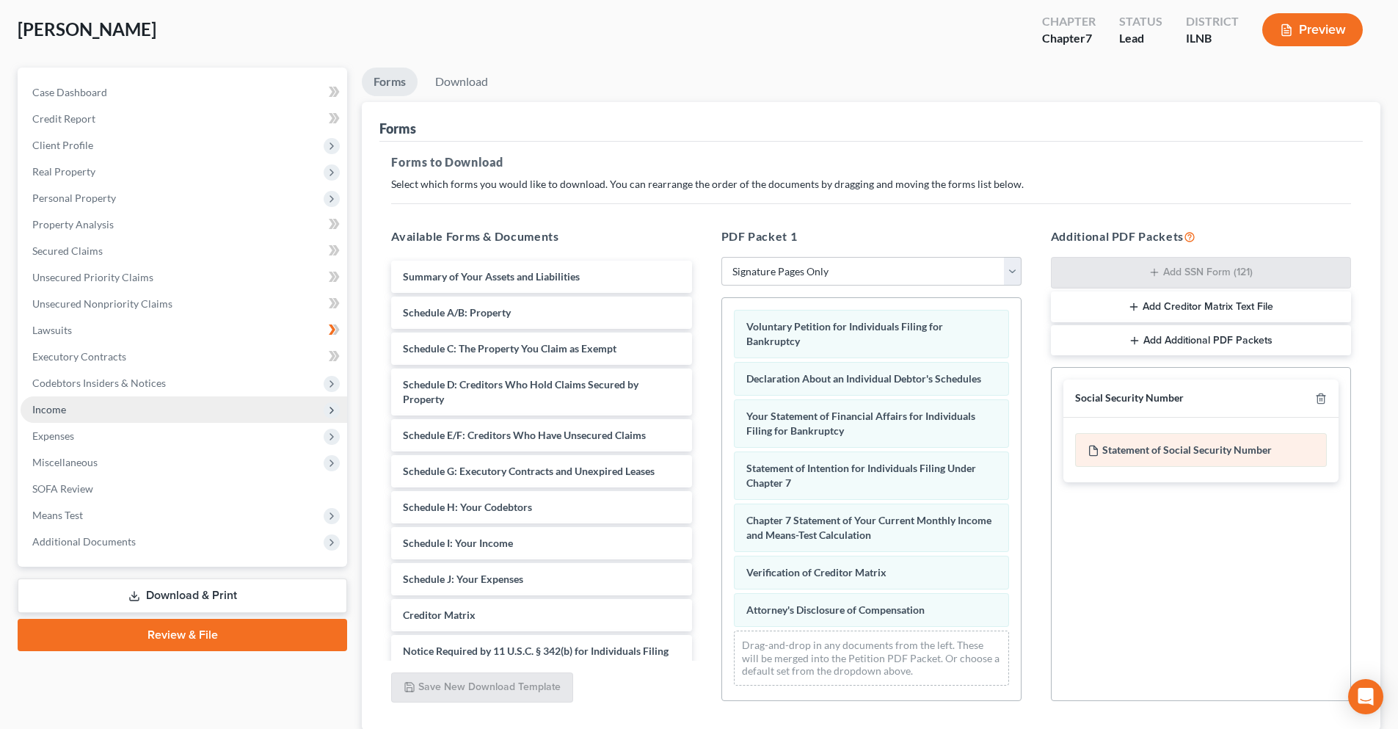
click at [1174, 458] on div "Statement of Social Security Number" at bounding box center [1201, 450] width 252 height 34
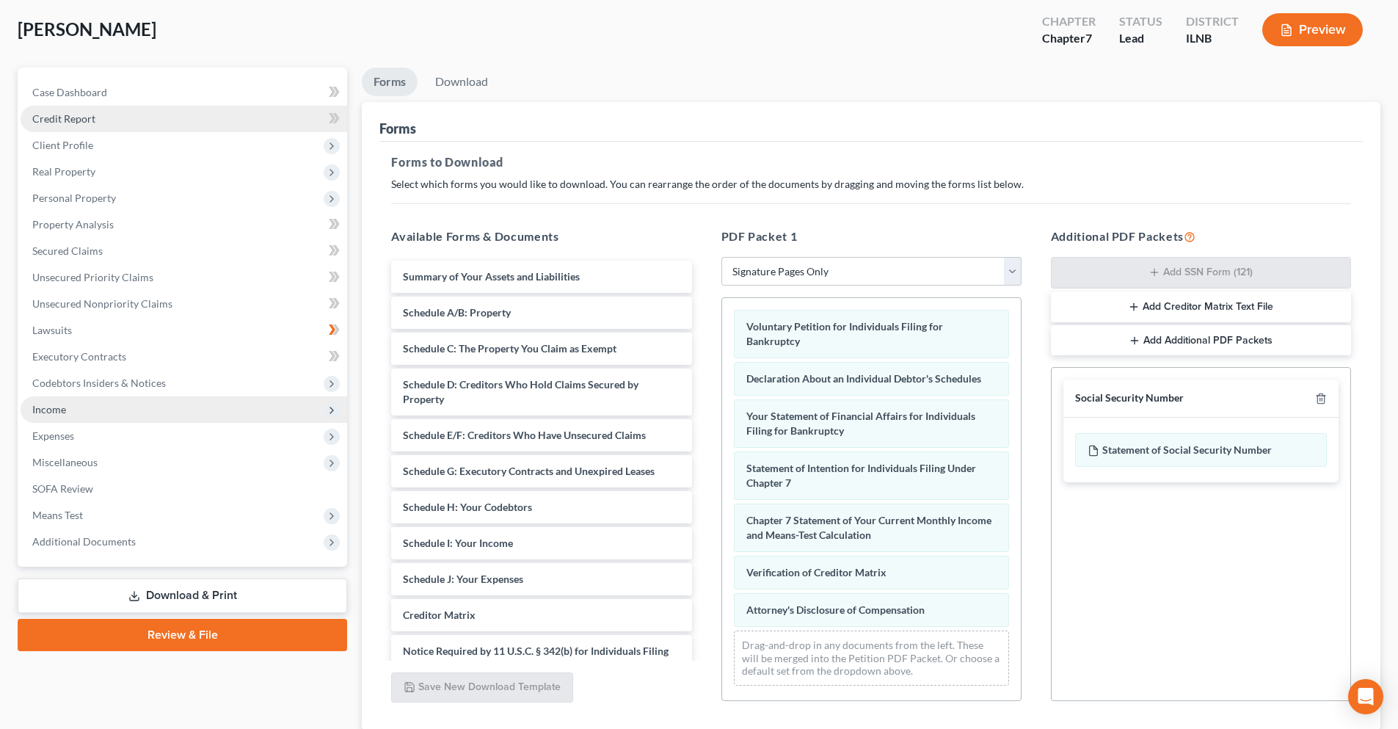
click at [87, 121] on span "Credit Report" at bounding box center [63, 118] width 63 height 12
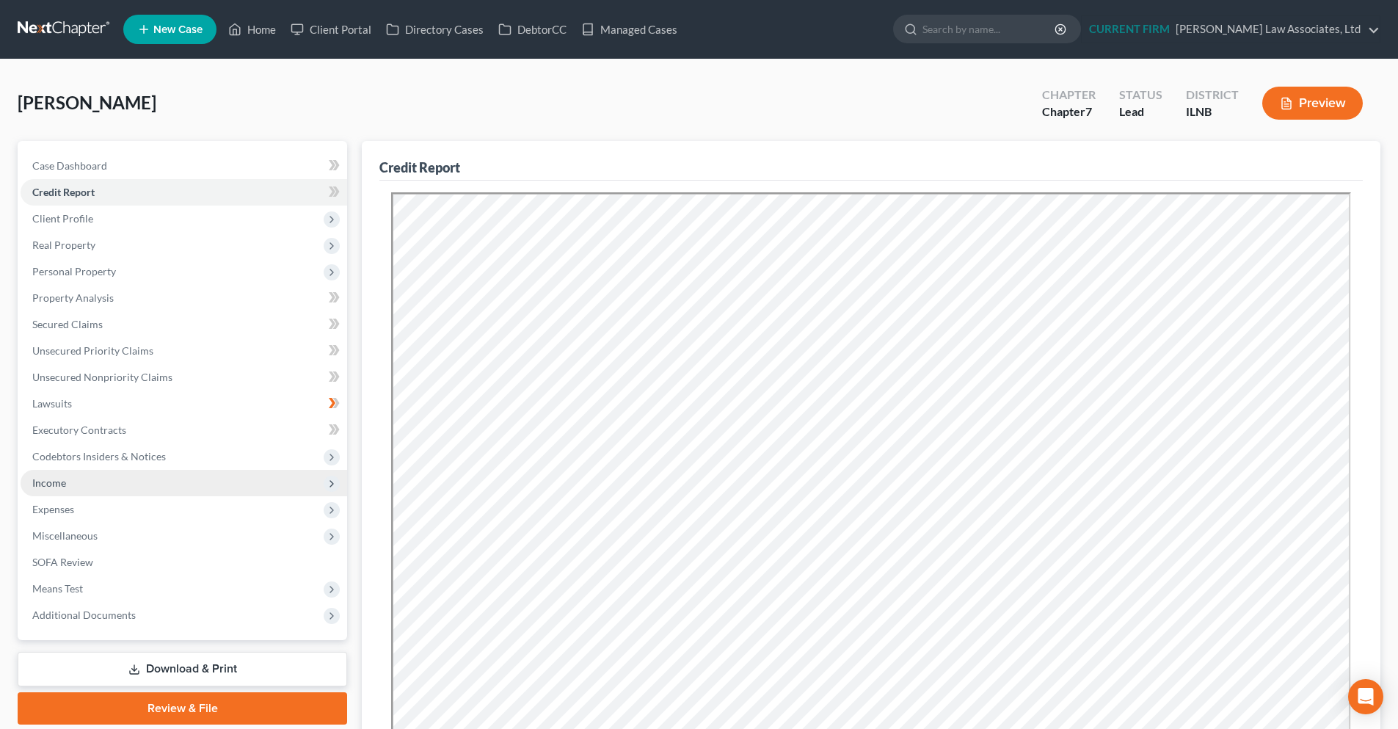
drag, startPoint x: 139, startPoint y: 662, endPoint x: 251, endPoint y: 652, distance: 112.7
click at [139, 662] on link "Download & Print" at bounding box center [182, 669] width 329 height 34
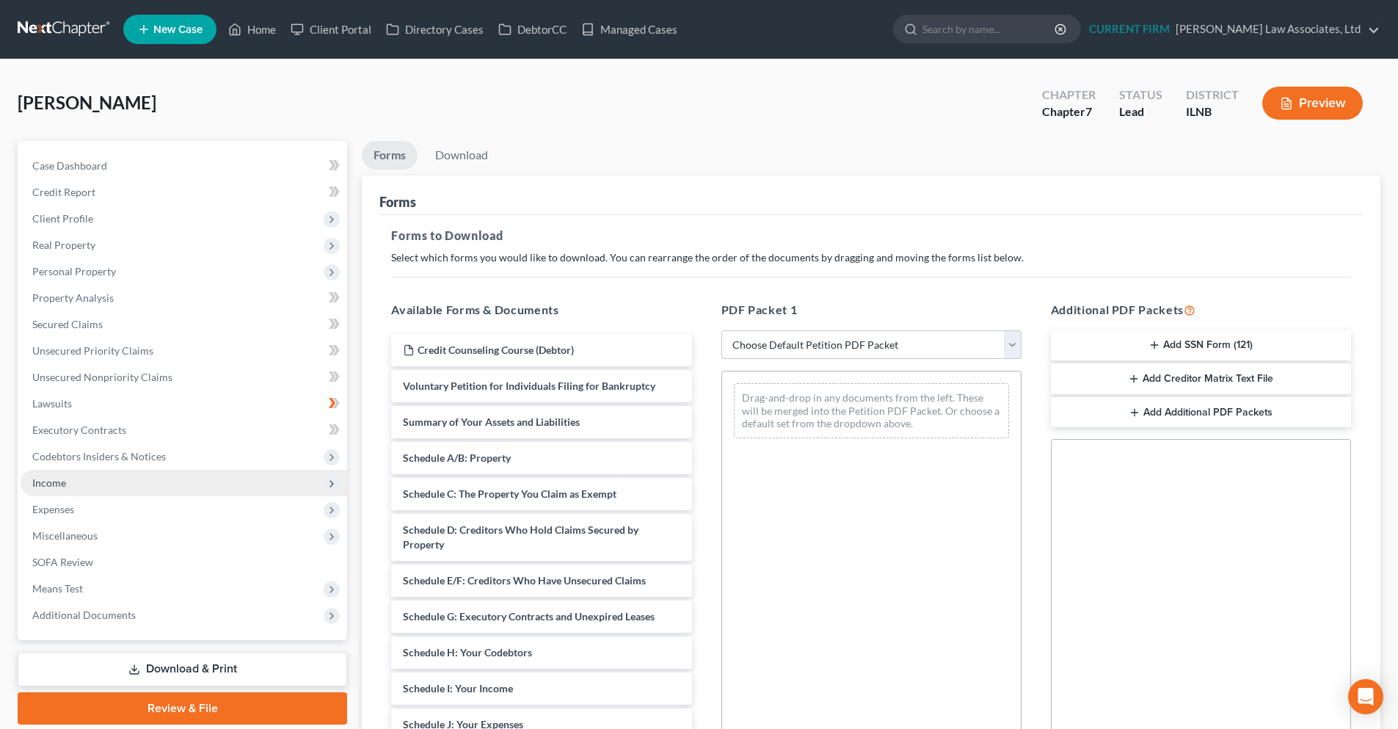
drag, startPoint x: 1019, startPoint y: 343, endPoint x: 1014, endPoint y: 350, distance: 8.4
click at [1019, 343] on select "Choose Default Petition PDF Packet Complete Bankruptcy Petition (all forms and …" at bounding box center [871, 344] width 300 height 29
select select "3"
click at [721, 330] on select "Choose Default Petition PDF Packet Complete Bankruptcy Petition (all forms and …" at bounding box center [871, 344] width 300 height 29
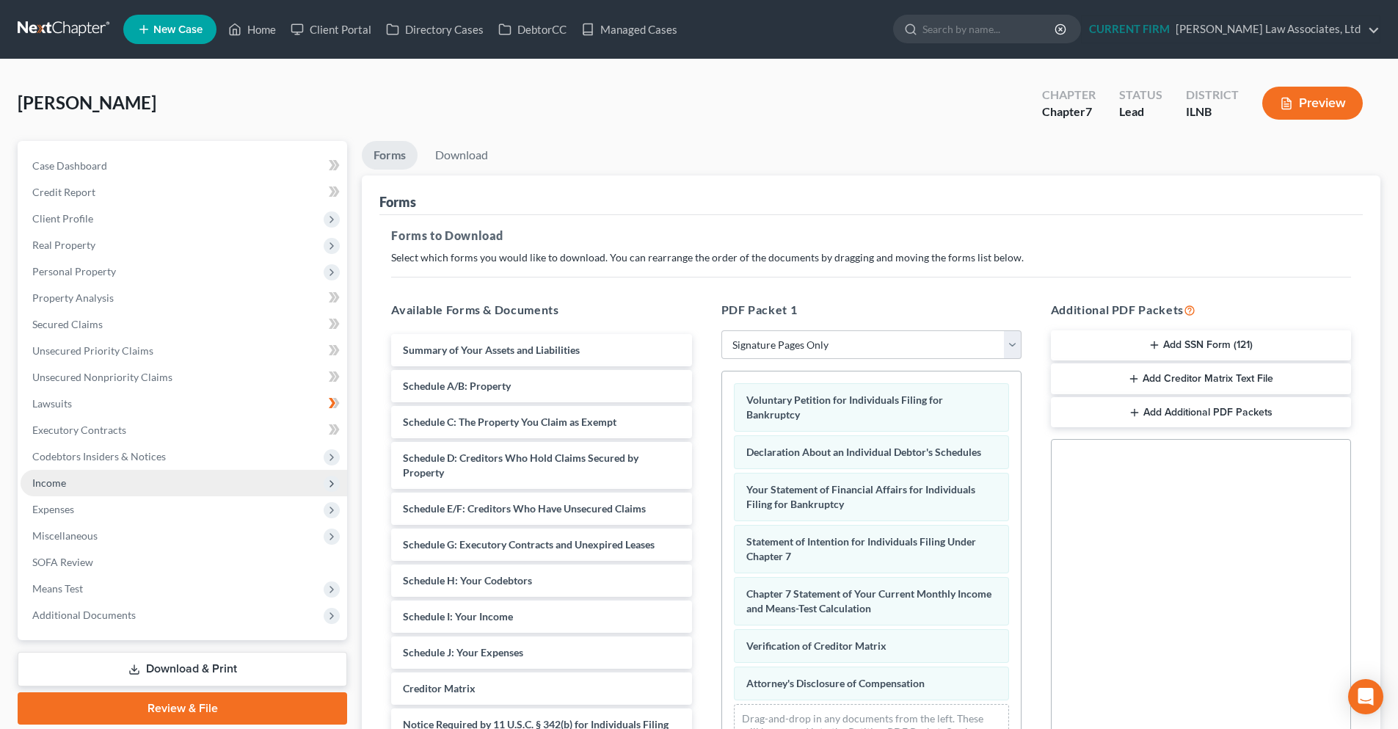
click at [1263, 347] on button "Add SSN Form (121)" at bounding box center [1201, 345] width 300 height 31
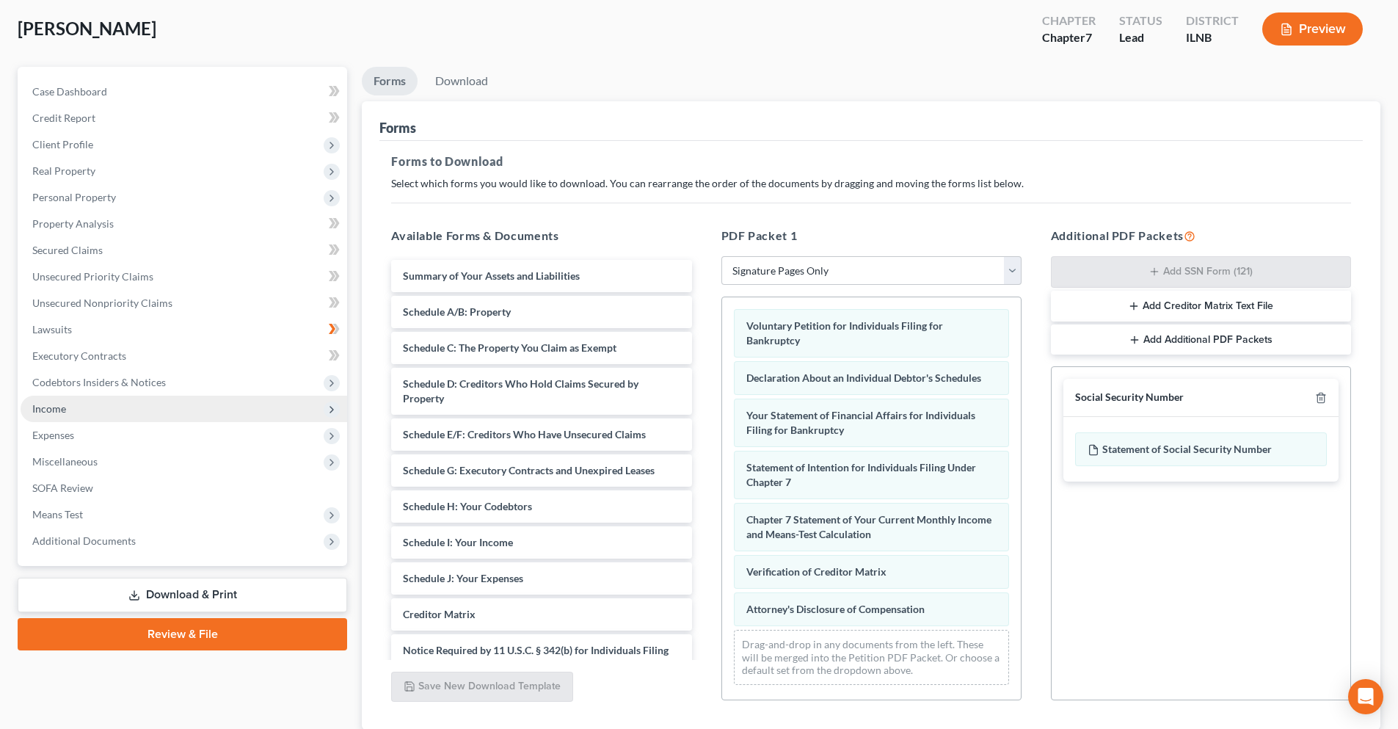
scroll to position [178, 0]
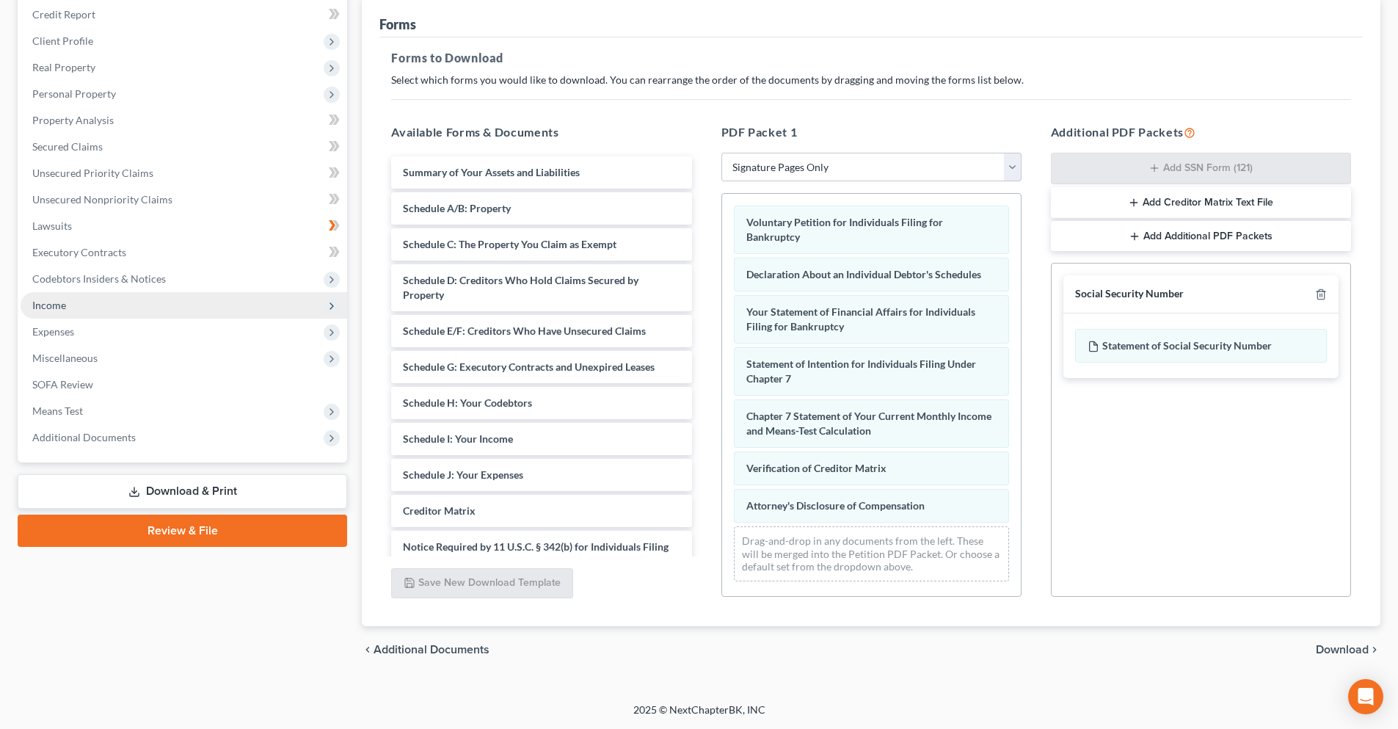
click at [1333, 648] on span "Download" at bounding box center [1342, 649] width 53 height 12
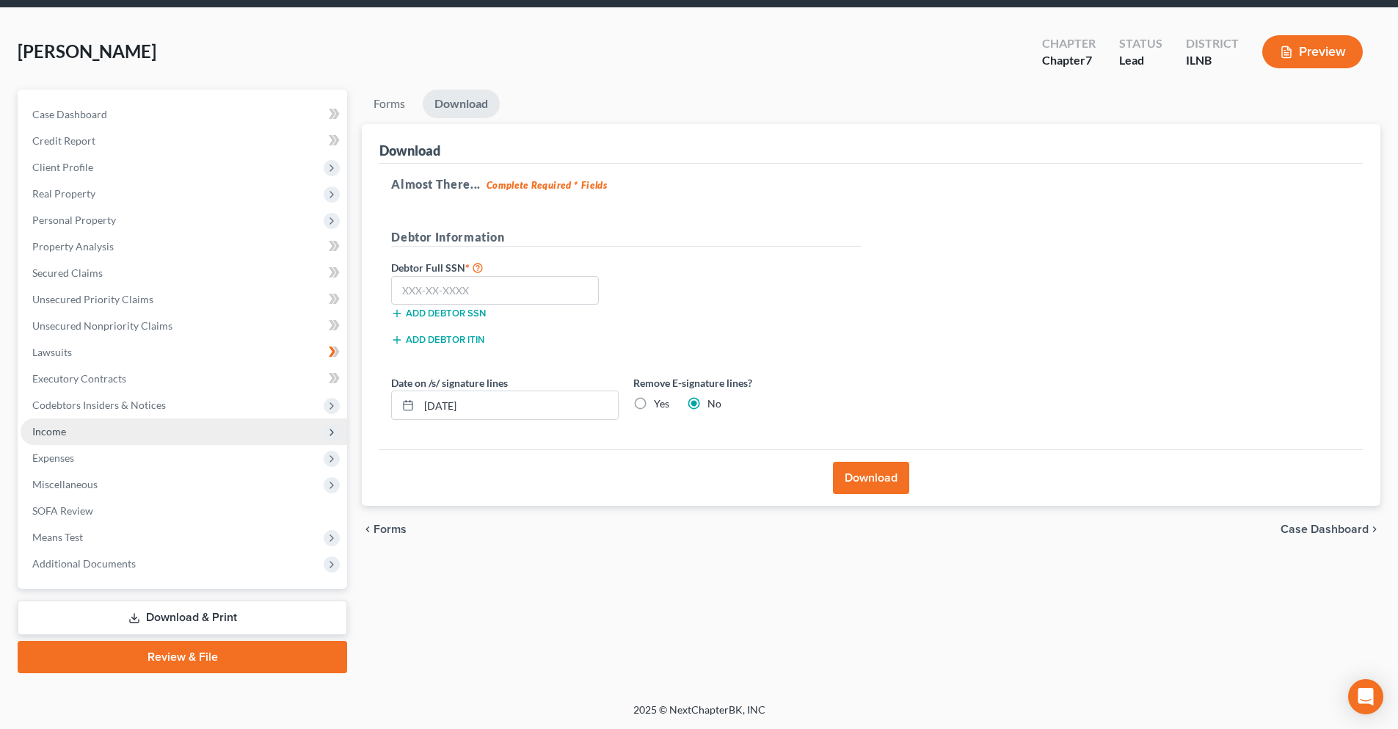
scroll to position [51, 0]
click at [467, 304] on input "text" at bounding box center [495, 290] width 208 height 29
type input "357-82-6946"
click at [654, 400] on label "Yes" at bounding box center [661, 403] width 15 height 15
click at [660, 400] on input "Yes" at bounding box center [665, 401] width 10 height 10
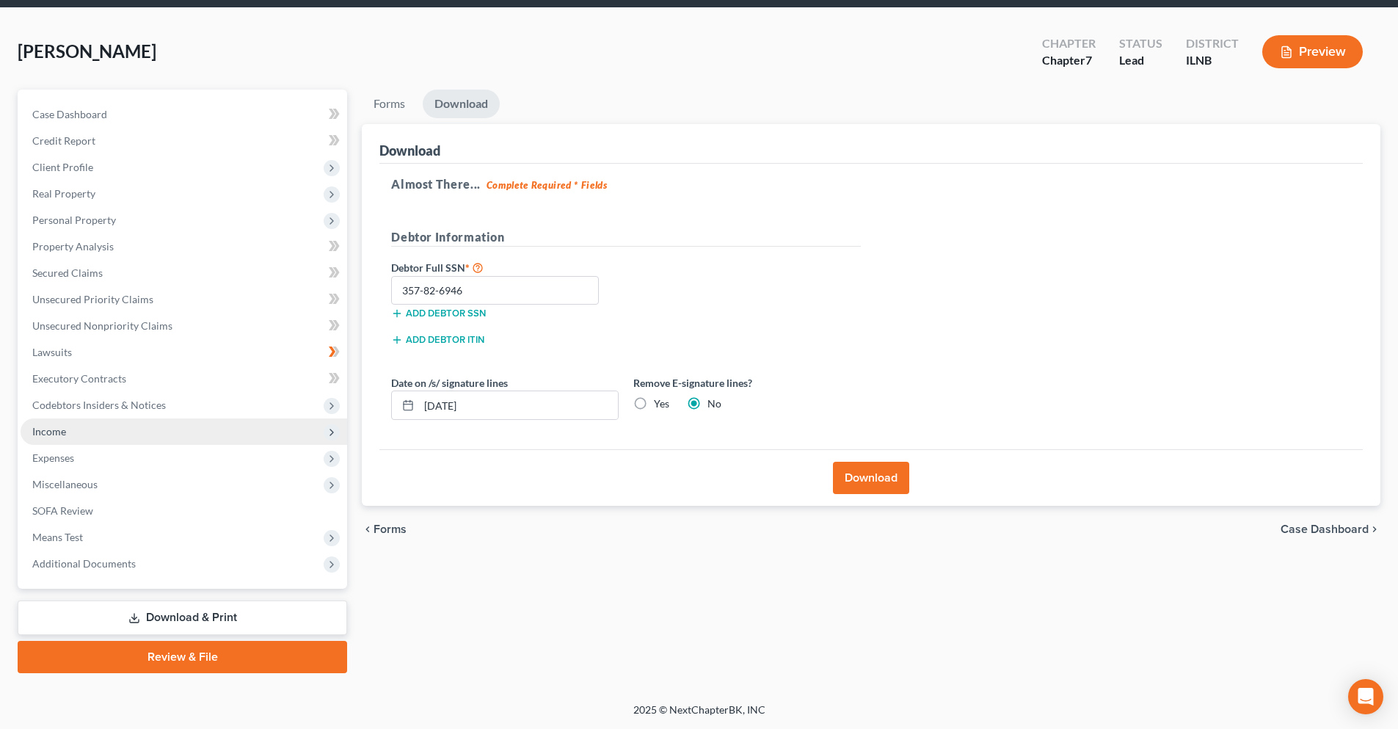
radio input "true"
radio input "false"
click at [450, 404] on input "09/03/2025" at bounding box center [518, 405] width 199 height 28
type input "09/04/2025"
click at [855, 478] on button "Download" at bounding box center [871, 477] width 76 height 32
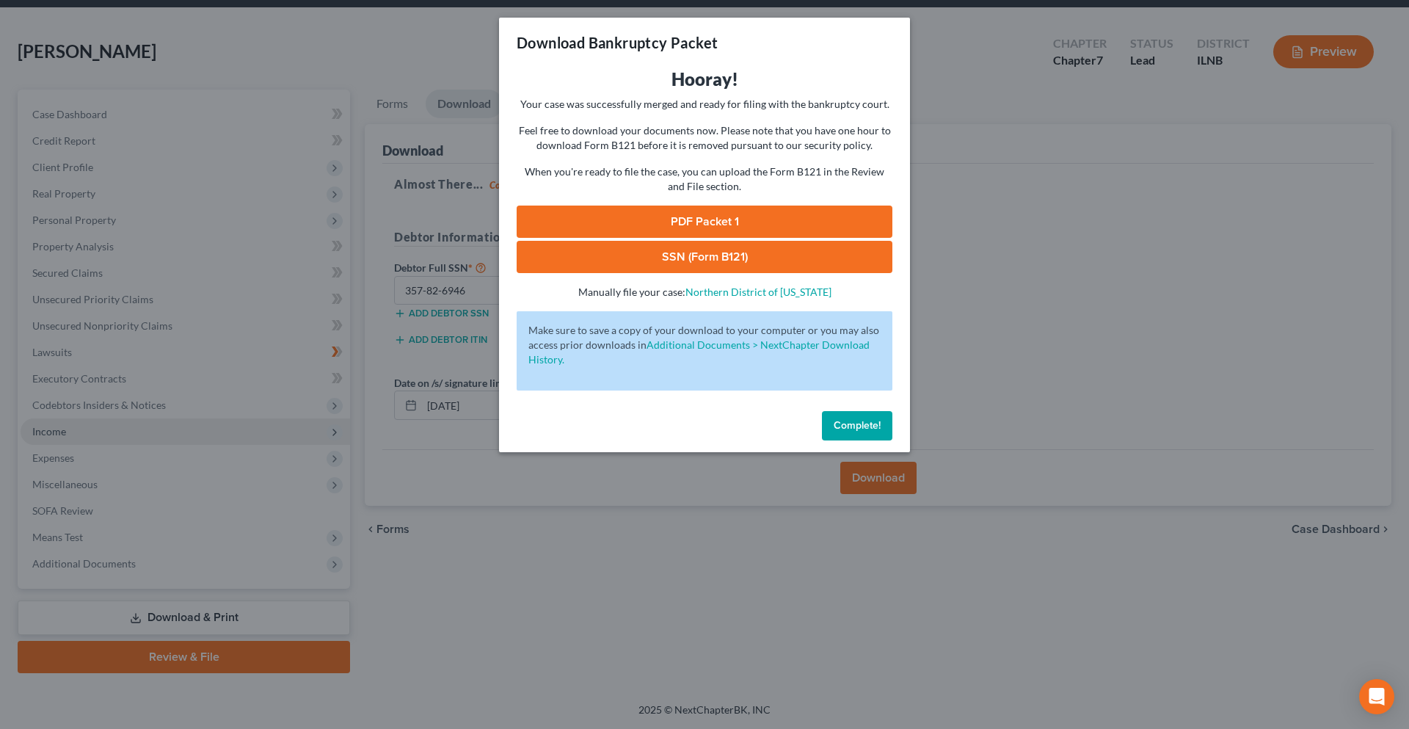
click at [724, 224] on link "PDF Packet 1" at bounding box center [705, 221] width 376 height 32
click at [751, 262] on link "SSN (Form B121)" at bounding box center [705, 257] width 376 height 32
click at [865, 426] on span "Complete!" at bounding box center [856, 425] width 47 height 12
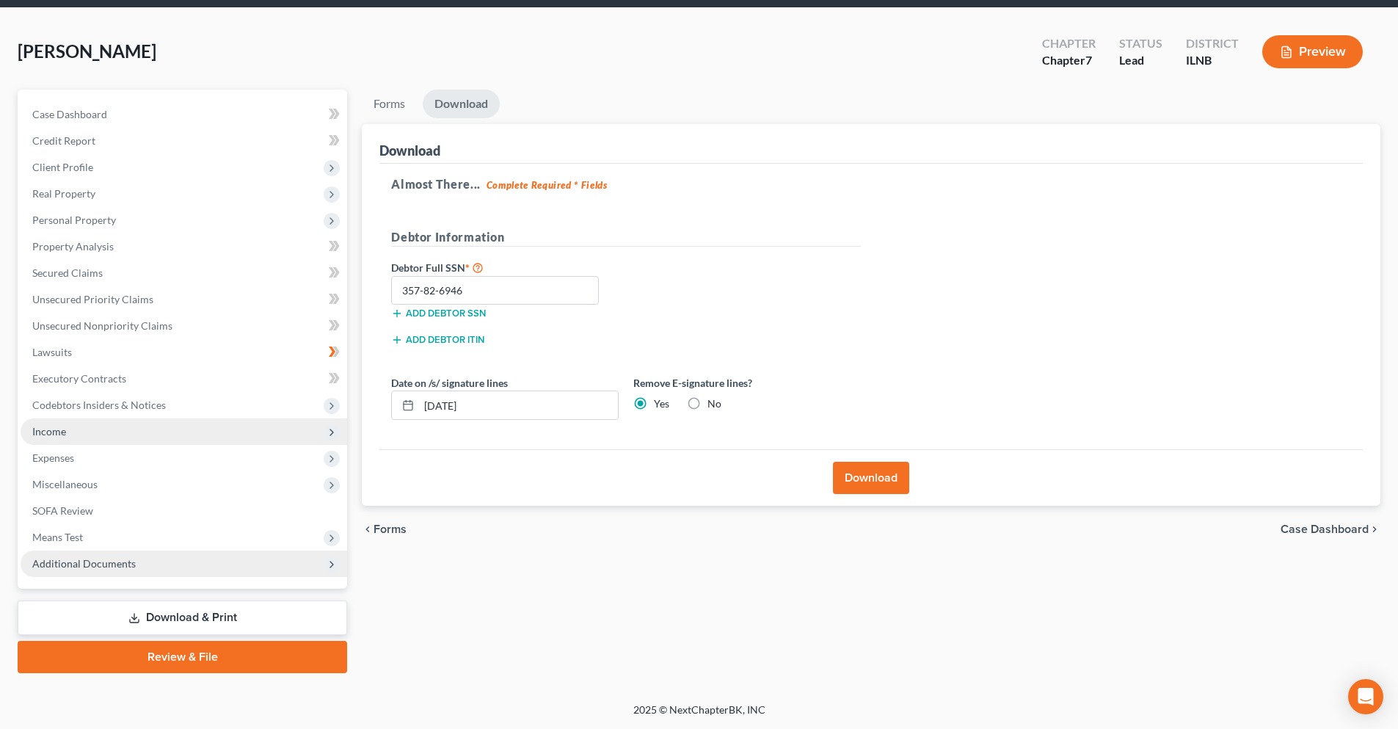
click at [167, 572] on span "Additional Documents" at bounding box center [184, 563] width 326 height 26
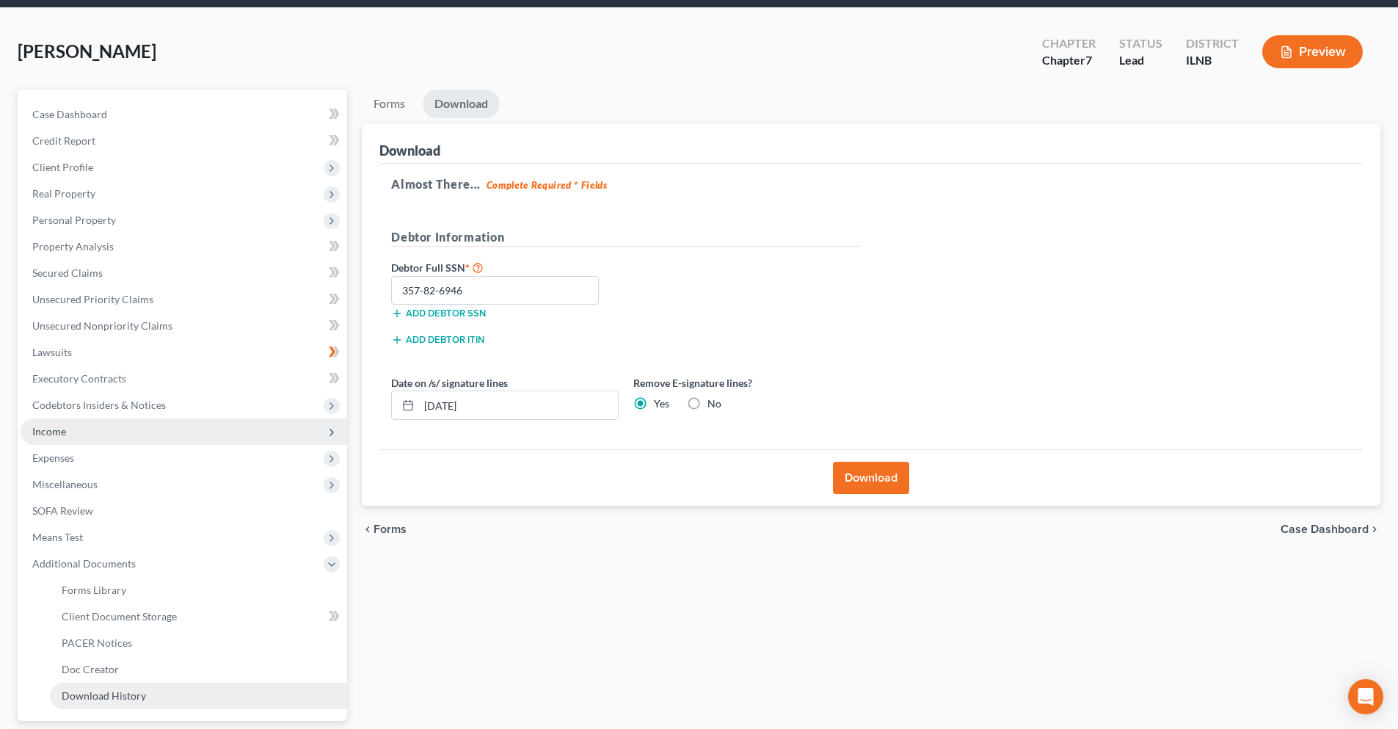
click at [154, 695] on link "Download History" at bounding box center [198, 695] width 297 height 26
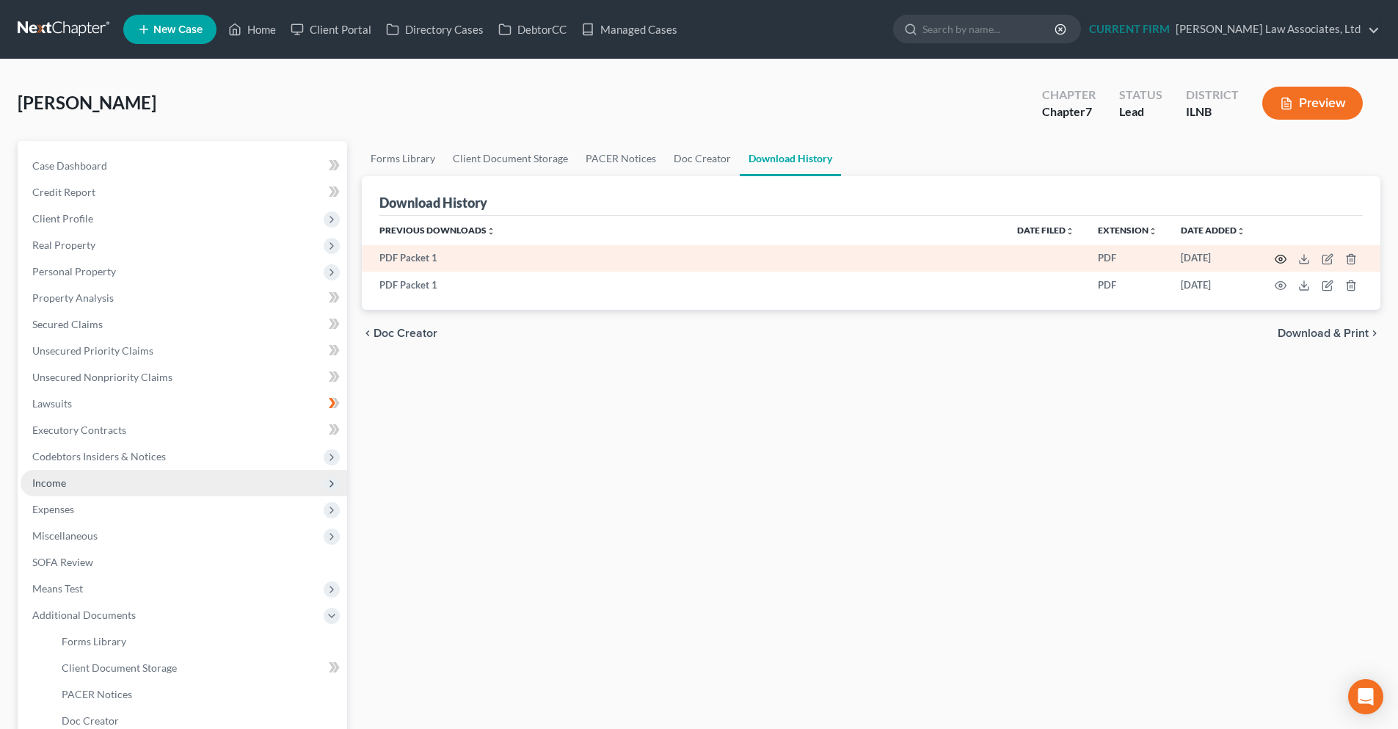
click at [1283, 261] on icon "button" at bounding box center [1280, 259] width 12 height 12
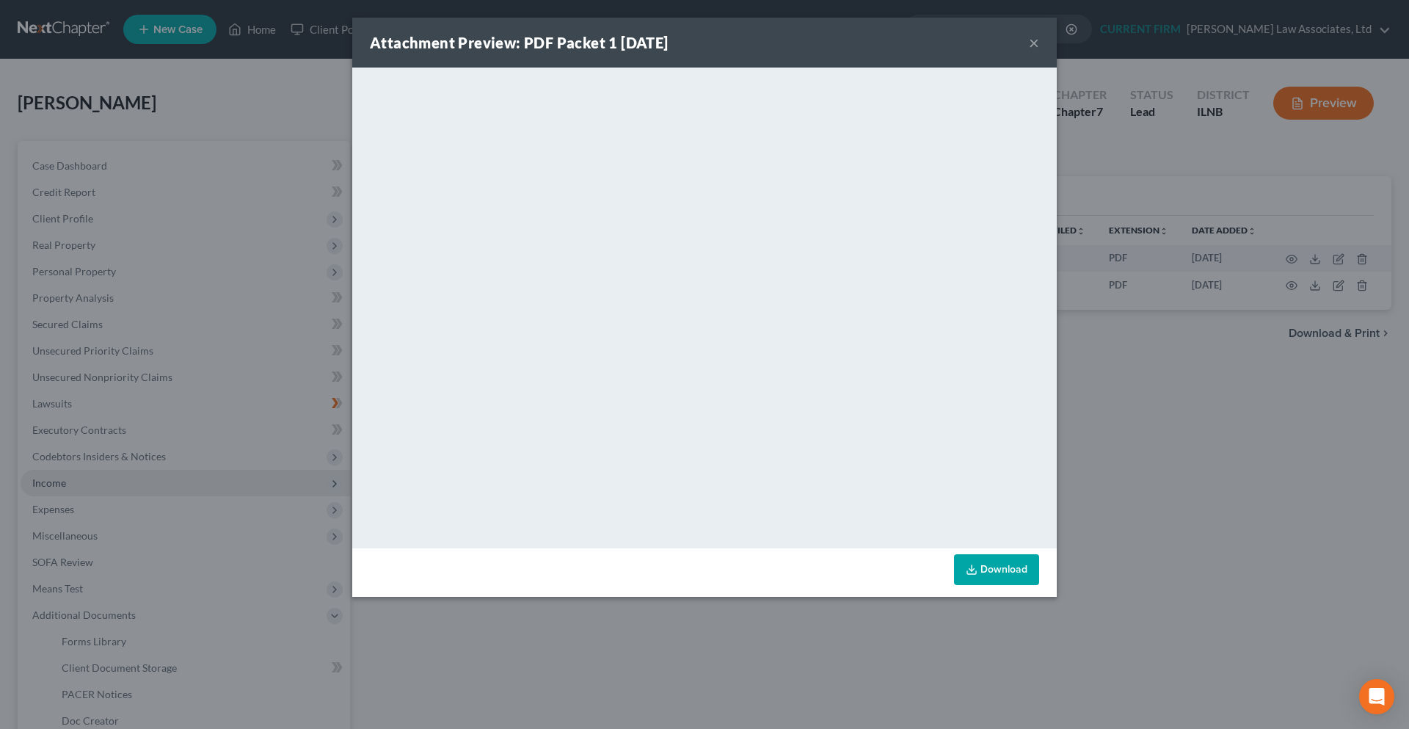
click at [1032, 43] on button "×" at bounding box center [1034, 43] width 10 height 18
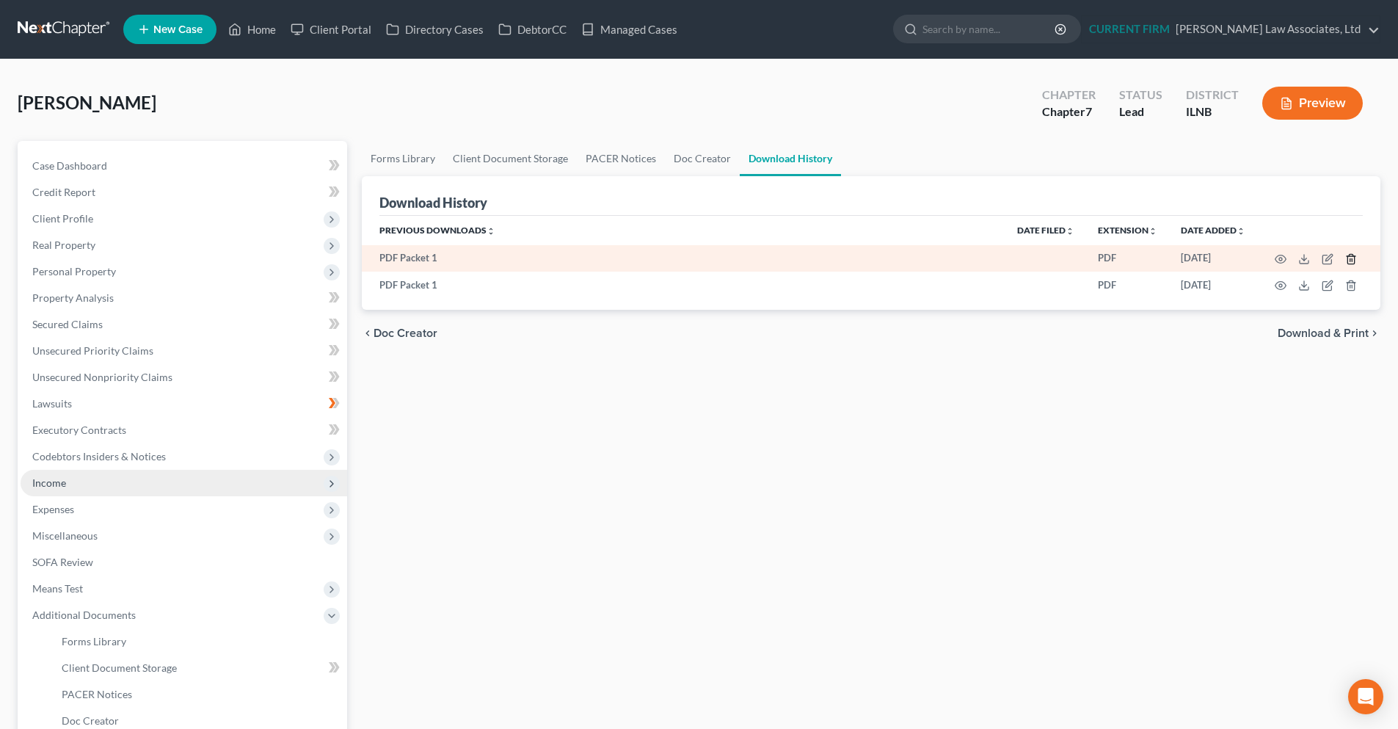
click at [1347, 260] on icon "button" at bounding box center [1350, 259] width 7 height 10
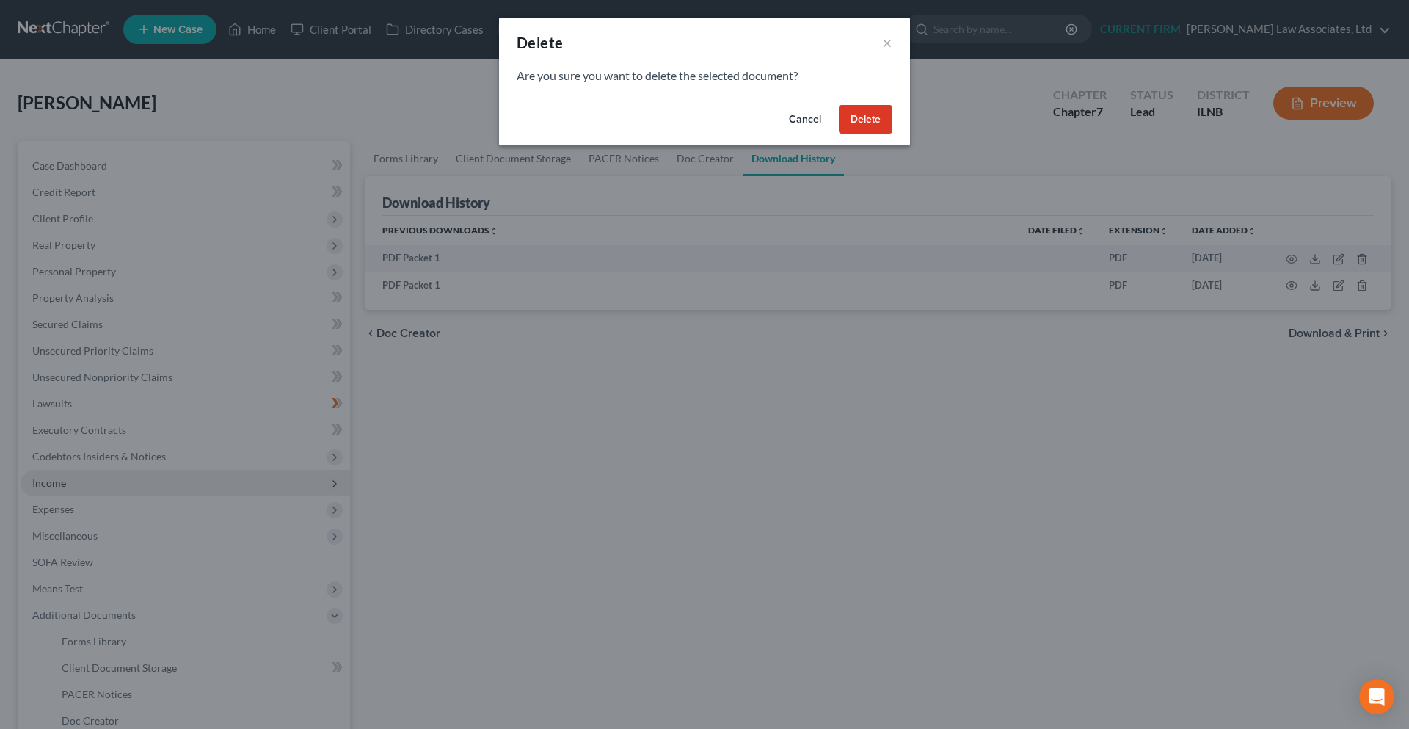
click at [866, 119] on button "Delete" at bounding box center [866, 119] width 54 height 29
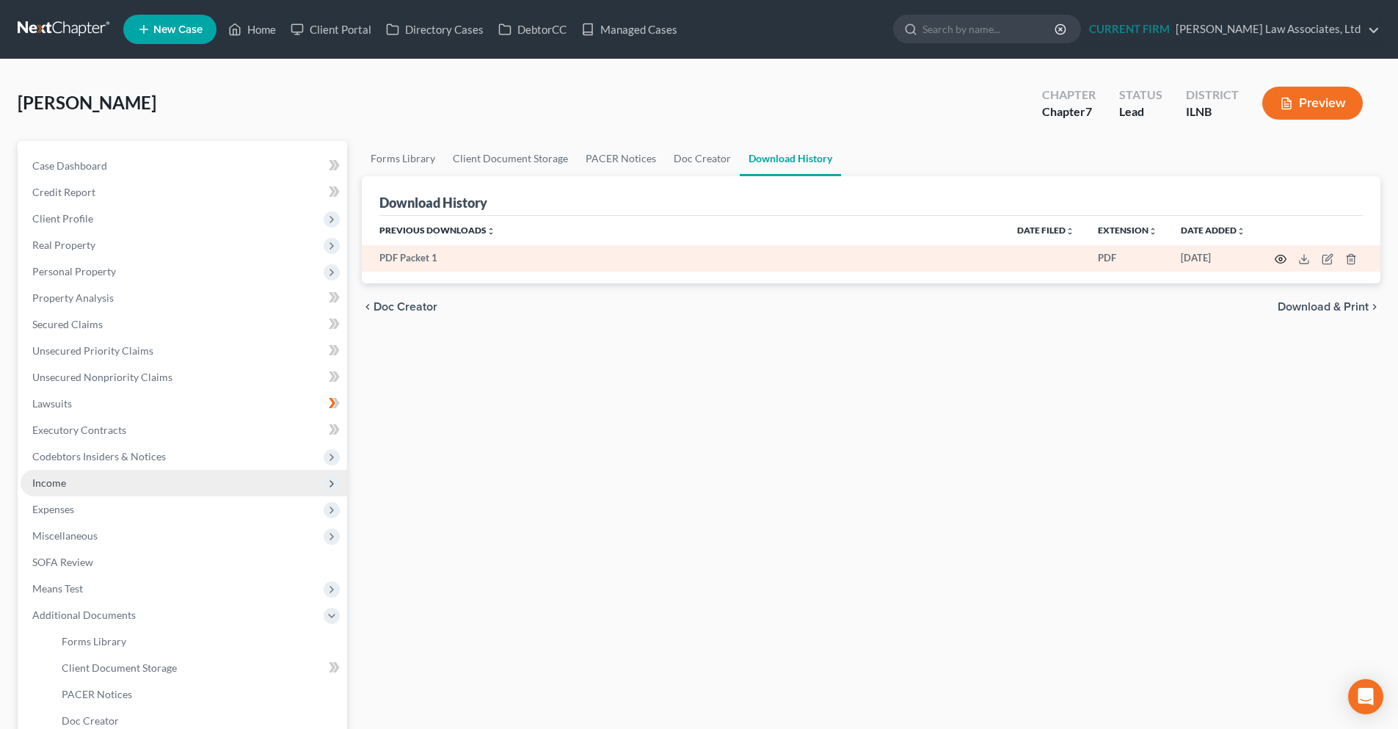
click at [1278, 259] on icon "button" at bounding box center [1280, 259] width 12 height 12
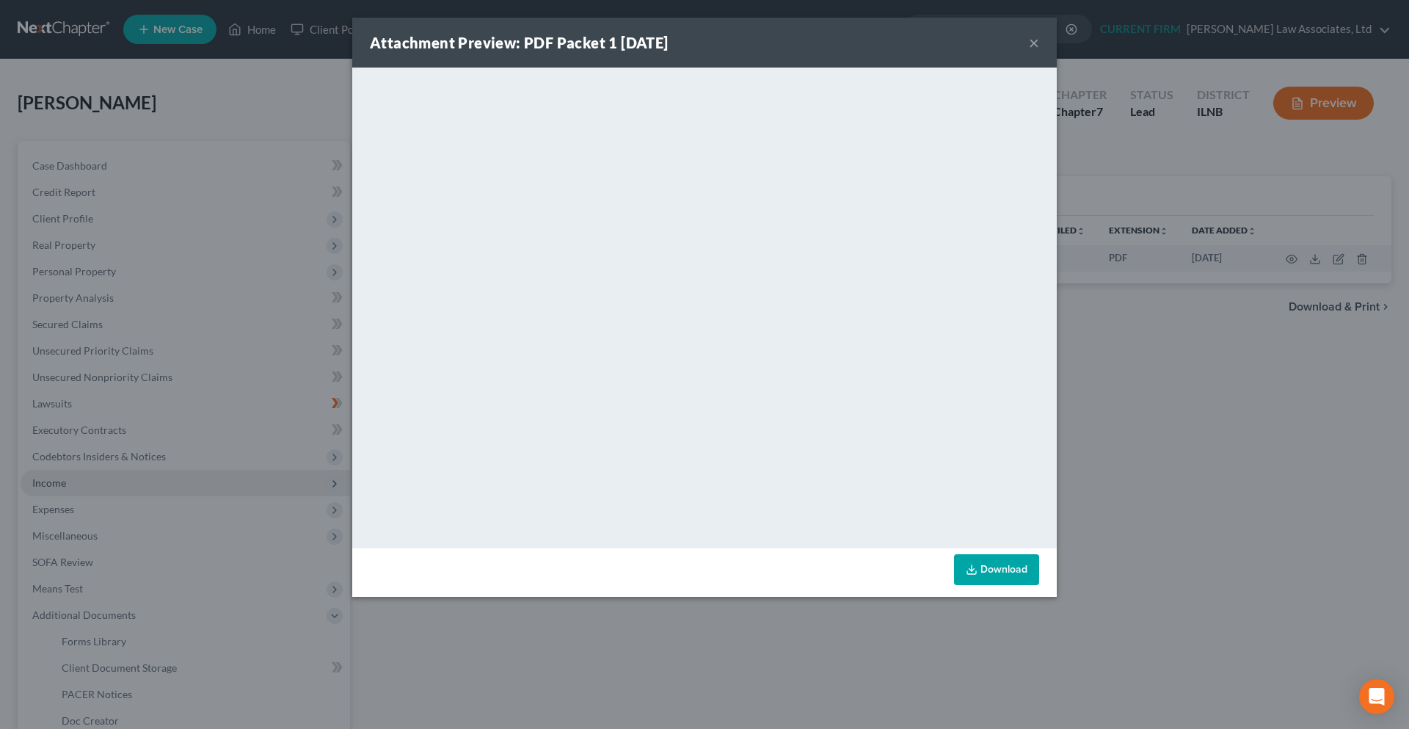
click at [1031, 43] on button "×" at bounding box center [1034, 43] width 10 height 18
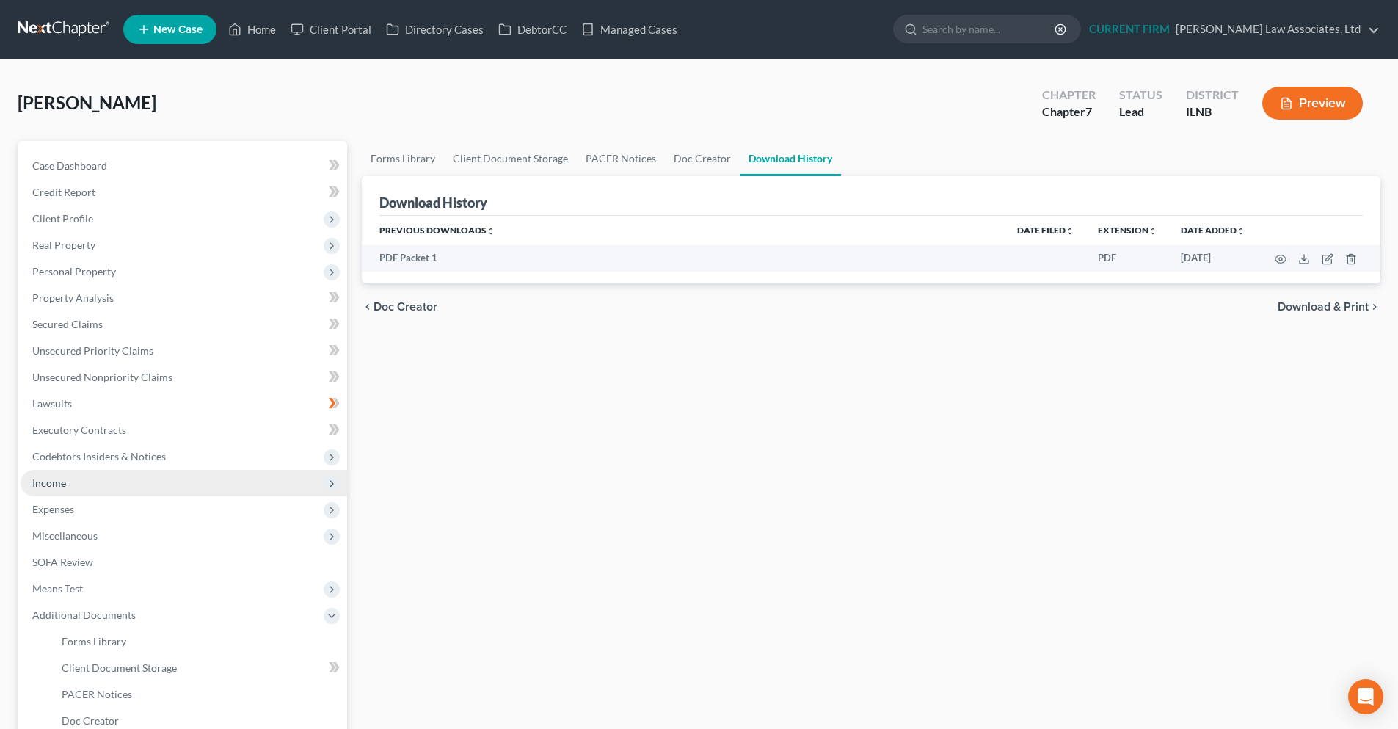
click at [1333, 495] on div "Forms Library Client Document Storage PACER Notices Doc Creator Download Histor…" at bounding box center [870, 498] width 1033 height 715
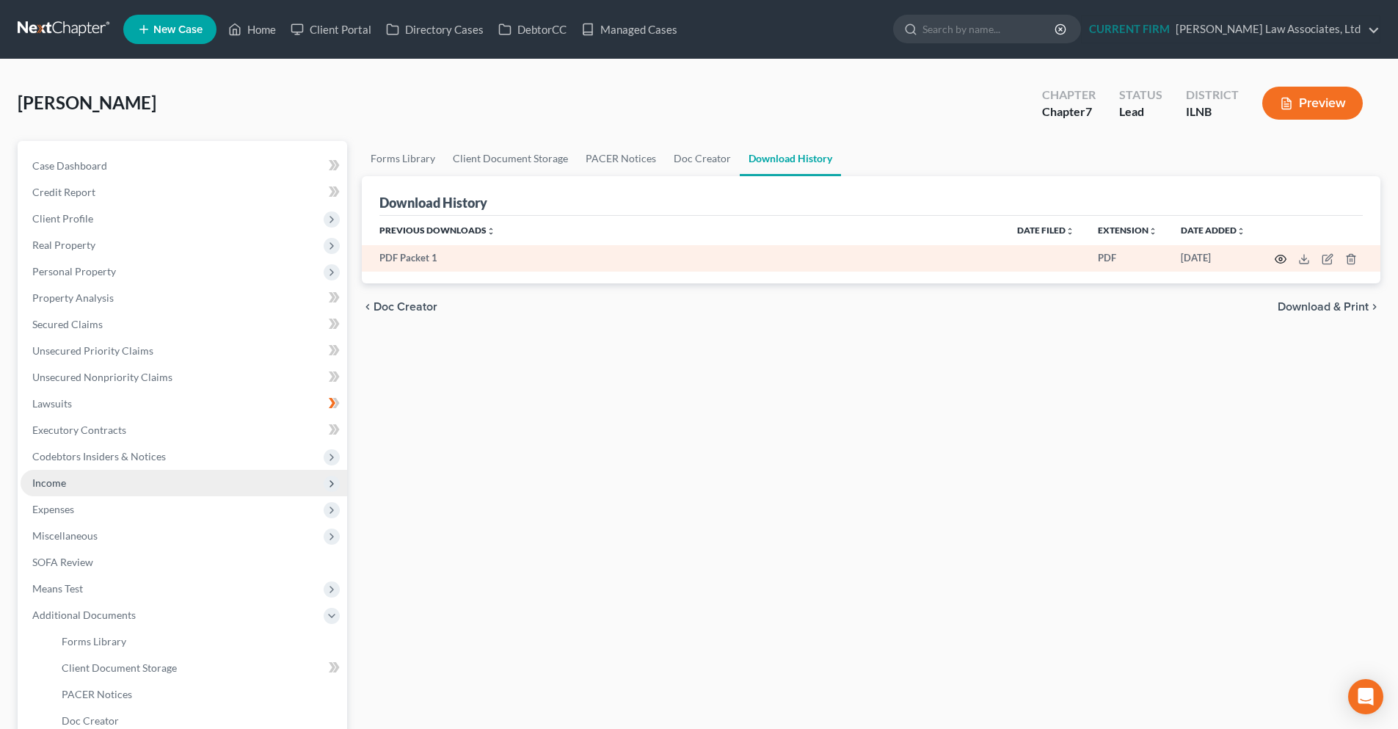
click at [1282, 261] on icon "button" at bounding box center [1280, 259] width 12 height 12
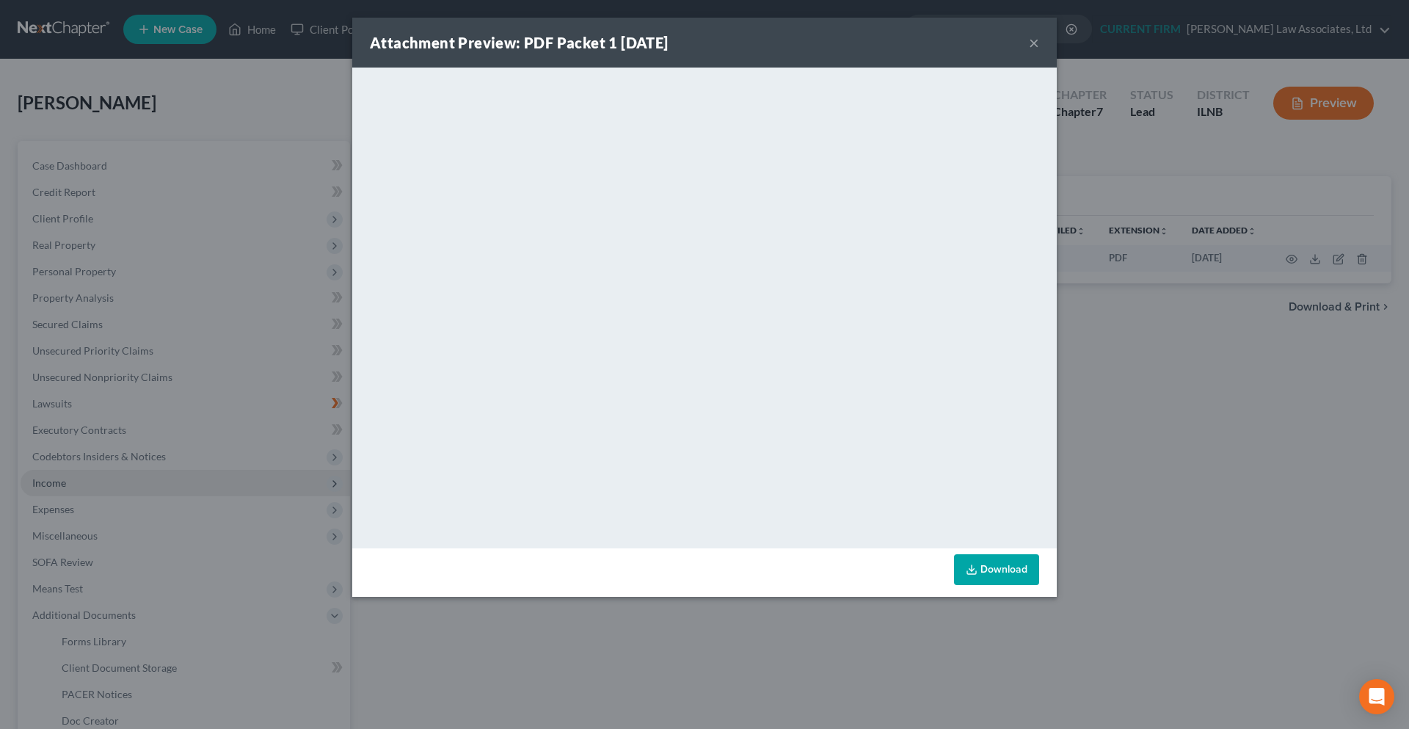
click at [1036, 40] on button "×" at bounding box center [1034, 43] width 10 height 18
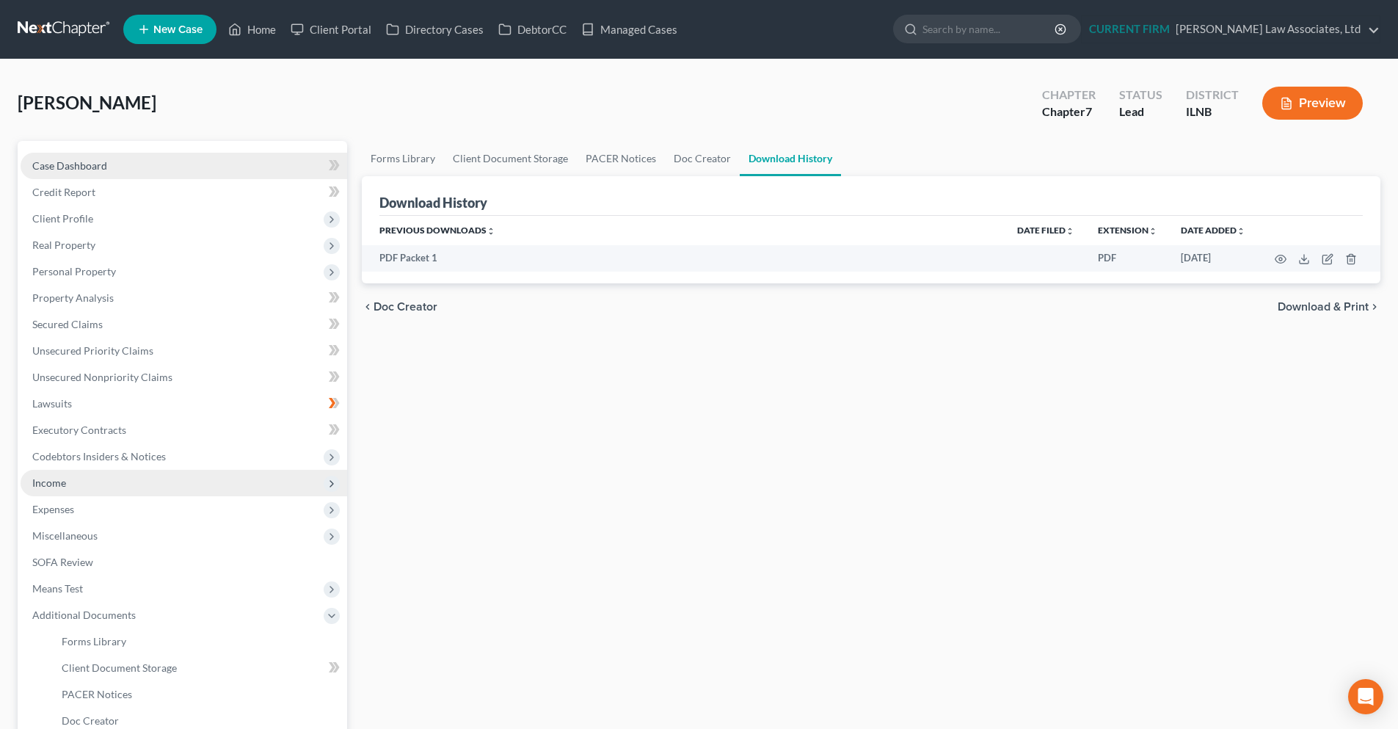
drag, startPoint x: 97, startPoint y: 164, endPoint x: 120, endPoint y: 168, distance: 23.9
click at [97, 164] on span "Case Dashboard" at bounding box center [69, 165] width 75 height 12
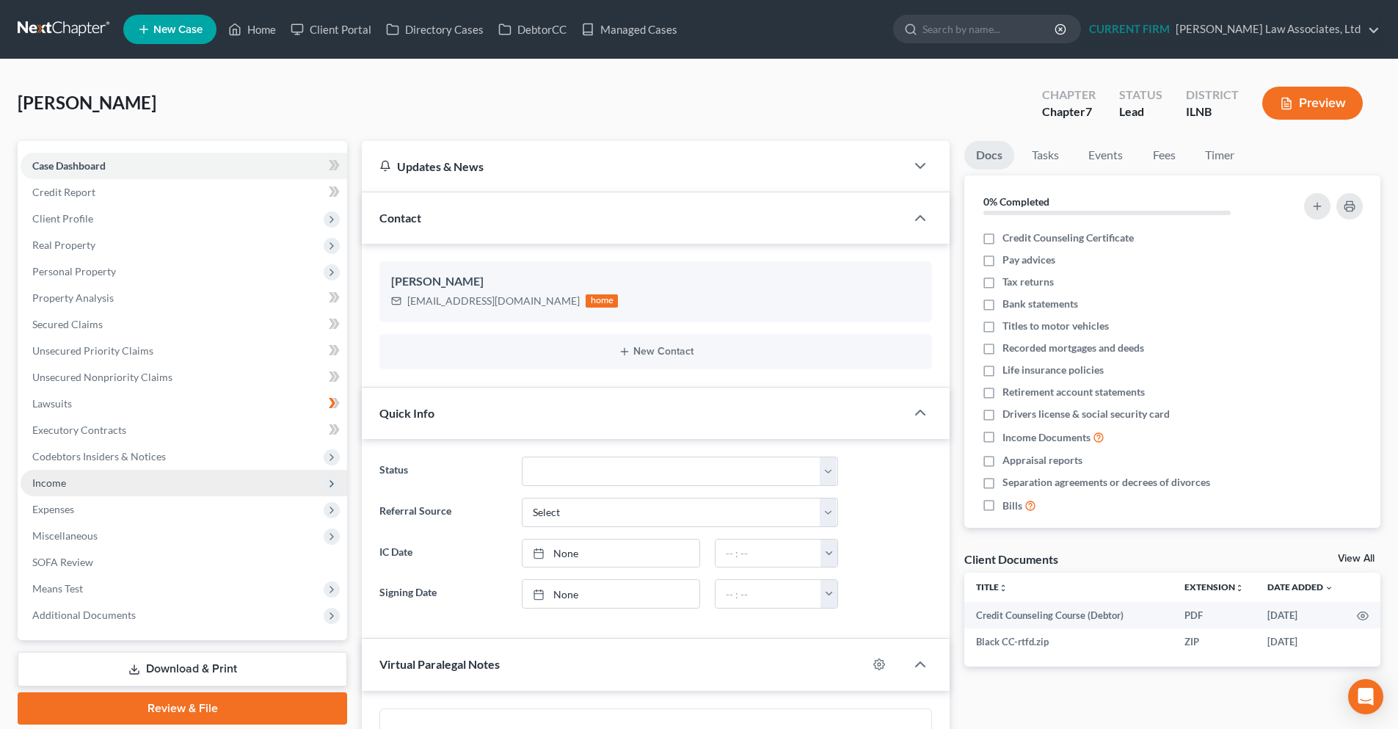
scroll to position [672, 0]
click at [1370, 556] on link "View All" at bounding box center [1356, 558] width 37 height 10
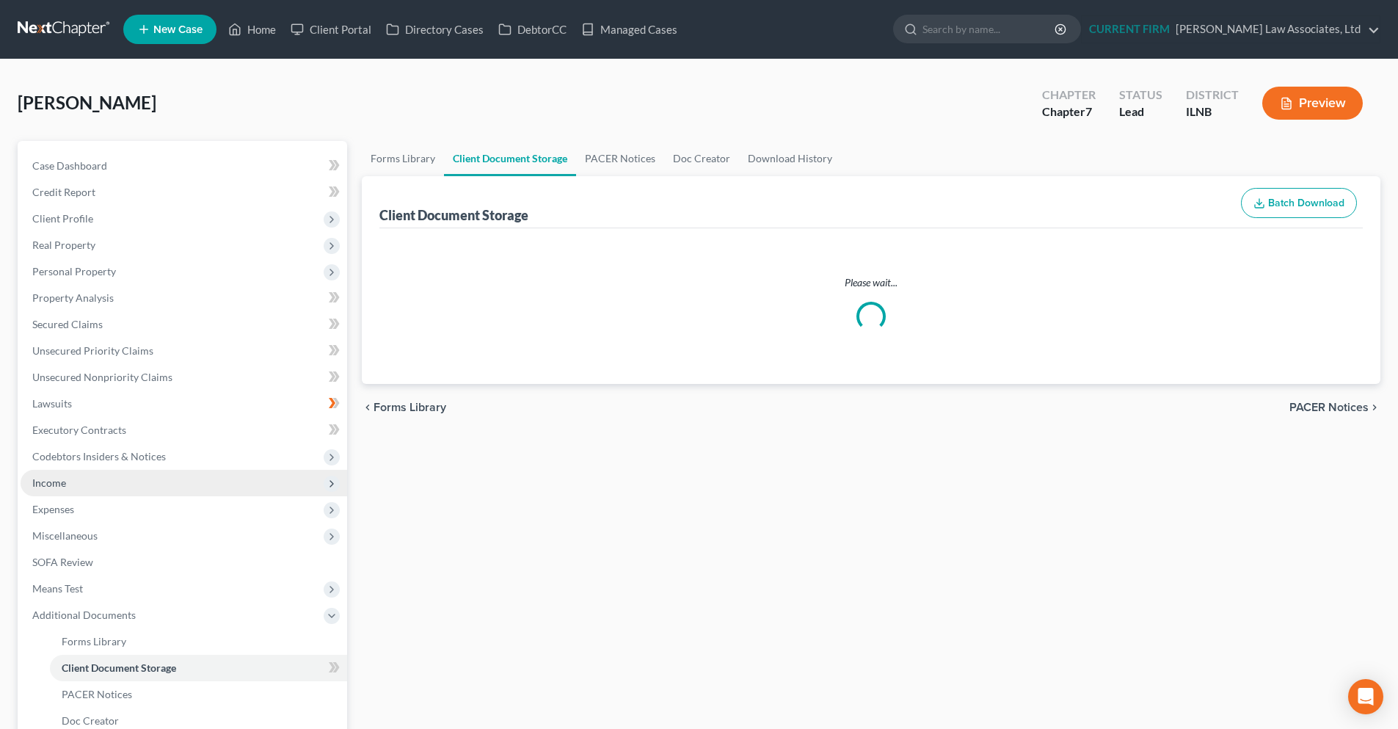
select select "0"
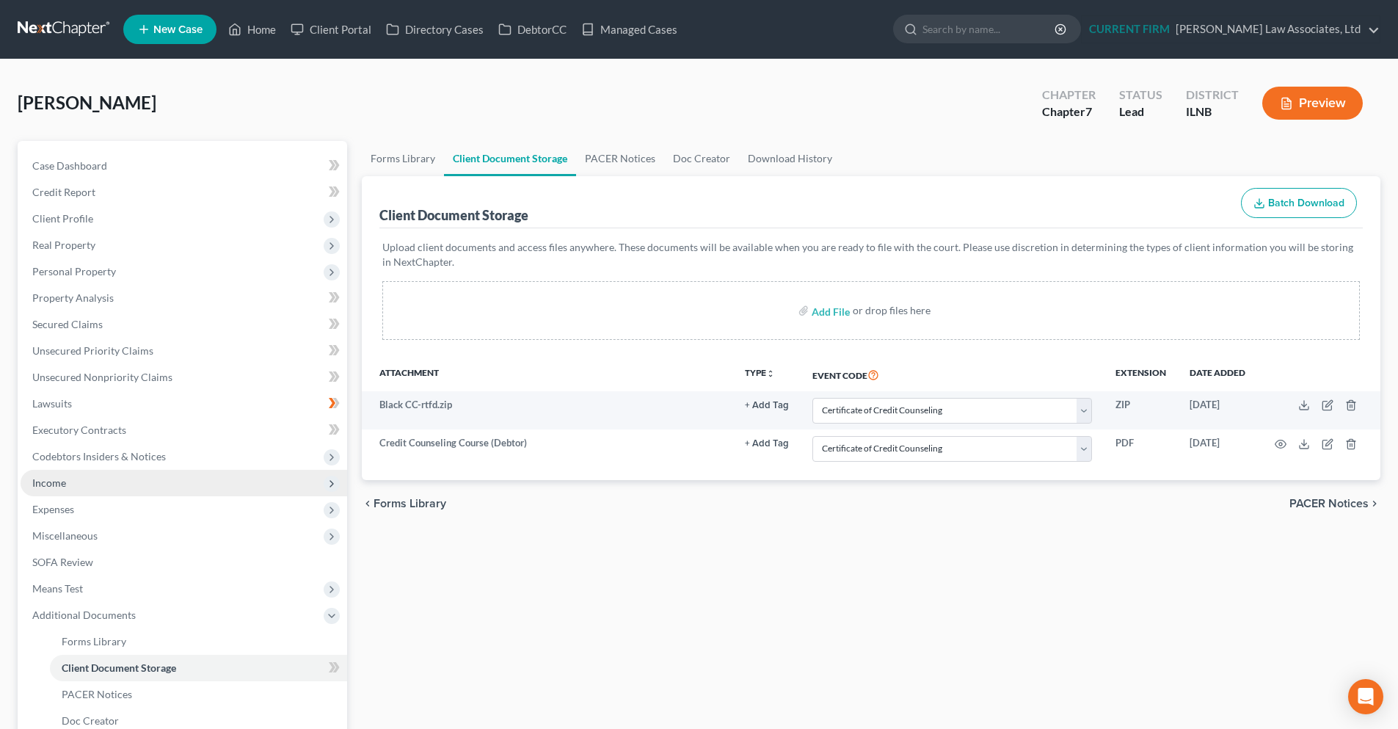
select select "0"
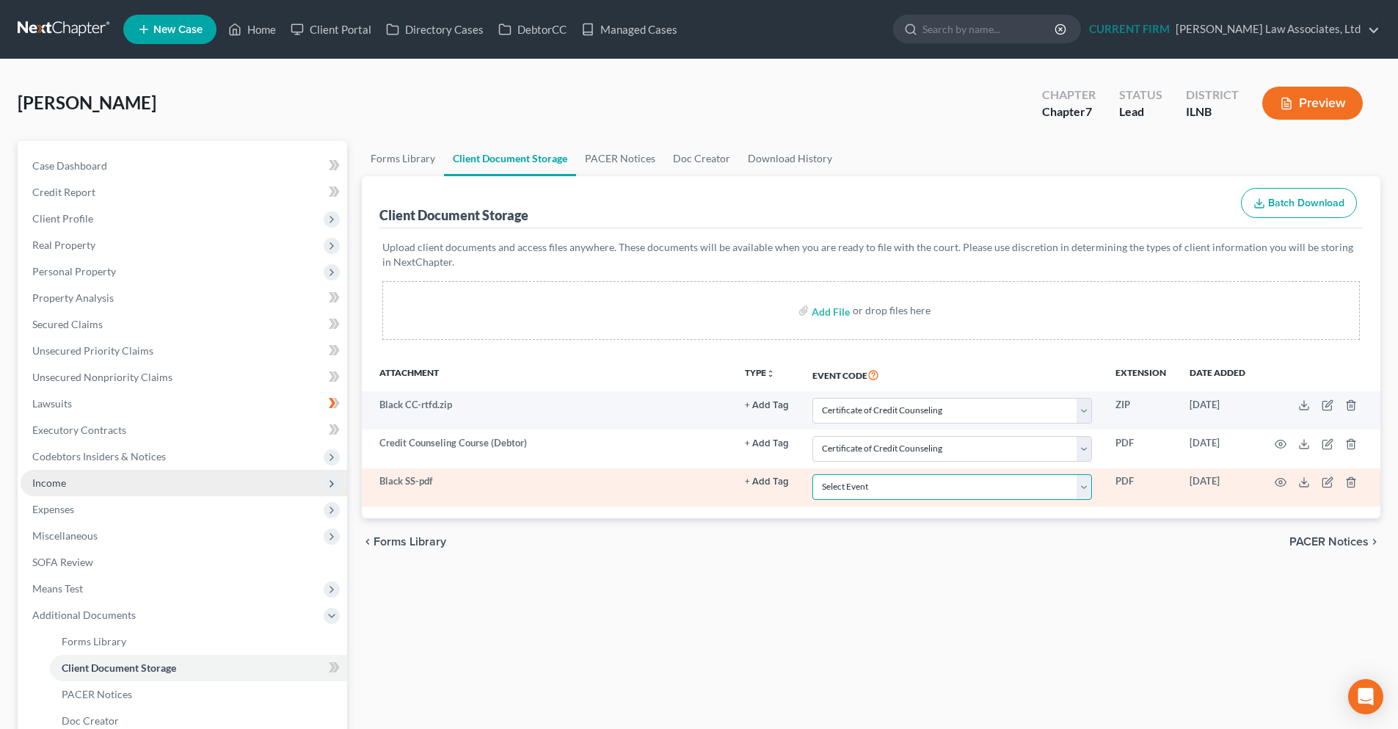
click at [1090, 490] on select "Select Event Certificate of Credit Counseling Chapter 13 Calculation of Your Di…" at bounding box center [952, 487] width 280 height 26
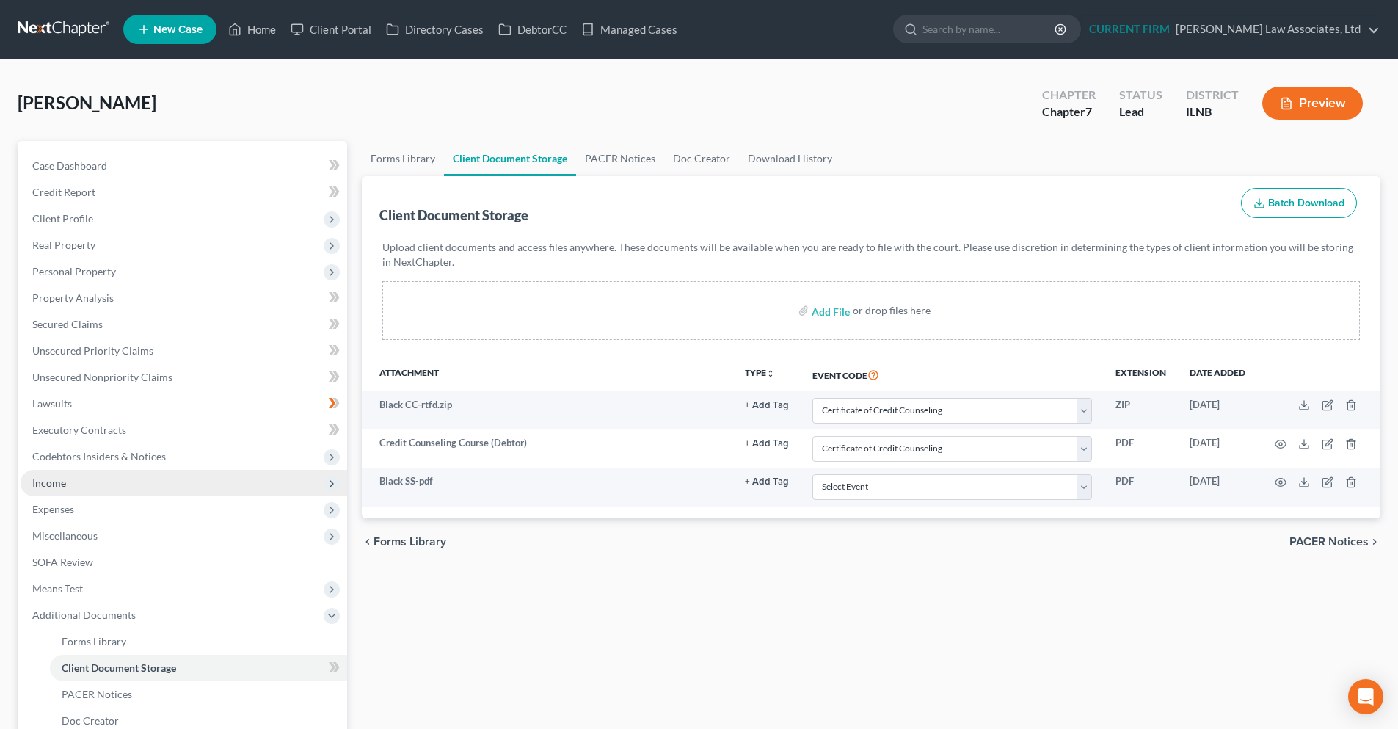
click at [682, 619] on div "Forms Library Client Document Storage PACER Notices Doc Creator Download Histor…" at bounding box center [870, 498] width 1033 height 715
drag, startPoint x: 73, startPoint y: 169, endPoint x: 86, endPoint y: 169, distance: 13.2
click at [73, 169] on span "Case Dashboard" at bounding box center [69, 165] width 75 height 12
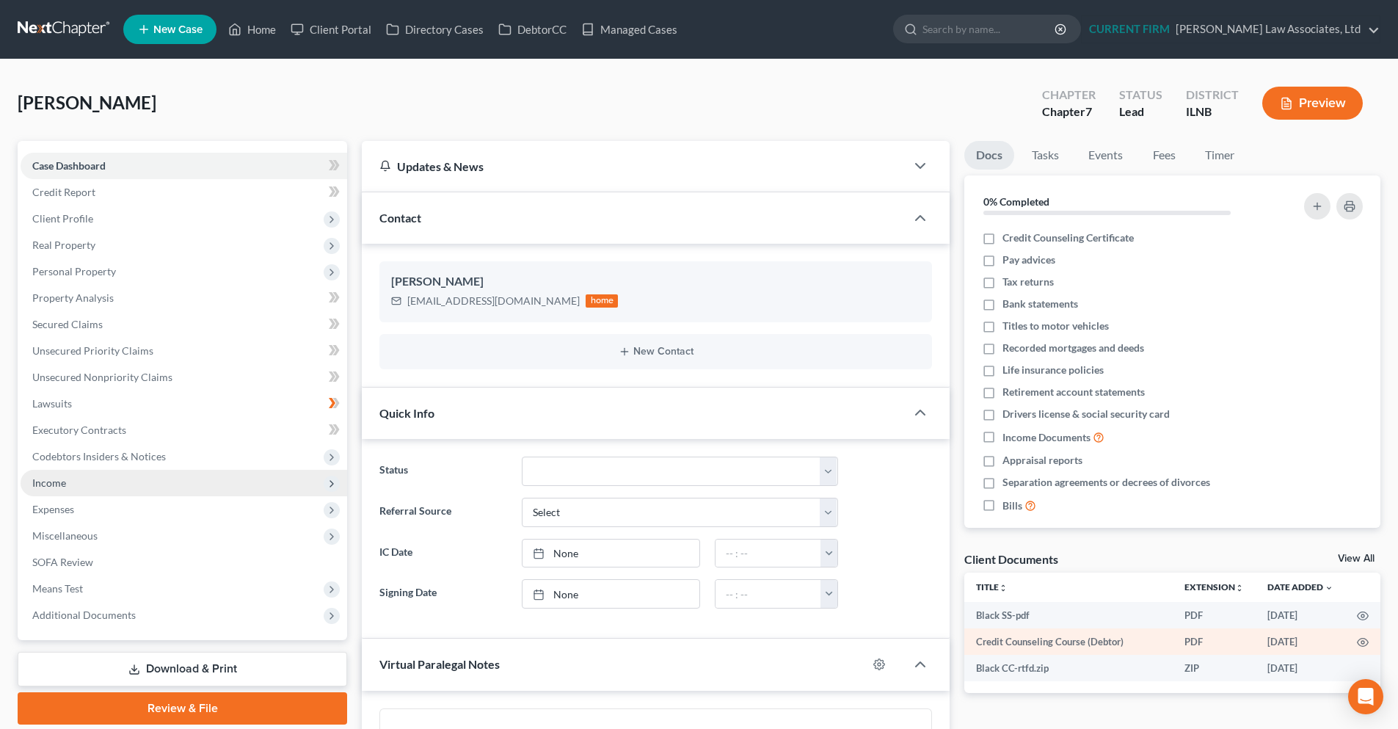
scroll to position [672, 0]
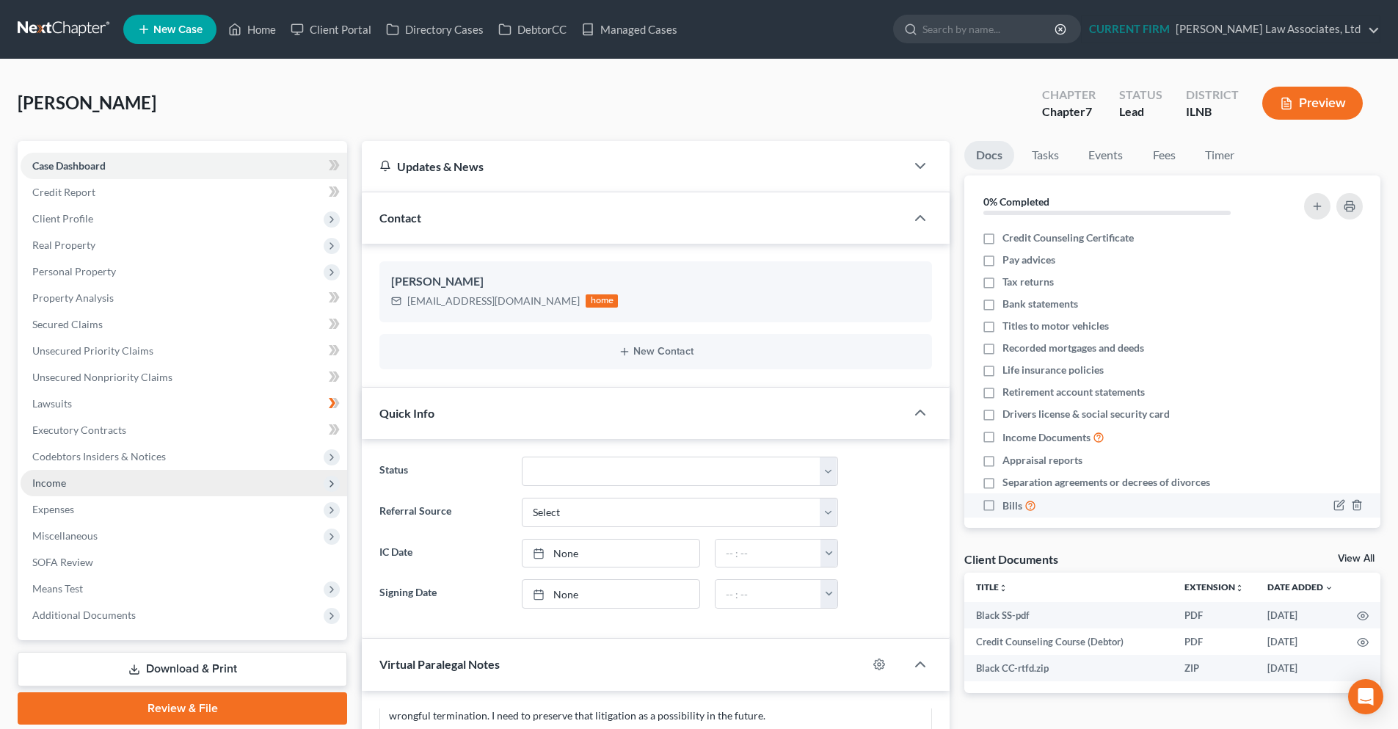
drag, startPoint x: 1346, startPoint y: 560, endPoint x: 996, endPoint y: 510, distance: 353.5
click at [1346, 560] on link "View All" at bounding box center [1356, 558] width 37 height 10
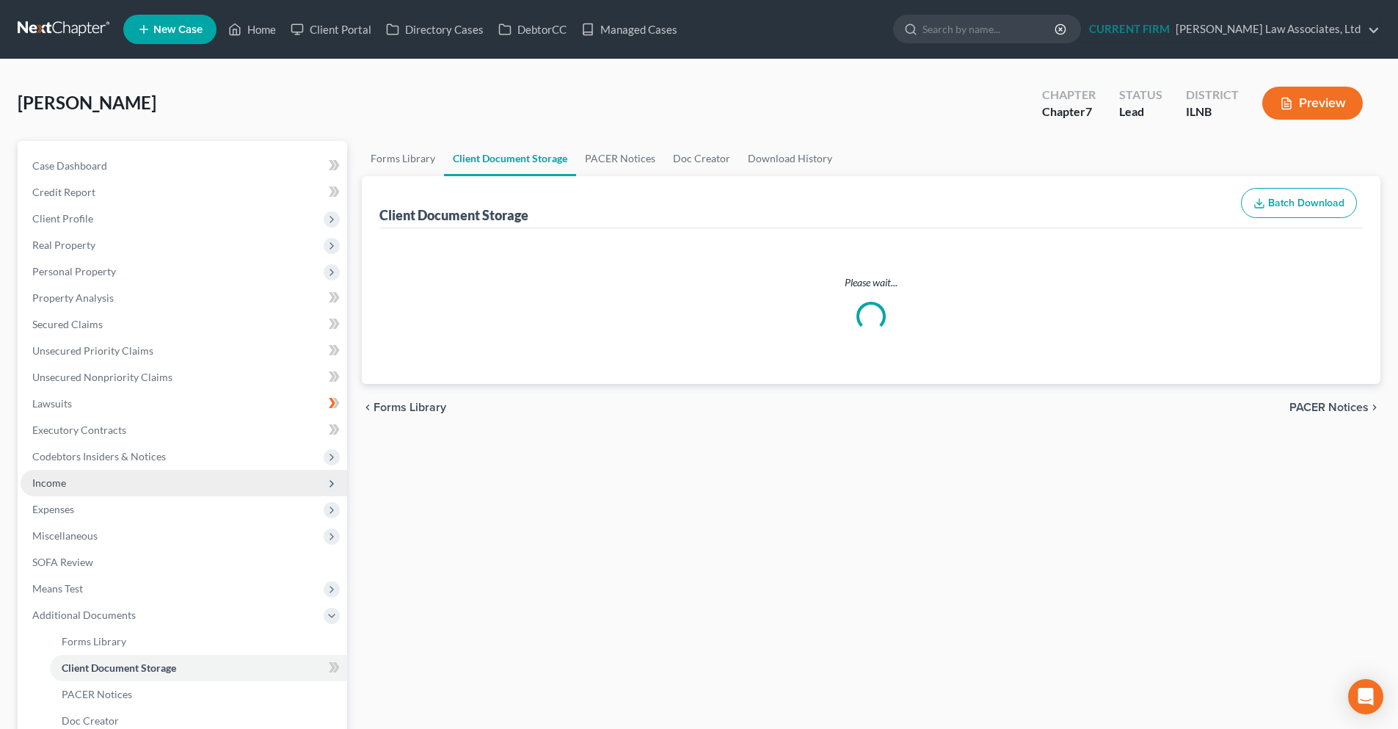
select select "0"
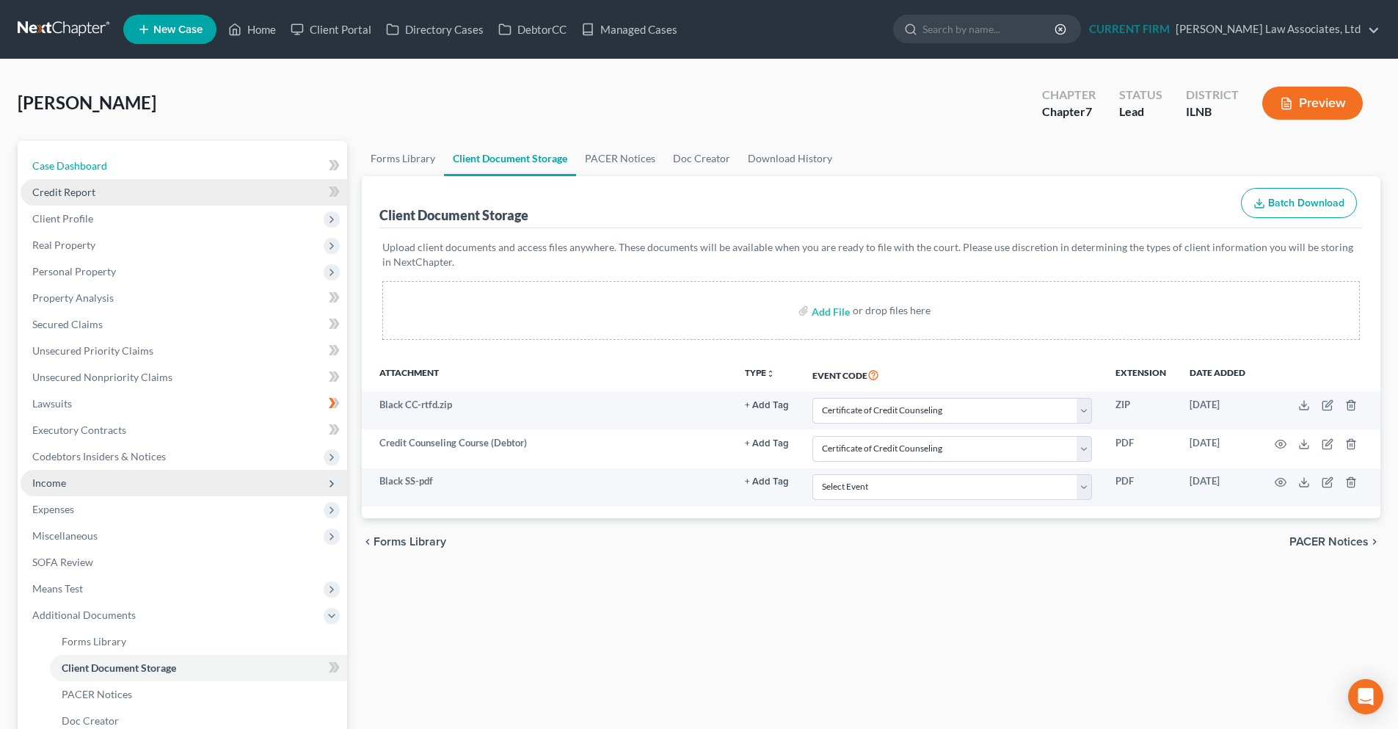
drag, startPoint x: 45, startPoint y: 167, endPoint x: 244, endPoint y: 180, distance: 198.5
click at [45, 167] on span "Case Dashboard" at bounding box center [69, 165] width 75 height 12
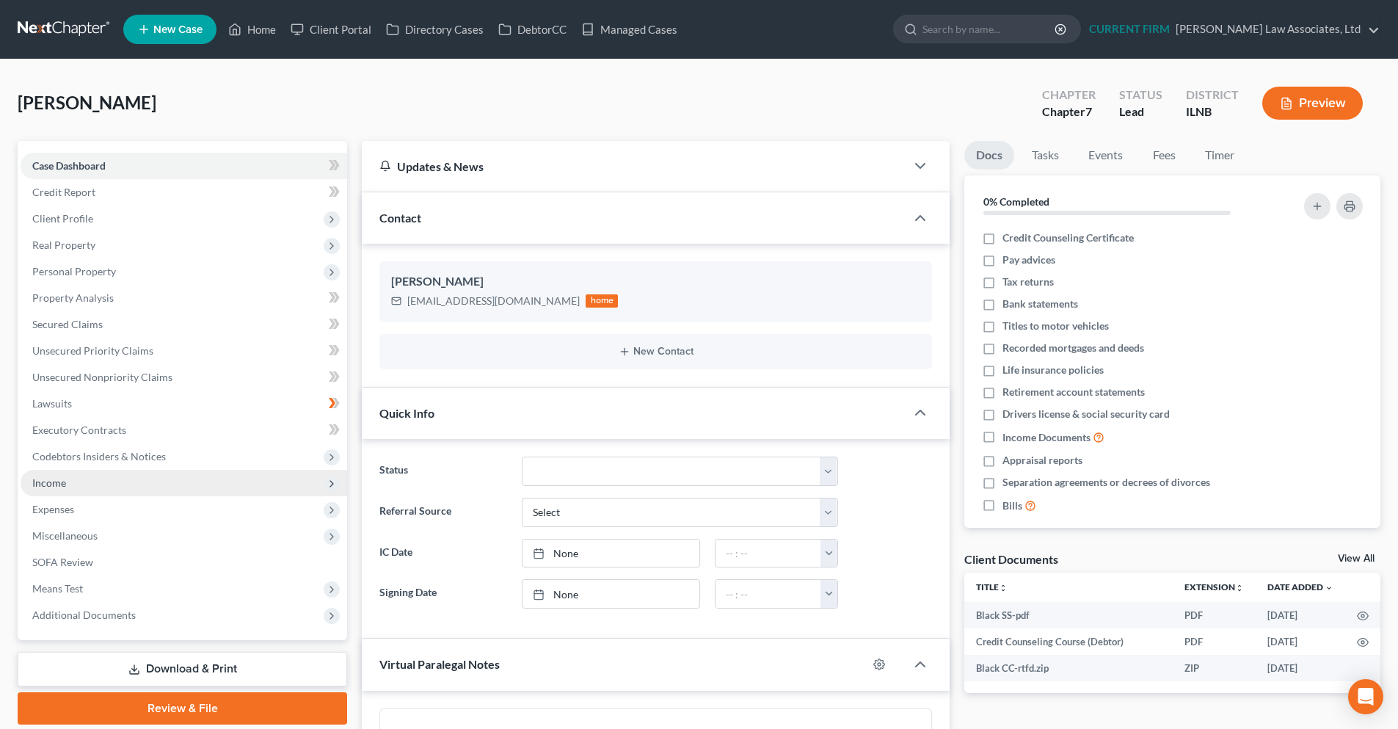
scroll to position [672, 0]
click at [1355, 561] on link "View All" at bounding box center [1356, 558] width 37 height 10
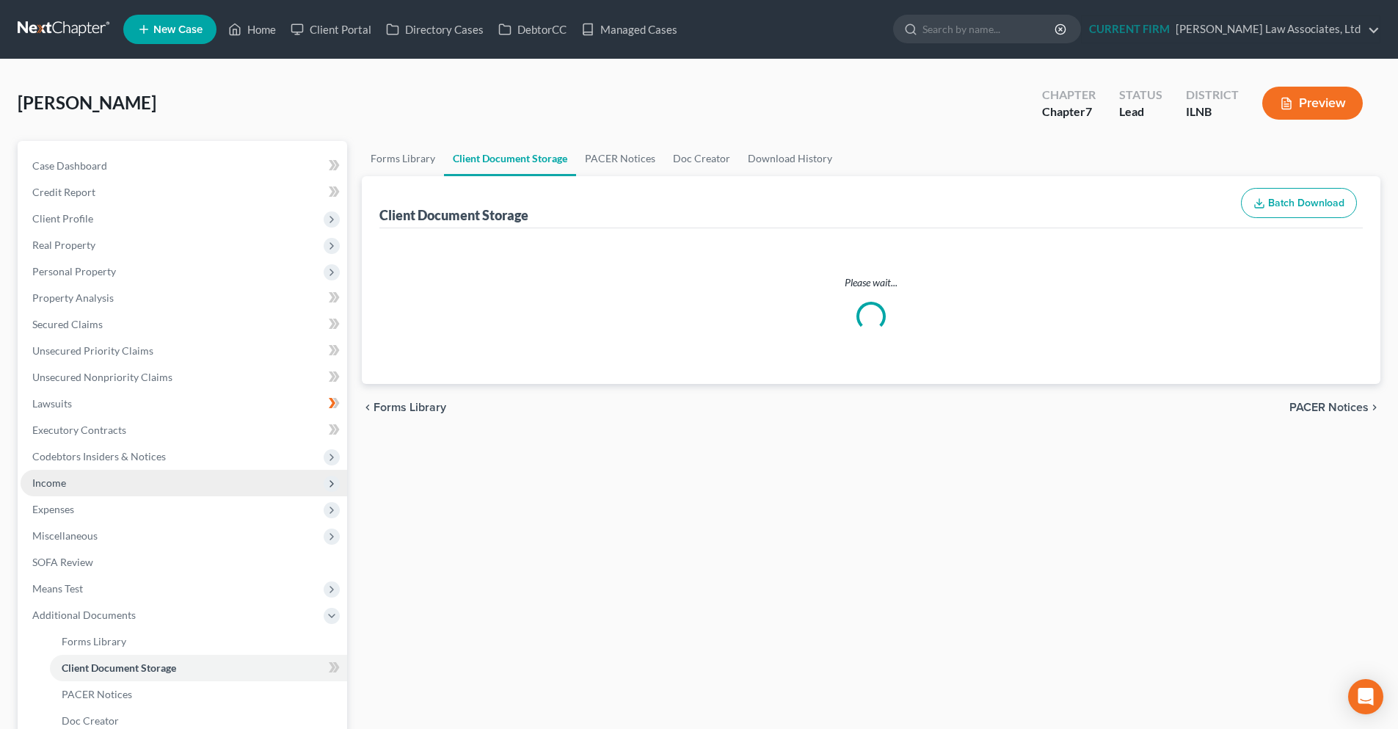
select select "0"
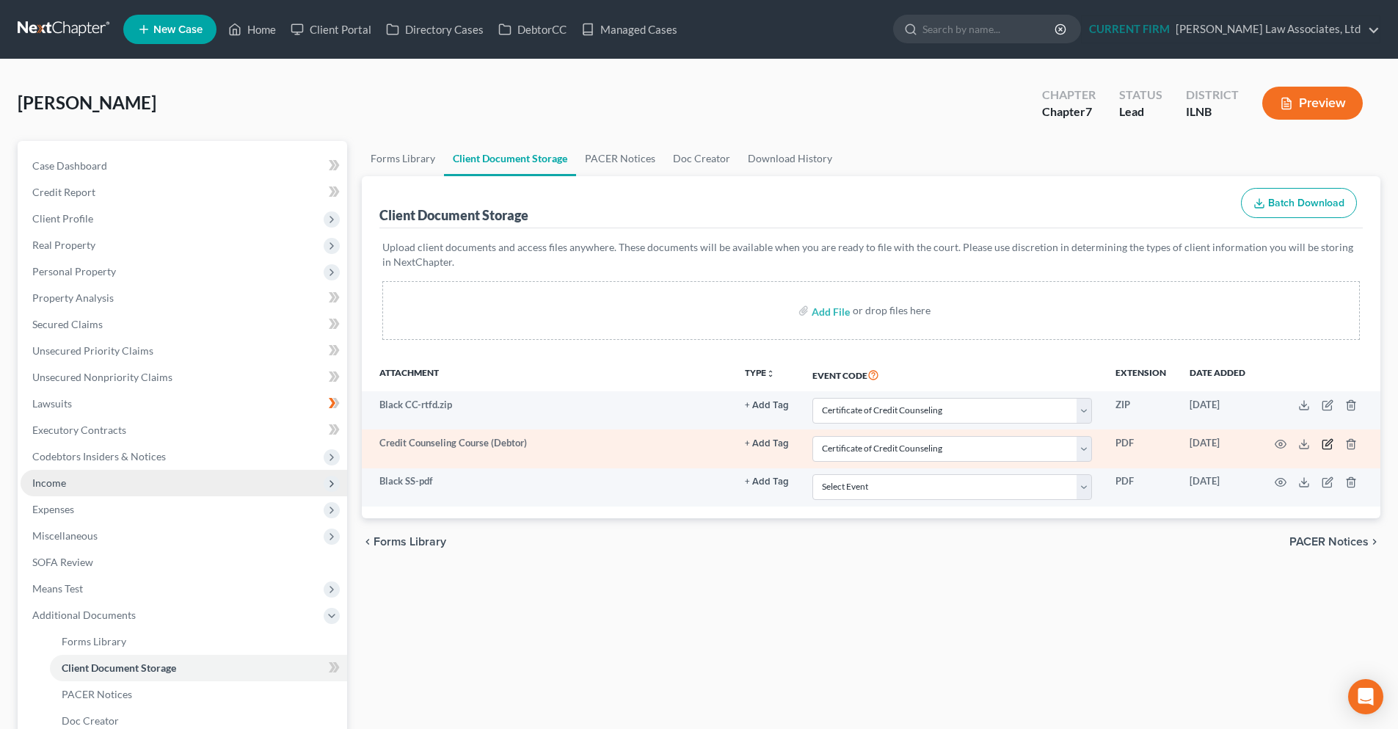
click at [1325, 447] on icon "button" at bounding box center [1327, 444] width 12 height 12
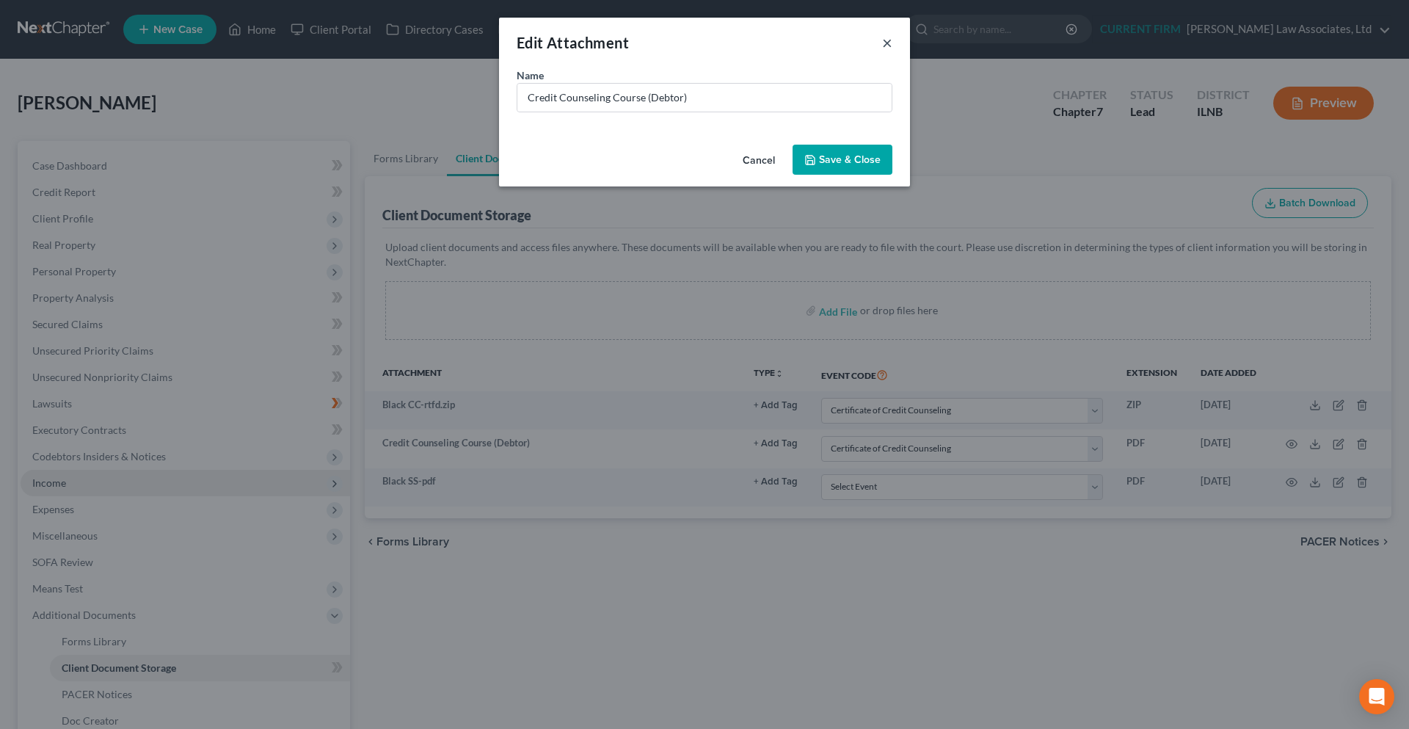
click at [889, 43] on button "×" at bounding box center [887, 43] width 10 height 18
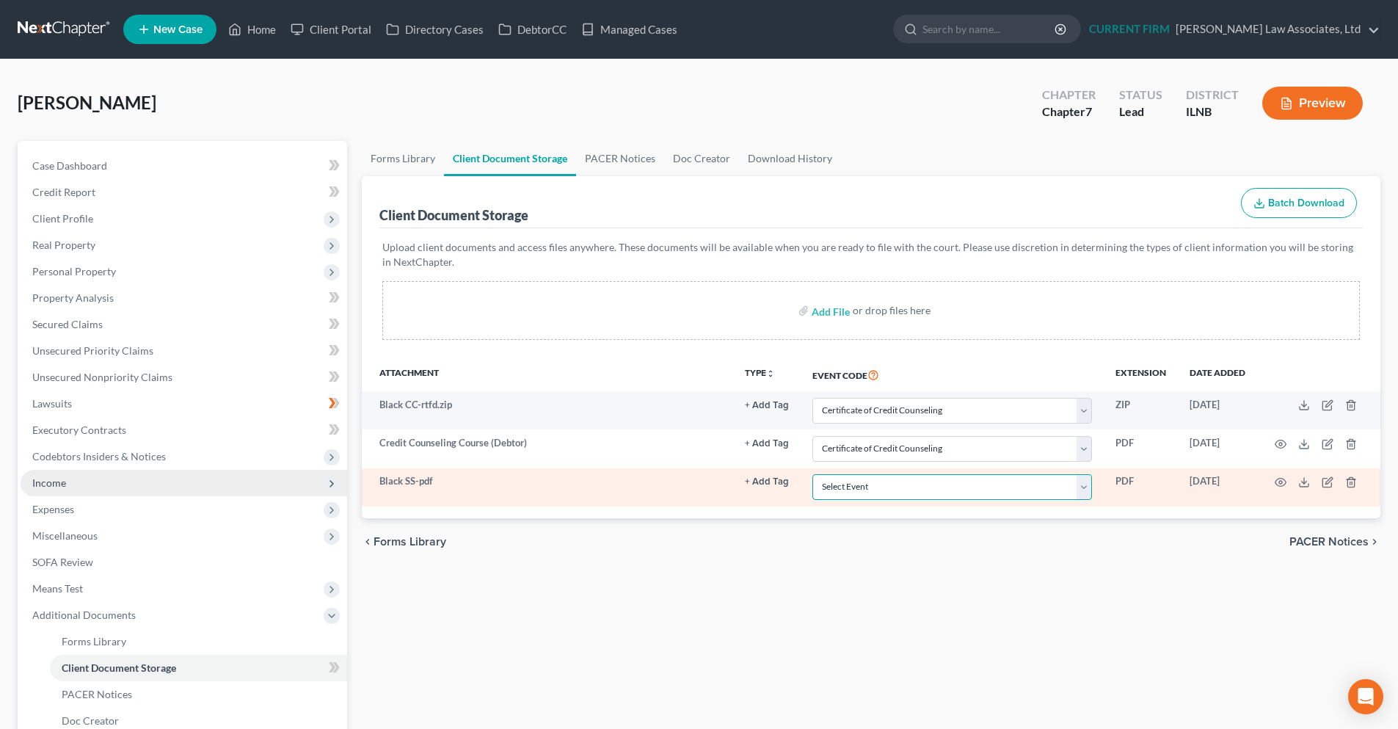
click at [1087, 486] on select "Select Event Certificate of Credit Counseling Chapter 13 Calculation of Your Di…" at bounding box center [952, 487] width 280 height 26
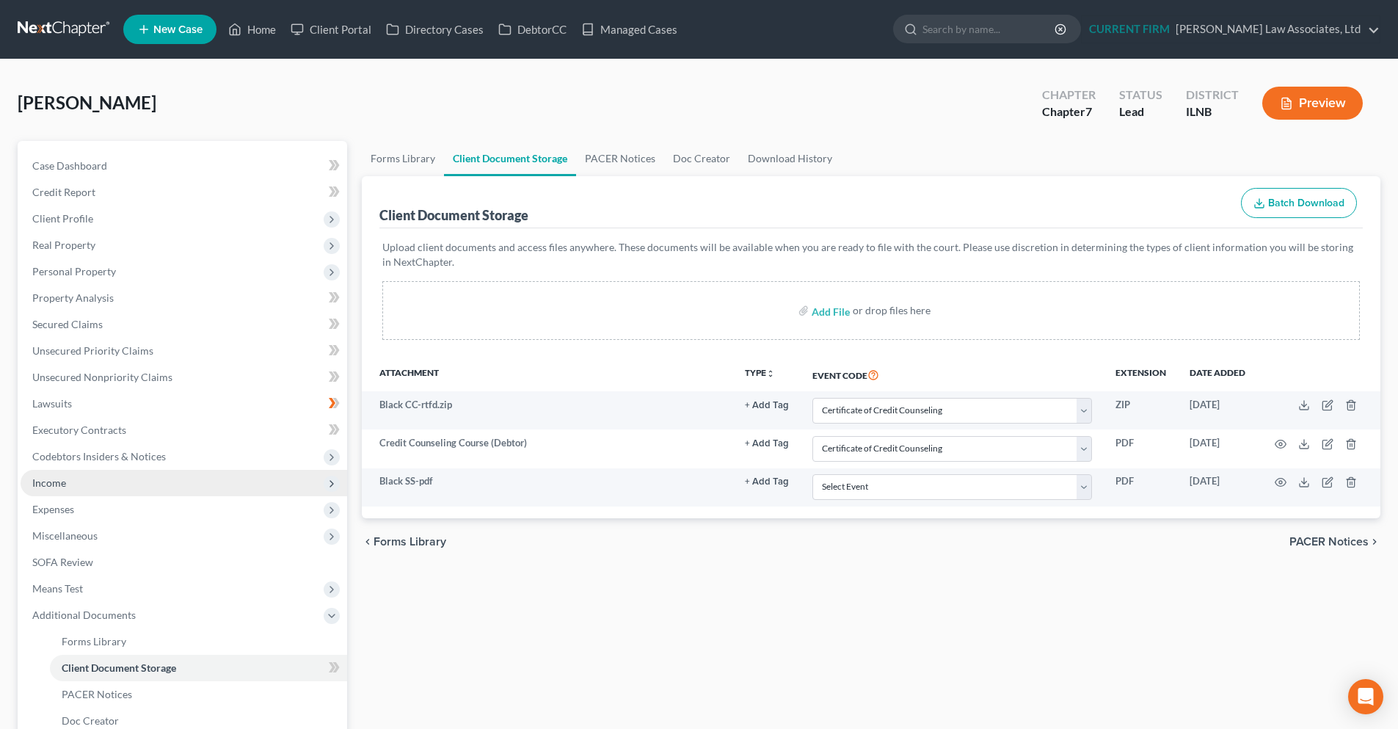
click at [800, 567] on div "Forms Library Client Document Storage PACER Notices Doc Creator Download Histor…" at bounding box center [870, 498] width 1033 height 715
drag, startPoint x: 70, startPoint y: 28, endPoint x: 205, endPoint y: 82, distance: 146.2
click at [70, 28] on link at bounding box center [65, 29] width 94 height 26
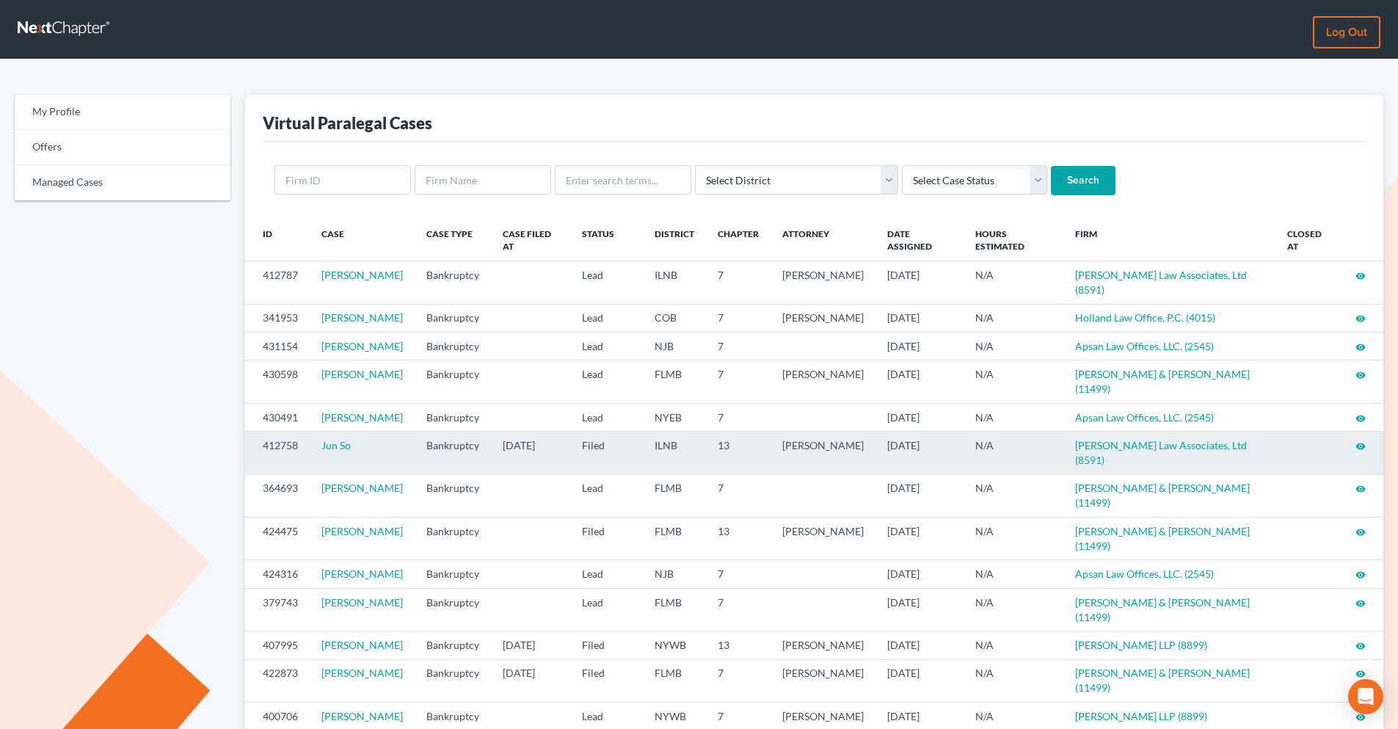
click at [1361, 441] on icon "visibility" at bounding box center [1360, 446] width 10 height 10
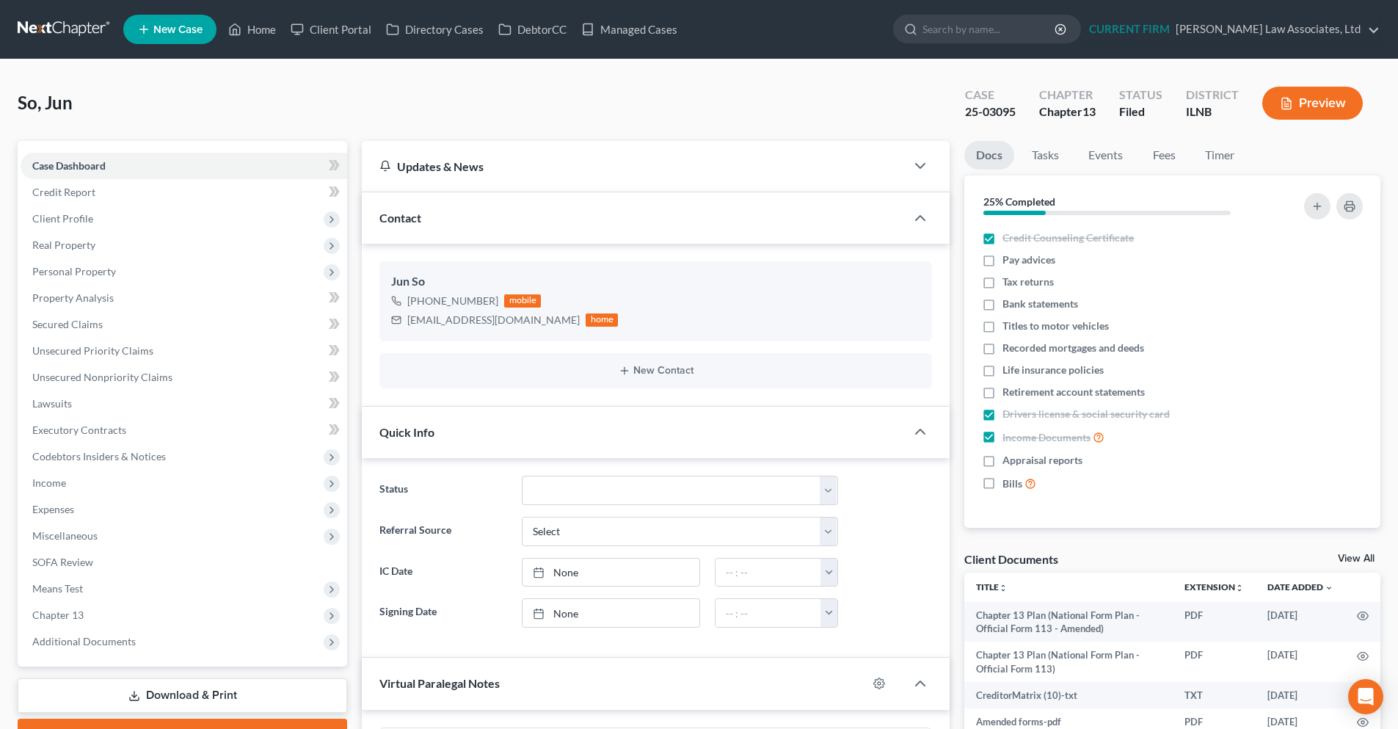
scroll to position [266, 0]
click at [131, 621] on span "Chapter 13" at bounding box center [184, 615] width 326 height 26
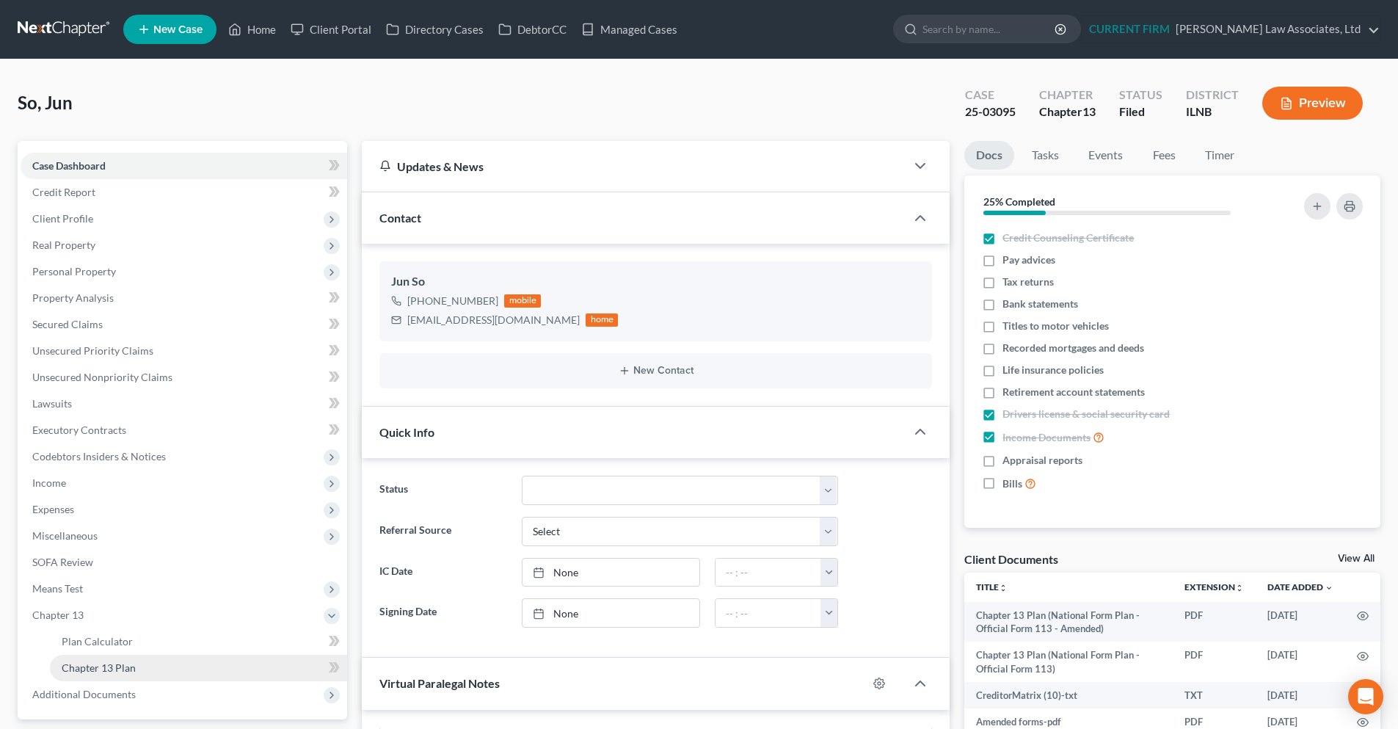
click at [142, 671] on link "Chapter 13 Plan" at bounding box center [198, 667] width 297 height 26
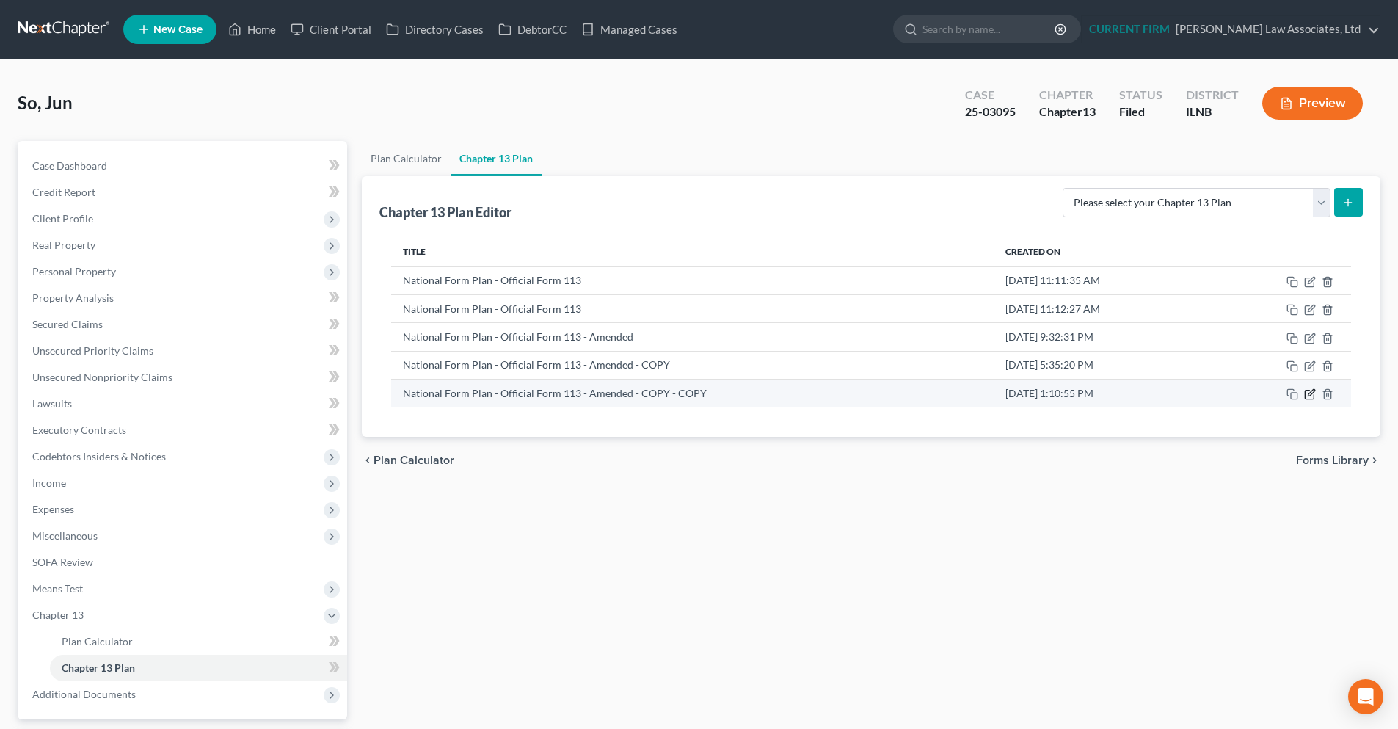
click at [1310, 397] on icon "button" at bounding box center [1310, 394] width 12 height 12
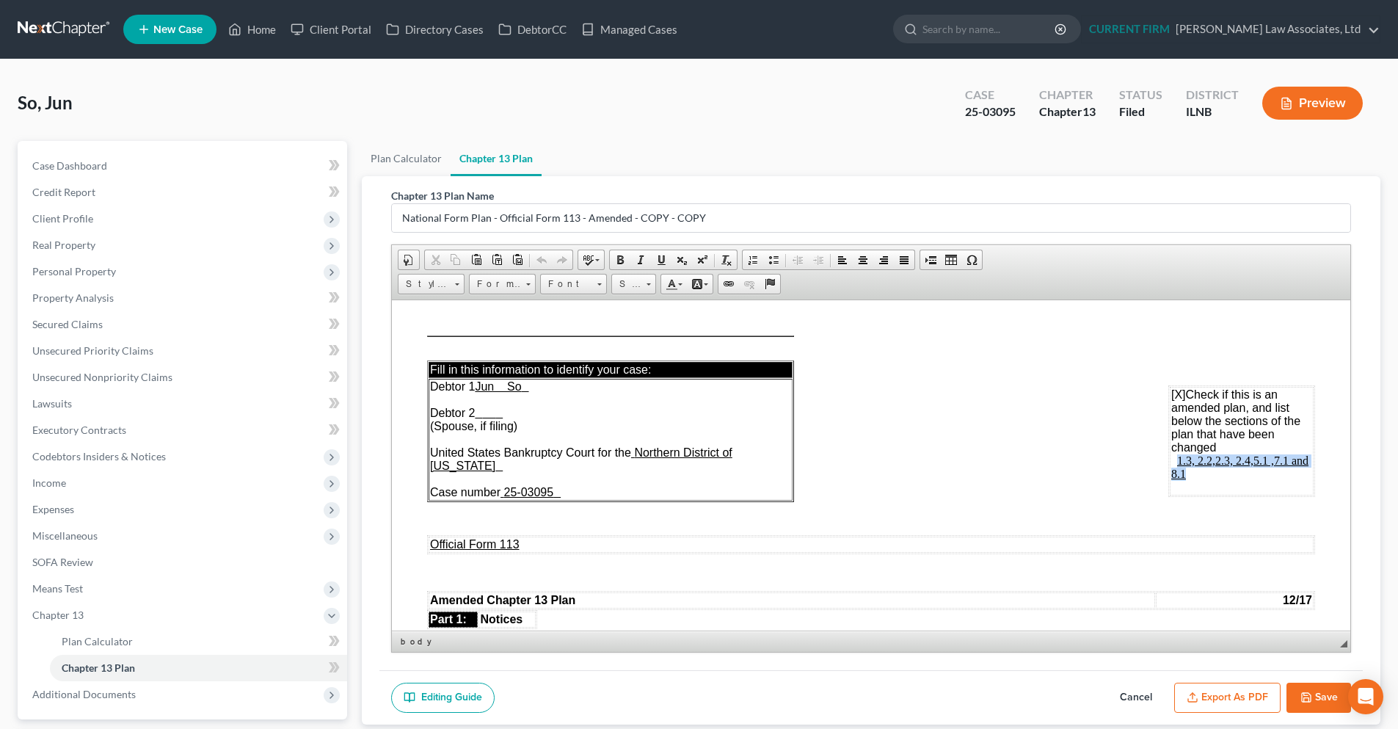
drag, startPoint x: 1172, startPoint y: 471, endPoint x: 1165, endPoint y: 462, distance: 11.5
click at [1171, 462] on u "1.3, 2.2,2.3, 2.4,5.1 ,7.1 and 8.1" at bounding box center [1239, 466] width 137 height 26
click at [1215, 476] on td "[X] Check if this is an amended plan, and list below the sections of the plan t…" at bounding box center [1242, 440] width 144 height 109
drag, startPoint x: 1167, startPoint y: 460, endPoint x: 1276, endPoint y: 458, distance: 108.6
click at [1276, 458] on u "1.3, 2.2,2.3, 2.4,5.1 ,7.1 and 8.1" at bounding box center [1239, 466] width 137 height 26
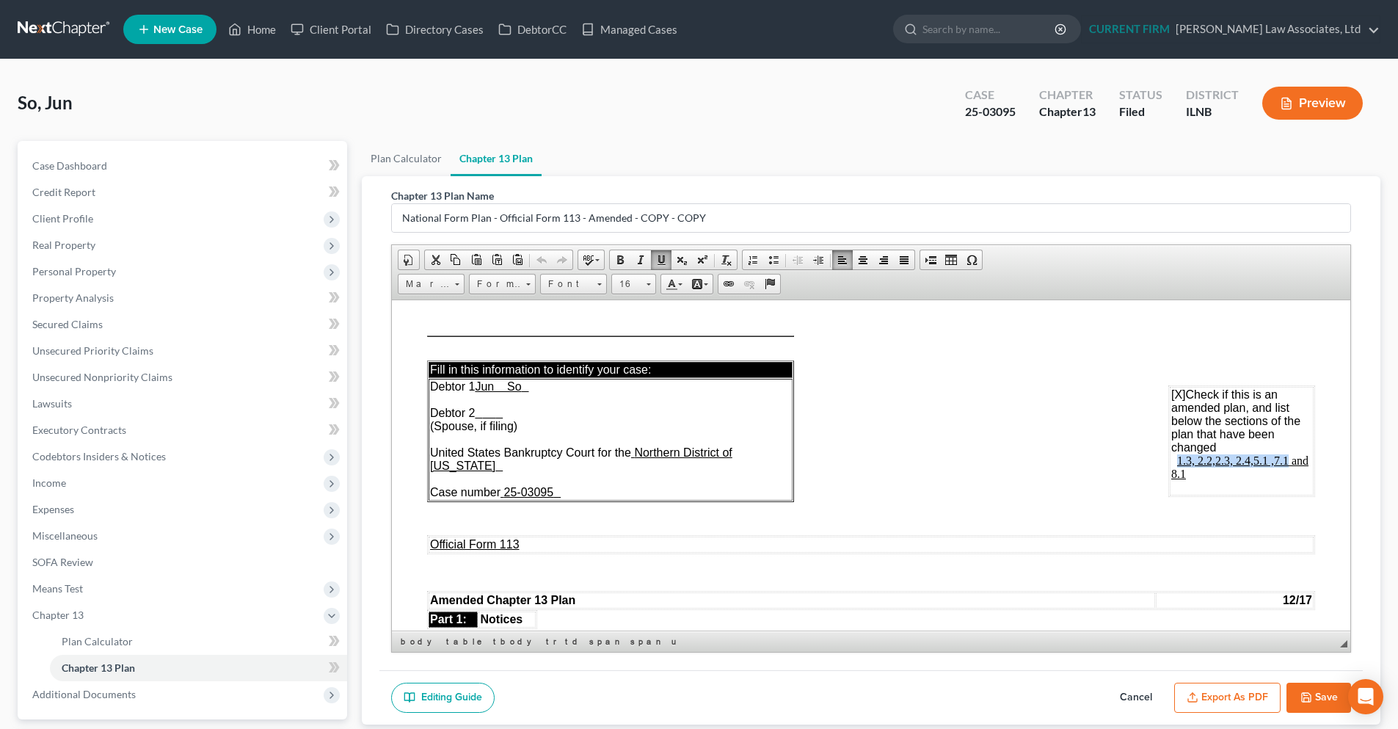
click at [1171, 459] on u "1.3, 2.2,2.3, 2.4,5.1 ,7.1 and 8.1" at bounding box center [1239, 466] width 137 height 26
drag, startPoint x: 1164, startPoint y: 459, endPoint x: 1275, endPoint y: 457, distance: 110.8
click at [1275, 457] on span "1.3, 2.2,2.3, 2.4,5.1 ,7.1 and 8.1" at bounding box center [1239, 466] width 137 height 26
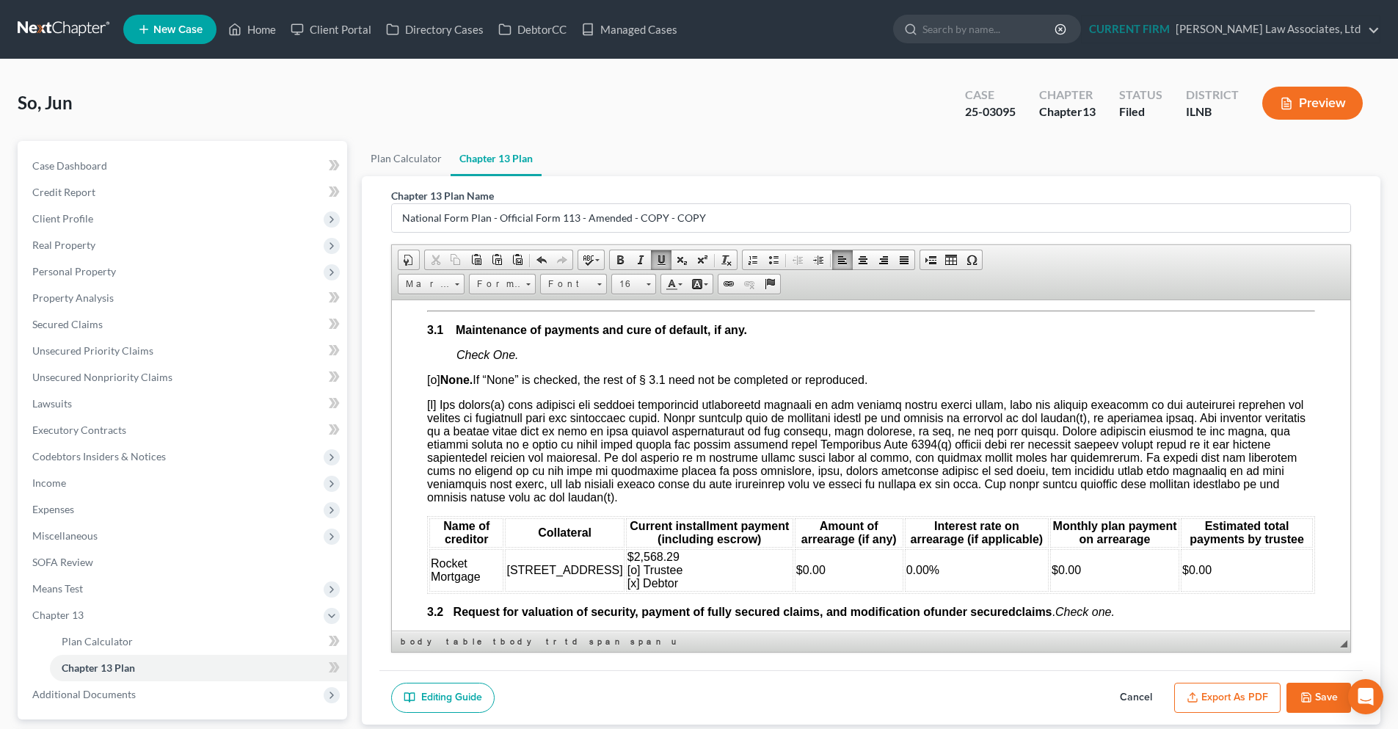
scroll to position [1541, 0]
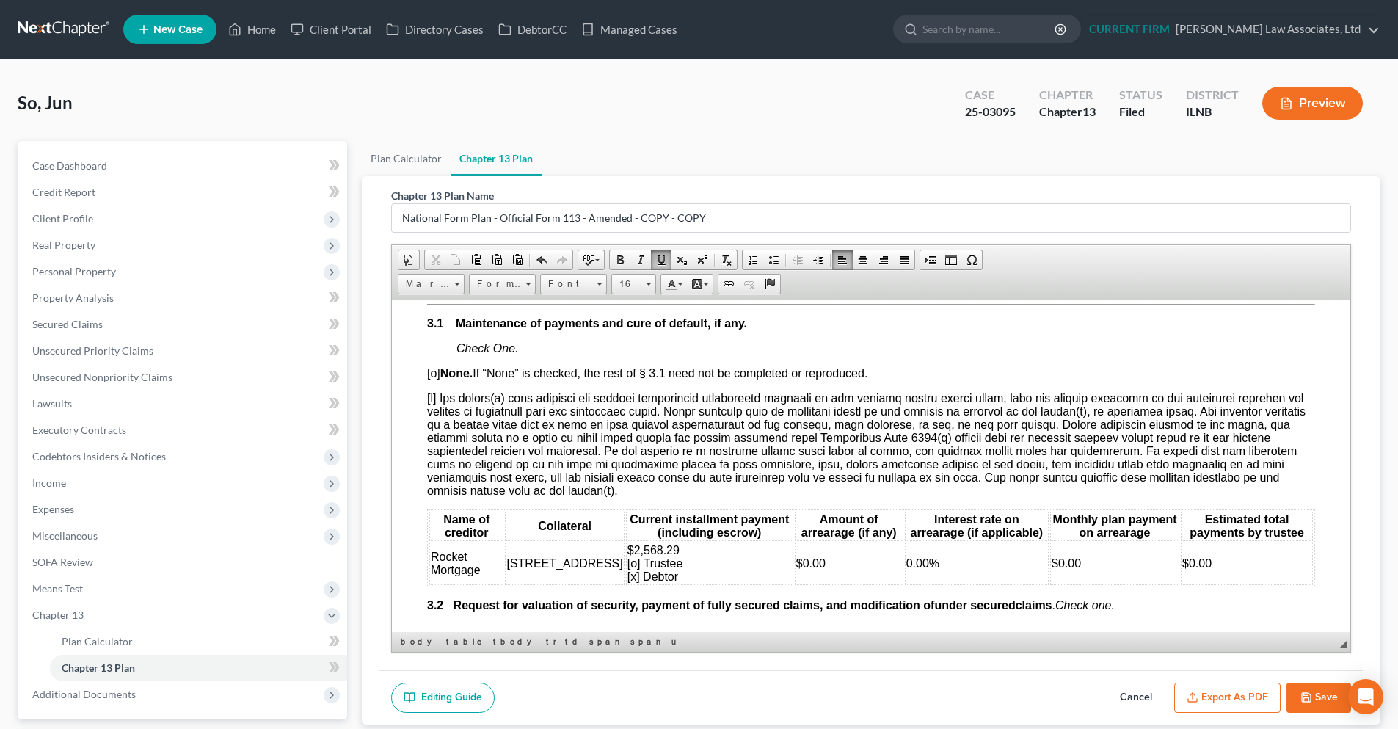
click at [1297, 569] on td "$0.00" at bounding box center [1247, 562] width 132 height 43
click at [135, 666] on span "Chapter 13 Plan" at bounding box center [98, 667] width 73 height 12
click at [1300, 691] on icon "button" at bounding box center [1306, 697] width 12 height 12
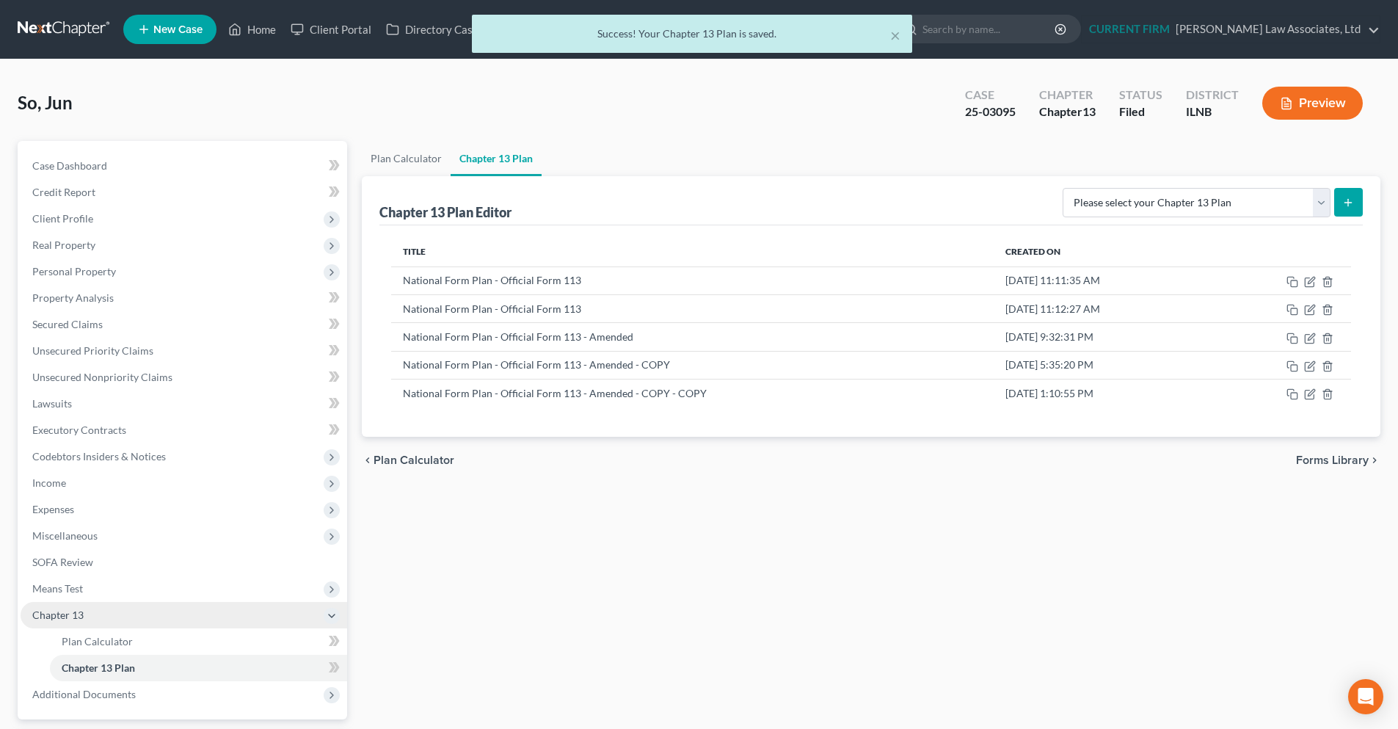
scroll to position [73, 0]
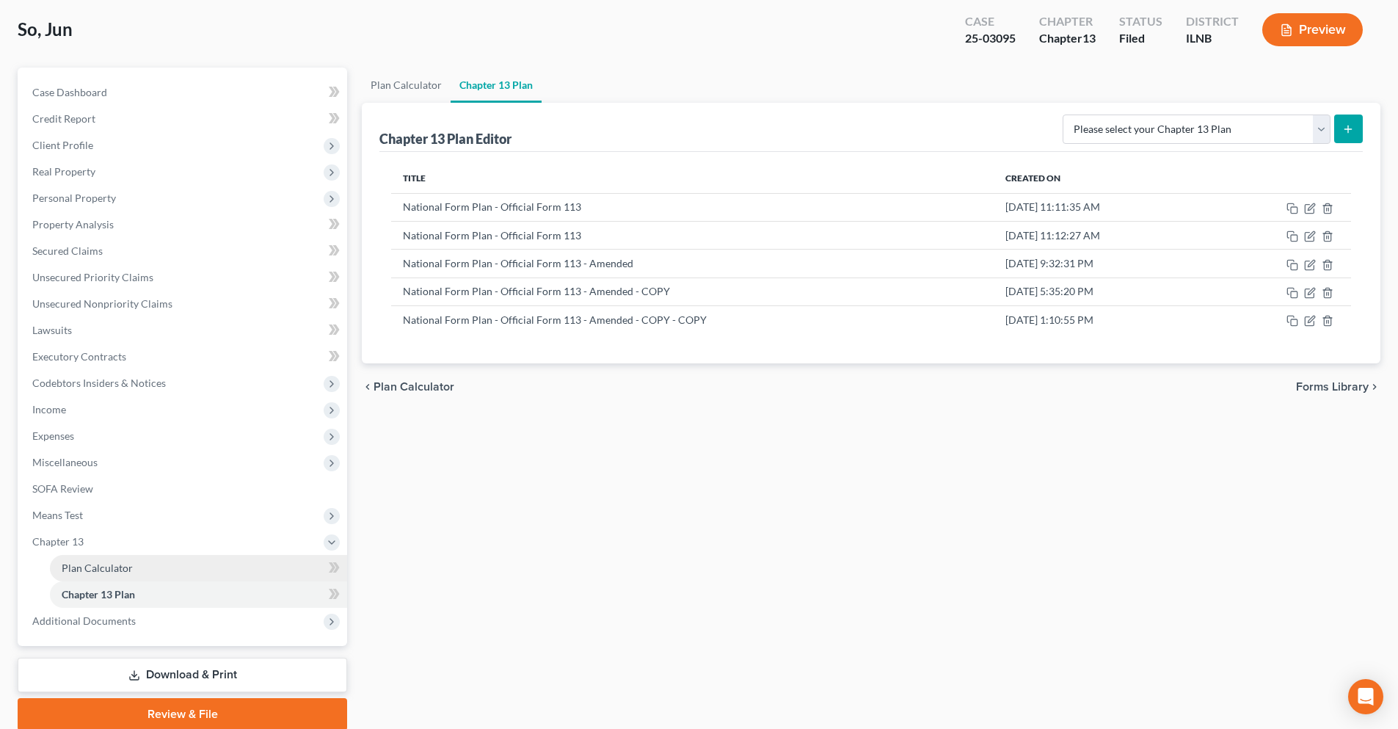
click at [101, 564] on span "Plan Calculator" at bounding box center [97, 567] width 71 height 12
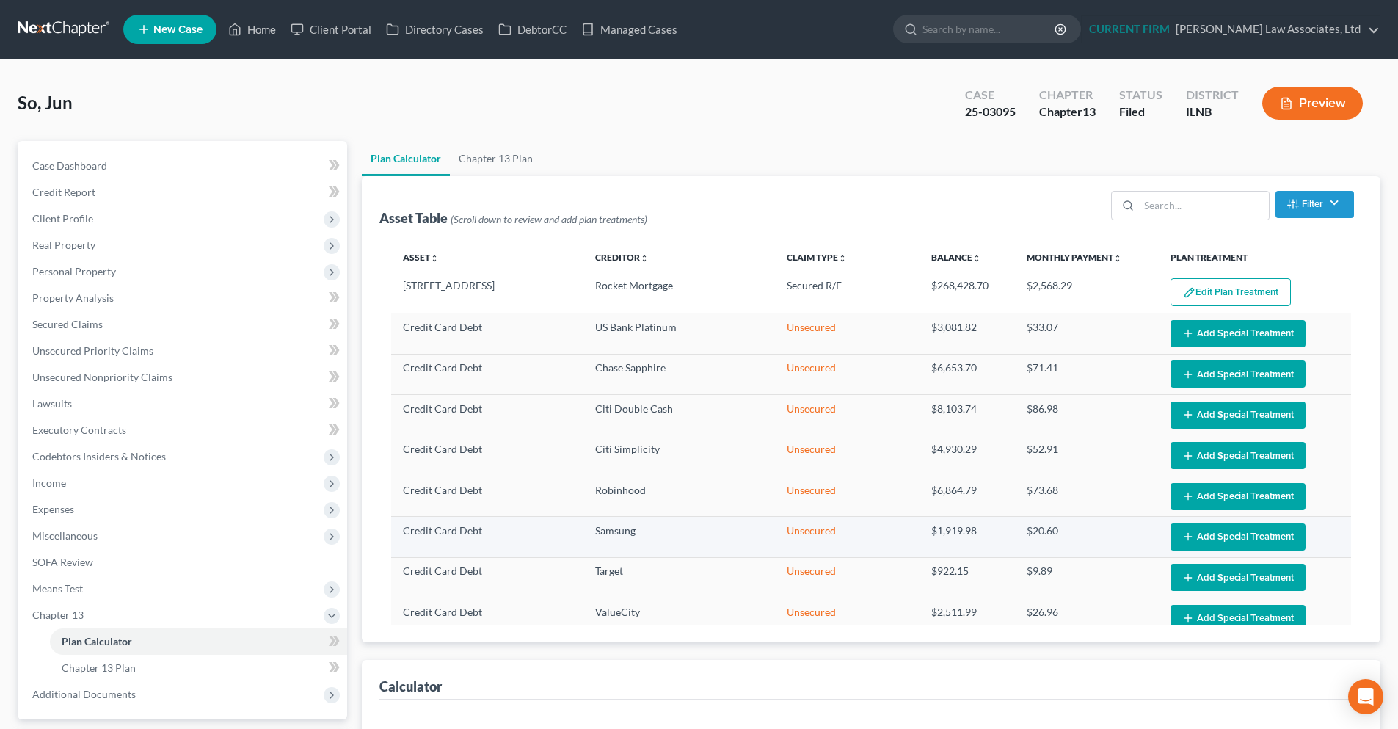
select select "59"
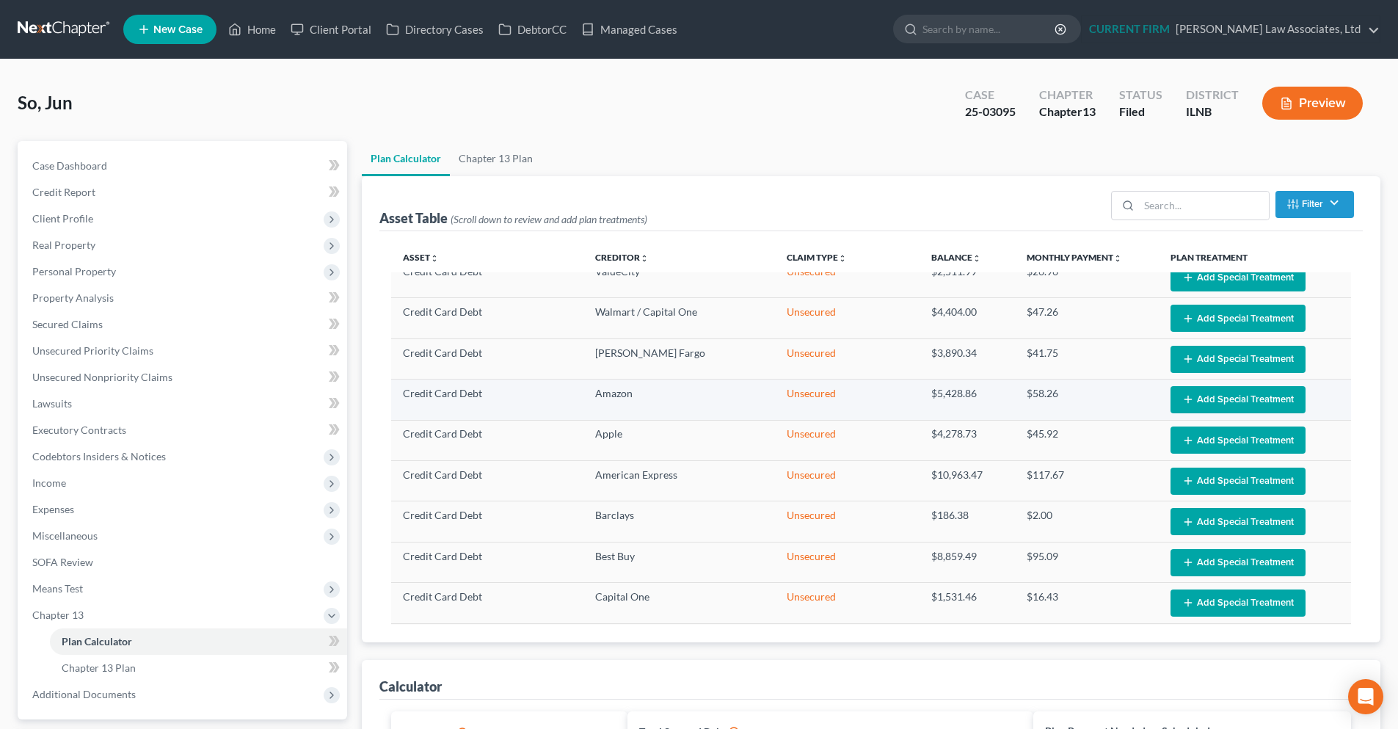
scroll to position [440, 0]
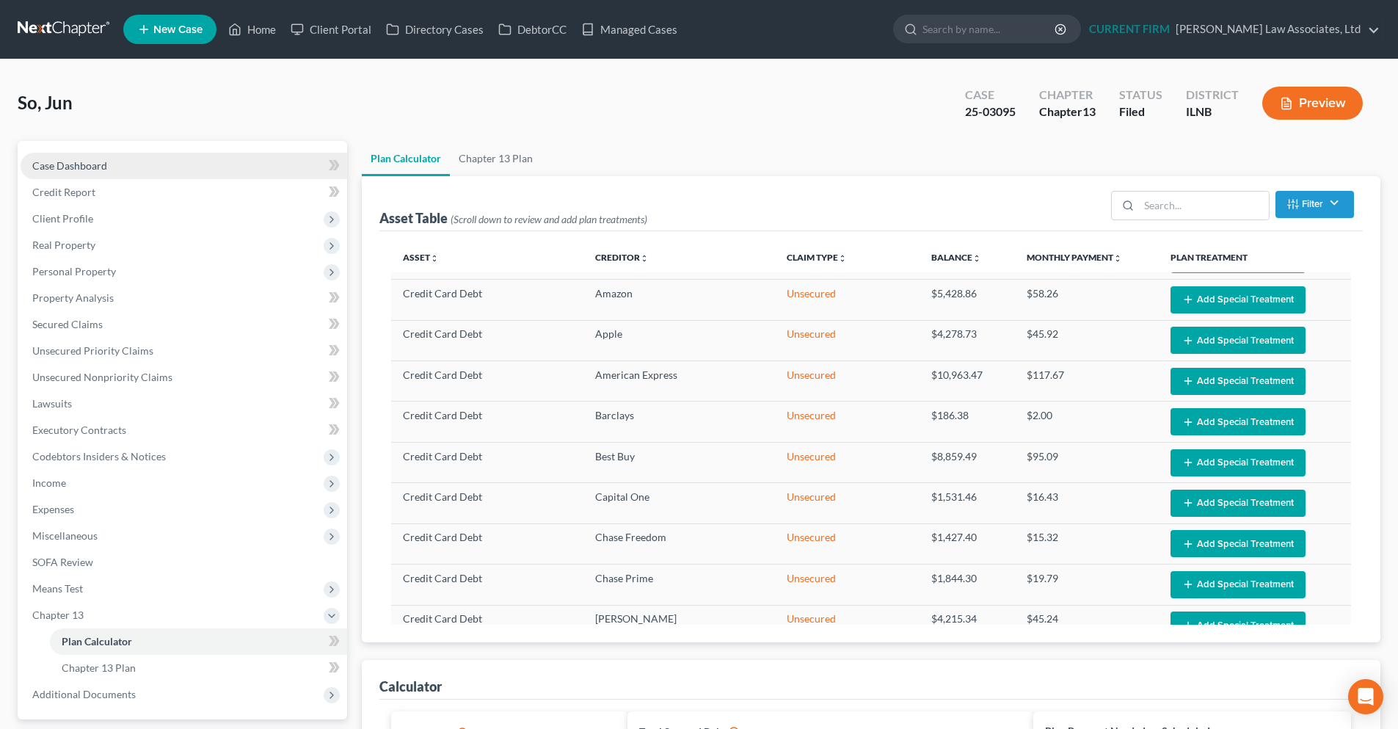
click at [70, 161] on span "Case Dashboard" at bounding box center [69, 165] width 75 height 12
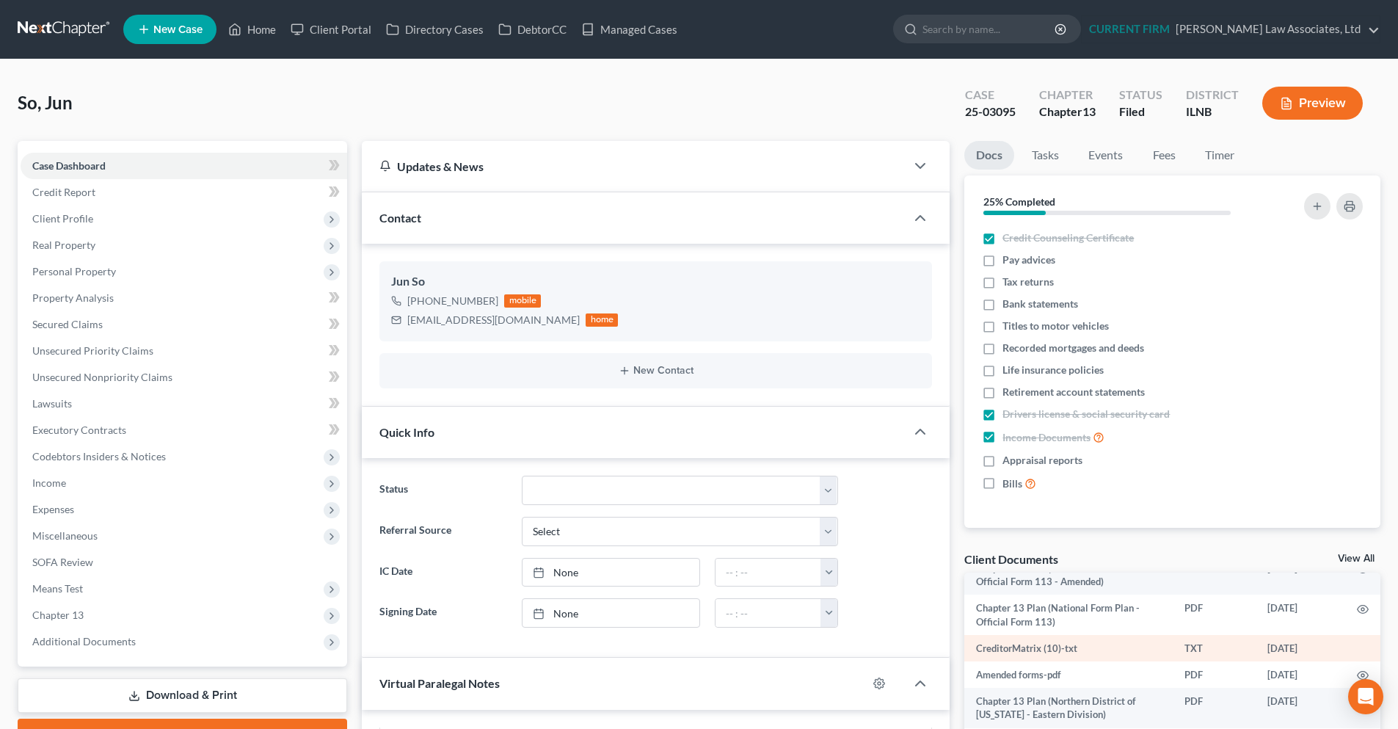
scroll to position [73, 0]
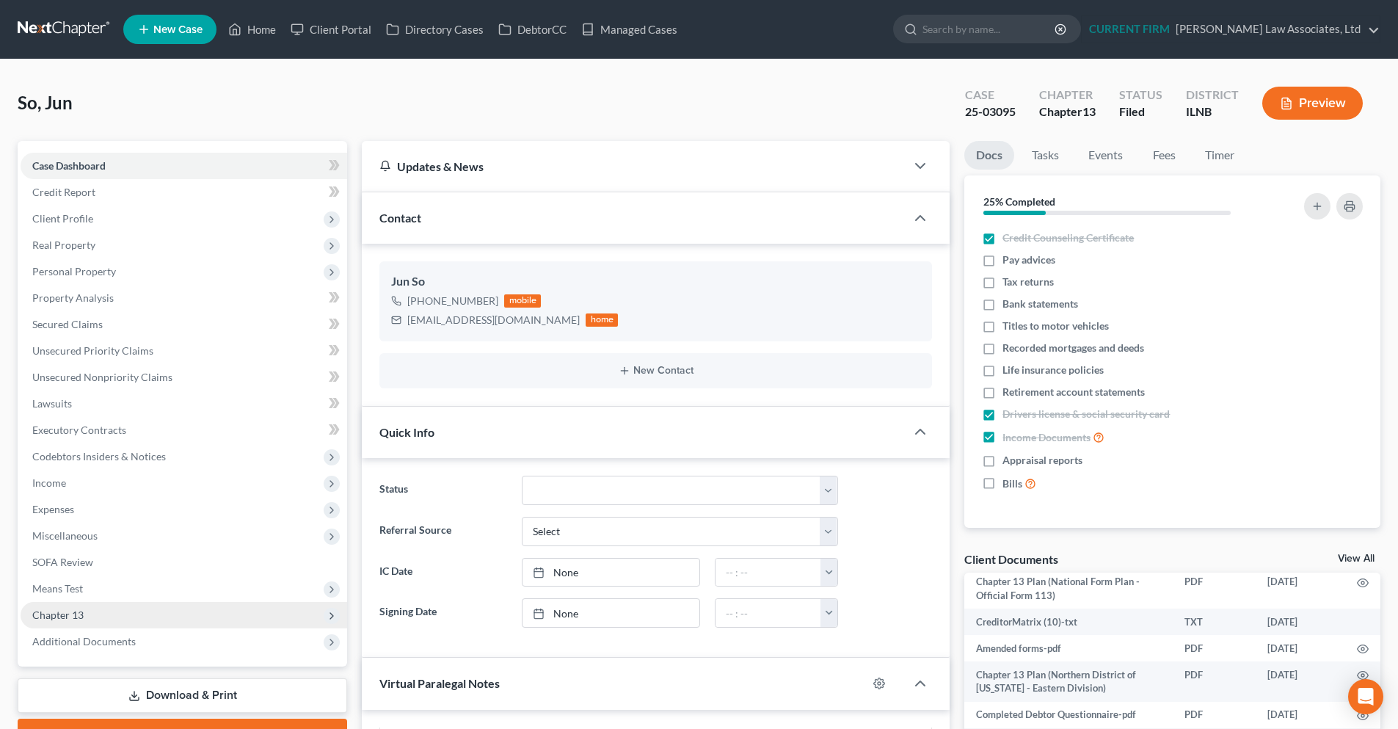
click at [106, 611] on span "Chapter 13" at bounding box center [184, 615] width 326 height 26
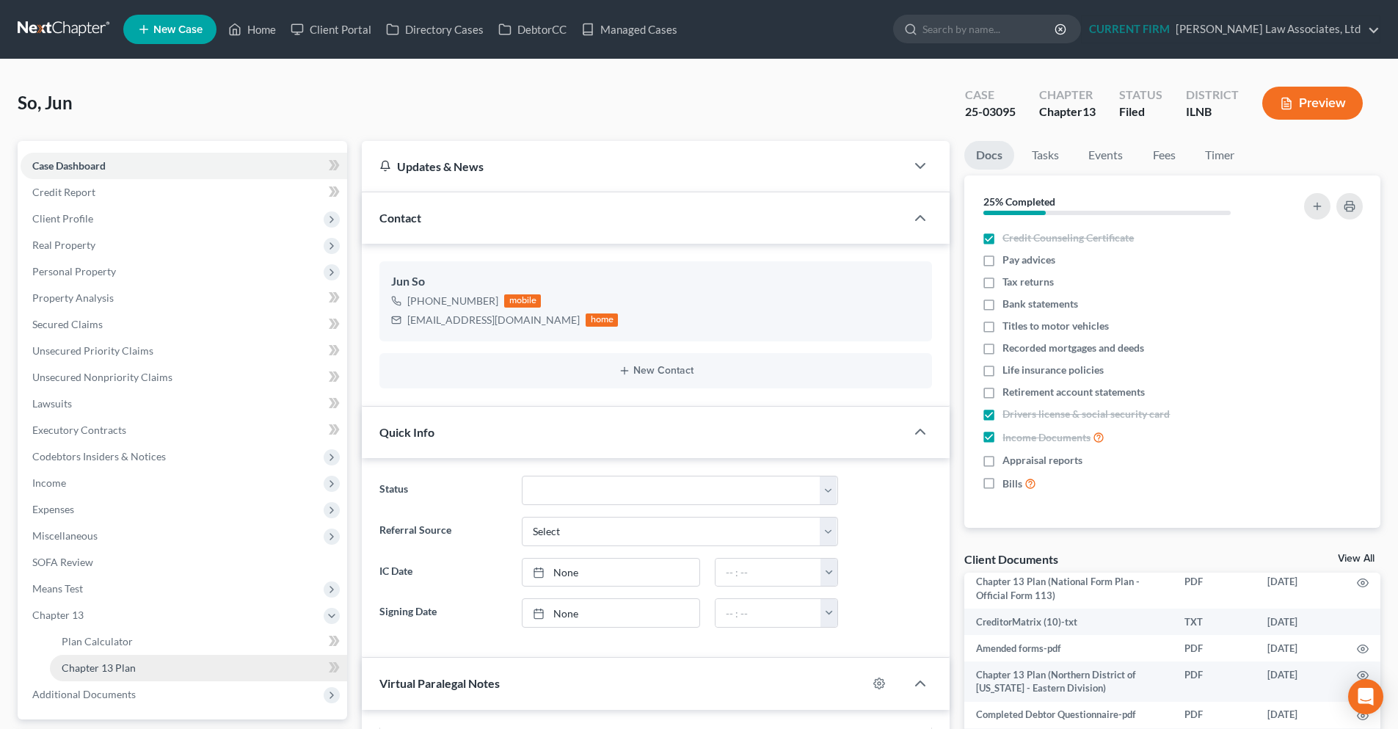
click at [108, 668] on span "Chapter 13 Plan" at bounding box center [99, 667] width 74 height 12
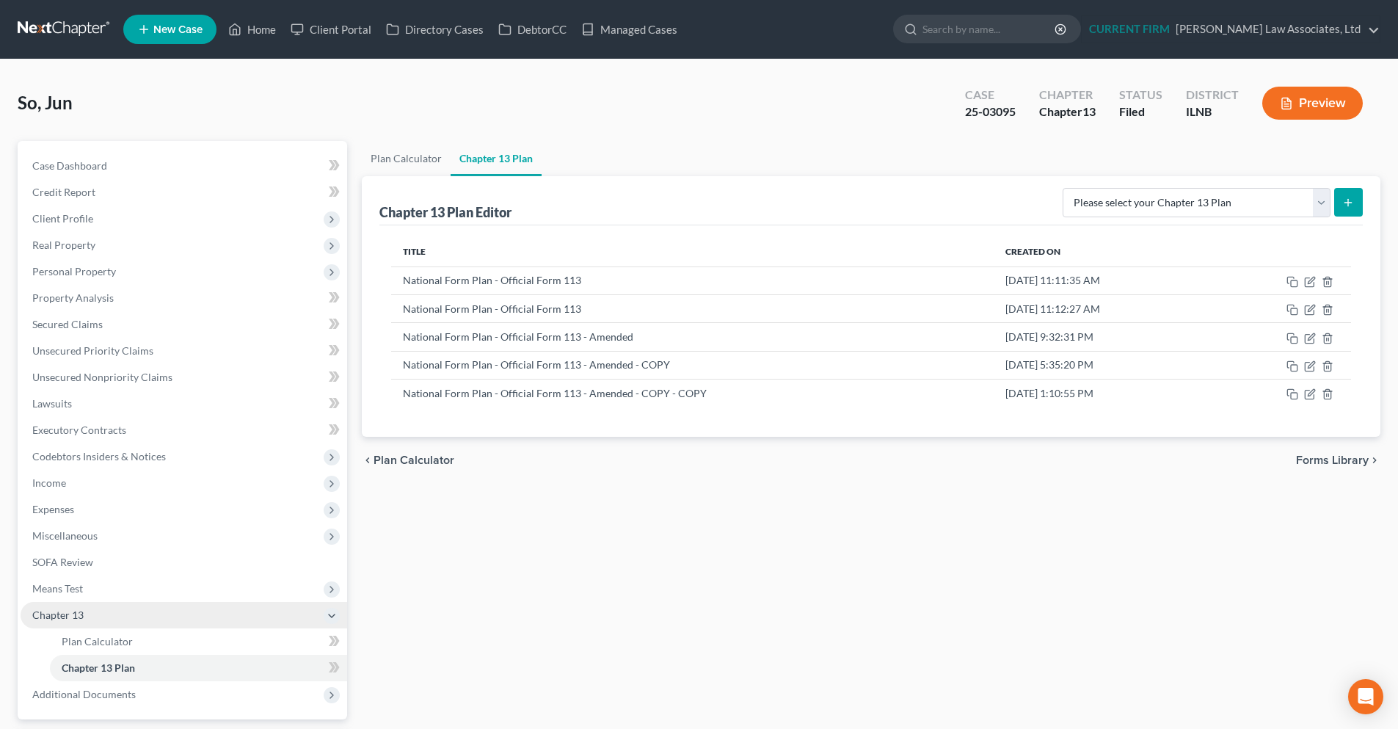
click at [69, 615] on span "Chapter 13" at bounding box center [57, 614] width 51 height 12
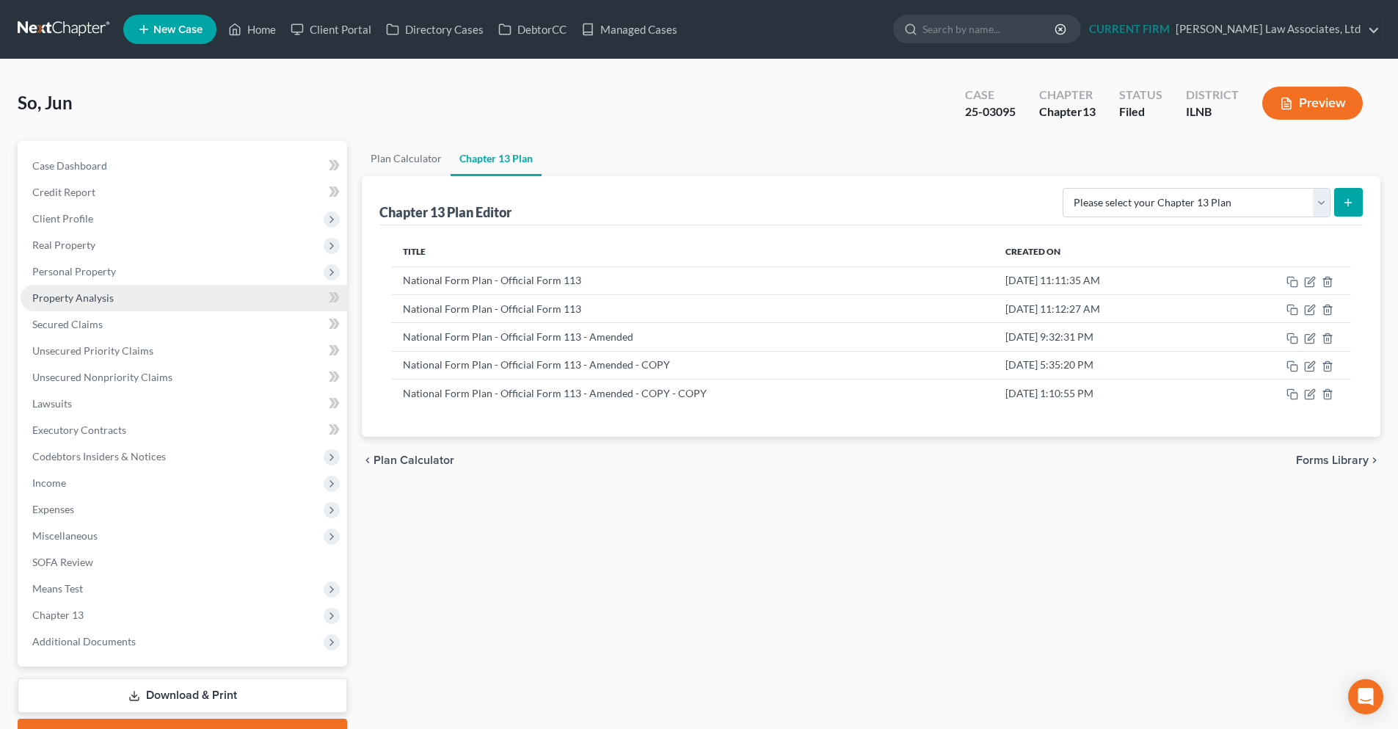
click at [83, 296] on span "Property Analysis" at bounding box center [72, 297] width 81 height 12
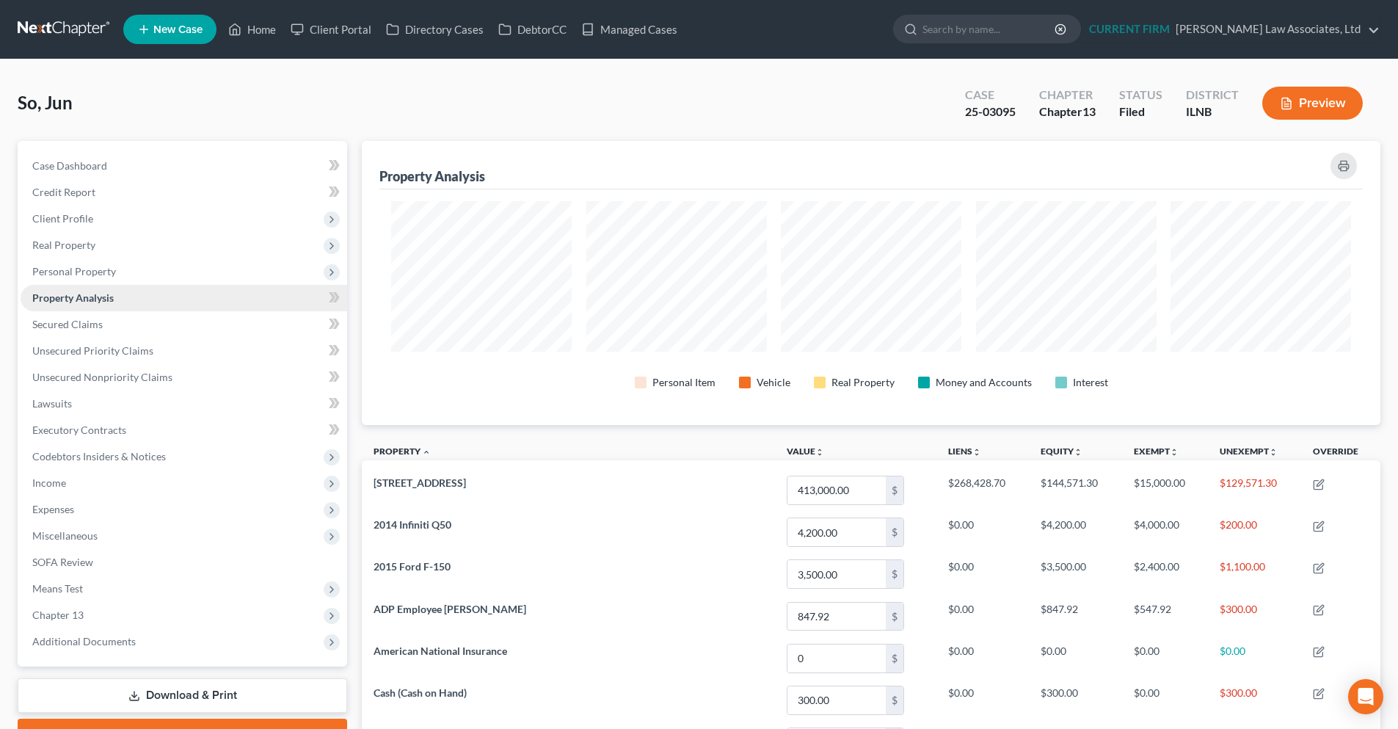
scroll to position [284, 1018]
click at [92, 323] on span "Secured Claims" at bounding box center [67, 324] width 70 height 12
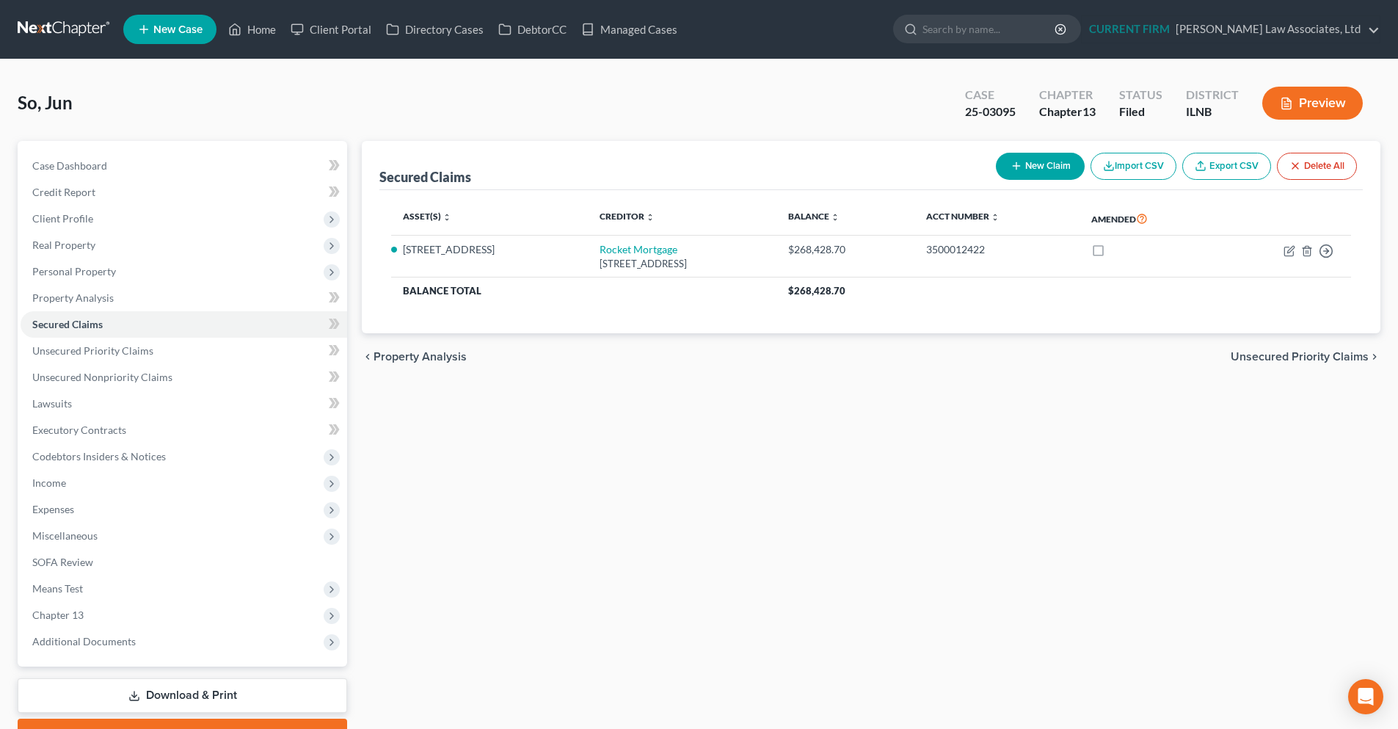
click at [1040, 167] on button "New Claim" at bounding box center [1040, 166] width 89 height 27
select select "0"
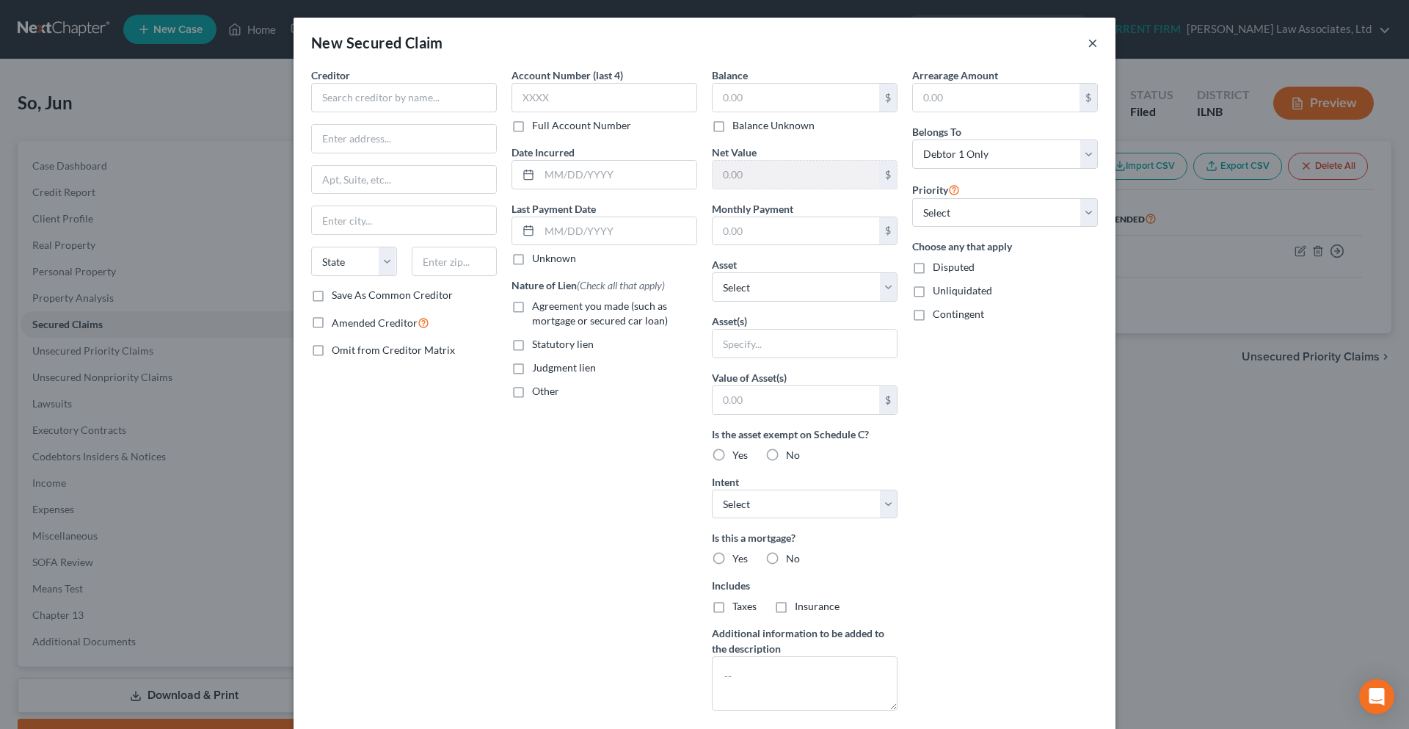
click at [1087, 44] on button "×" at bounding box center [1092, 43] width 10 height 18
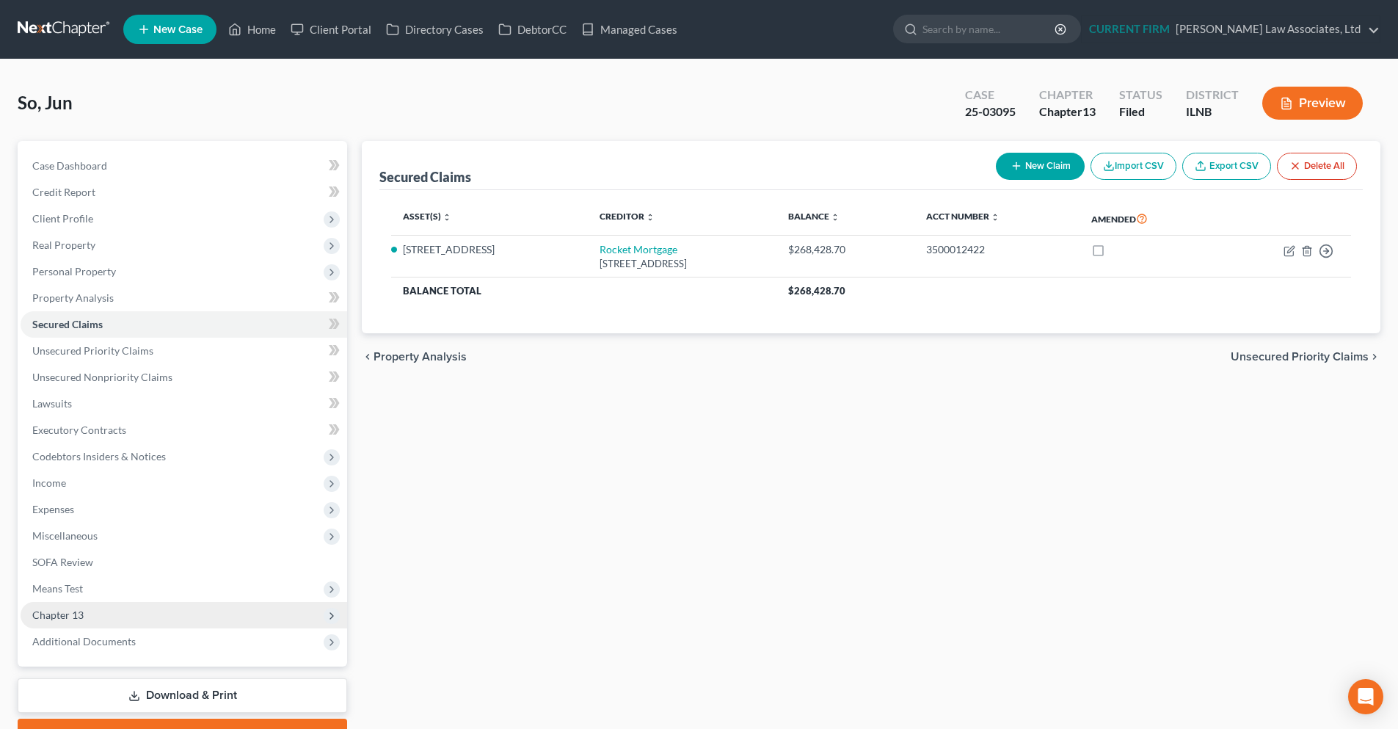
click at [102, 611] on span "Chapter 13" at bounding box center [184, 615] width 326 height 26
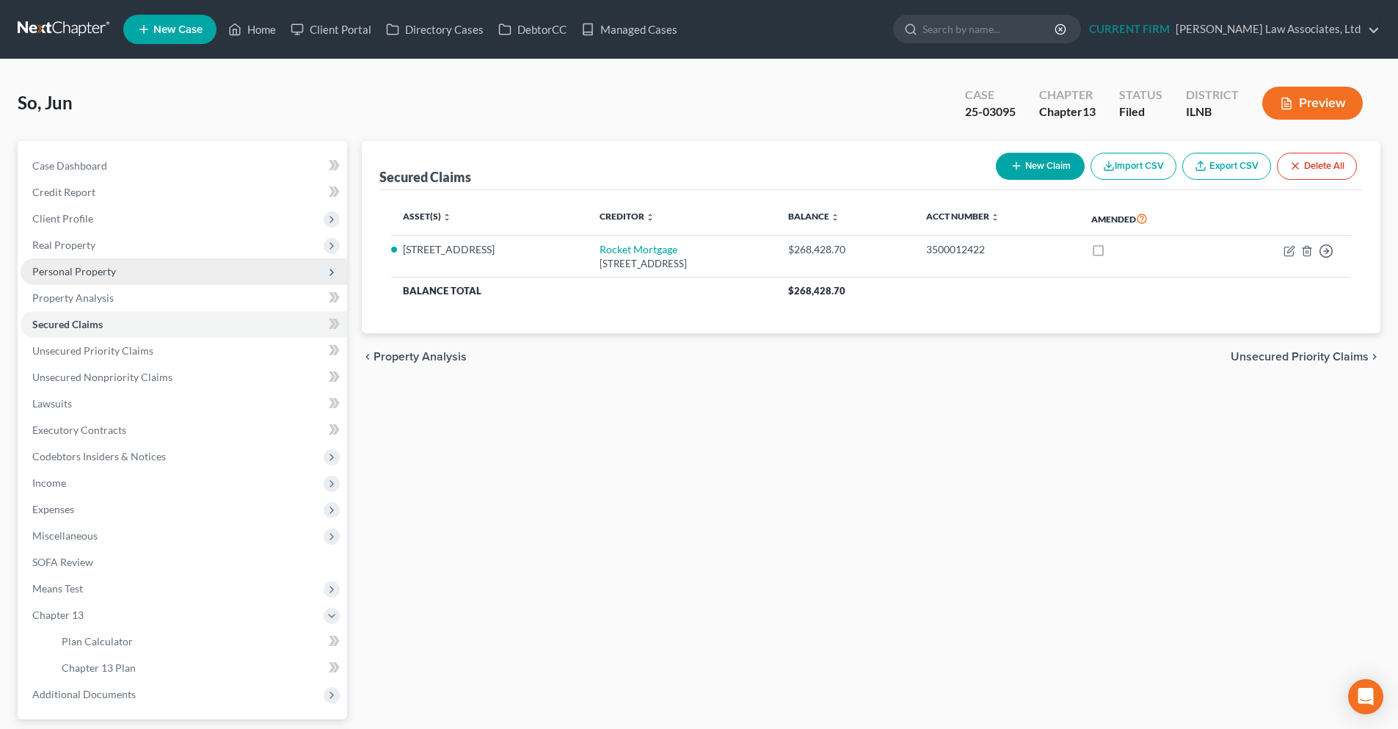
click at [75, 272] on span "Personal Property" at bounding box center [74, 271] width 84 height 12
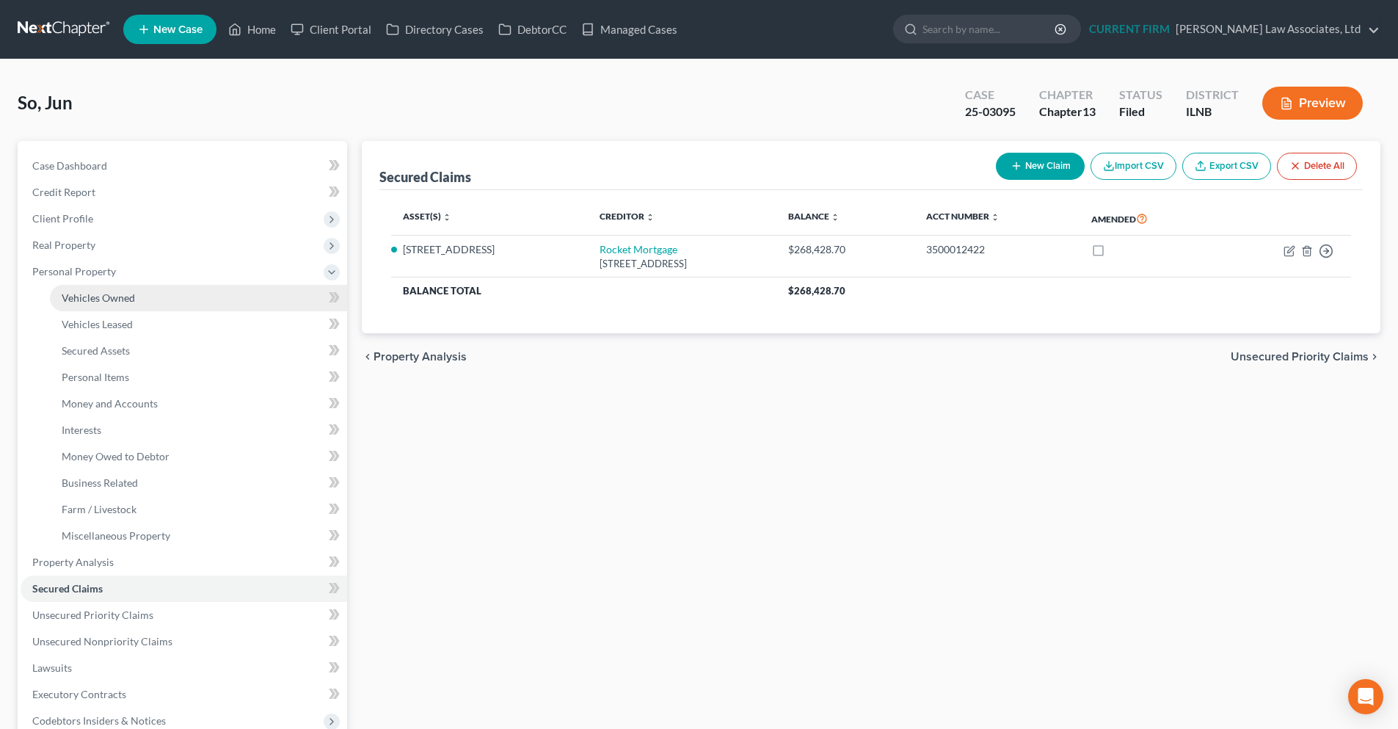
click at [79, 290] on link "Vehicles Owned" at bounding box center [198, 298] width 297 height 26
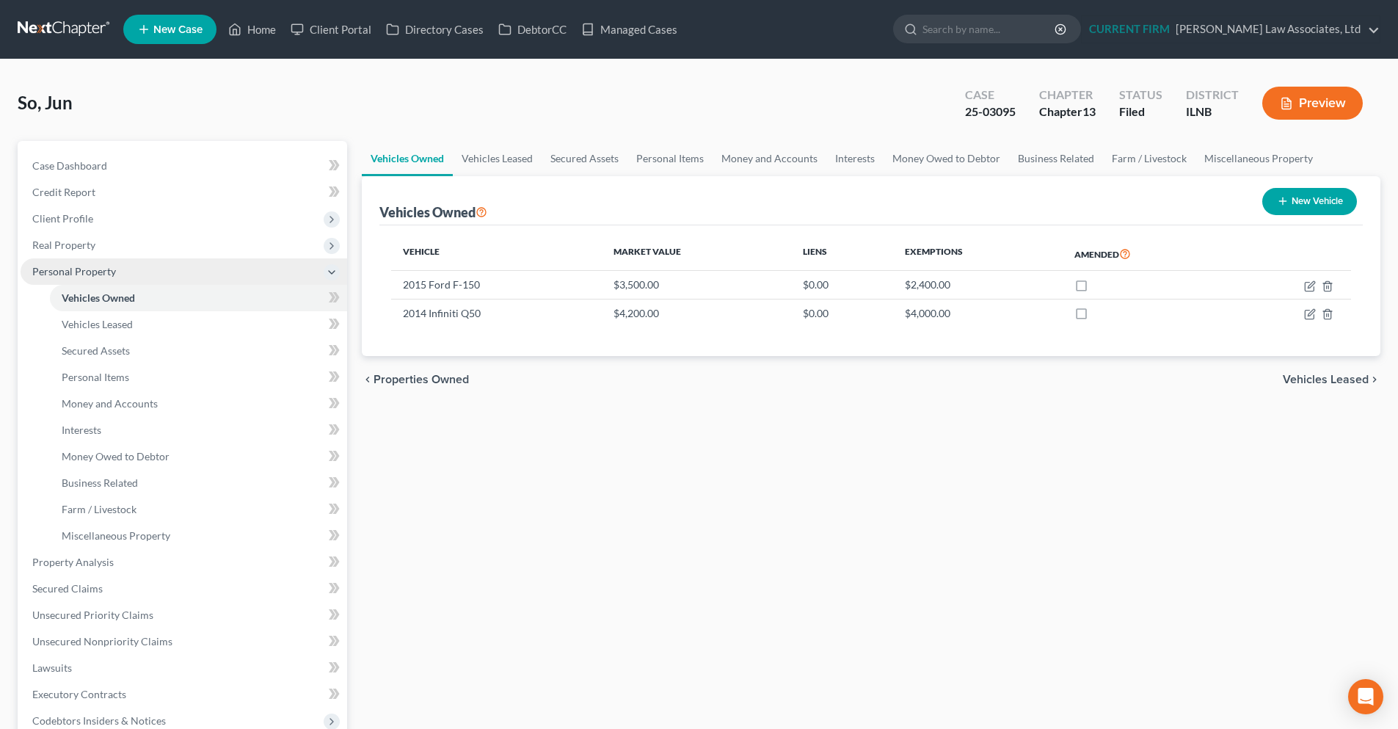
click at [327, 274] on icon at bounding box center [332, 272] width 12 height 12
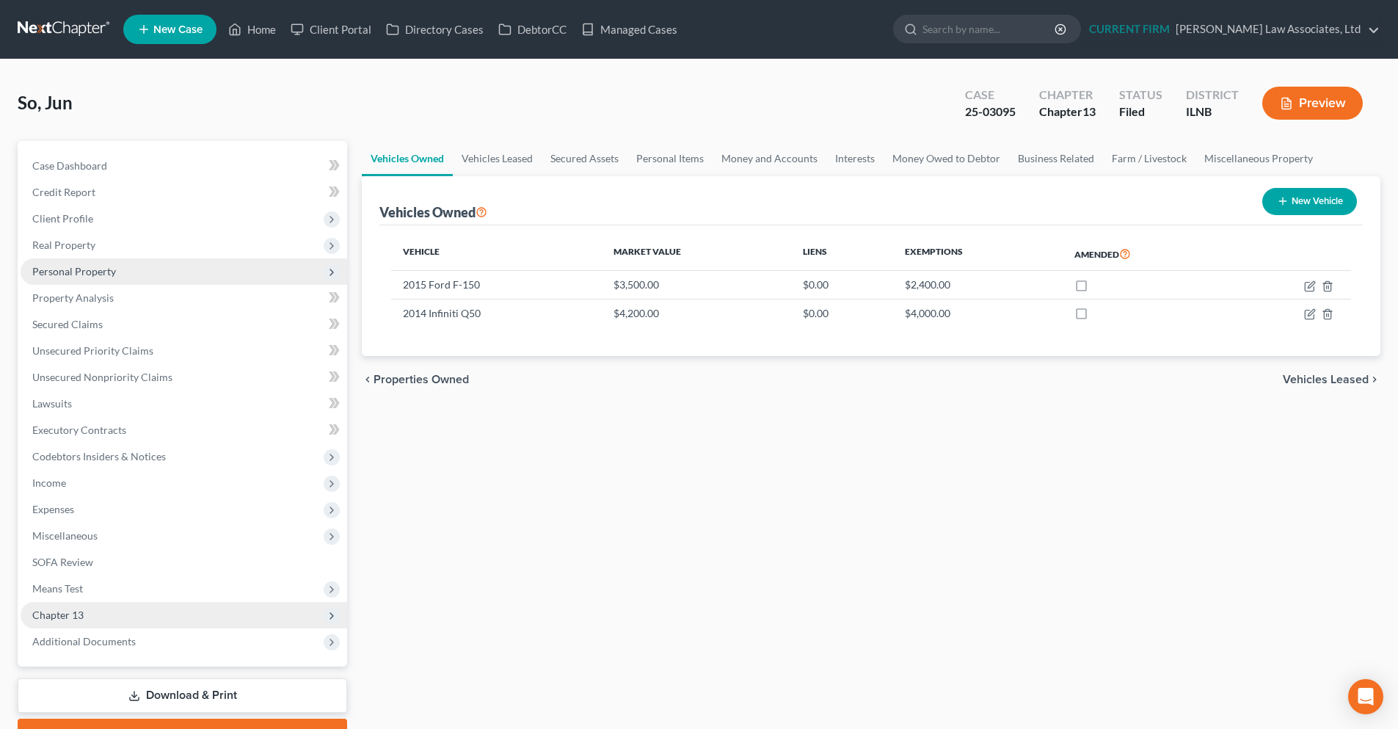
click at [58, 612] on span "Chapter 13" at bounding box center [57, 614] width 51 height 12
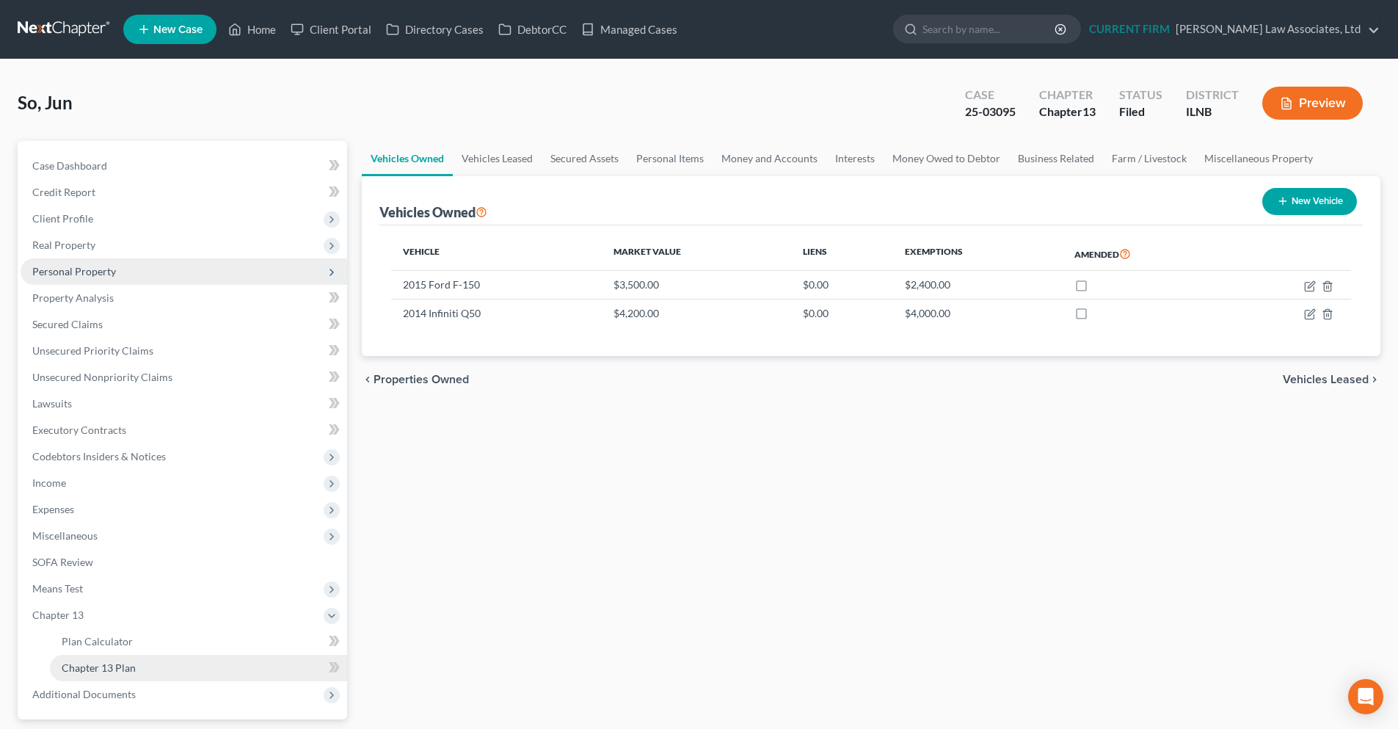
click at [222, 663] on link "Chapter 13 Plan" at bounding box center [198, 667] width 297 height 26
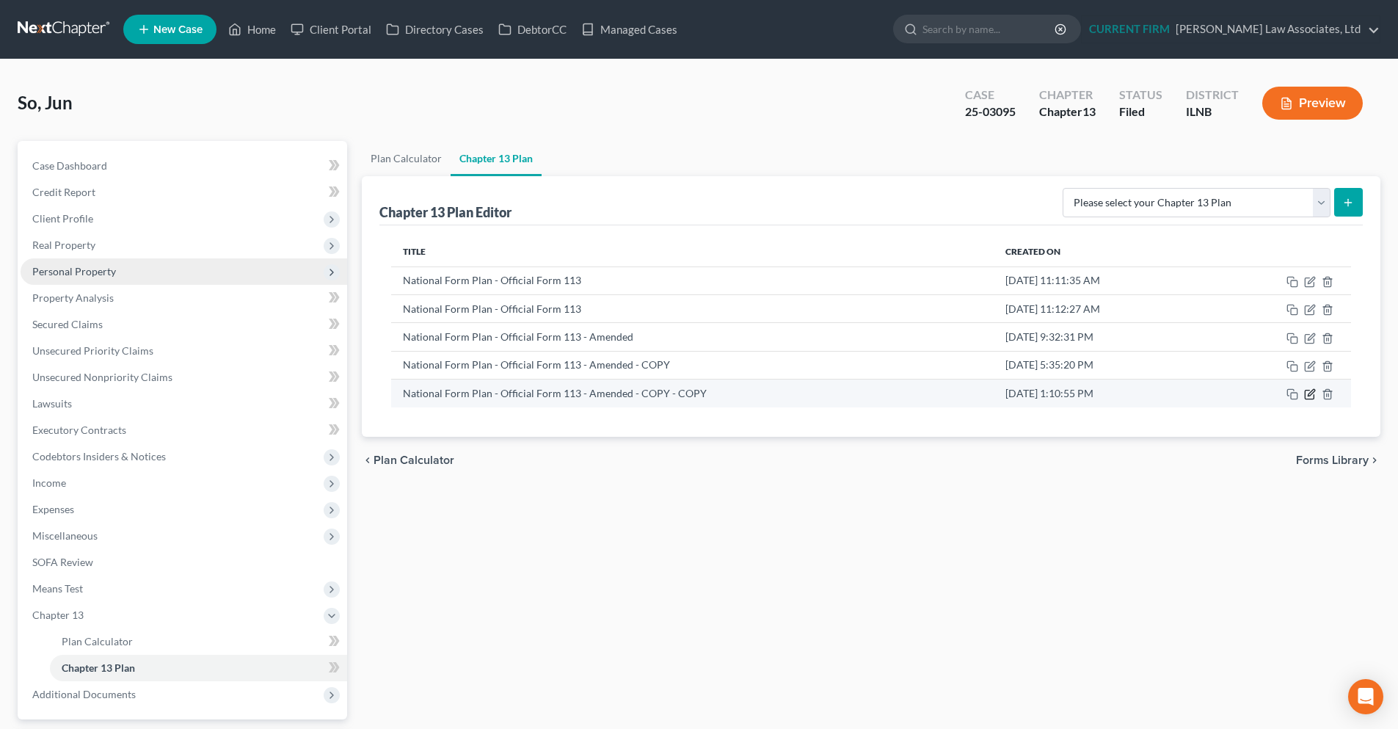
click at [1313, 395] on icon "button" at bounding box center [1310, 394] width 12 height 12
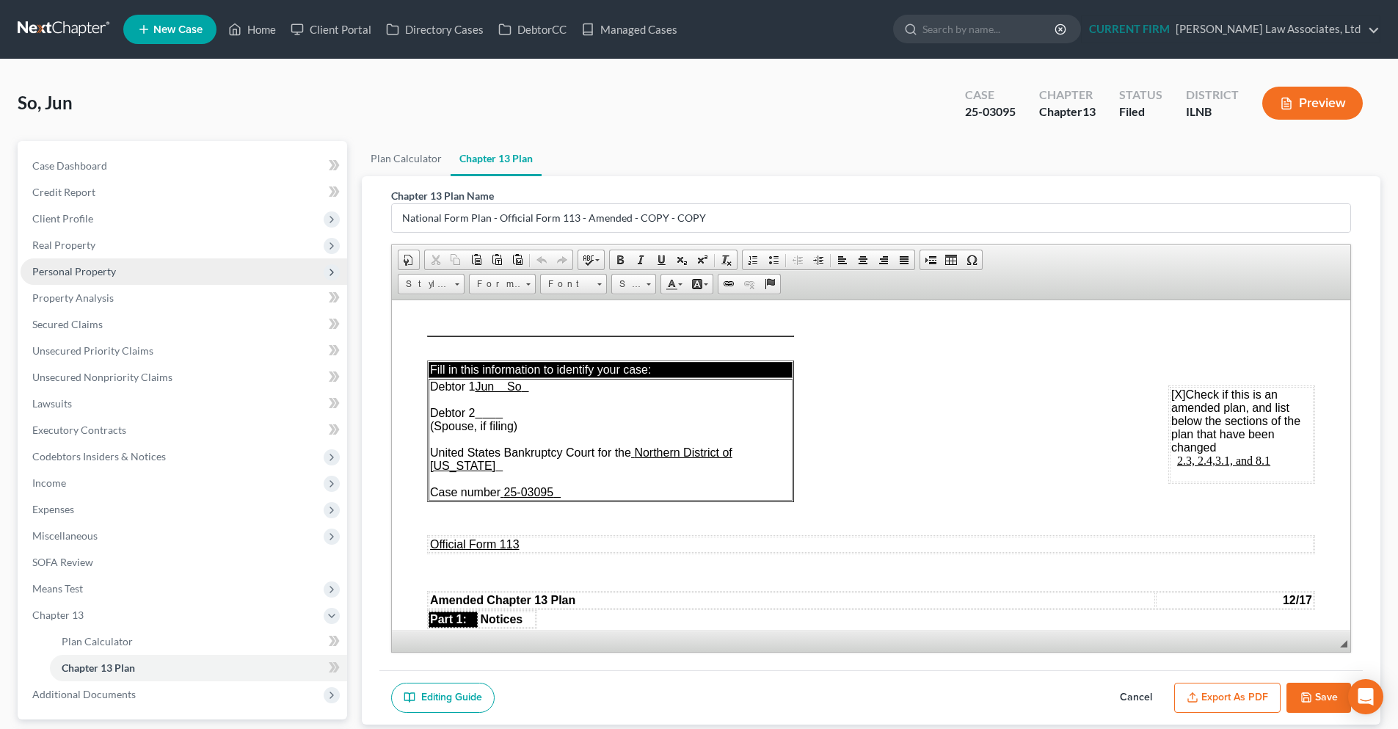
click at [427, 599] on table "Amended Chapter 13 Plan 12/17" at bounding box center [871, 599] width 888 height 19
click at [1324, 703] on button "Save" at bounding box center [1318, 697] width 65 height 31
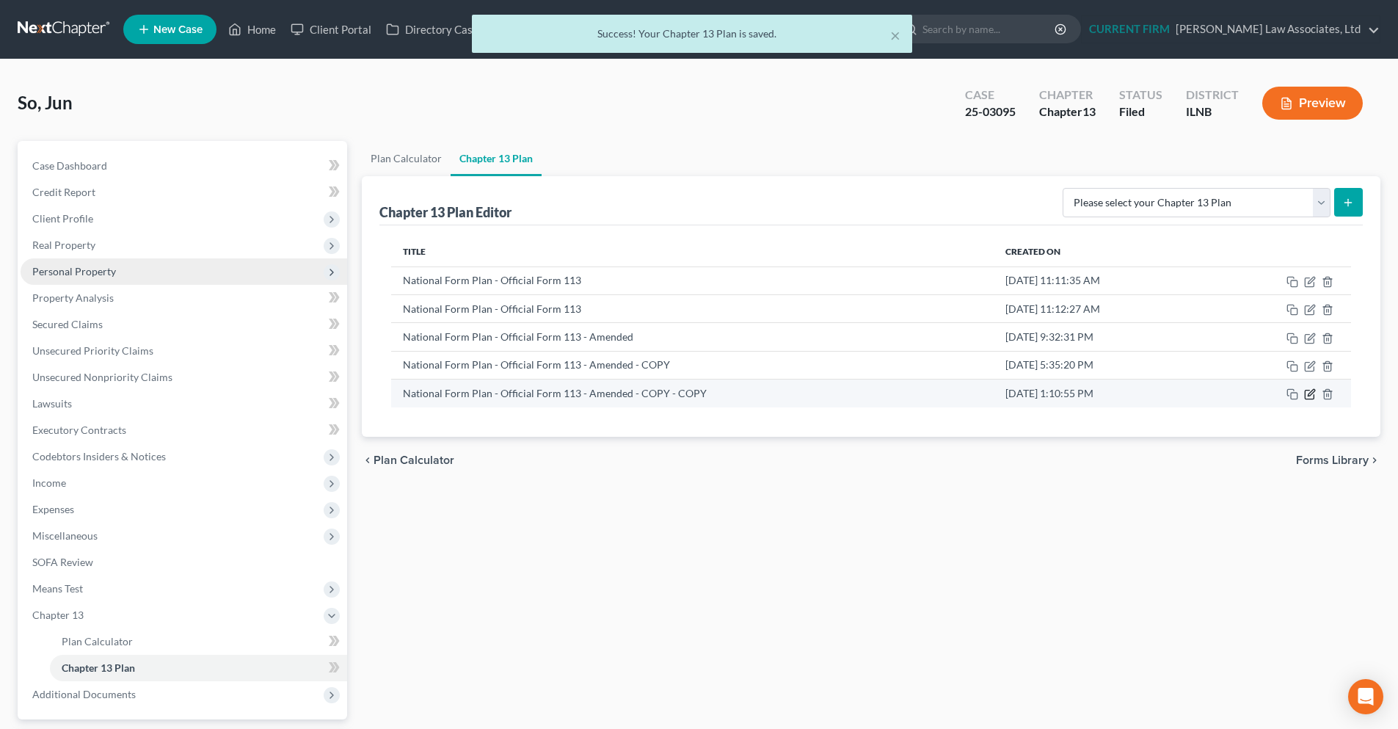
click at [1308, 393] on icon "button" at bounding box center [1310, 394] width 12 height 12
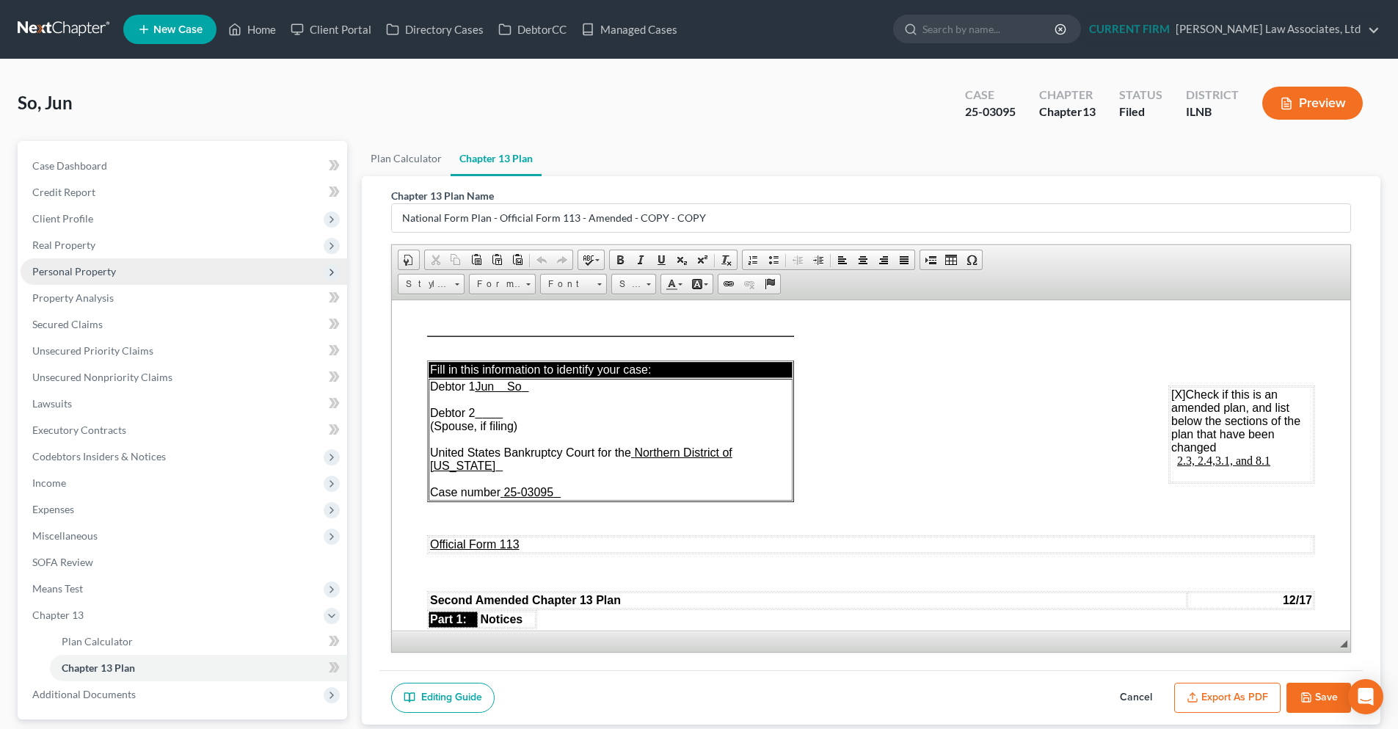
click at [1330, 685] on button "Save" at bounding box center [1318, 697] width 65 height 31
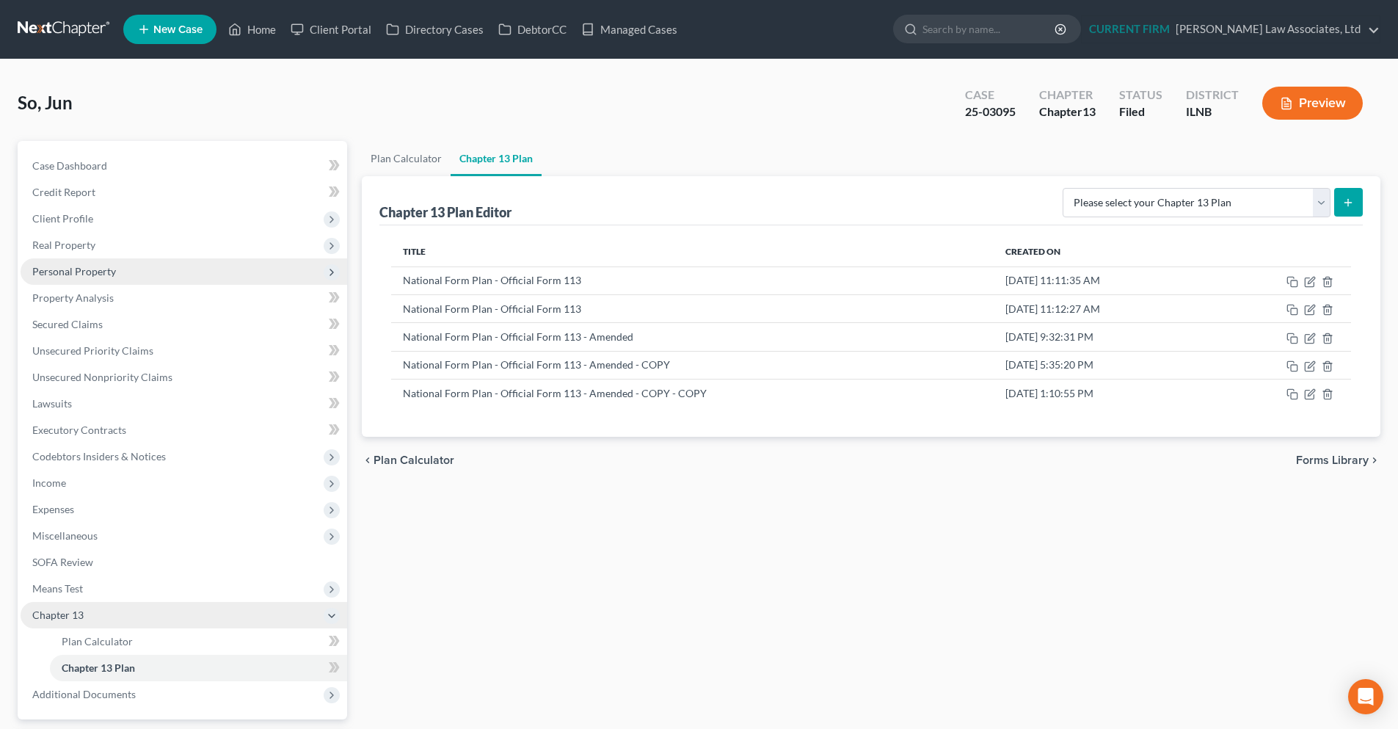
click at [337, 617] on icon at bounding box center [332, 616] width 12 height 12
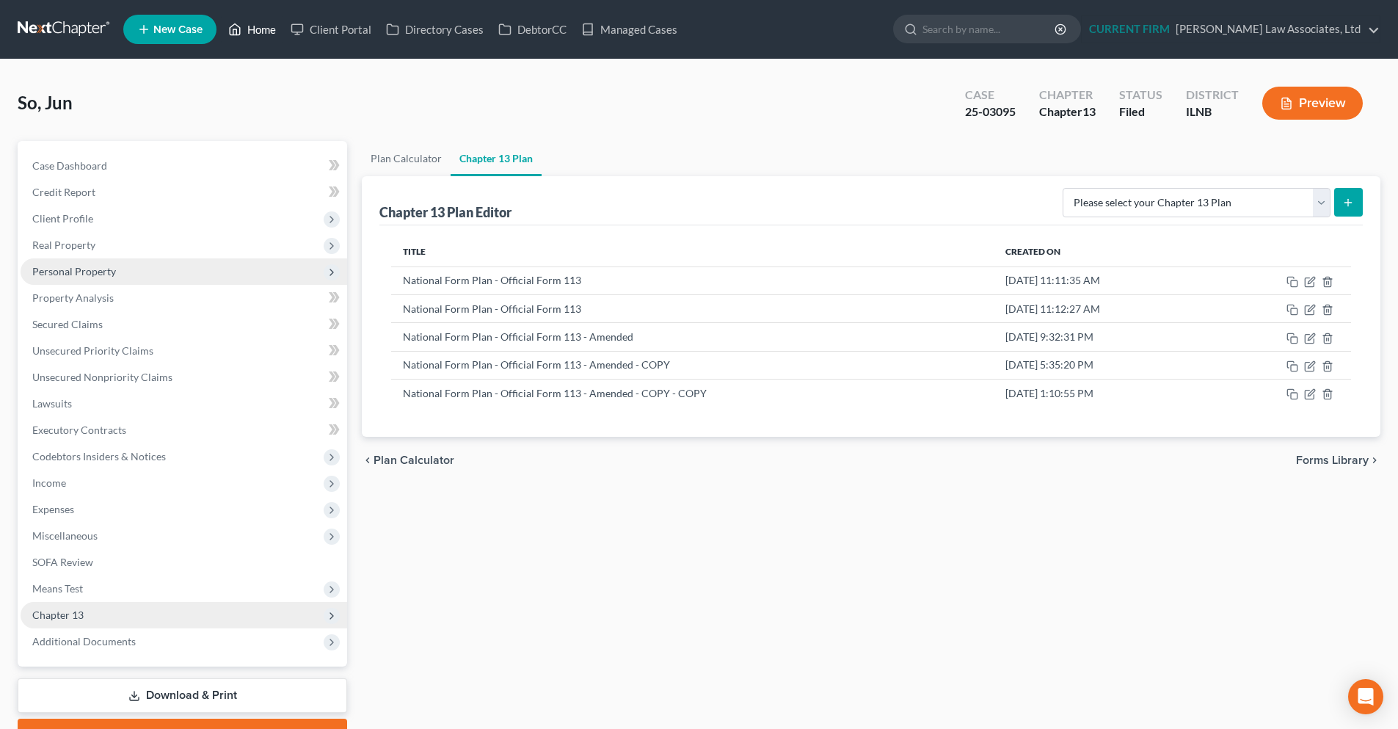
click at [272, 26] on link "Home" at bounding box center [252, 29] width 62 height 26
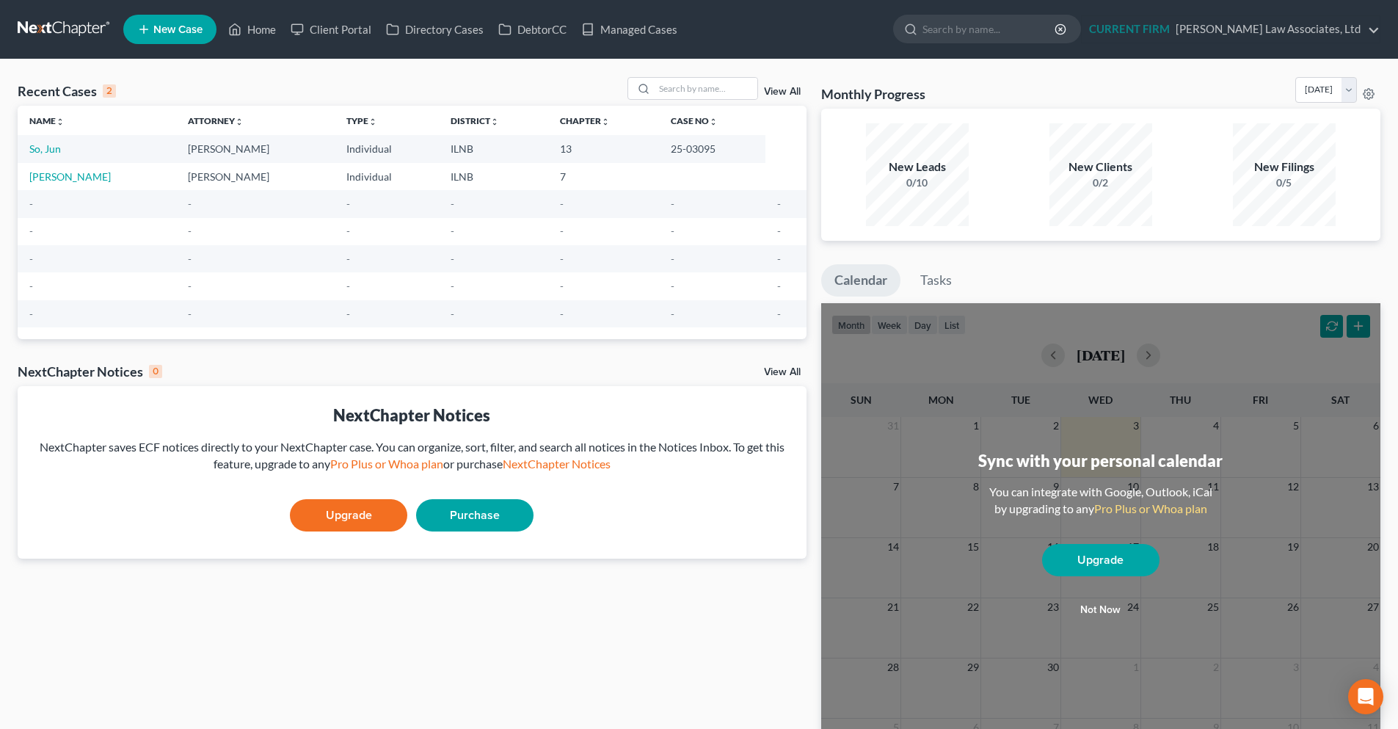
click at [46, 33] on link at bounding box center [65, 29] width 94 height 26
